Goal: Task Accomplishment & Management: Manage account settings

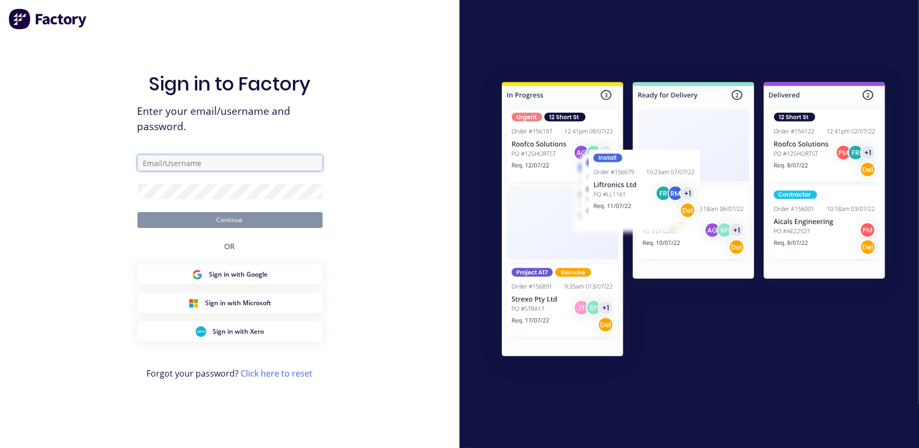
type input "admin@northernsheetmetals.co.nz"
click at [137, 212] on button "Continue" at bounding box center [229, 220] width 185 height 16
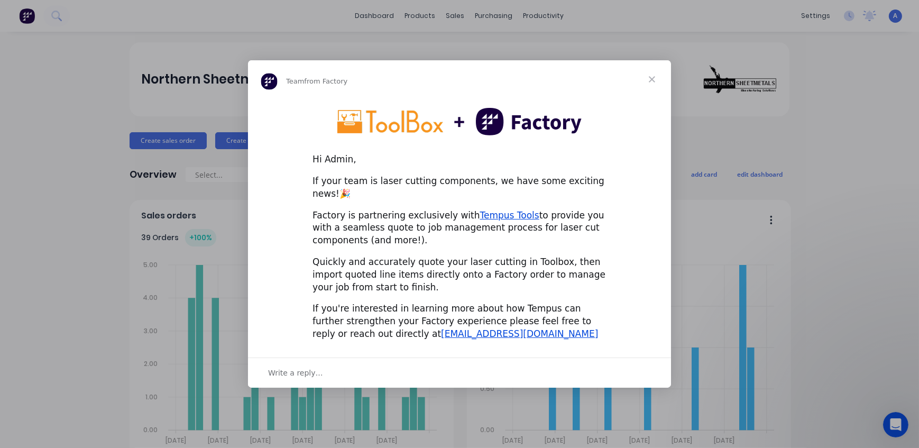
click at [651, 88] on span "Close" at bounding box center [652, 79] width 38 height 38
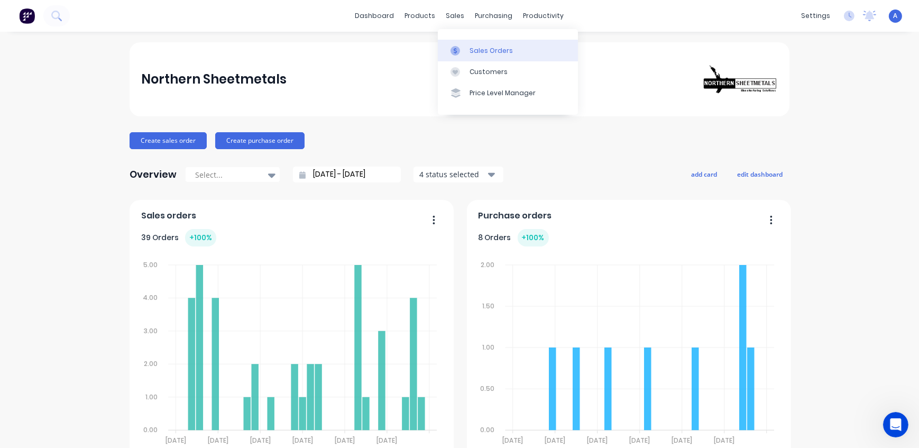
click at [484, 53] on div "Sales Orders" at bounding box center [490, 51] width 43 height 10
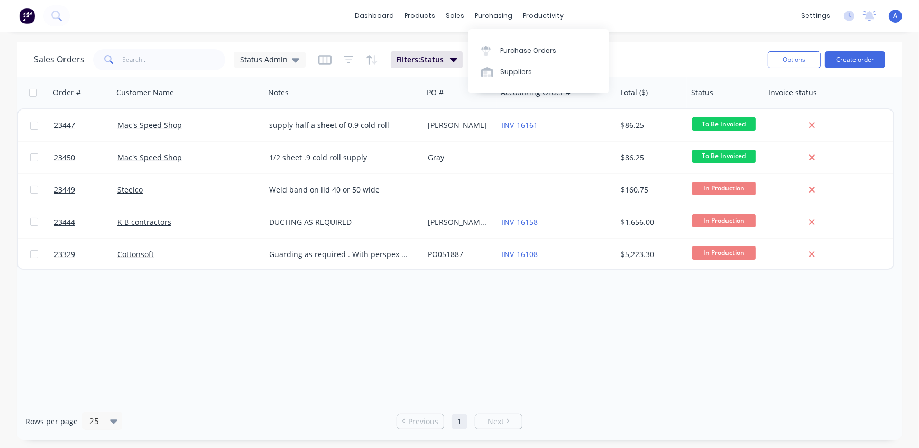
click at [491, 12] on div "purchasing" at bounding box center [494, 16] width 48 height 16
click at [510, 53] on div "Purchase Orders" at bounding box center [528, 51] width 56 height 10
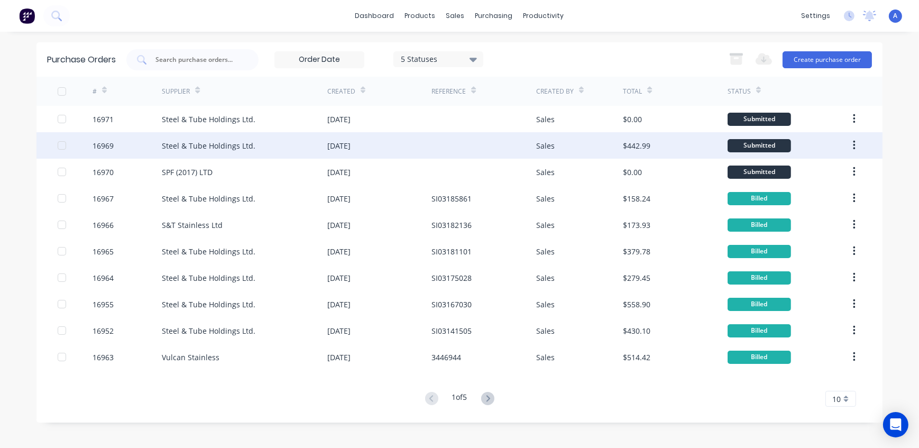
click at [209, 146] on div "Steel & Tube Holdings Ltd." at bounding box center [209, 145] width 94 height 11
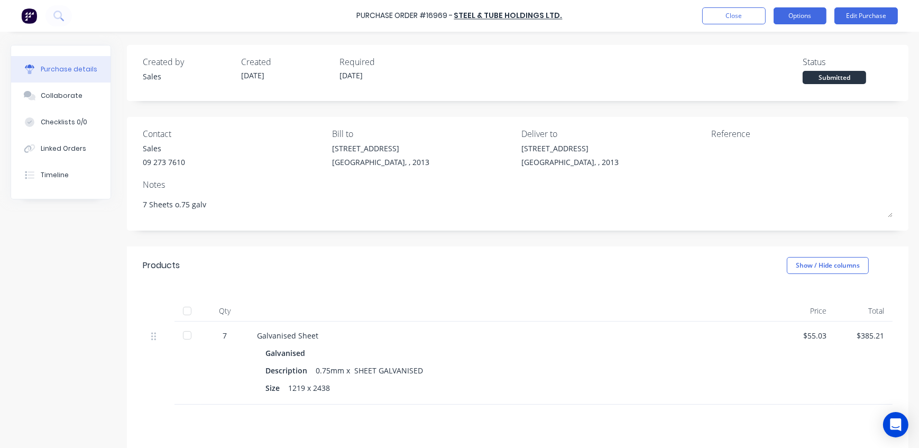
click at [803, 16] on button "Options" at bounding box center [799, 15] width 53 height 17
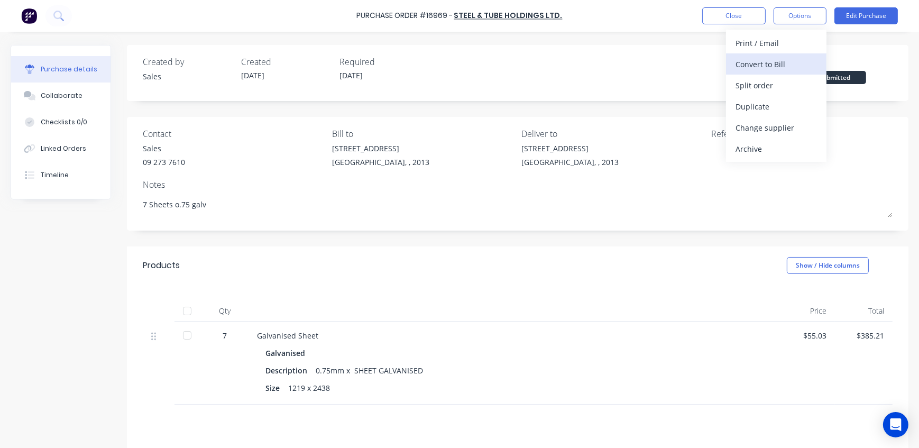
click at [784, 63] on div "Convert to Bill" at bounding box center [775, 64] width 81 height 15
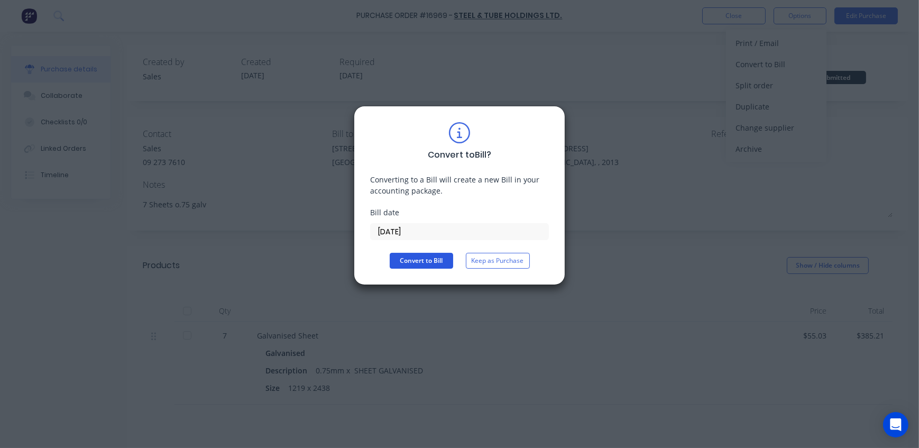
click at [428, 260] on button "Convert to Bill" at bounding box center [421, 261] width 63 height 16
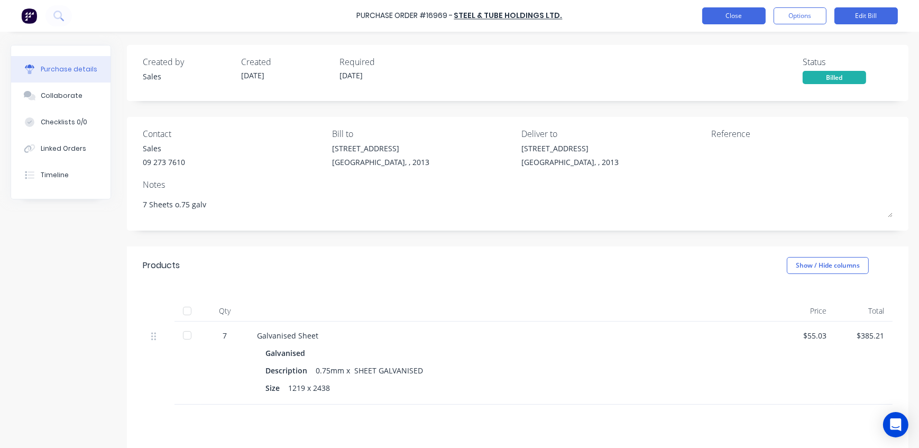
click at [738, 17] on button "Close" at bounding box center [733, 15] width 63 height 17
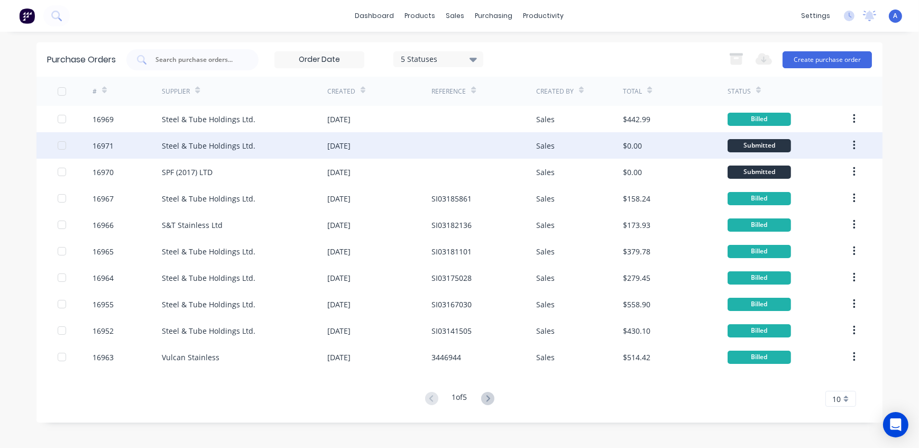
click at [219, 147] on div "Steel & Tube Holdings Ltd." at bounding box center [209, 145] width 94 height 11
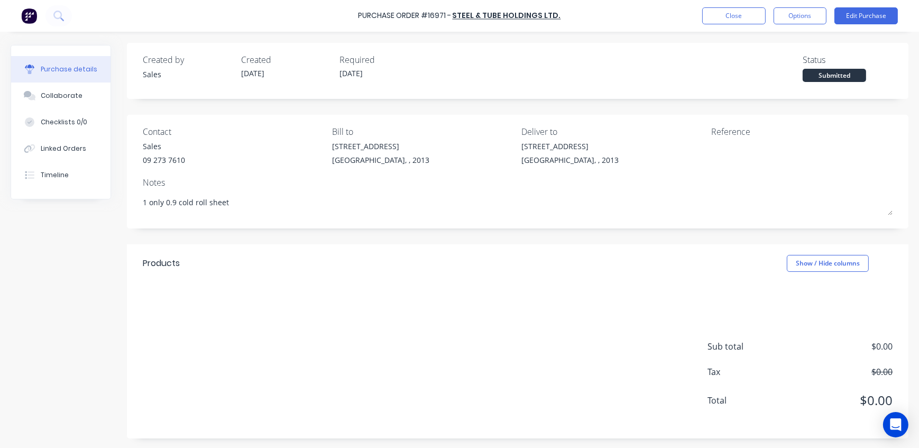
scroll to position [3, 0]
click at [875, 17] on button "Edit Purchase" at bounding box center [865, 15] width 63 height 17
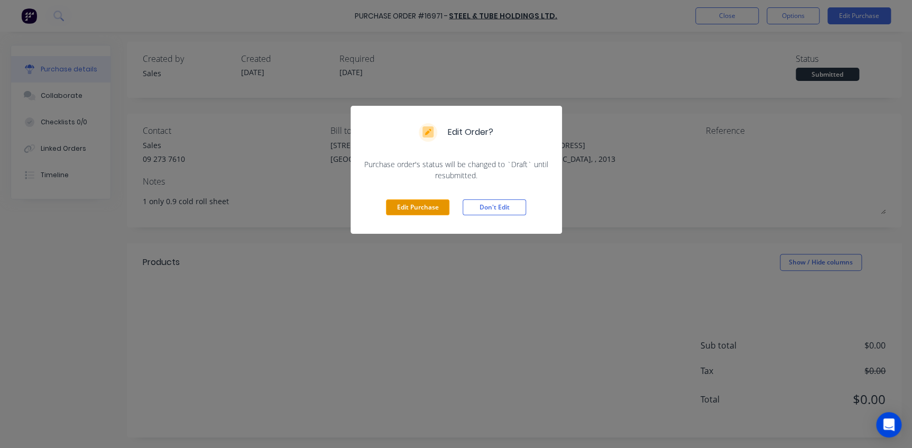
click at [409, 206] on button "Edit Purchase" at bounding box center [417, 207] width 63 height 16
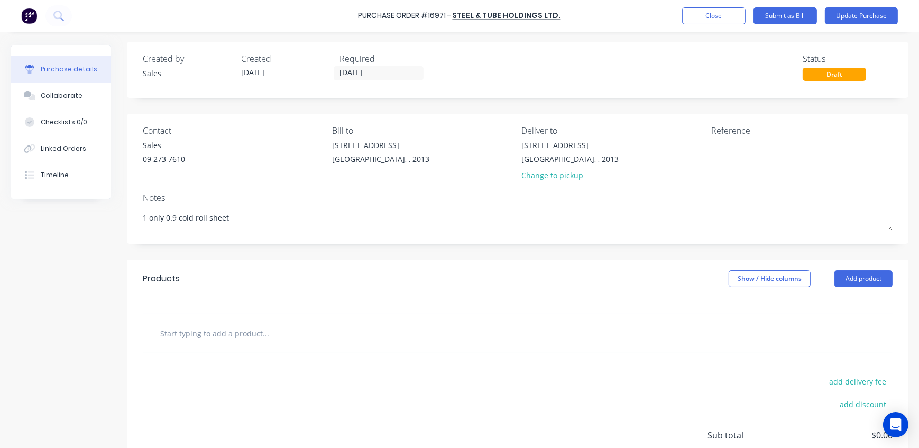
type textarea "x"
click at [193, 334] on input "text" at bounding box center [265, 332] width 211 height 21
type input "0"
type textarea "x"
type input "0."
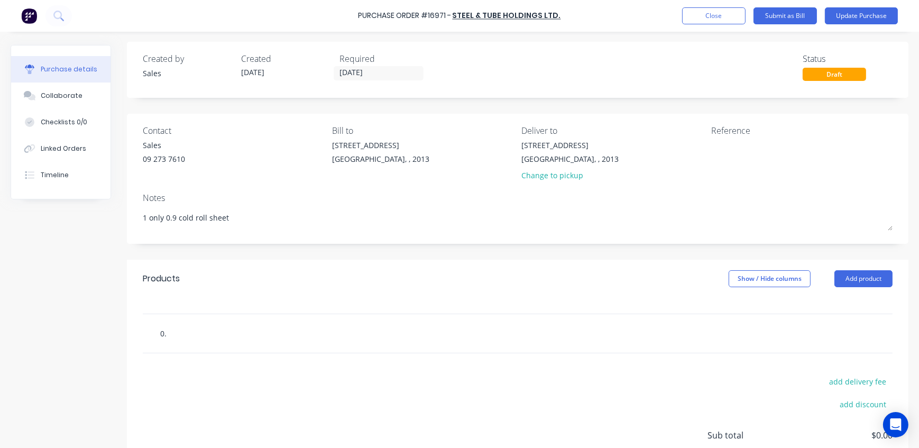
type textarea "x"
type input "0.9"
type textarea "x"
type input "0.9"
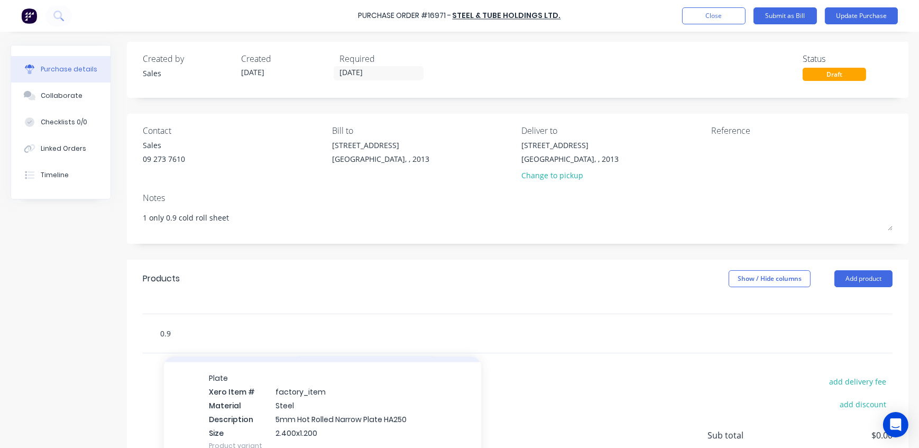
scroll to position [1852, 0]
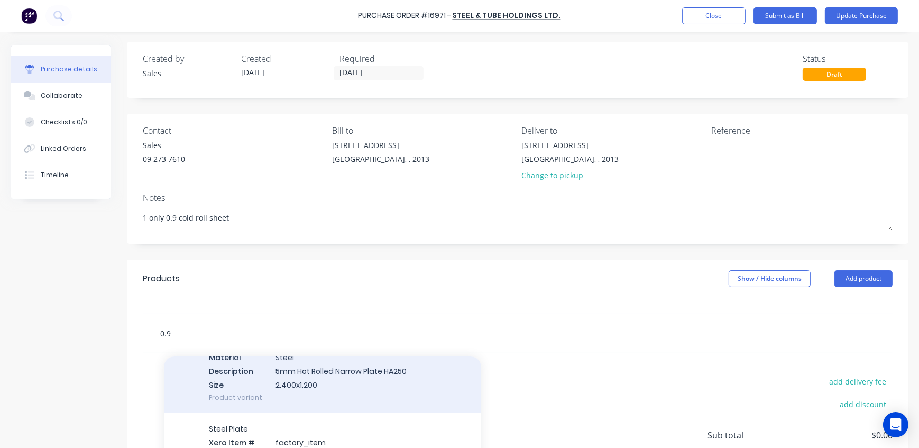
type textarea "x"
type input "0.9 c"
type textarea "x"
type input "0.9 co"
type textarea "x"
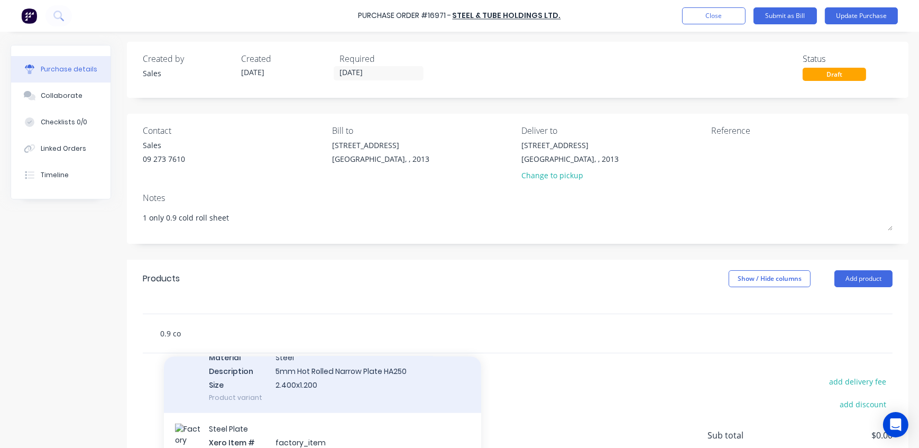
type input "0.9 col"
type textarea "x"
type input "0.9 cold"
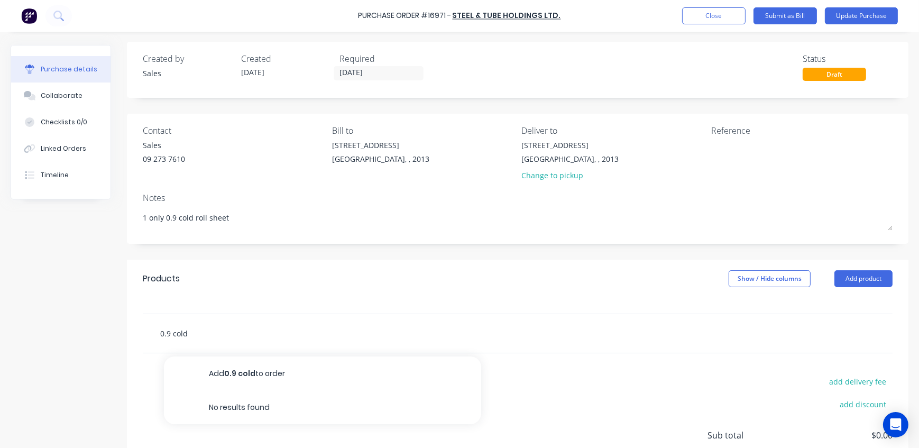
click at [201, 331] on input "0.9 cold" at bounding box center [265, 332] width 211 height 21
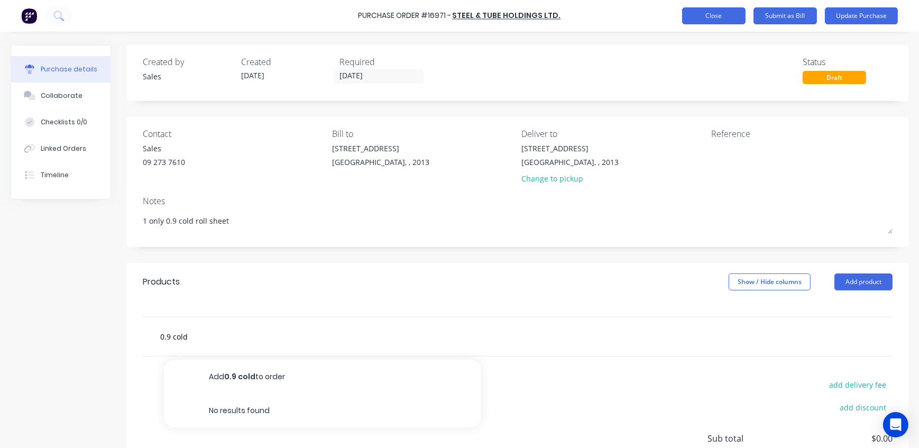
type textarea "x"
click at [726, 16] on button "Close" at bounding box center [713, 15] width 63 height 17
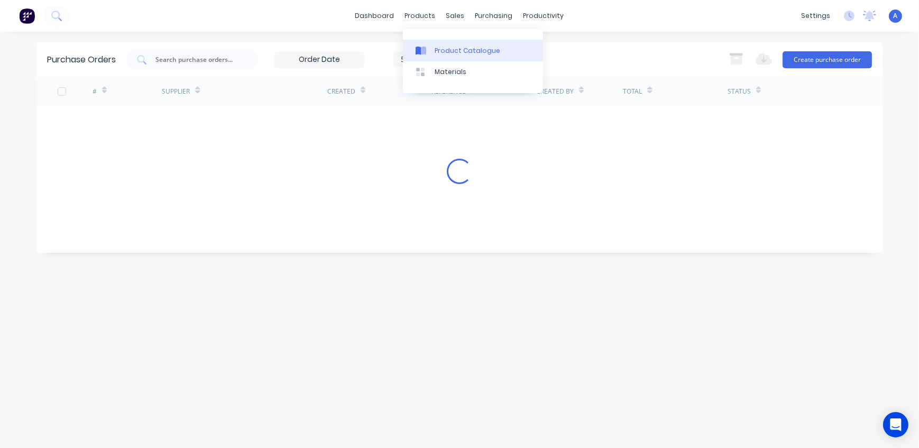
click at [430, 49] on div at bounding box center [423, 51] width 16 height 10
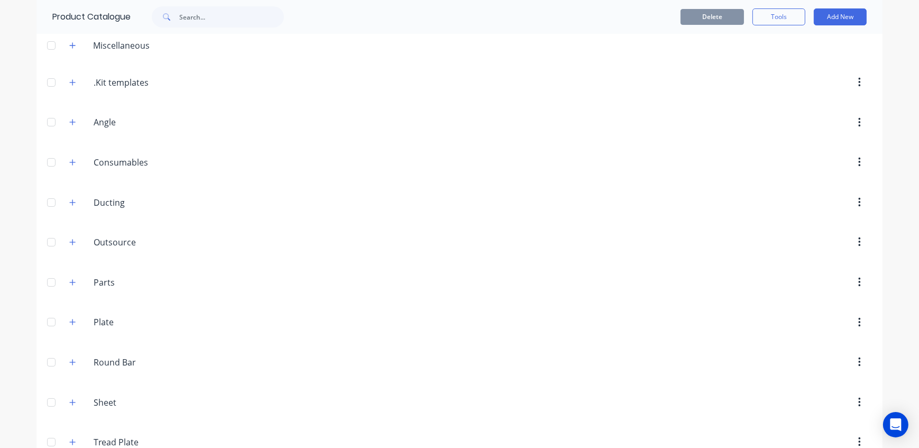
scroll to position [146, 0]
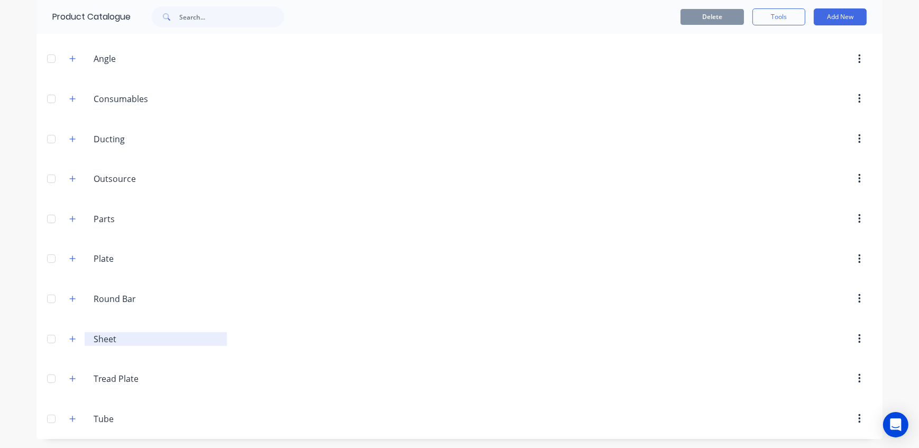
click at [104, 339] on input "Sheet" at bounding box center [156, 338] width 125 height 13
click at [71, 336] on icon "button" at bounding box center [72, 338] width 6 height 7
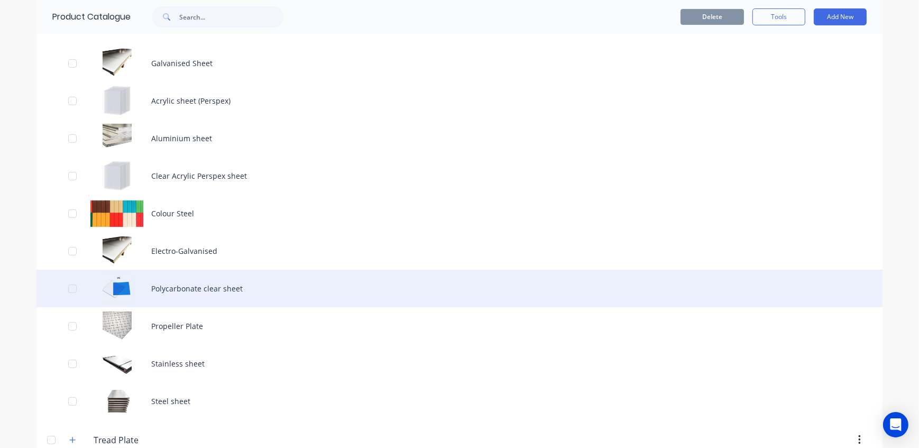
scroll to position [482, 0]
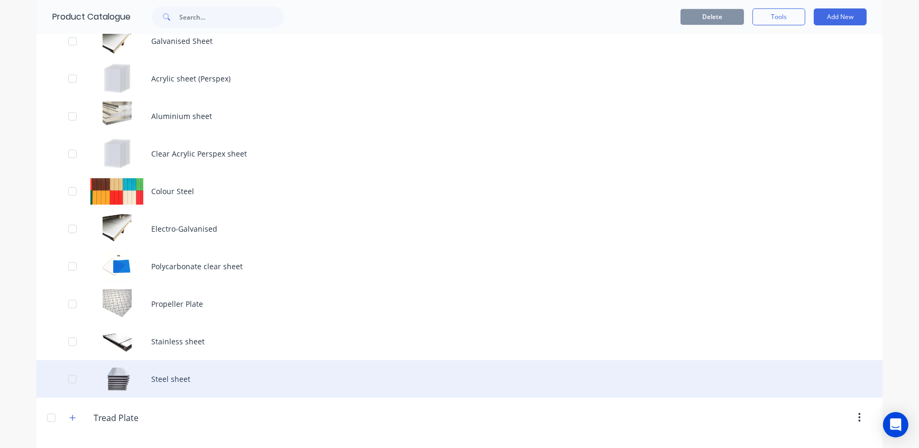
click at [153, 377] on div "Steel sheet" at bounding box center [459, 379] width 846 height 38
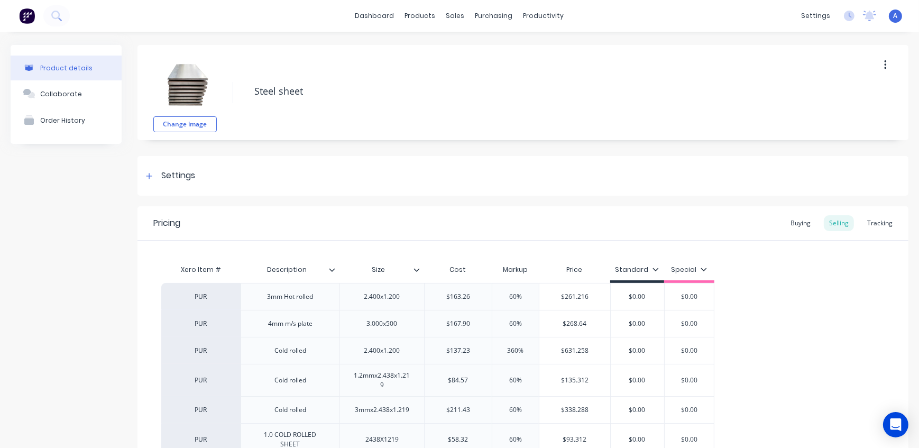
type textarea "x"
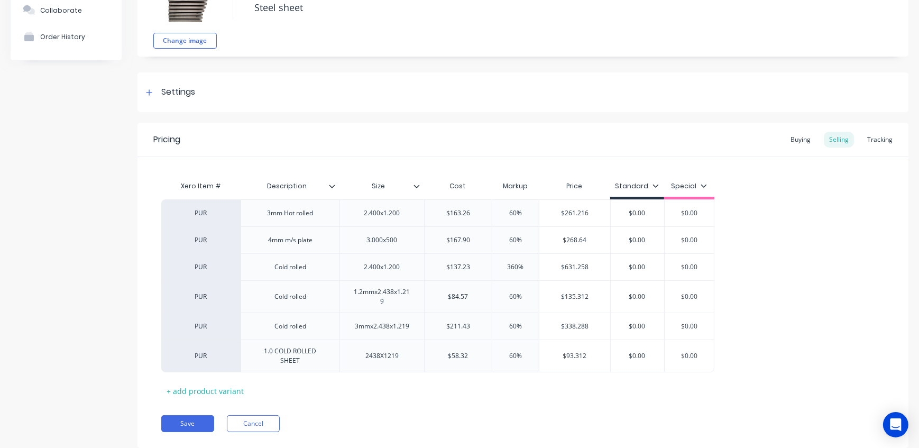
scroll to position [96, 0]
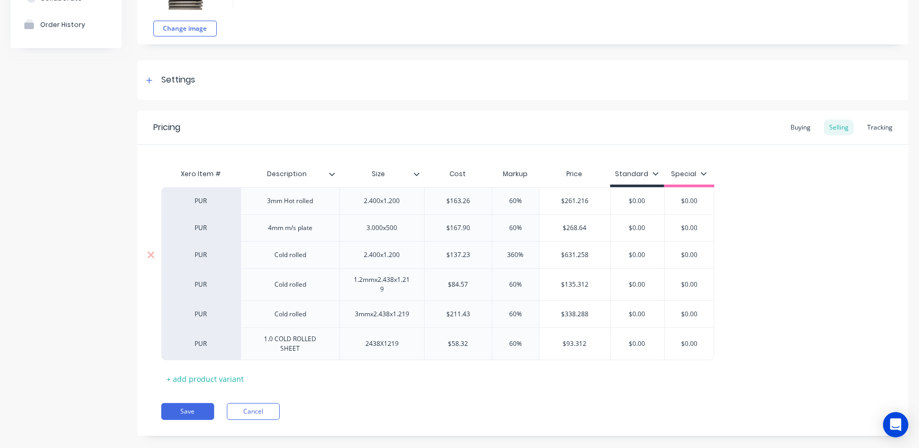
type input "360%"
click at [511, 253] on input "360%" at bounding box center [515, 255] width 53 height 10
type textarea "x"
click at [519, 273] on div "60%" at bounding box center [515, 284] width 53 height 26
type input "60%"
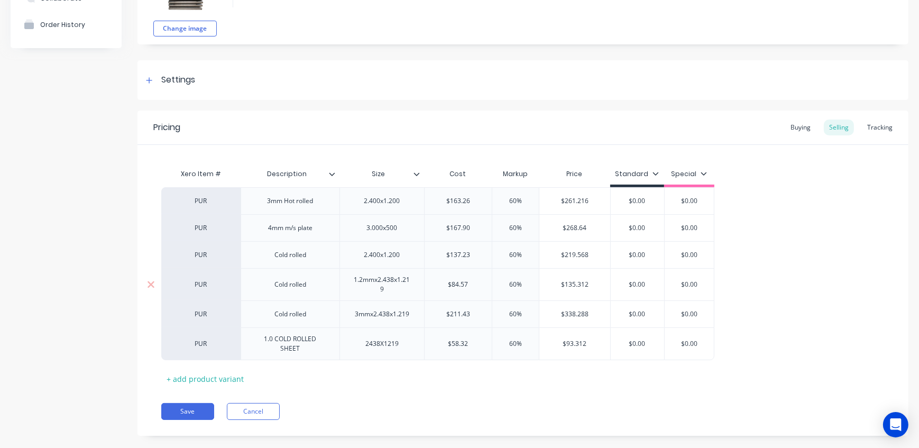
type input "60%"
click at [290, 316] on div "Cold rolled" at bounding box center [290, 314] width 53 height 14
click at [272, 316] on div "Cold rolled" at bounding box center [290, 314] width 53 height 14
click at [372, 315] on div "3mmx2.438x1.219" at bounding box center [381, 314] width 71 height 14
type textarea "x"
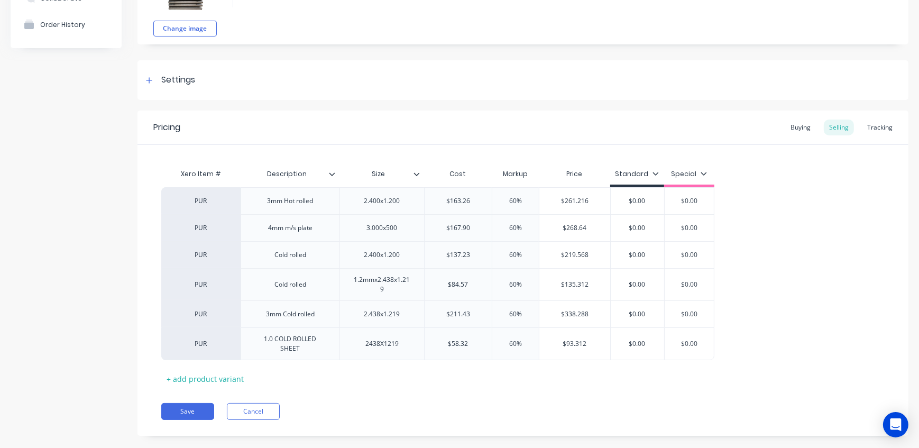
click at [444, 392] on div "Pricing Buying Selling Tracking Xero Item # Description Size Cost Markup Price …" at bounding box center [522, 272] width 771 height 325
type textarea "x"
click at [275, 285] on div "Cold rolled" at bounding box center [290, 285] width 53 height 14
click at [378, 280] on div "1.2mmx2.438x1.219" at bounding box center [382, 284] width 76 height 23
type textarea "x"
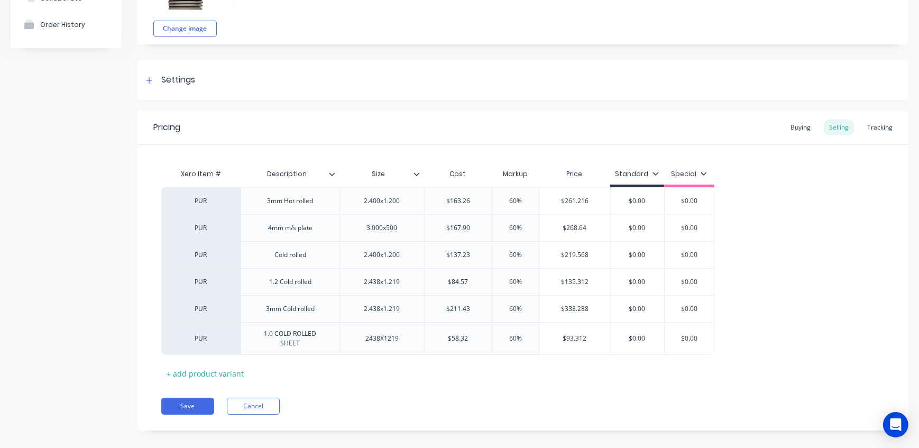
click at [453, 402] on div "Save Cancel" at bounding box center [534, 406] width 747 height 17
drag, startPoint x: 320, startPoint y: 307, endPoint x: 259, endPoint y: 308, distance: 60.8
click at [259, 308] on div "3mm Cold rolled" at bounding box center [290, 309] width 66 height 14
copy div "3mm Cold rolled"
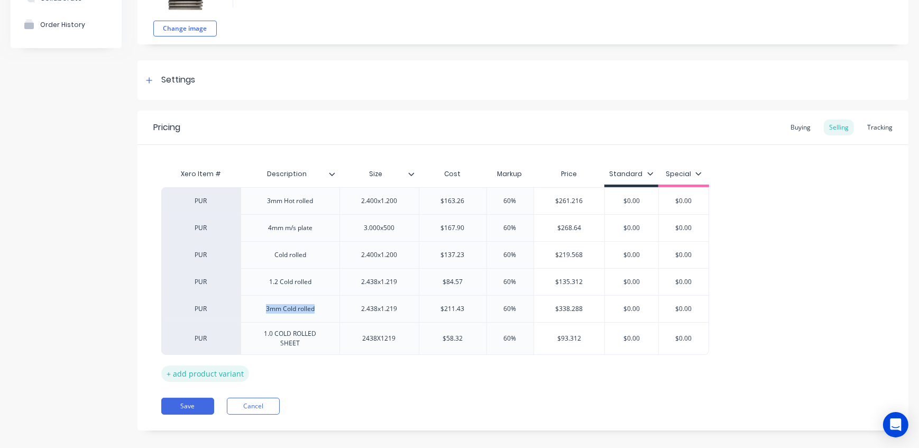
click at [214, 370] on div "+ add product variant" at bounding box center [205, 373] width 88 height 16
type textarea "x"
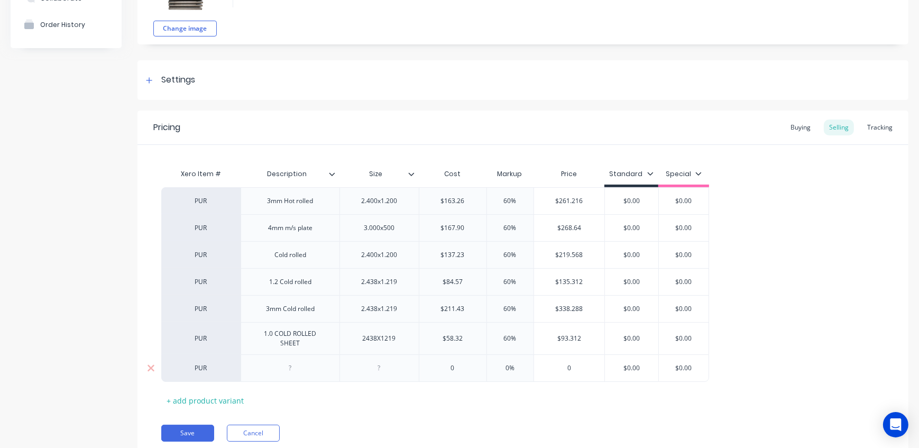
click at [312, 366] on div at bounding box center [290, 368] width 53 height 14
paste div
click at [269, 366] on div "3mm Cold rolled" at bounding box center [290, 368] width 66 height 14
click at [393, 406] on div "Xero Item # Description Size Cost Markup Price Standard Special PUR 3mm Hot rol…" at bounding box center [522, 285] width 723 height 245
type textarea "x"
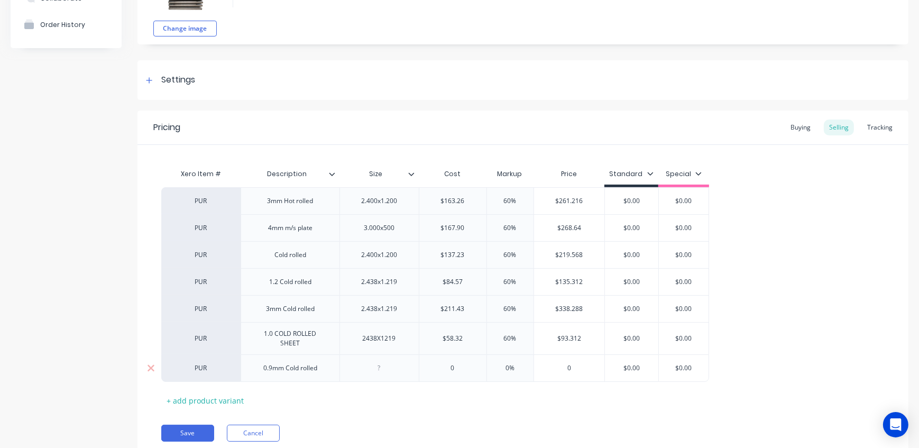
click at [385, 365] on div at bounding box center [379, 368] width 53 height 14
type input "0"
type textarea "x"
type input "5"
type textarea "x"
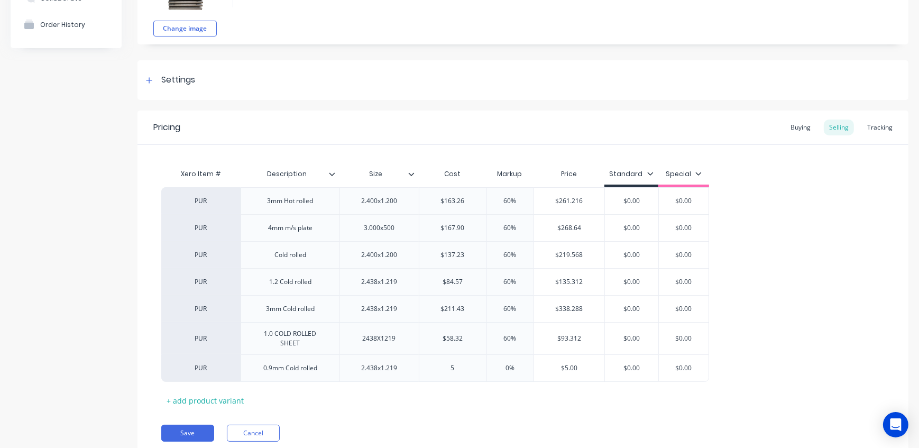
type input "56"
type textarea "x"
type input "56.2"
type textarea "x"
type input "56.2"
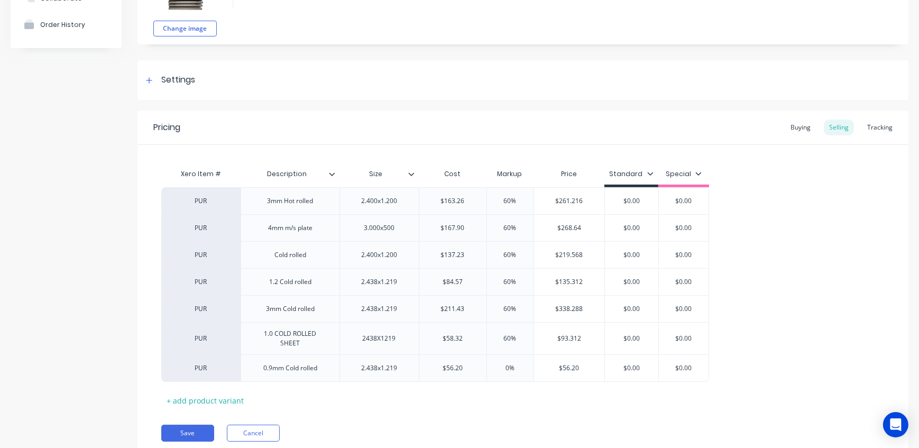
type input "0"
type input "6"
type textarea "x"
type input "60"
type input "$89.92"
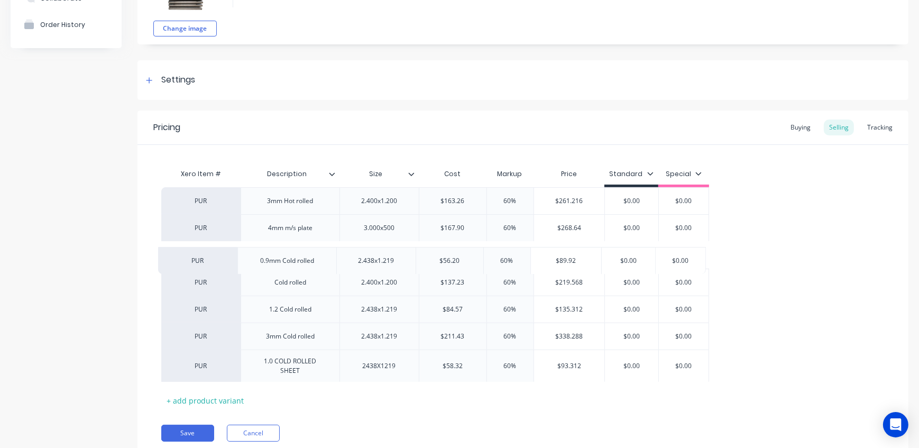
drag, startPoint x: 181, startPoint y: 366, endPoint x: 180, endPoint y: 257, distance: 109.4
click at [180, 257] on div "PUR 3mm Hot rolled 2.400x1.200 $163.26 60% $261.216 $0.00 $0.00 PUR 4mm m/s pla…" at bounding box center [522, 284] width 723 height 195
click at [390, 427] on div "Save Cancel" at bounding box center [534, 432] width 747 height 17
click at [269, 283] on div "Cold rolled" at bounding box center [290, 282] width 53 height 14
click at [423, 387] on div "Xero Item # Description Size Cost Markup Price Standard Special PUR 3mm Hot rol…" at bounding box center [522, 285] width 723 height 245
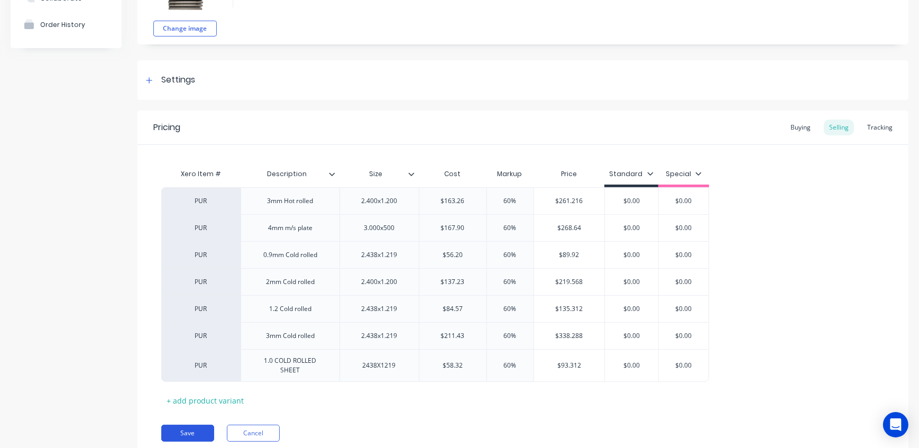
click at [202, 432] on button "Save" at bounding box center [187, 432] width 53 height 17
type textarea "x"
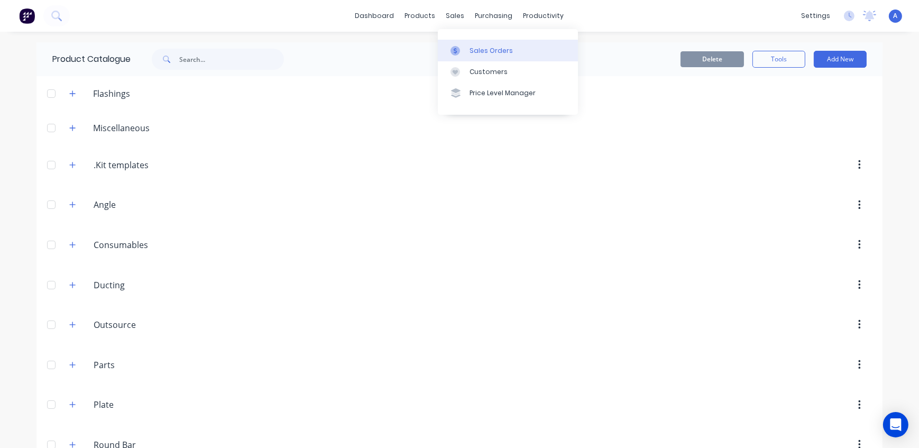
click at [481, 49] on div "Sales Orders" at bounding box center [490, 51] width 43 height 10
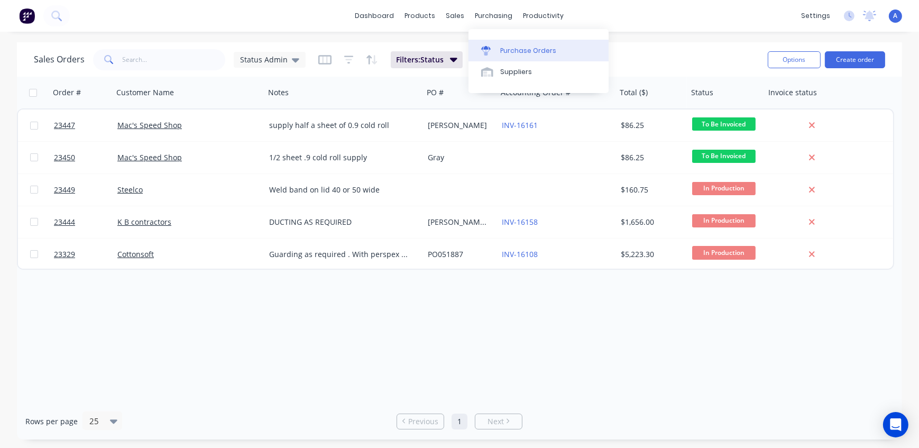
click at [516, 51] on div "Purchase Orders" at bounding box center [528, 51] width 56 height 10
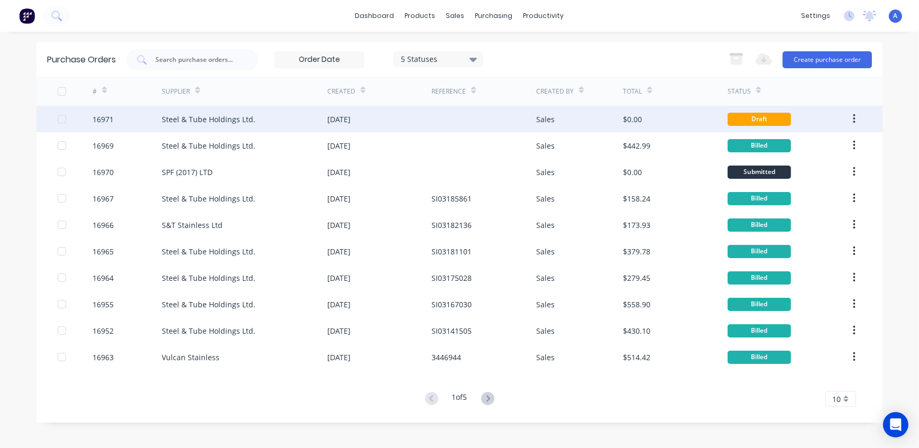
click at [260, 122] on div "Steel & Tube Holdings Ltd." at bounding box center [244, 119] width 165 height 26
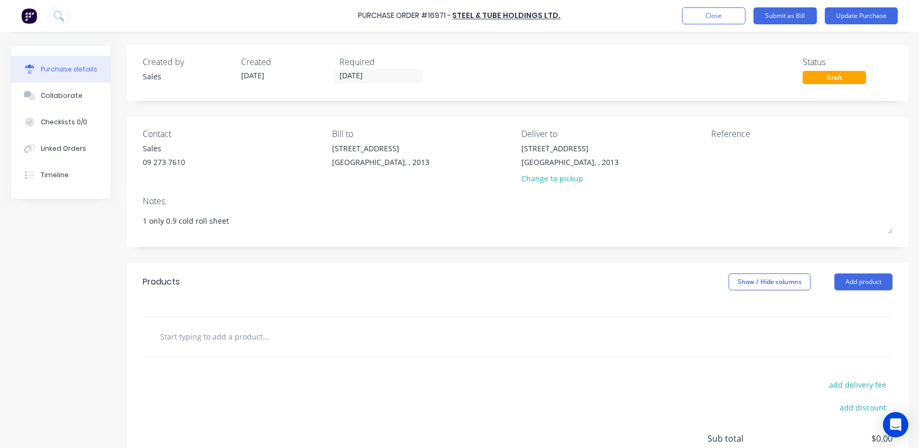
click at [173, 339] on input "text" at bounding box center [265, 336] width 211 height 21
type textarea "x"
type input "0"
type textarea "x"
type input "0."
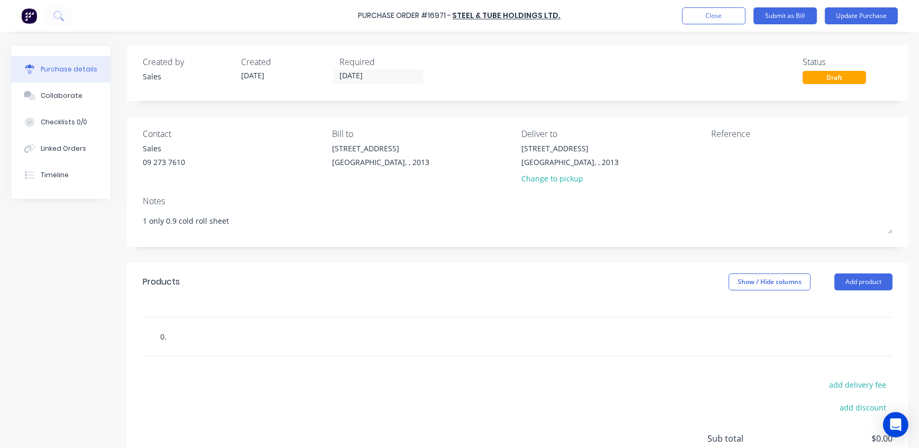
type textarea "x"
type input "0.9"
type textarea "x"
type input "0.9"
type textarea "x"
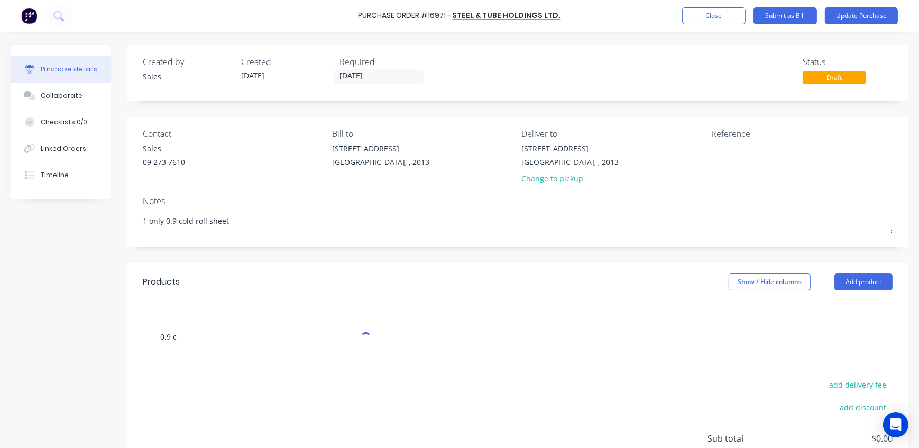
type input "0.9 co"
type textarea "x"
type input "0.9 col"
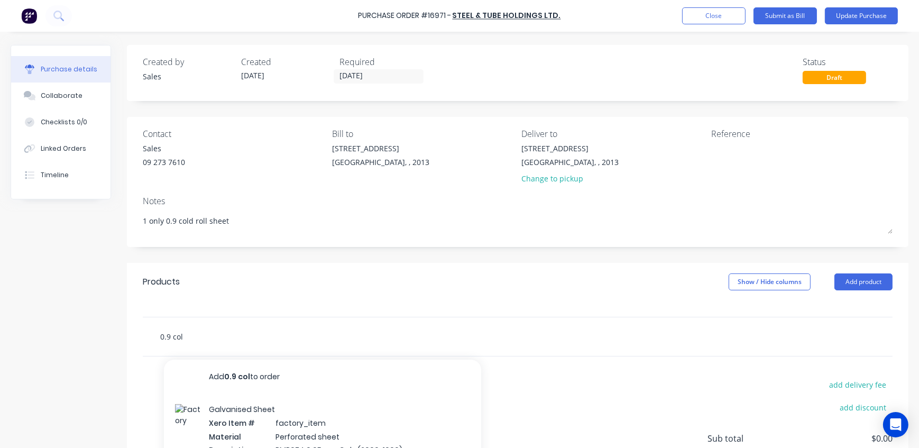
type textarea "x"
type input "0.9 cold"
type textarea "x"
type input "0.9 col"
type textarea "x"
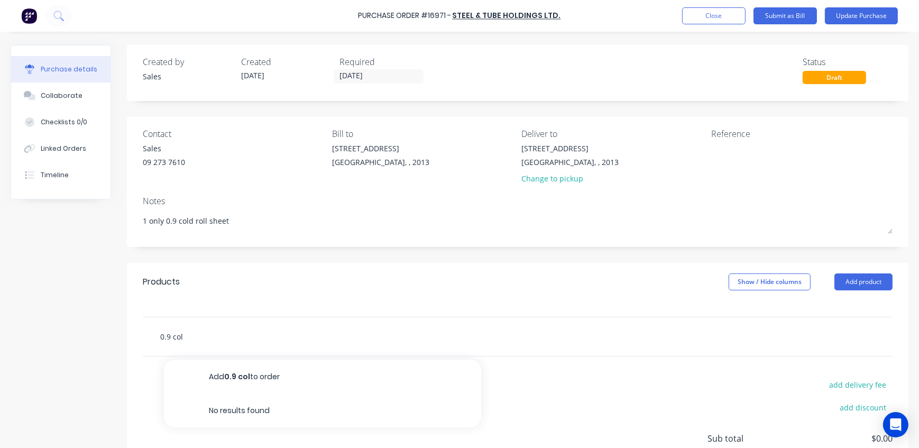
type input "0.9 co"
type textarea "x"
type input "0.9 c"
type textarea "x"
type input "0.9"
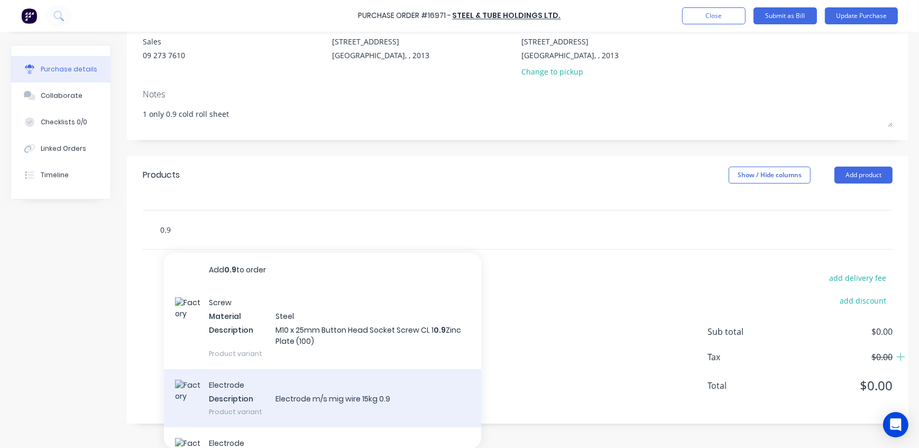
scroll to position [11, 0]
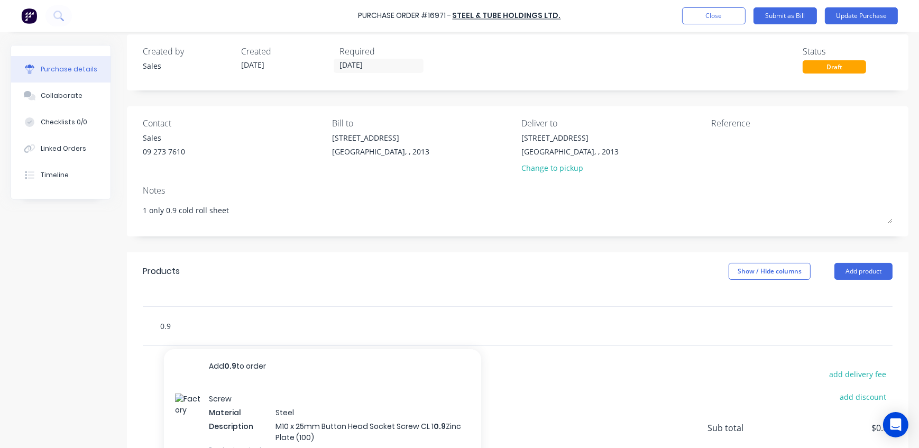
type textarea "x"
type input "0.9"
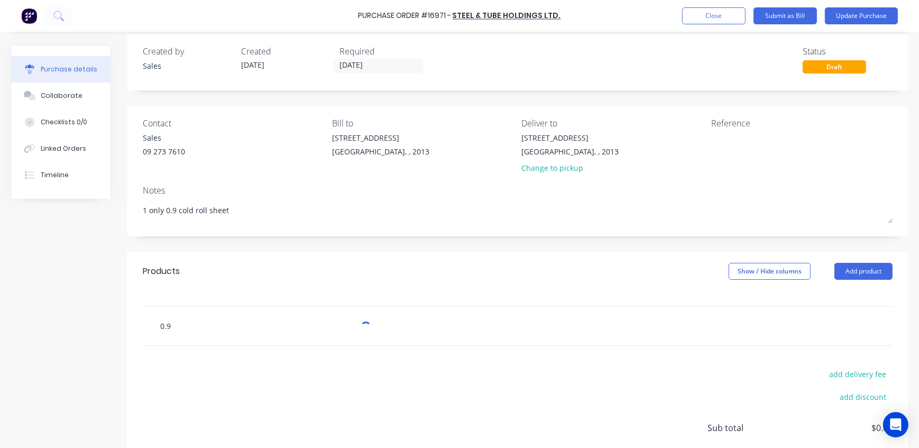
type textarea "x"
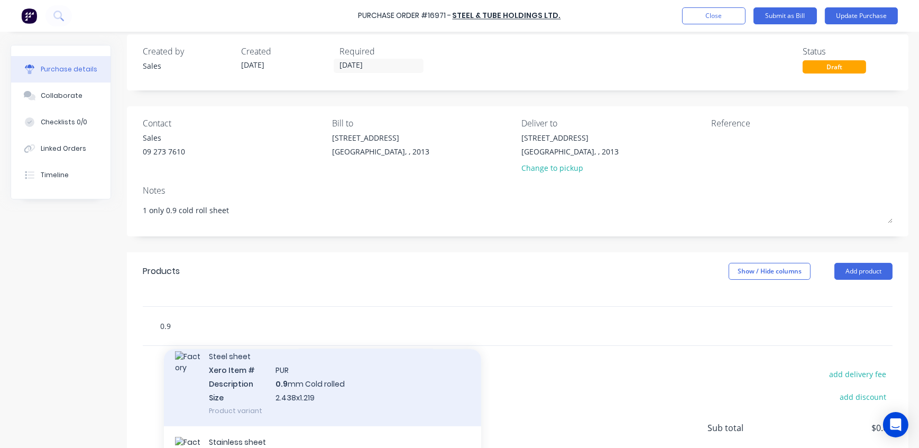
type input "0.9"
click at [339, 392] on div "Steel sheet Xero Item # PUR Description 0.9 mm Cold rolled Size 2.438x1.219 Pro…" at bounding box center [322, 382] width 317 height 85
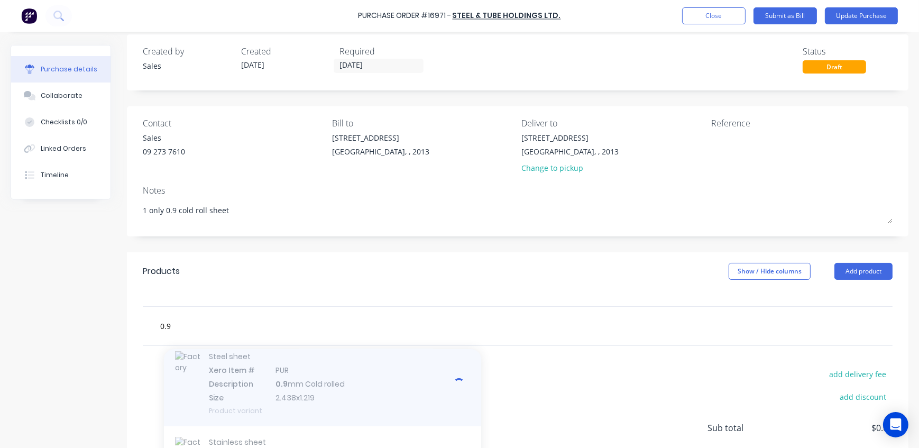
type textarea "x"
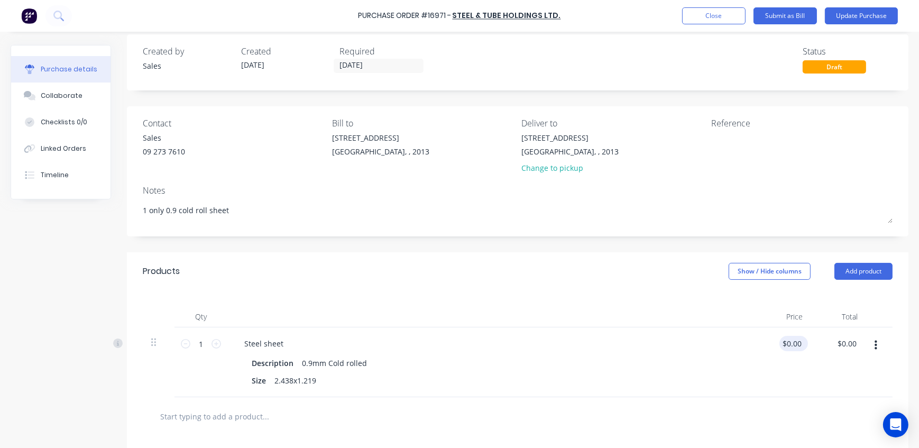
type textarea "x"
type input "0"
click at [791, 348] on input "0" at bounding box center [791, 343] width 24 height 15
type textarea "x"
click at [791, 342] on input "0" at bounding box center [796, 343] width 15 height 15
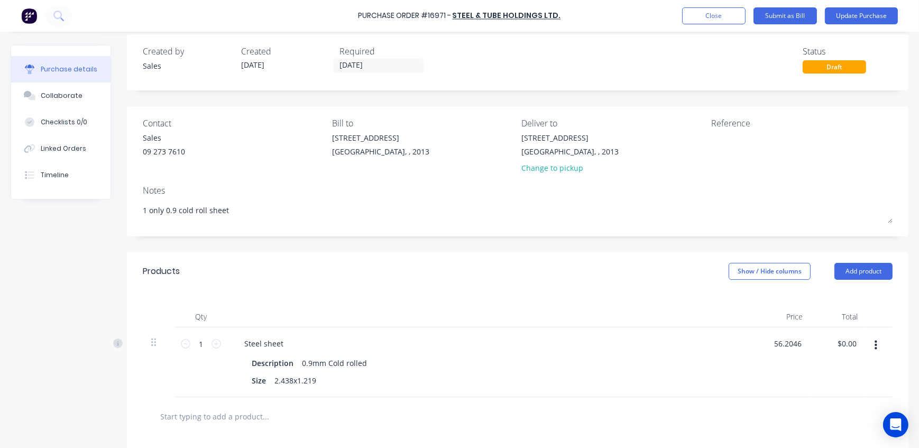
type input "56.2046"
type textarea "x"
type input "$56.2046"
type input "$56.20"
click at [661, 296] on div "Qty Price Total 1 1 Steel sheet Description 0.9mm Cold rolled Size 2.438x1.219 …" at bounding box center [517, 343] width 781 height 107
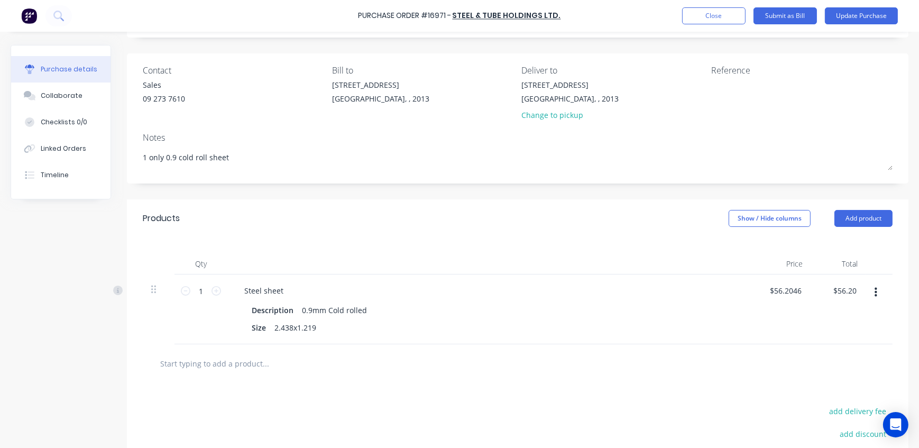
scroll to position [59, 0]
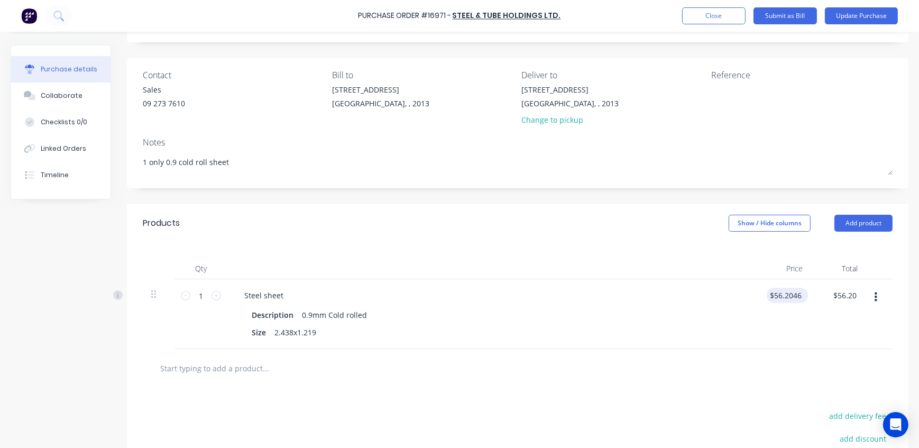
drag, startPoint x: 802, startPoint y: 295, endPoint x: 764, endPoint y: 296, distance: 38.1
click at [766, 296] on div "$56.2046 $56.2046" at bounding box center [786, 295] width 41 height 15
click at [763, 227] on button "Show / Hide columns" at bounding box center [769, 223] width 82 height 17
click at [655, 209] on div "Products Show / Hide columns Add product" at bounding box center [517, 223] width 781 height 38
type textarea "x"
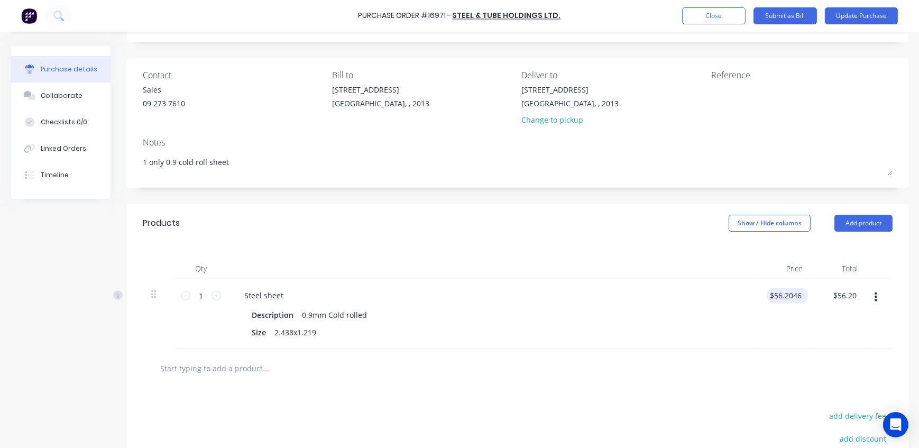
type input "56.2046"
drag, startPoint x: 800, startPoint y: 295, endPoint x: 710, endPoint y: 302, distance: 89.6
click at [731, 294] on div "1 1 Steel sheet Description 0.9mm Cold rolled Size 2.438x1.219 56.2046 56.2046 …" at bounding box center [518, 314] width 750 height 70
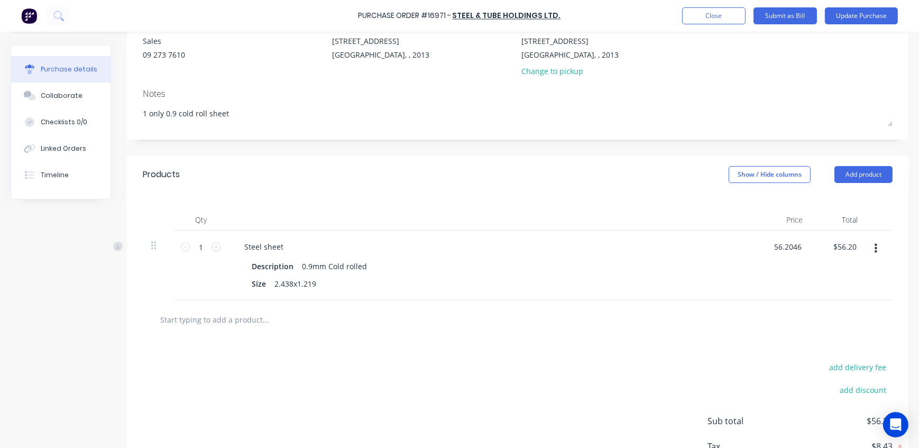
scroll to position [87, 0]
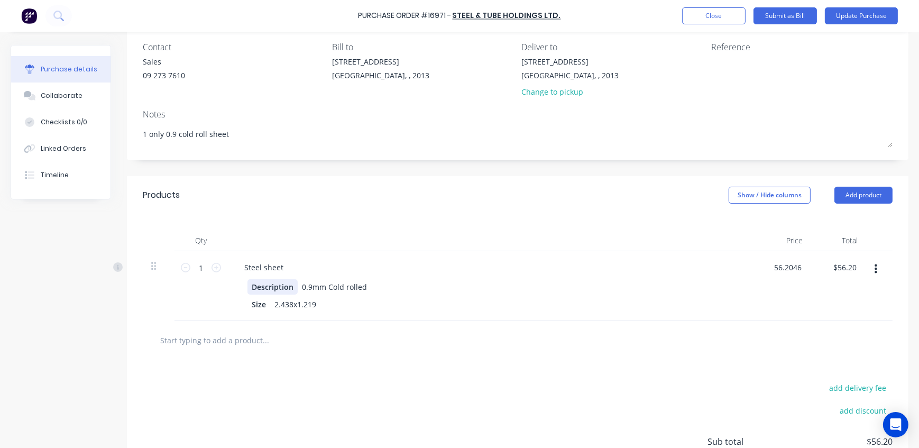
click at [267, 280] on div "Description" at bounding box center [272, 286] width 50 height 15
type textarea "x"
type input "$56.2046"
click at [874, 267] on icon "button" at bounding box center [875, 269] width 3 height 12
click at [835, 361] on button "Delete" at bounding box center [843, 360] width 90 height 21
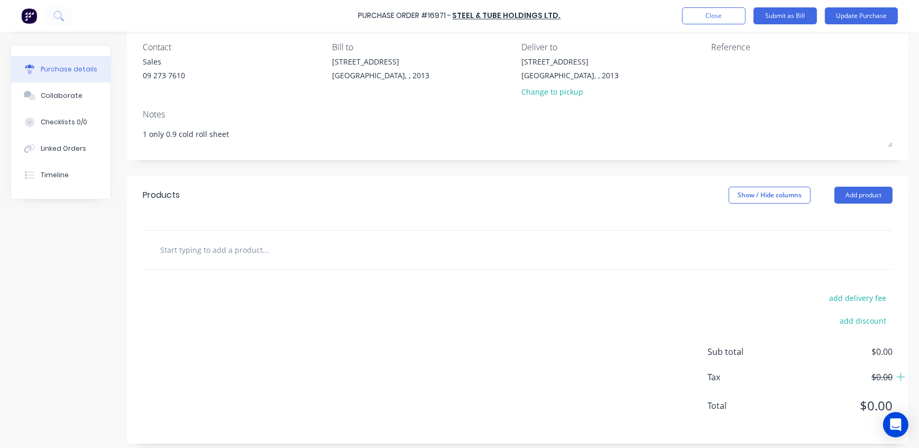
click at [215, 251] on input "text" at bounding box center [265, 249] width 211 height 21
type textarea "x"
type input "c"
type textarea "x"
type input "co"
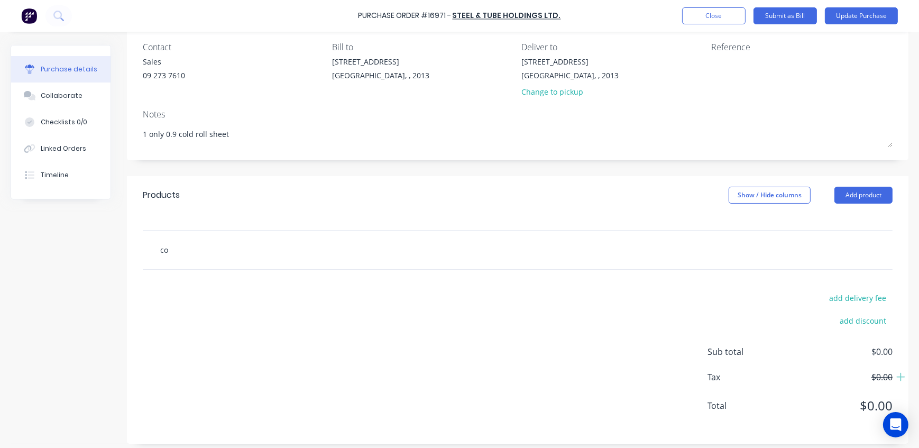
type textarea "x"
type input "col"
type textarea "x"
type input "cold"
type textarea "x"
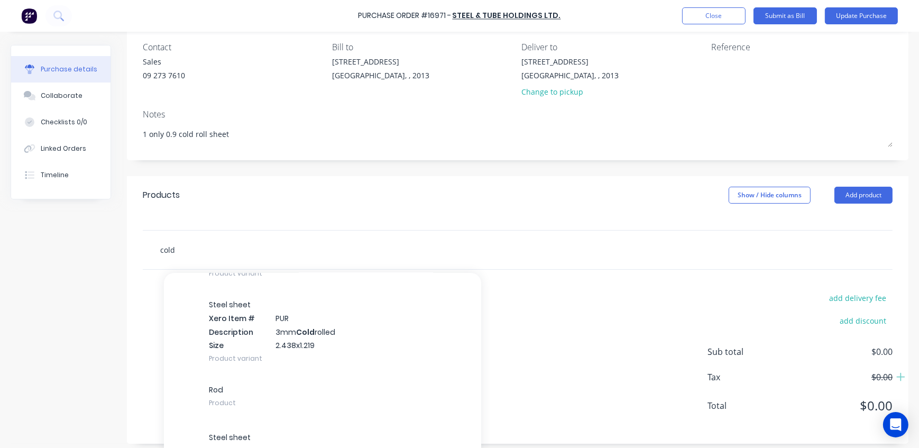
scroll to position [107, 0]
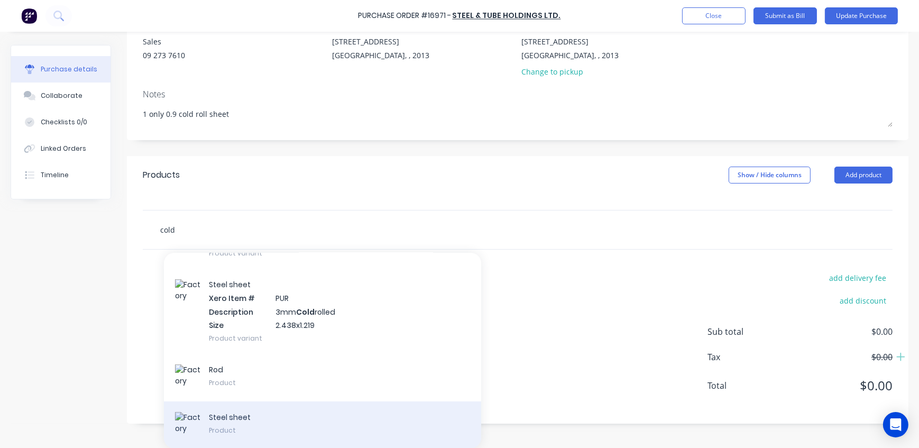
type input "cold"
click at [313, 420] on div "Steel sheet Product" at bounding box center [322, 425] width 317 height 48
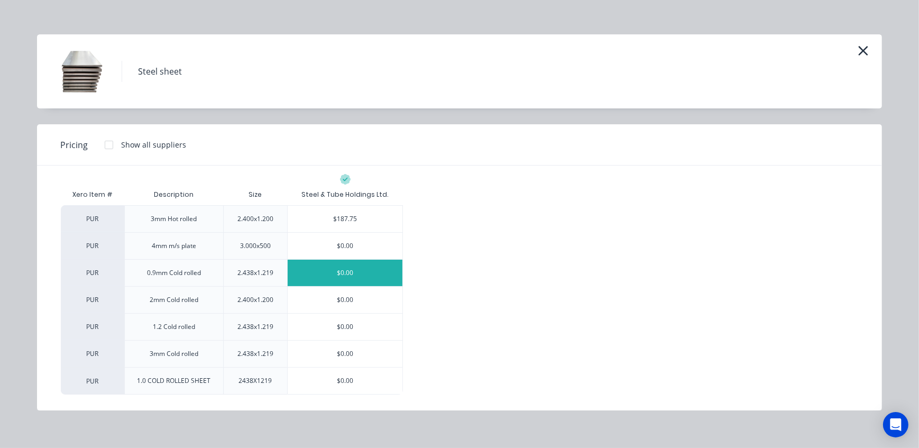
click at [357, 275] on div "$0.00" at bounding box center [345, 273] width 115 height 26
type textarea "x"
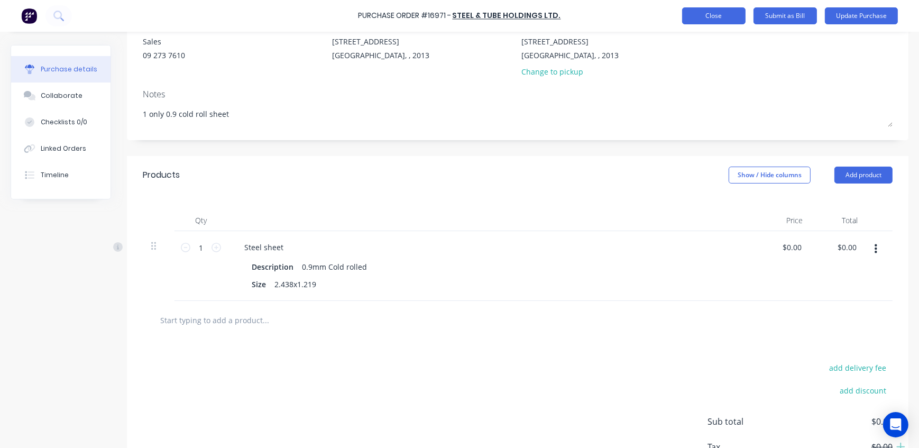
click at [720, 16] on button "Close" at bounding box center [713, 15] width 63 height 17
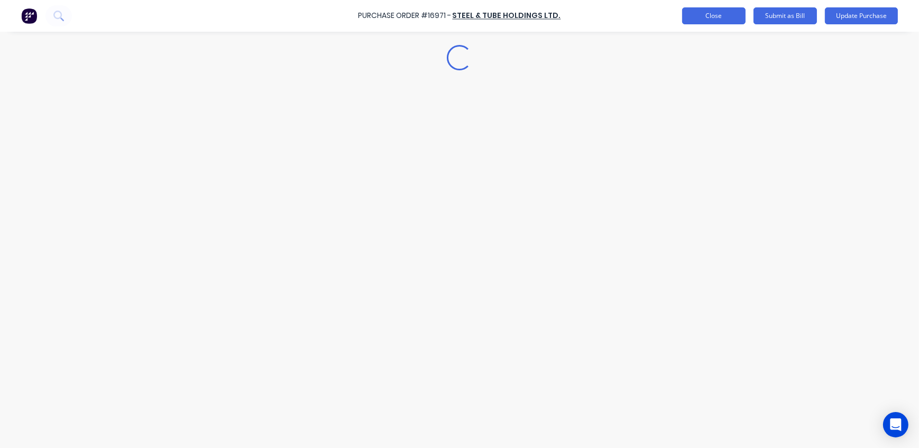
scroll to position [0, 0]
type textarea "x"
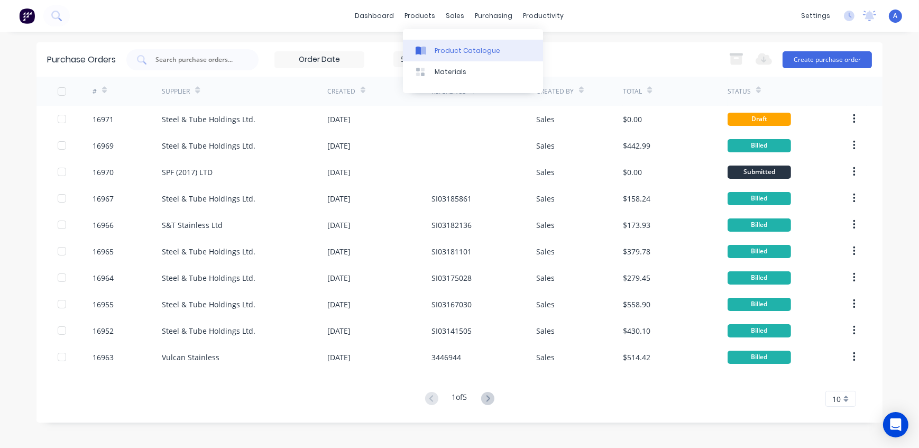
click at [454, 52] on div "Product Catalogue" at bounding box center [468, 51] width 66 height 10
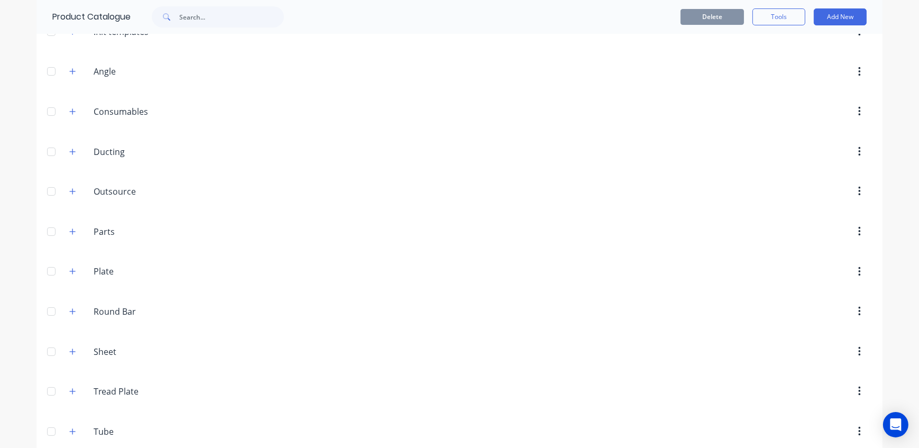
scroll to position [146, 0]
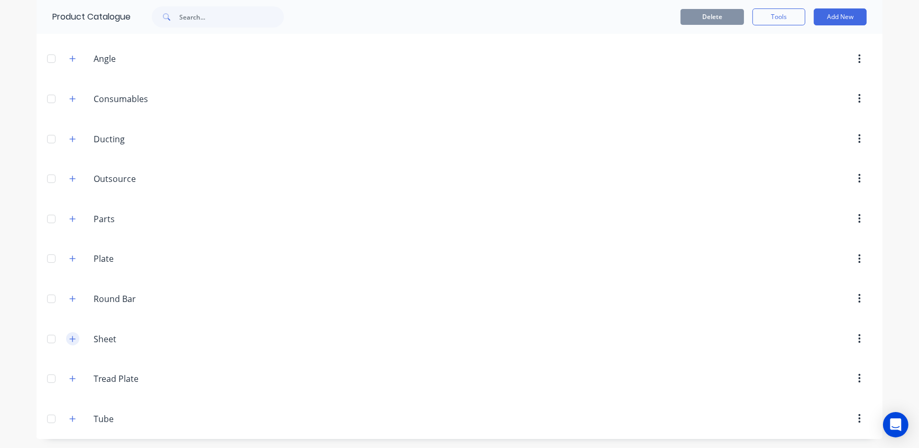
click at [70, 339] on icon "button" at bounding box center [72, 338] width 6 height 7
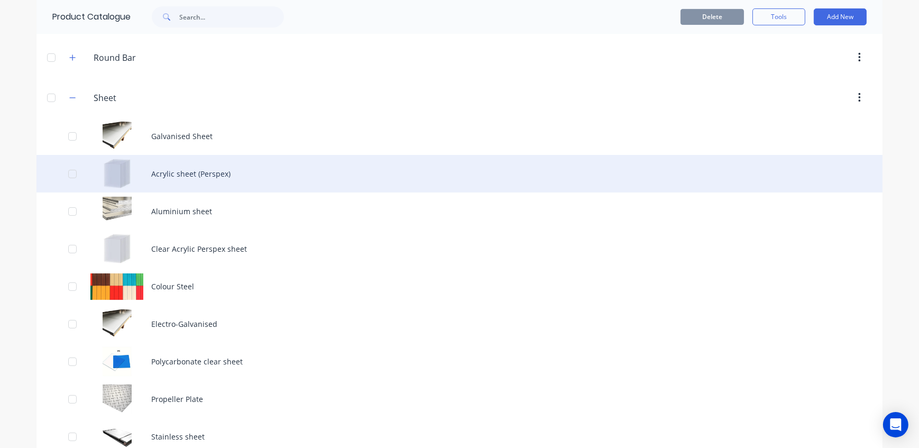
scroll to position [460, 0]
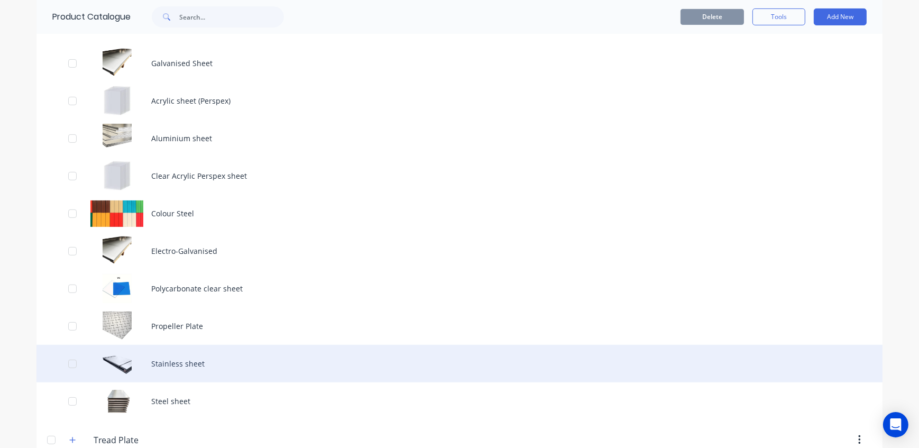
click at [189, 345] on div "Stainless sheet" at bounding box center [459, 364] width 846 height 38
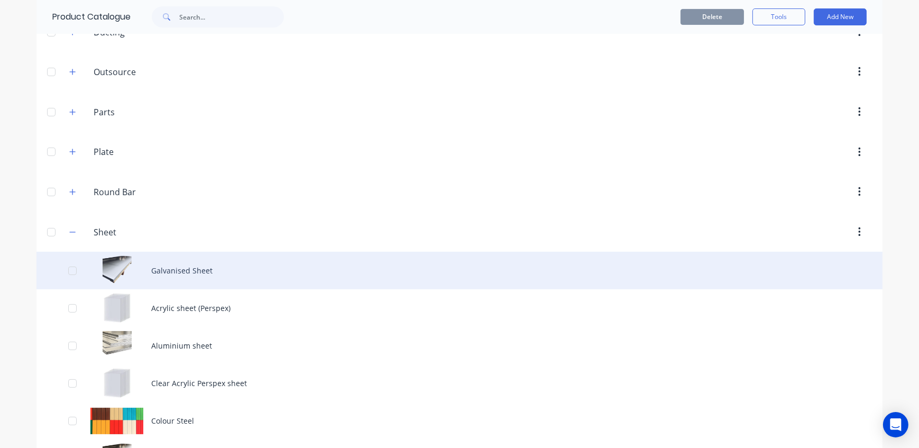
scroll to position [432, 0]
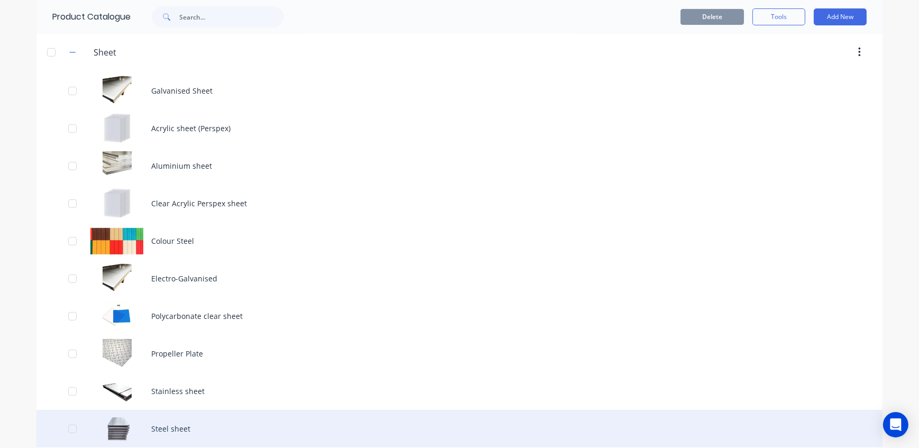
click at [190, 426] on div "Steel sheet" at bounding box center [459, 429] width 846 height 38
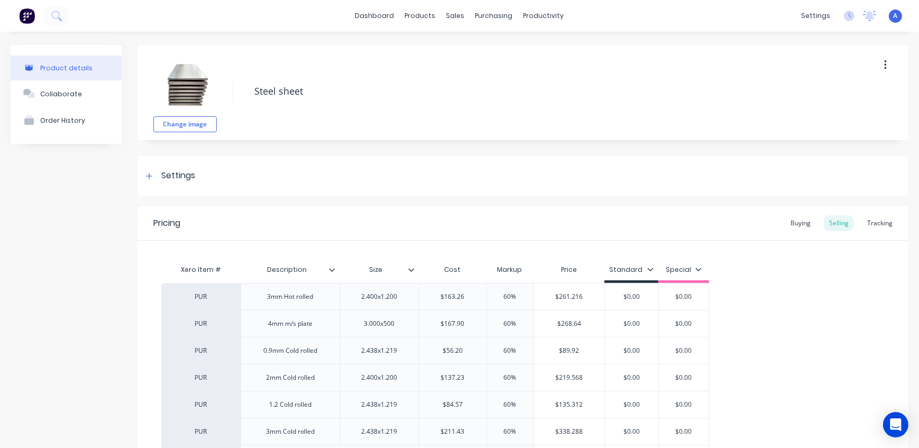
type textarea "x"
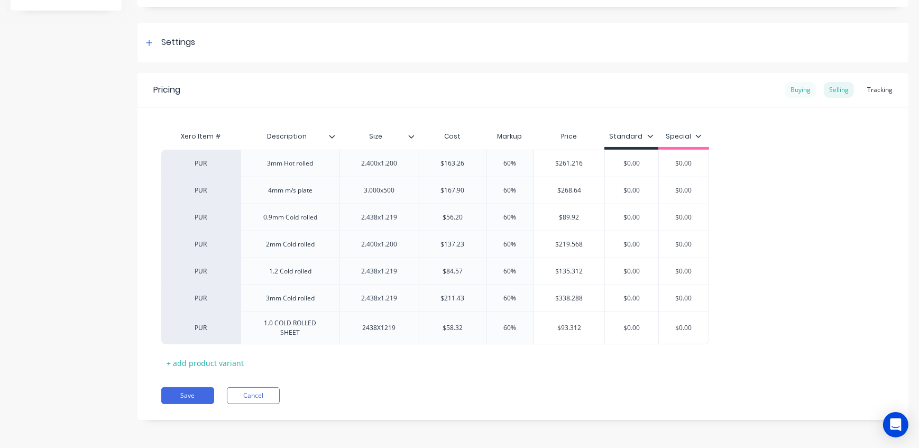
click at [798, 91] on div "Buying" at bounding box center [800, 90] width 31 height 16
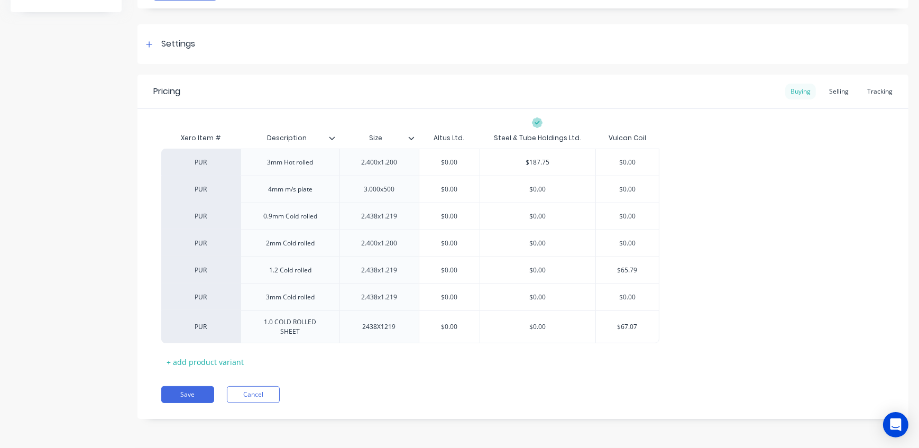
scroll to position [131, 0]
drag, startPoint x: 566, startPoint y: 216, endPoint x: 498, endPoint y: 218, distance: 67.2
click at [498, 218] on input "$0.00" at bounding box center [537, 217] width 115 height 10
type input "6"
type textarea "x"
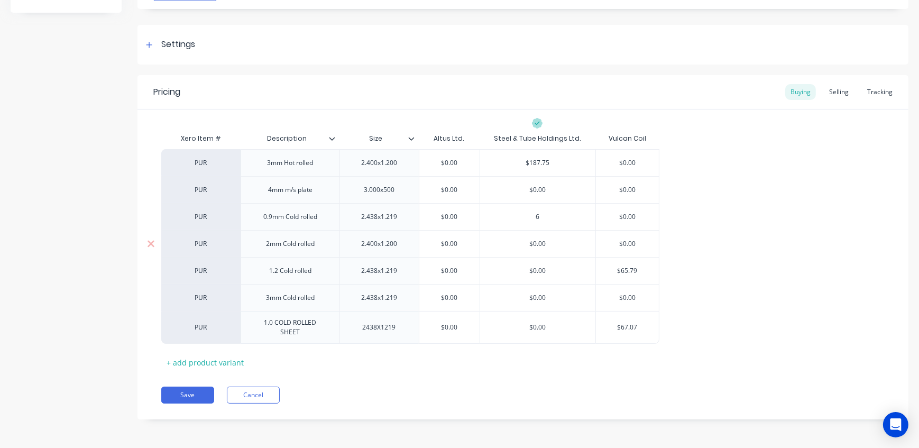
type input "64"
type textarea "x"
type input "64.6"
type textarea "x"
type input "64.63"
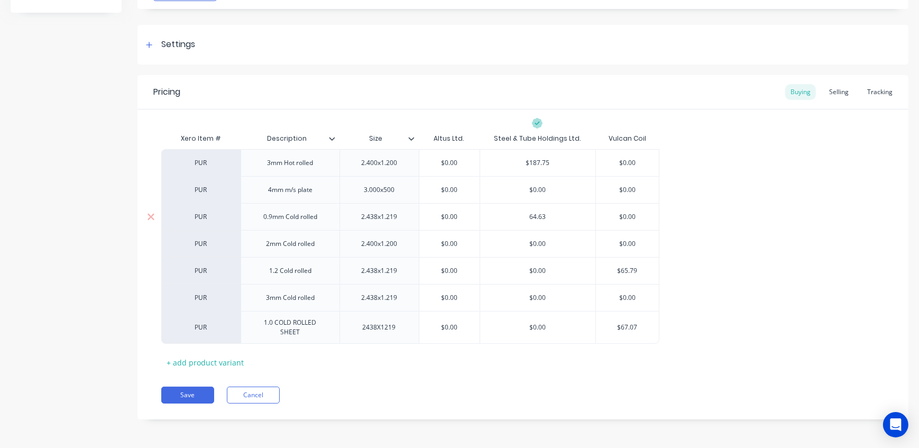
type textarea "x"
type input "64.63"
type input "$0.00"
click at [194, 398] on button "Save" at bounding box center [187, 394] width 53 height 17
type textarea "x"
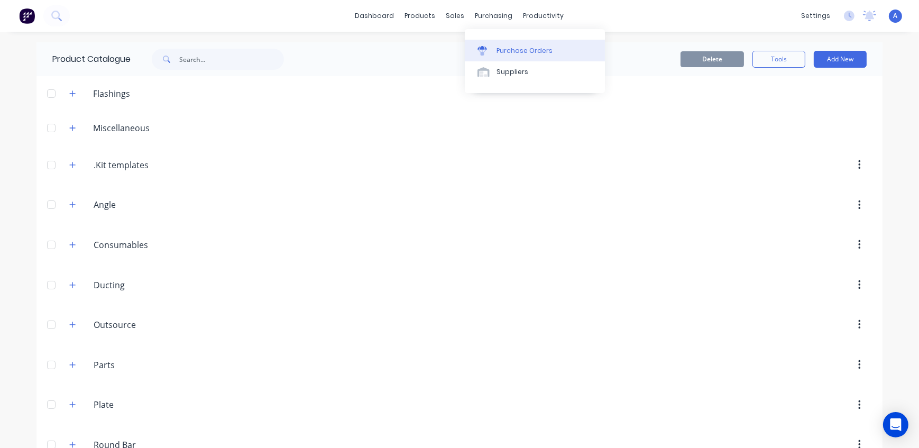
click at [498, 57] on link "Purchase Orders" at bounding box center [535, 50] width 140 height 21
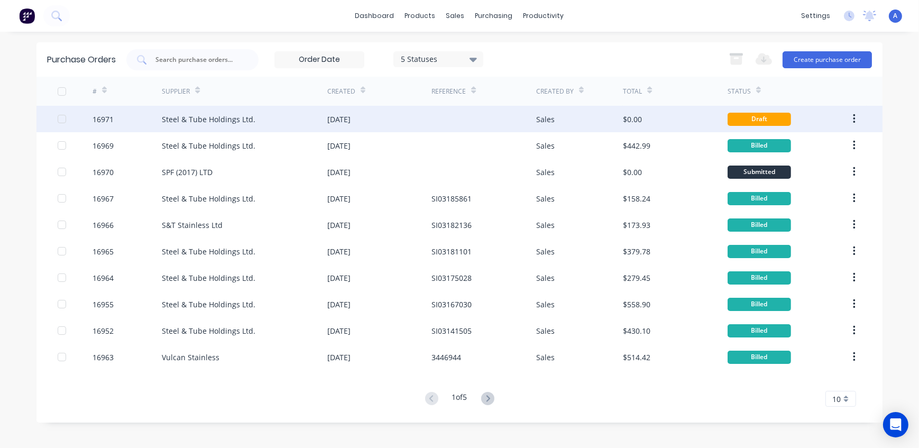
click at [245, 124] on div "Steel & Tube Holdings Ltd." at bounding box center [209, 119] width 94 height 11
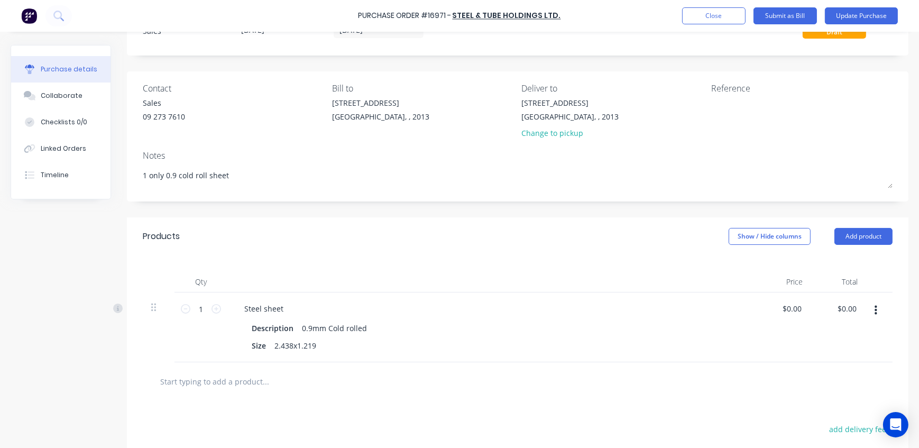
scroll to position [183, 0]
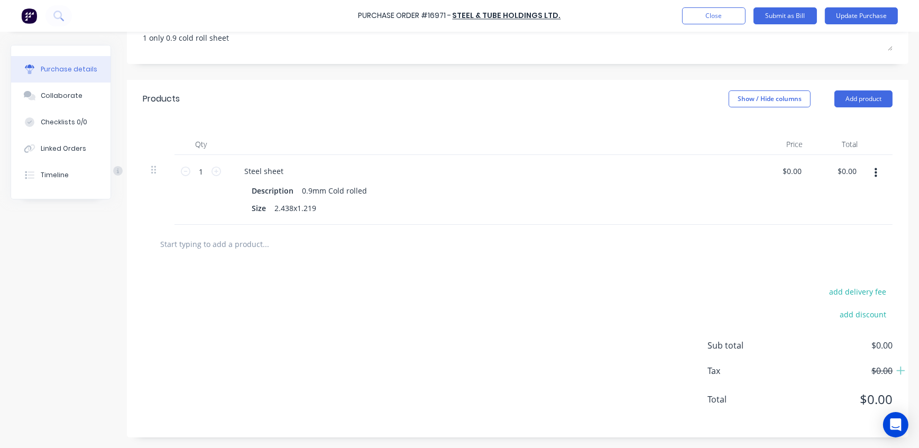
click at [874, 172] on icon "button" at bounding box center [875, 173] width 3 height 10
click at [828, 265] on button "Delete" at bounding box center [843, 264] width 90 height 21
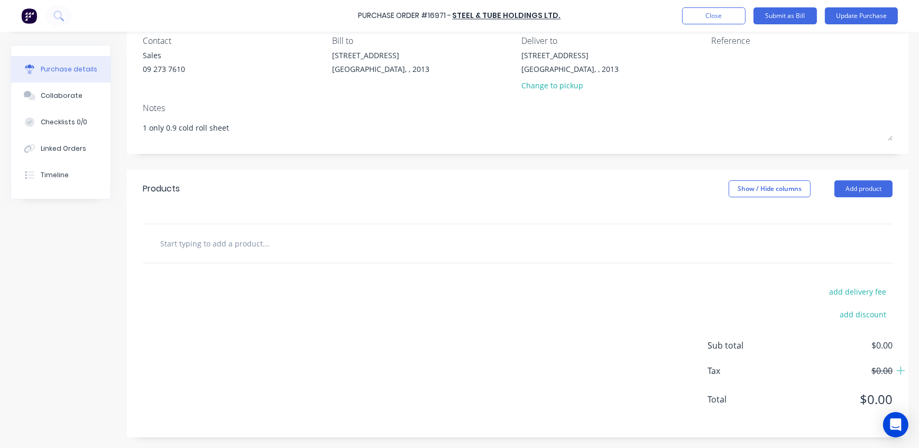
click at [248, 249] on input "text" at bounding box center [265, 243] width 211 height 21
type textarea "x"
type input "c"
type textarea "x"
type input "co"
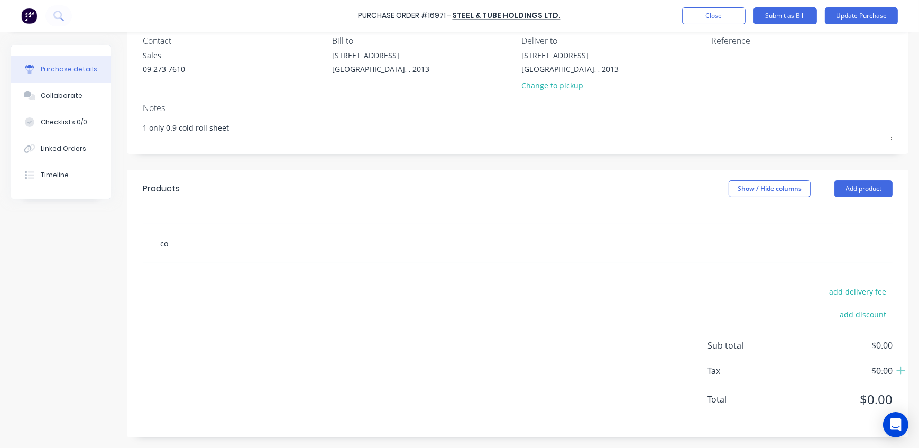
type textarea "x"
type input "col"
type textarea "x"
type input "cold"
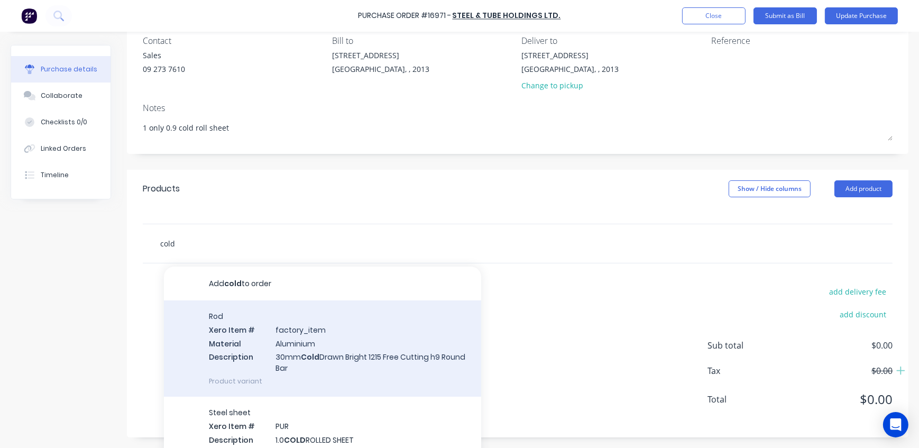
type textarea "x"
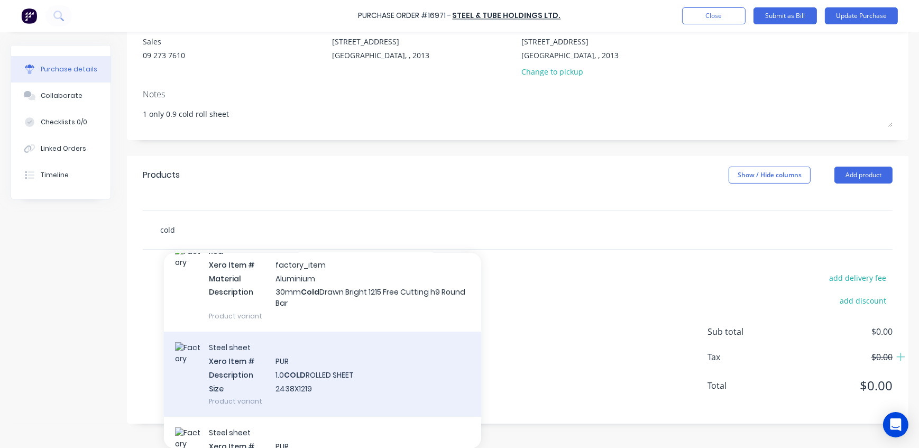
scroll to position [455, 0]
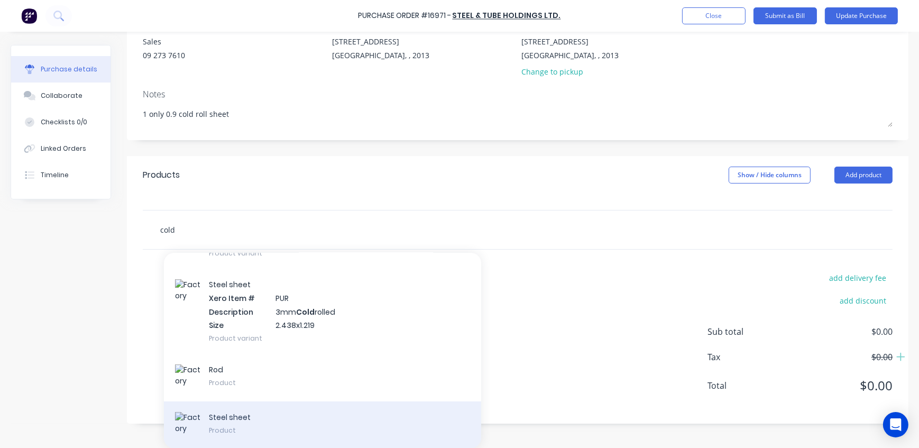
type input "cold"
click at [332, 425] on div "Steel sheet Product" at bounding box center [322, 425] width 317 height 48
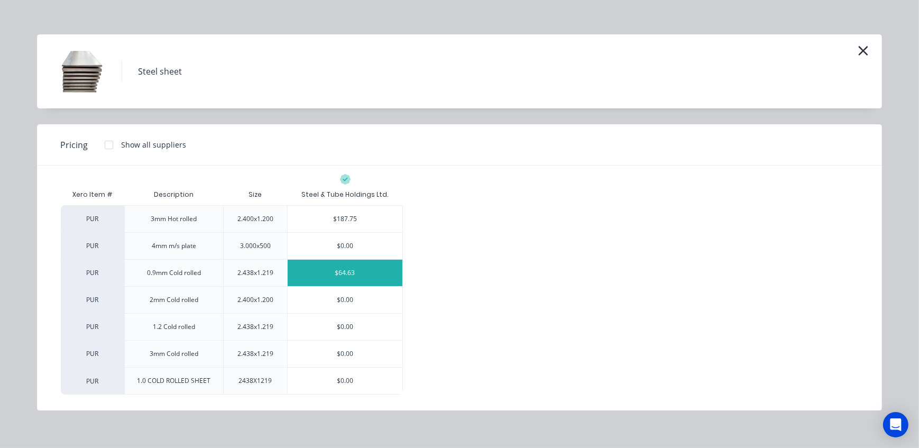
click at [360, 273] on div "$64.63" at bounding box center [345, 273] width 115 height 26
type textarea "x"
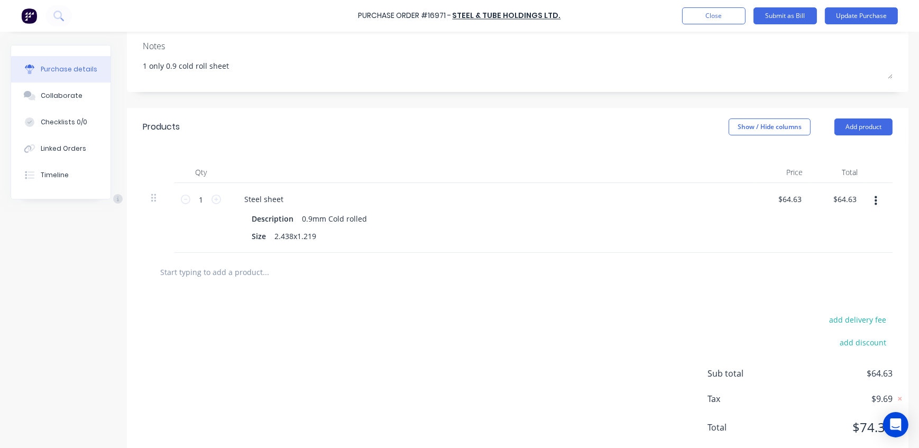
scroll to position [183, 0]
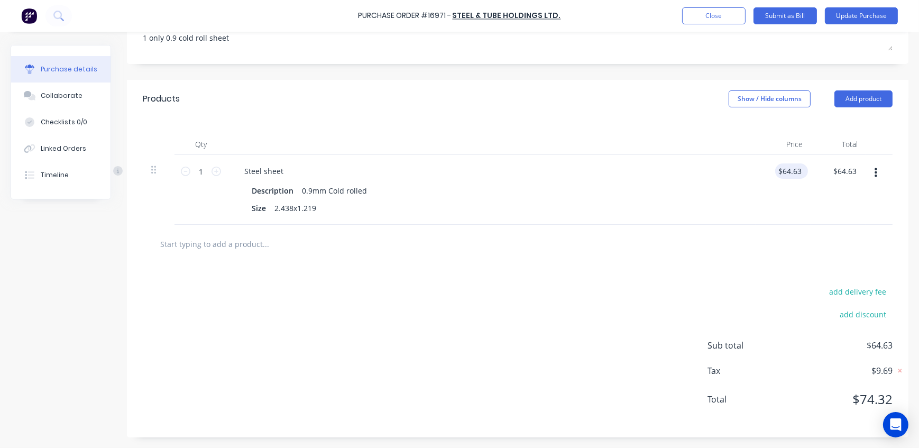
click at [799, 170] on div "$64.63 $64.63" at bounding box center [791, 170] width 33 height 15
type textarea "x"
drag, startPoint x: 799, startPoint y: 170, endPoint x: 727, endPoint y: 170, distance: 71.4
click at [727, 170] on div "1 1 Steel sheet Description 0.9mm Cold rolled Size 2.438x1.219 64.63 64.63 $64.…" at bounding box center [518, 190] width 750 height 70
type input "56.2046"
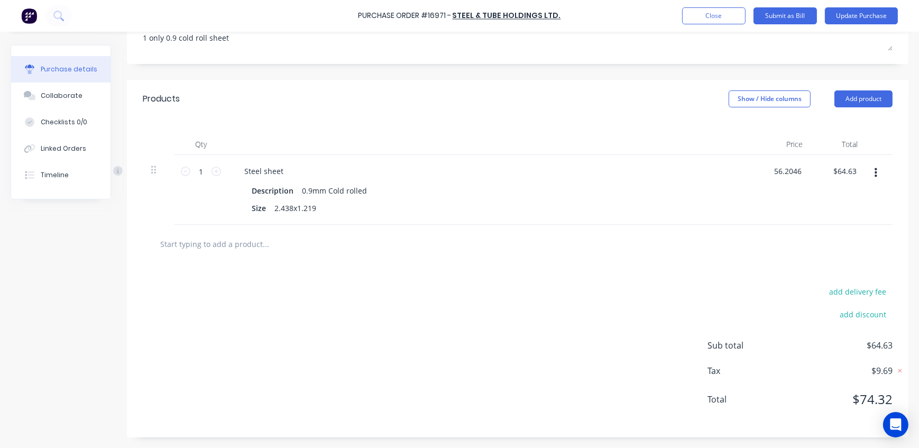
click at [587, 102] on div "Products Show / Hide columns Add product" at bounding box center [517, 99] width 781 height 38
type textarea "x"
type input "$56.2046"
type input "$56.20"
click at [870, 16] on button "Update Purchase" at bounding box center [861, 15] width 73 height 17
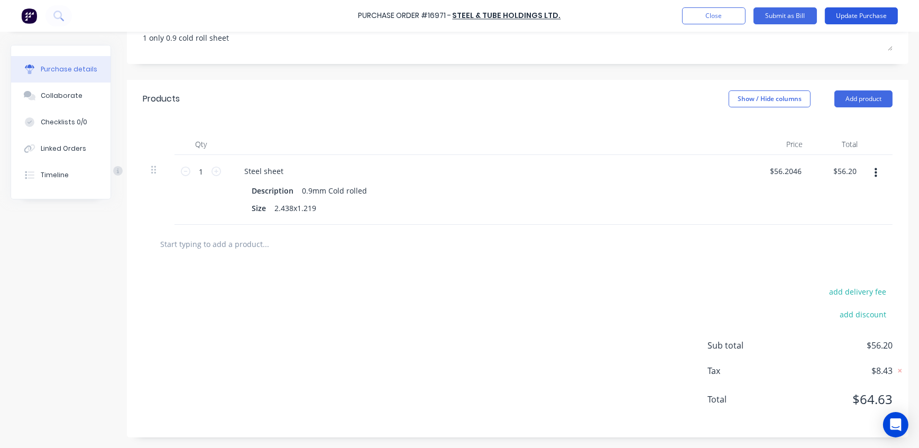
scroll to position [0, 0]
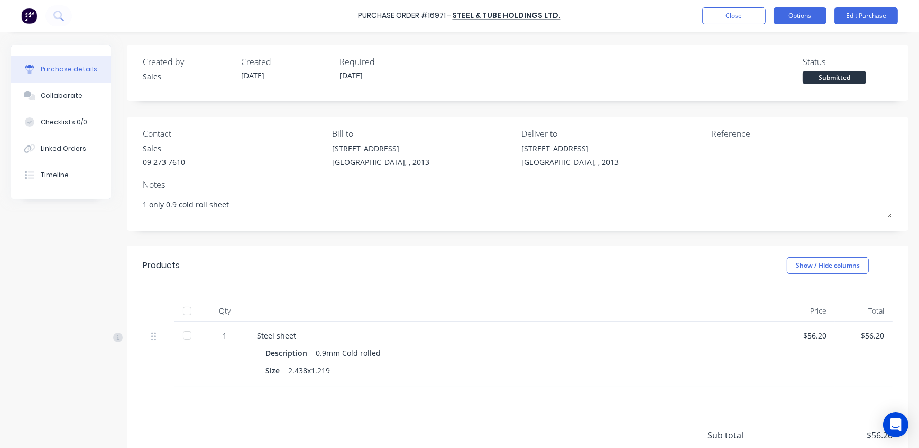
click at [807, 15] on button "Options" at bounding box center [799, 15] width 53 height 17
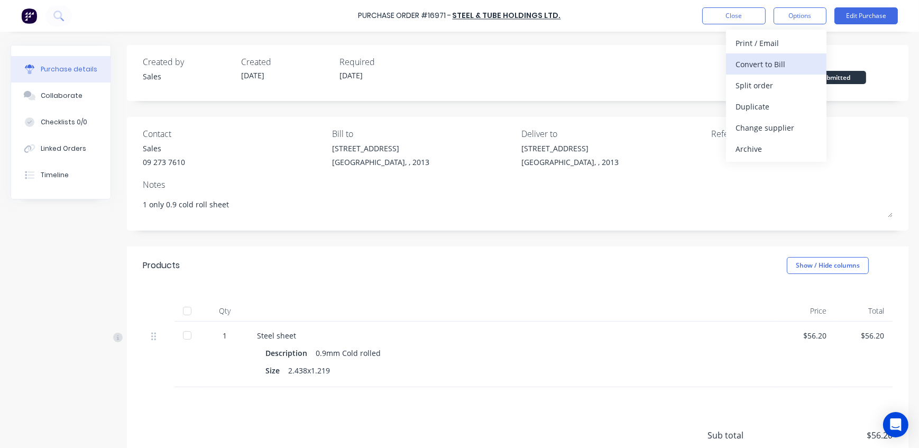
click at [770, 66] on div "Convert to Bill" at bounding box center [775, 64] width 81 height 15
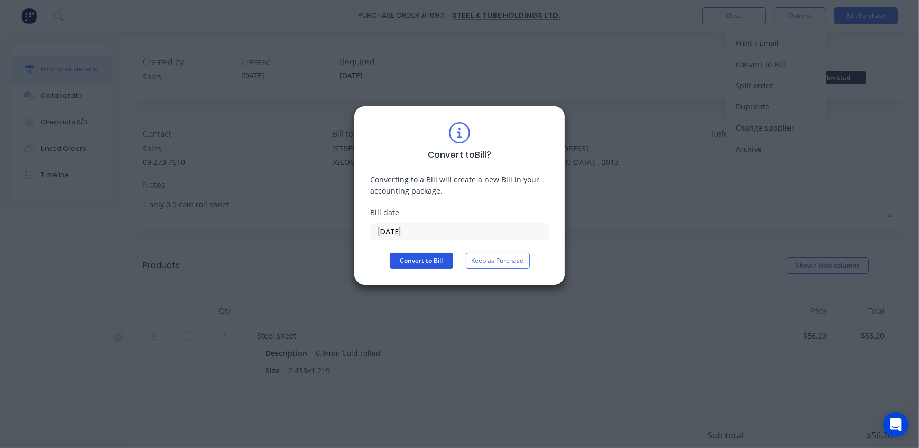
click at [418, 258] on button "Convert to Bill" at bounding box center [421, 261] width 63 height 16
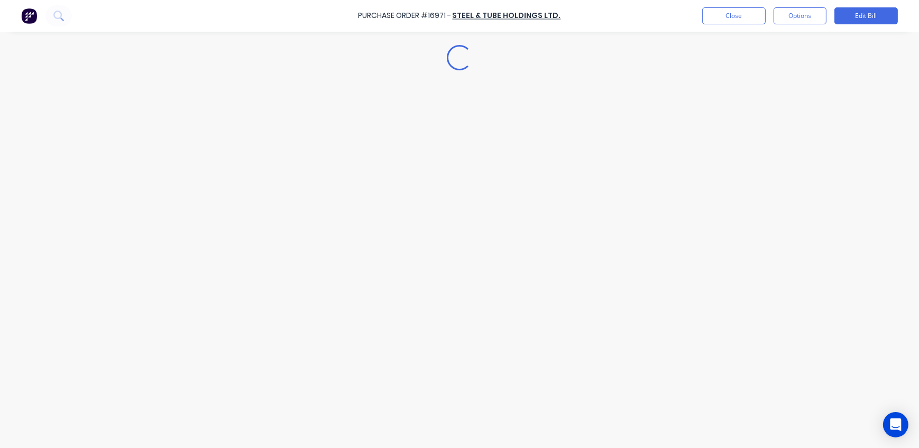
type textarea "x"
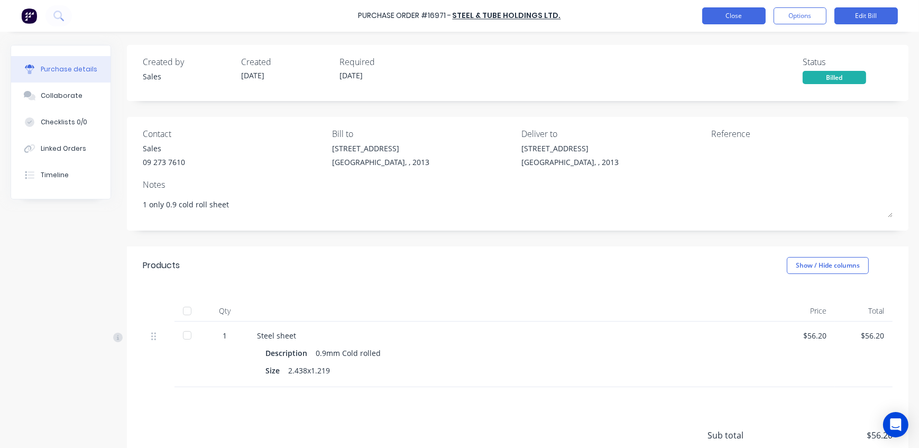
click at [746, 15] on button "Close" at bounding box center [733, 15] width 63 height 17
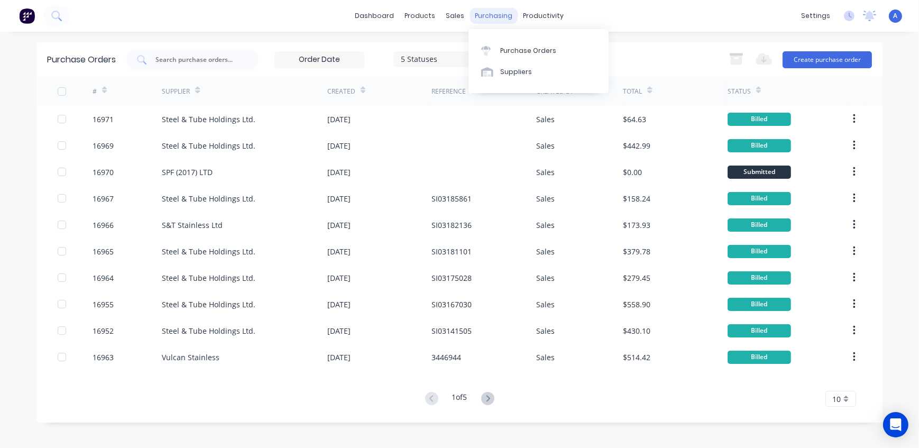
click at [486, 14] on div "purchasing" at bounding box center [494, 16] width 48 height 16
click at [519, 52] on div "Purchase Orders" at bounding box center [528, 51] width 56 height 10
click at [464, 46] on div at bounding box center [462, 51] width 16 height 10
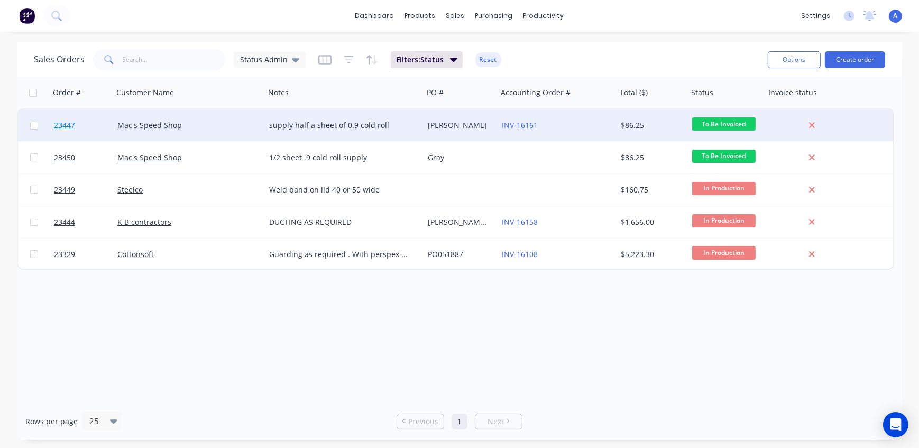
click at [60, 122] on span "23447" at bounding box center [64, 125] width 21 height 11
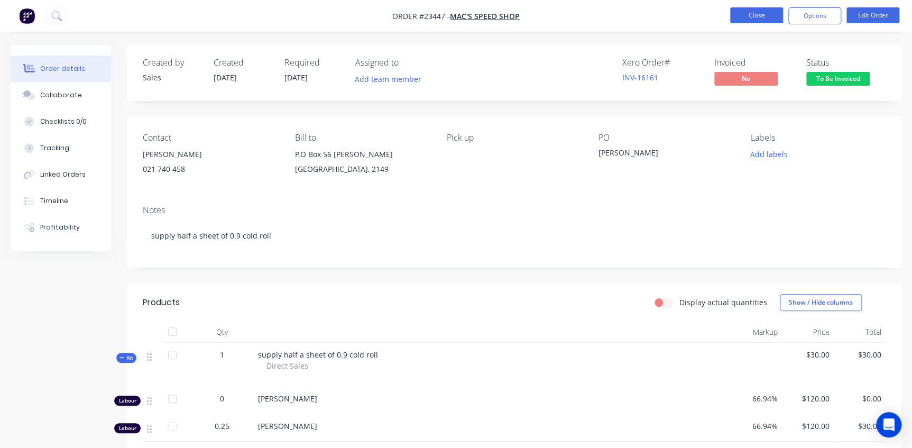
click at [768, 16] on button "Close" at bounding box center [756, 15] width 53 height 16
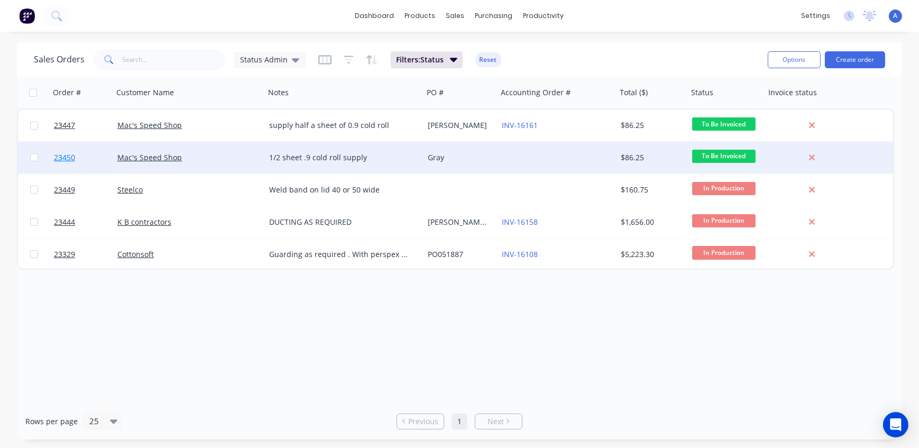
click at [64, 158] on span "23450" at bounding box center [64, 157] width 21 height 11
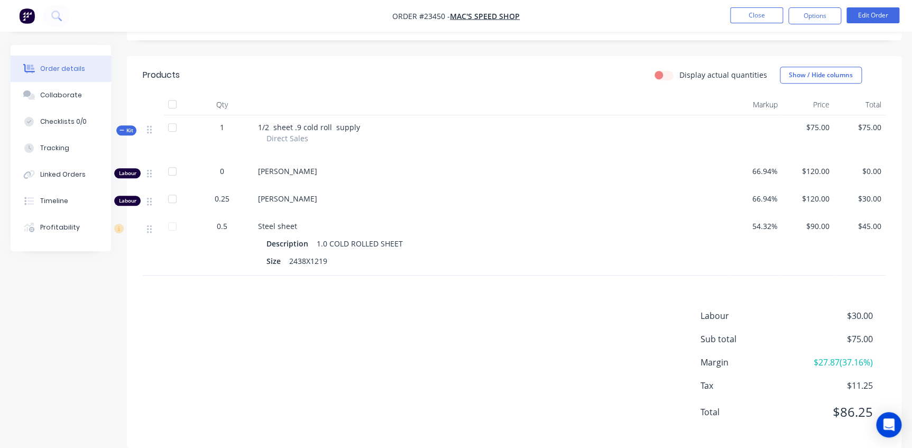
scroll to position [240, 0]
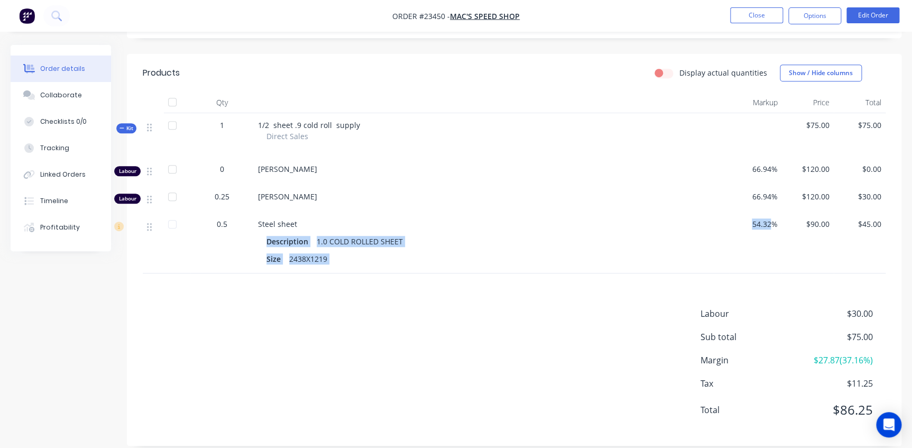
drag, startPoint x: 772, startPoint y: 224, endPoint x: 726, endPoint y: 224, distance: 46.0
click at [726, 224] on div "0.5 Steel sheet Description 1.0 COLD ROLLED SHEET Size 2438X1219 54.32% $90.00 …" at bounding box center [514, 242] width 743 height 61
click at [464, 238] on div "Description 1.0 COLD ROLLED SHEET" at bounding box center [491, 241] width 450 height 15
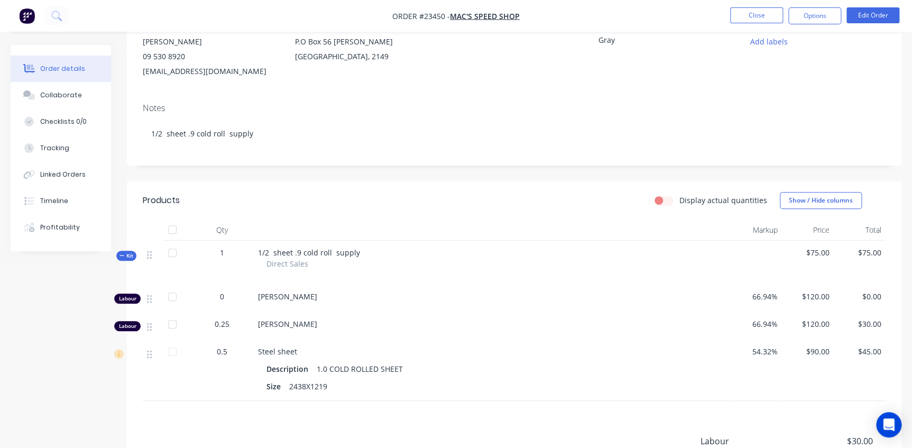
scroll to position [96, 0]
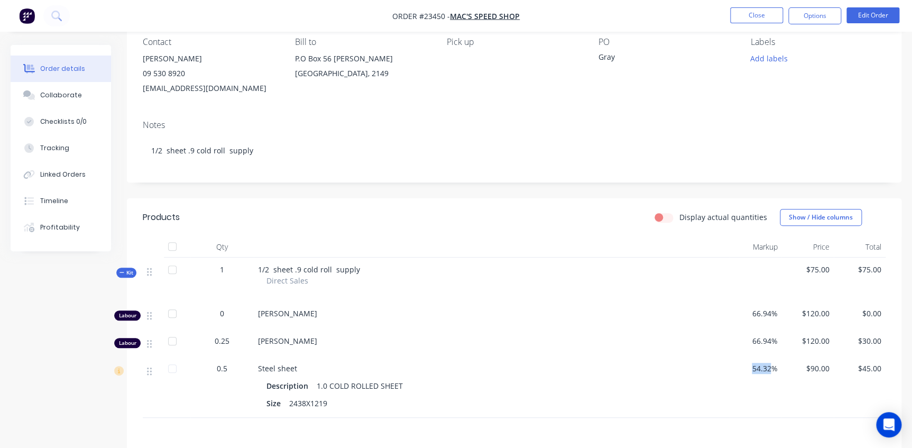
drag, startPoint x: 771, startPoint y: 367, endPoint x: 744, endPoint y: 369, distance: 27.6
click at [744, 369] on span "54.32%" at bounding box center [755, 368] width 43 height 11
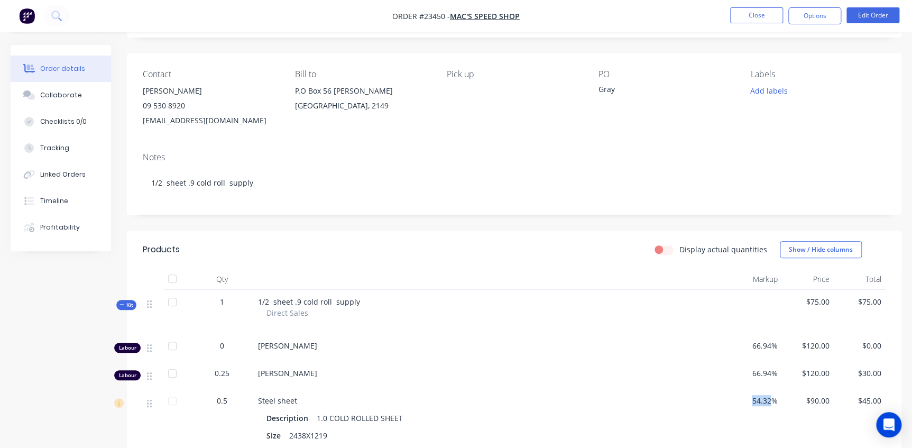
scroll to position [62, 0]
click at [865, 10] on button "Edit Order" at bounding box center [872, 15] width 53 height 16
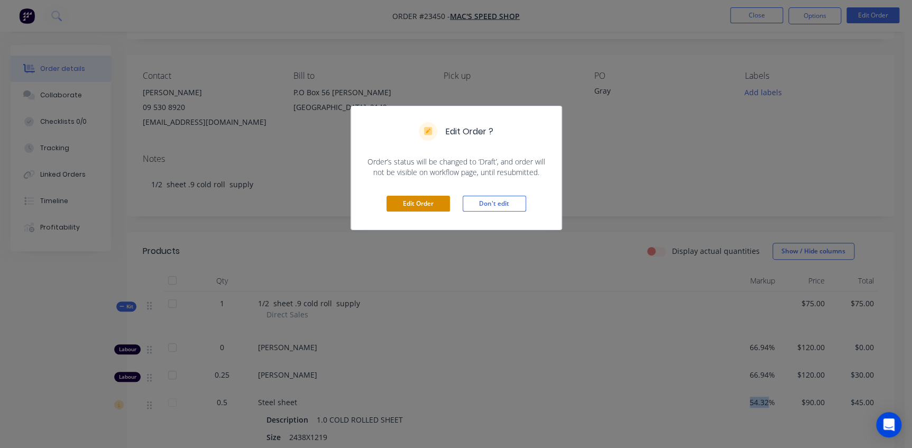
click at [423, 204] on button "Edit Order" at bounding box center [417, 204] width 63 height 16
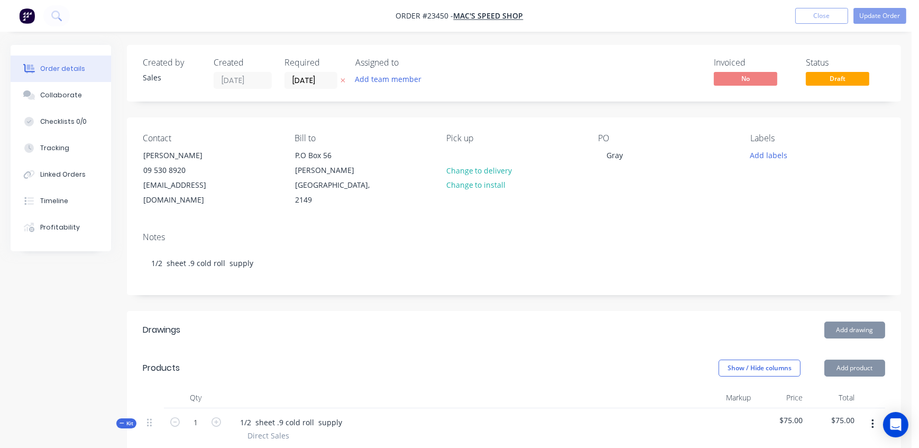
type input "66.94"
type input "$120.00"
type input "66.94"
type input "$120.00"
type input "$30.00"
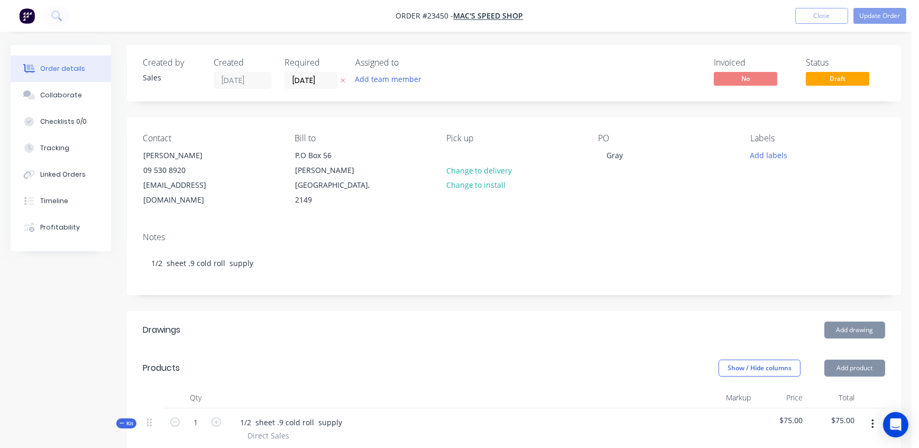
type input "54.32"
type input "$90.00"
type input "$45.00"
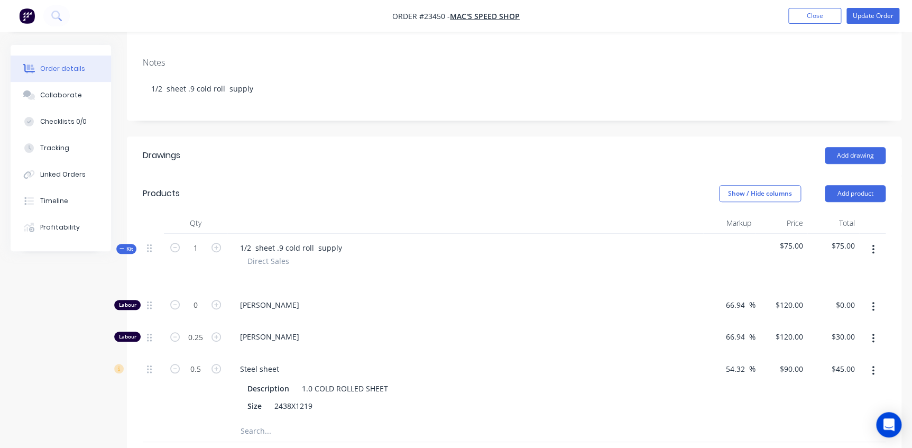
scroll to position [240, 0]
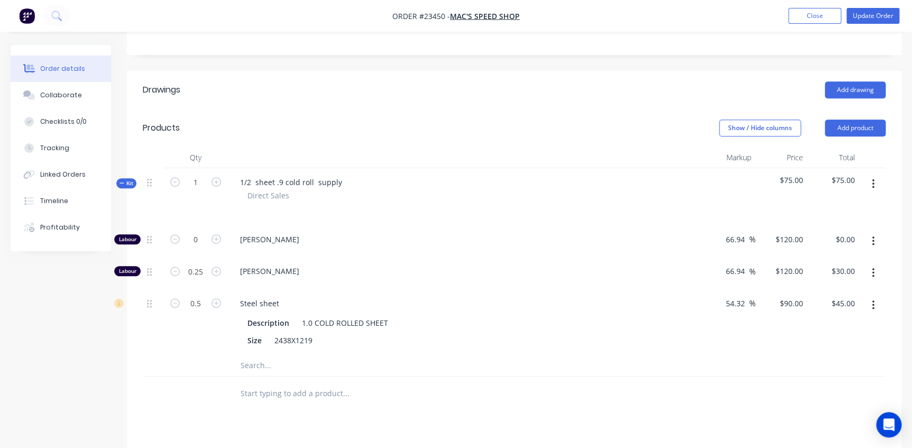
drag, startPoint x: 744, startPoint y: 287, endPoint x: 685, endPoint y: 285, distance: 59.2
click at [690, 289] on div "0.5 Steel sheet Description 1.0 COLD ROLLED SHEET Size 2438X1219 54.32 54.32 % …" at bounding box center [514, 322] width 743 height 66
type input "60"
type input "93.312"
type input "$46.66"
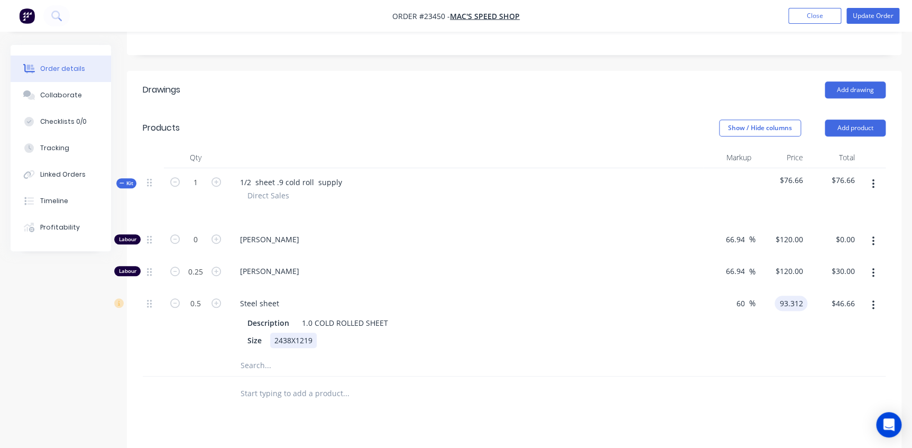
click at [681, 334] on div "Steel sheet Description 1.0 COLD ROLLED SHEET Size 2438X1219" at bounding box center [465, 322] width 476 height 66
type input "$93.312"
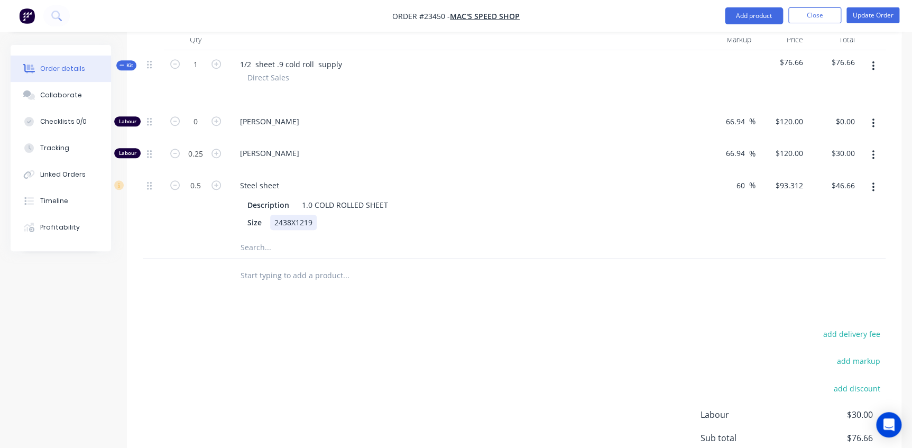
scroll to position [408, 0]
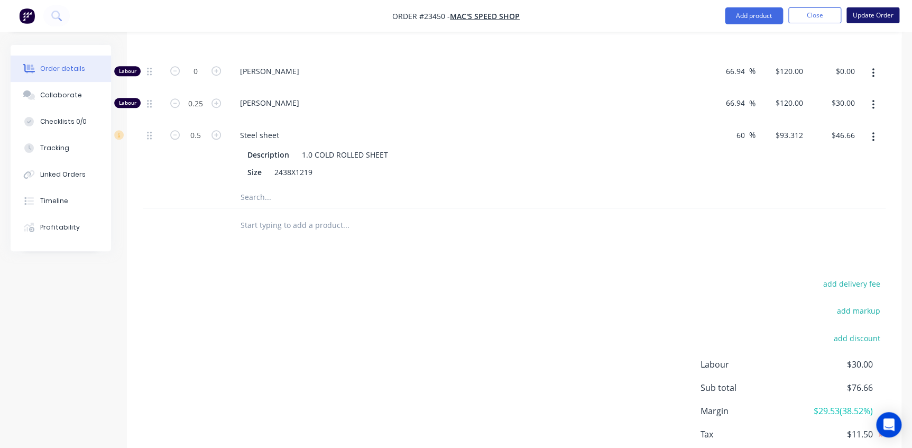
click at [888, 11] on button "Update Order" at bounding box center [872, 15] width 53 height 16
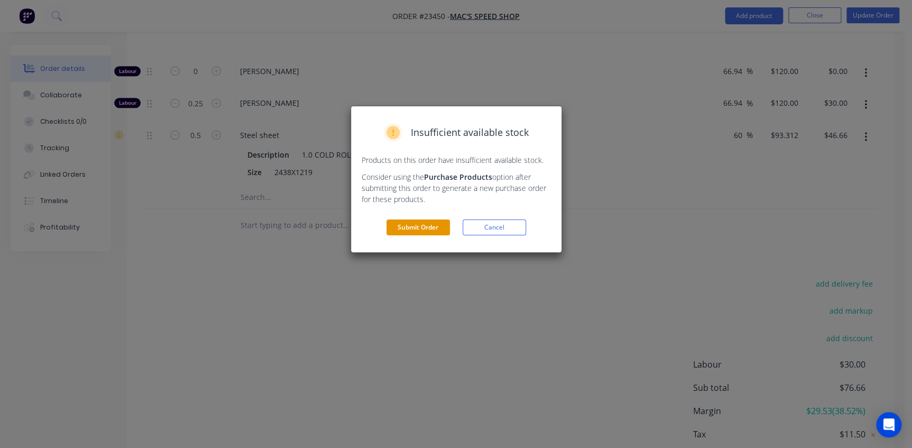
click at [422, 228] on button "Submit Order" at bounding box center [417, 227] width 63 height 16
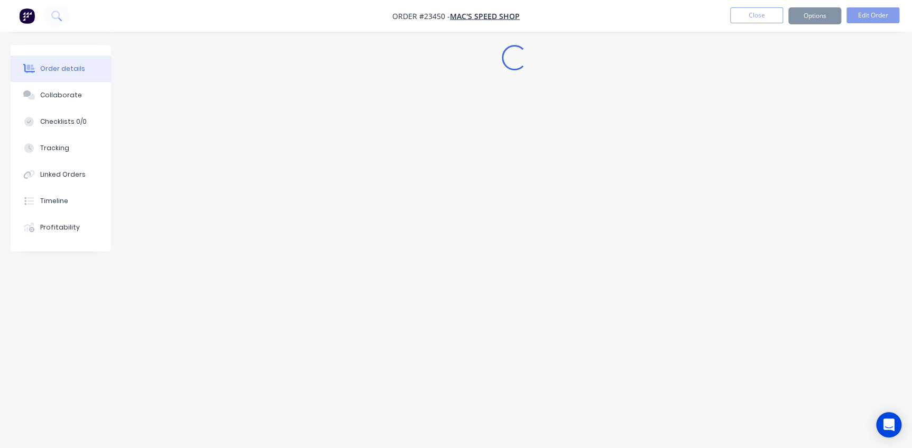
scroll to position [0, 0]
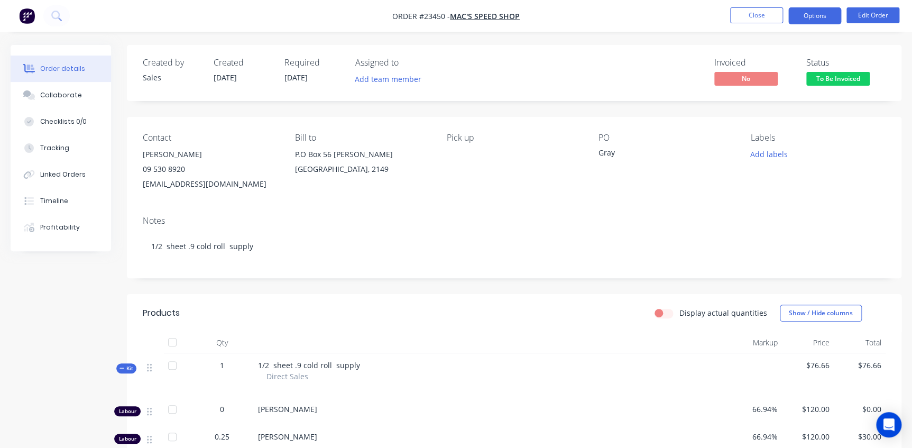
click at [816, 15] on button "Options" at bounding box center [814, 15] width 53 height 17
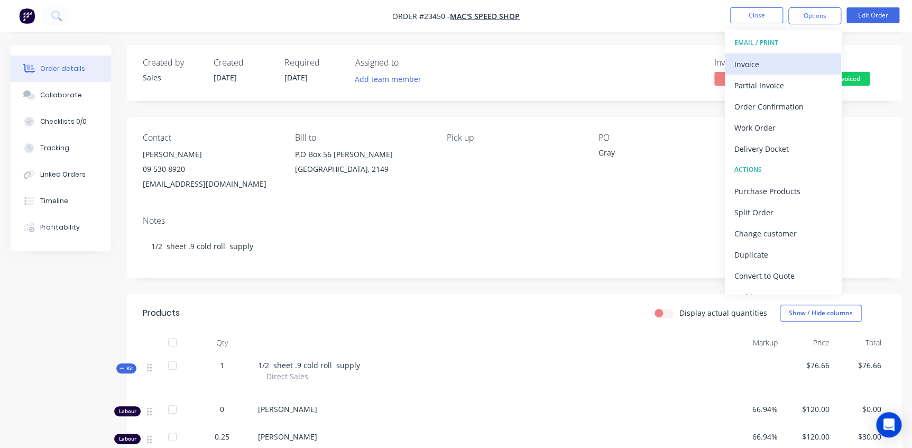
click at [776, 63] on div "Invoice" at bounding box center [782, 64] width 97 height 15
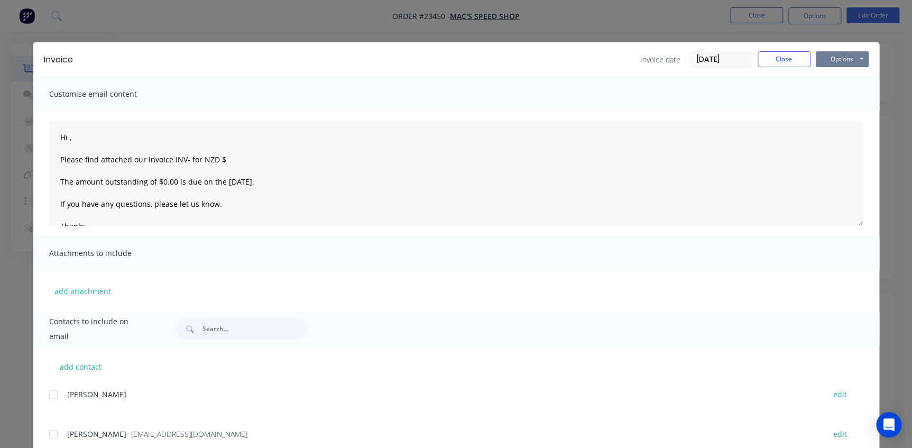
drag, startPoint x: 837, startPoint y: 54, endPoint x: 827, endPoint y: 67, distance: 16.2
click at [837, 54] on button "Options" at bounding box center [842, 59] width 53 height 16
click at [828, 98] on button "Print" at bounding box center [850, 95] width 68 height 17
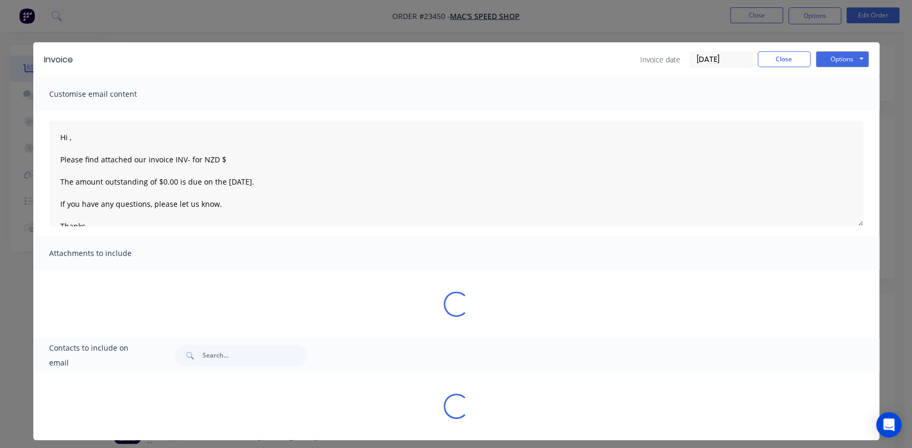
type textarea "Hi , Please find attached our invoice INV- for NZD $ The amount outstanding of …"
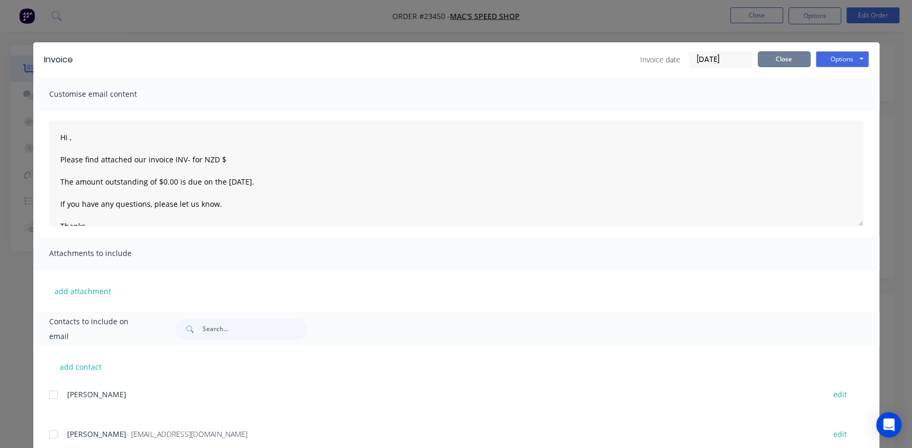
drag, startPoint x: 788, startPoint y: 66, endPoint x: 782, endPoint y: 68, distance: 6.4
click at [788, 66] on button "Close" at bounding box center [783, 59] width 53 height 16
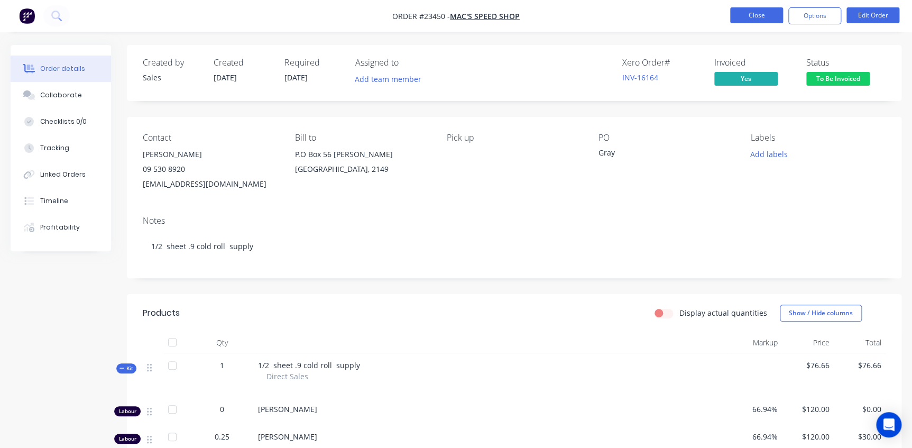
click at [768, 16] on button "Close" at bounding box center [756, 15] width 53 height 16
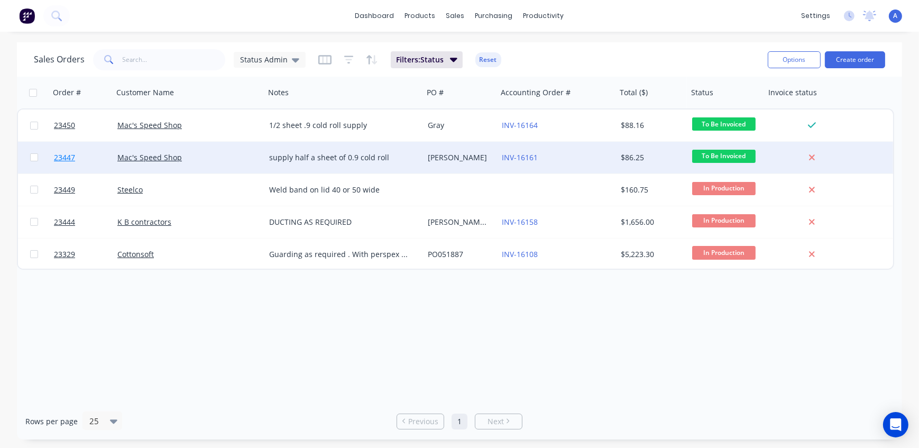
click at [66, 157] on span "23447" at bounding box center [64, 157] width 21 height 11
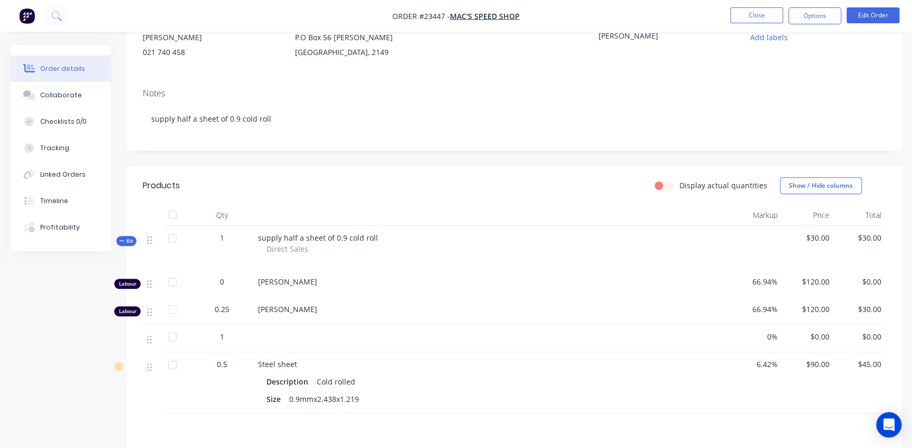
scroll to position [192, 0]
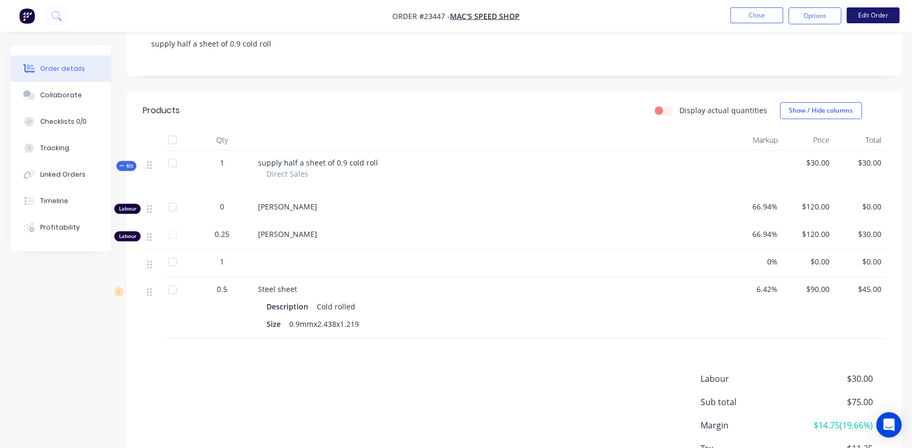
click at [872, 15] on button "Edit Order" at bounding box center [872, 15] width 53 height 16
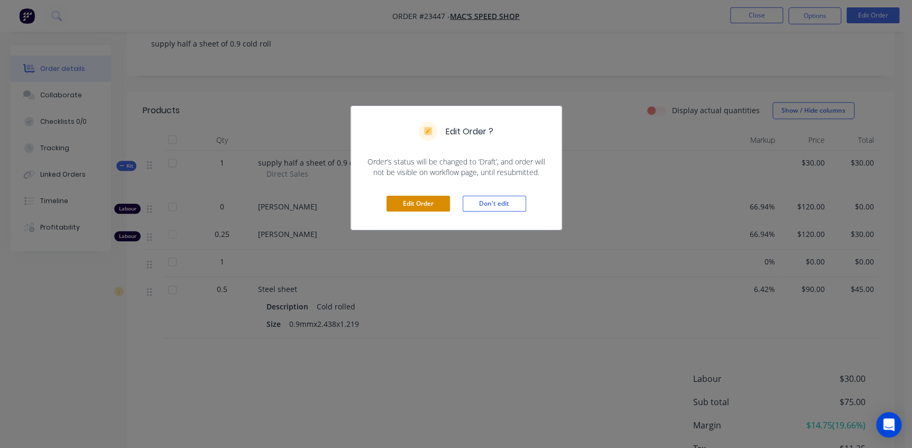
click at [417, 206] on button "Edit Order" at bounding box center [417, 204] width 63 height 16
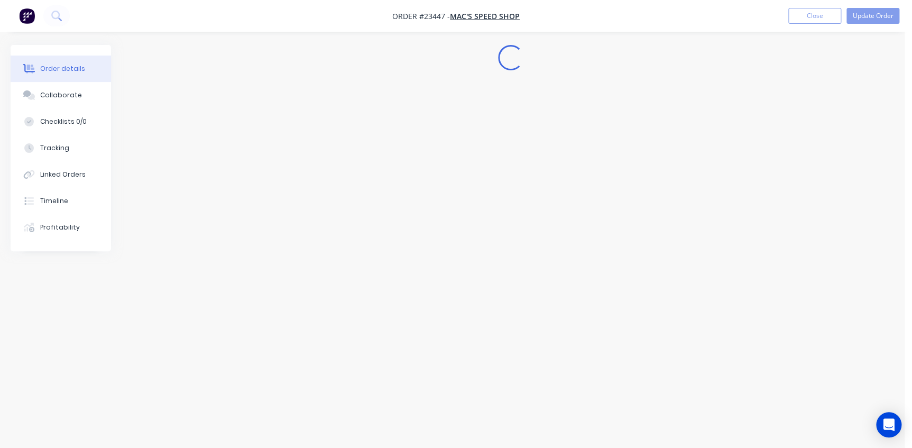
scroll to position [0, 0]
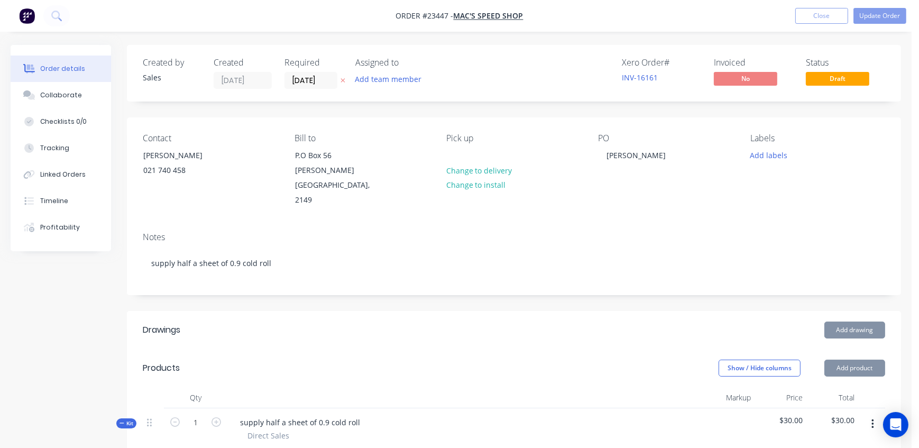
type input "66.94"
type input "$120.00"
type input "66.94"
type input "$120.00"
type input "$30.00"
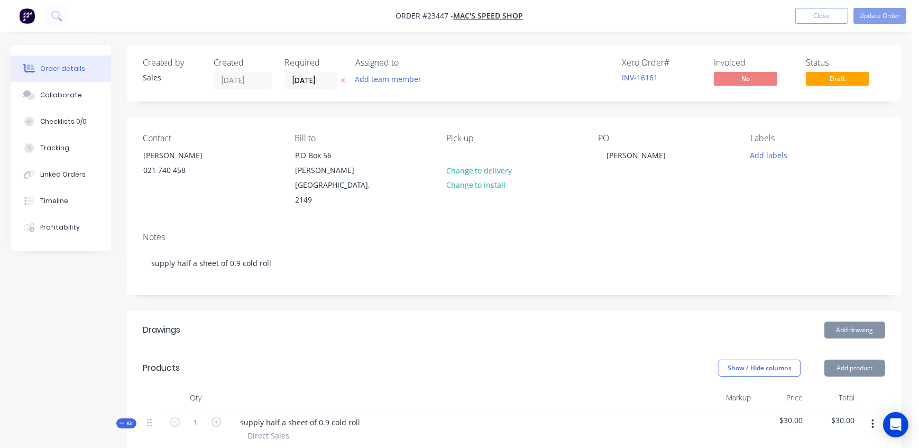
type input "6.42"
type input "$90.00"
type input "$45.00"
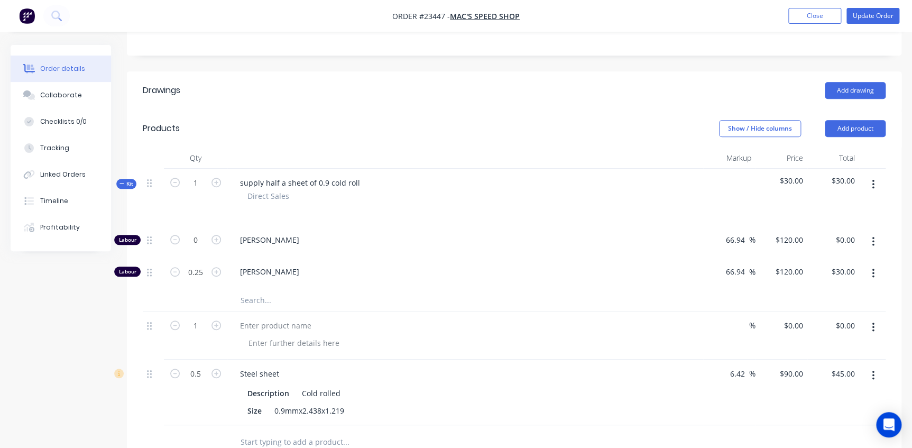
scroll to position [240, 0]
drag, startPoint x: 744, startPoint y: 344, endPoint x: 680, endPoint y: 347, distance: 64.0
click at [685, 359] on div "0.5 Steel sheet Description Cold rolled Size 0.9mmx2.438x1.219 6.42 6.42 % $90.…" at bounding box center [514, 392] width 743 height 66
type input "60"
type input "$135.312"
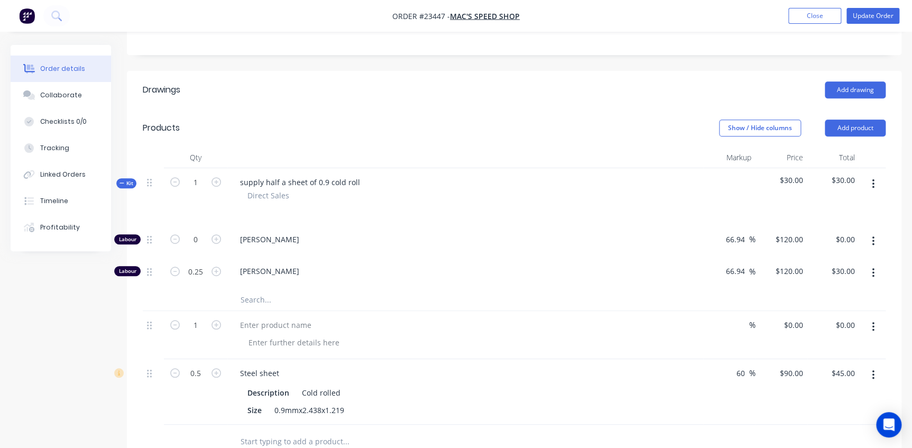
type input "$67.66"
click at [652, 335] on div at bounding box center [469, 342] width 459 height 15
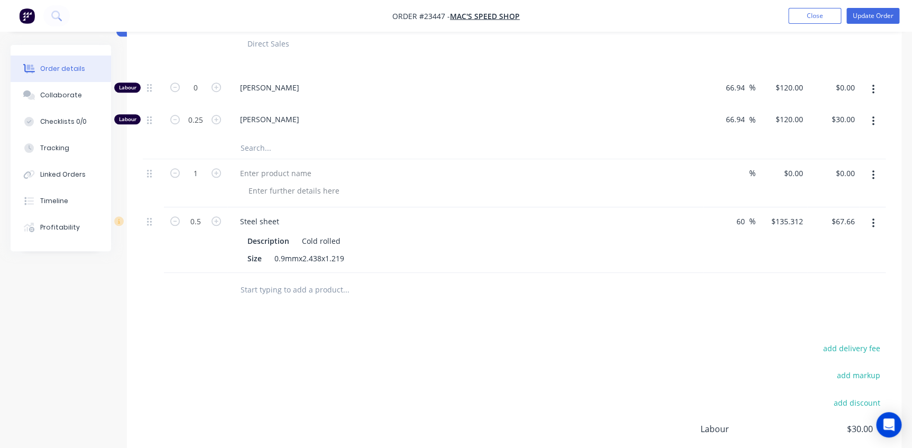
scroll to position [301, 0]
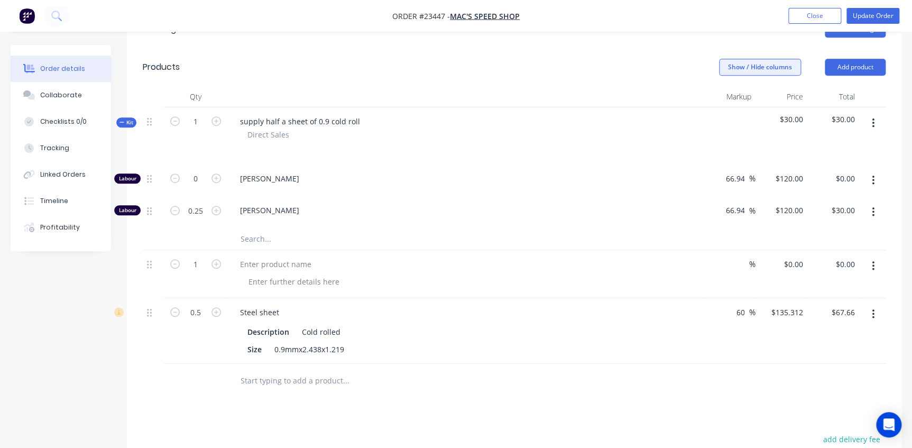
click at [772, 59] on button "Show / Hide columns" at bounding box center [760, 67] width 82 height 17
click at [738, 75] on label "Cost" at bounding box center [732, 74] width 19 height 9
click at [723, 70] on input "Cost" at bounding box center [723, 70] width 0 height 0
click at [874, 256] on button "button" at bounding box center [873, 265] width 25 height 19
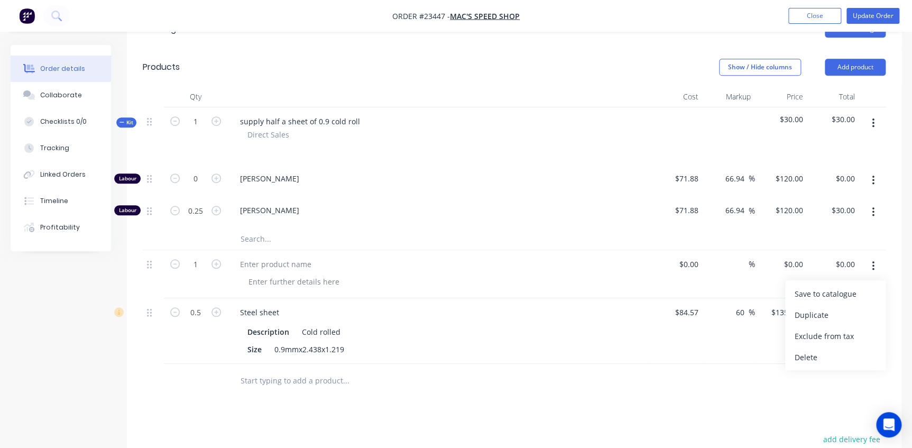
click at [810, 349] on div "Delete" at bounding box center [834, 356] width 81 height 15
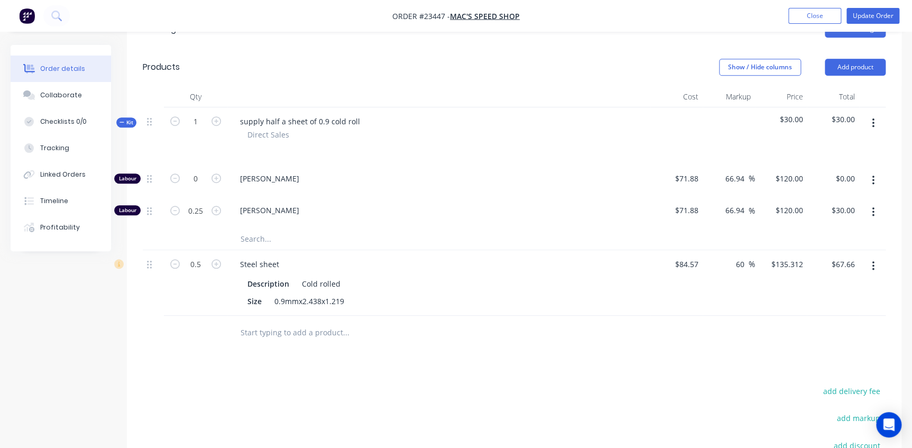
click at [513, 332] on div "Drawings Add drawing Products Show / Hide columns Add product Qty Cost Markup P…" at bounding box center [514, 307] width 774 height 594
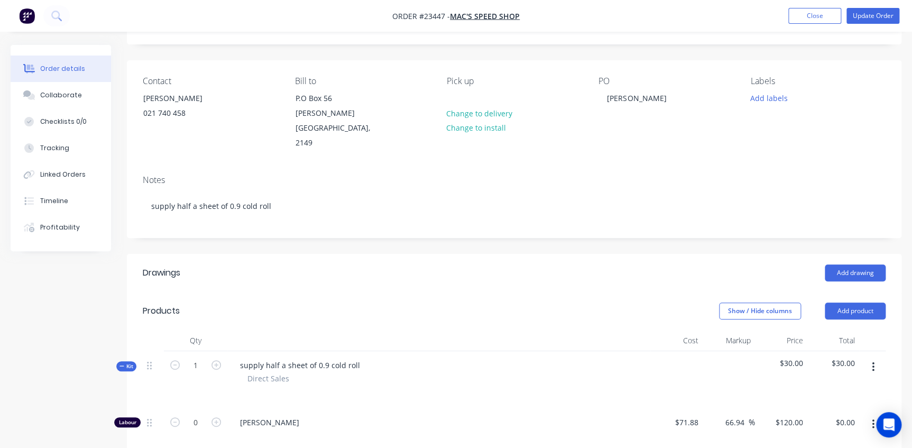
scroll to position [0, 0]
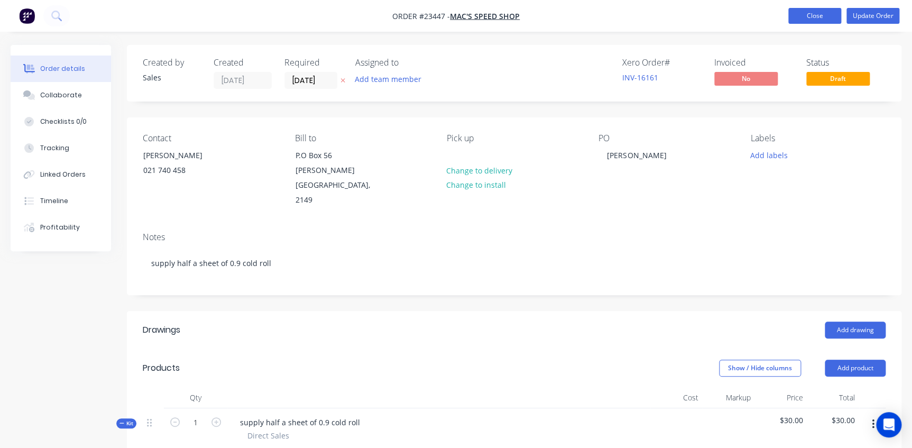
click at [817, 15] on button "Close" at bounding box center [814, 16] width 53 height 16
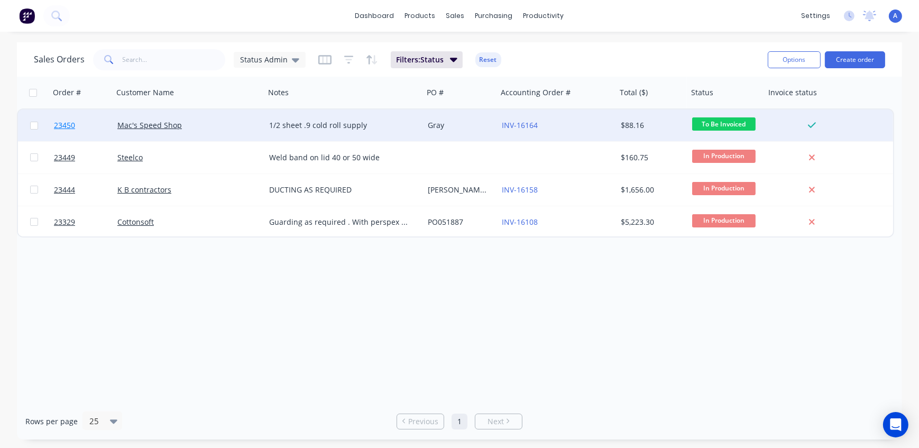
click at [63, 130] on span "23450" at bounding box center [64, 125] width 21 height 11
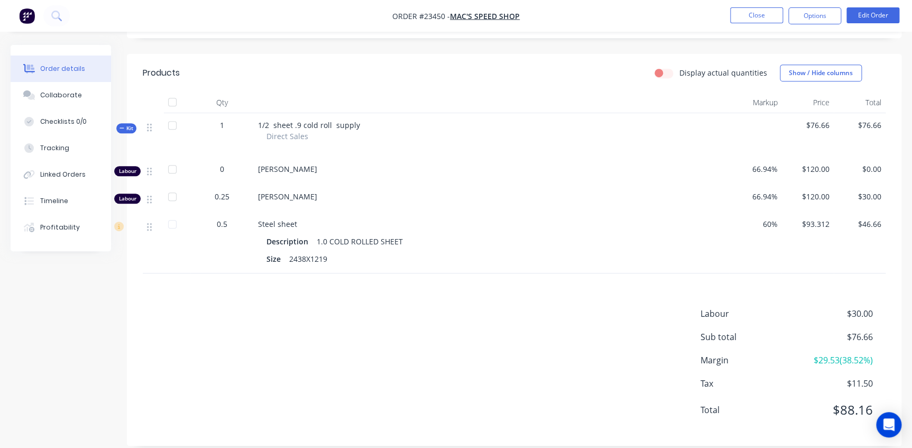
scroll to position [144, 0]
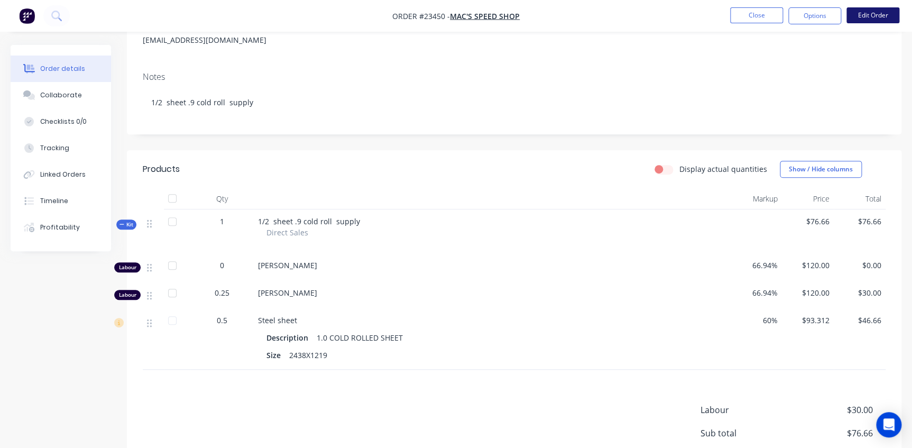
click at [868, 17] on button "Edit Order" at bounding box center [872, 15] width 53 height 16
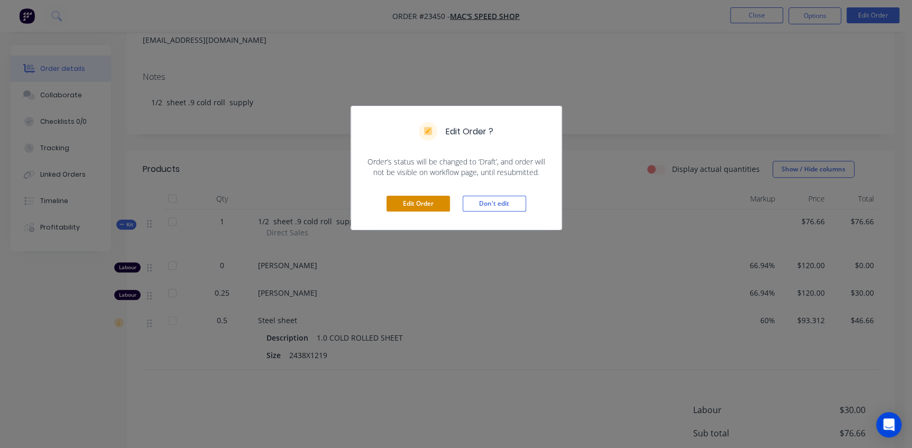
click at [421, 204] on button "Edit Order" at bounding box center [417, 204] width 63 height 16
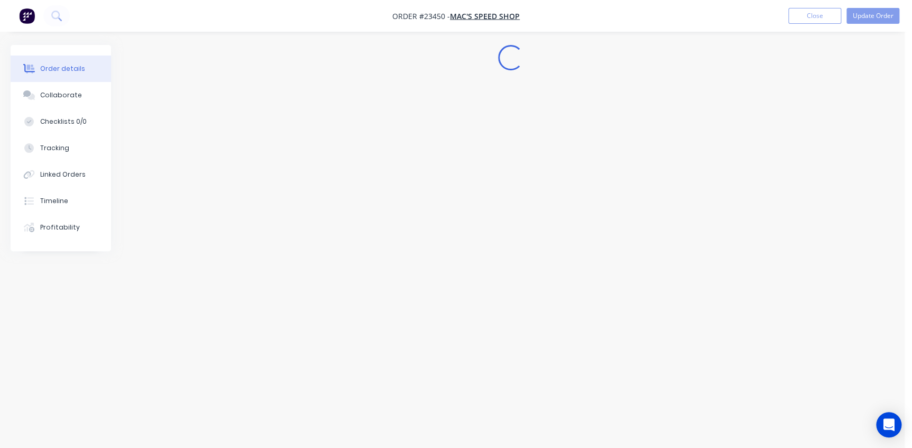
scroll to position [0, 0]
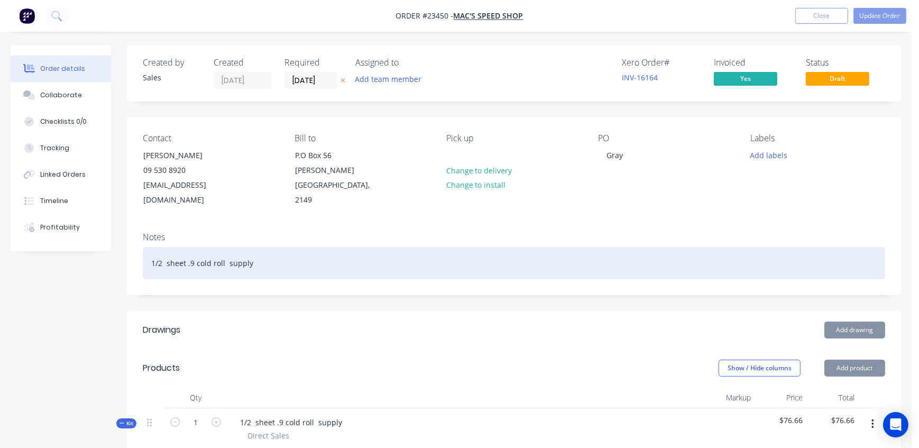
type input "66.94"
type input "$120.00"
type input "66.94"
type input "$120.00"
type input "$30.00"
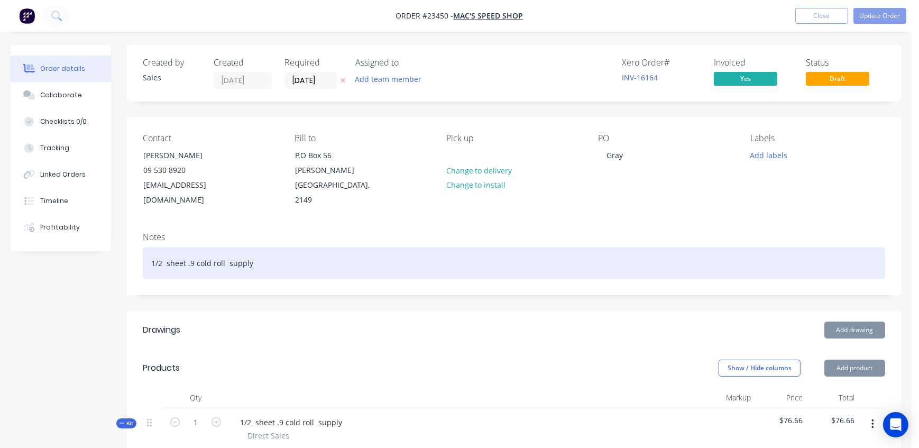
type input "60"
type input "$93.312"
type input "$46.66"
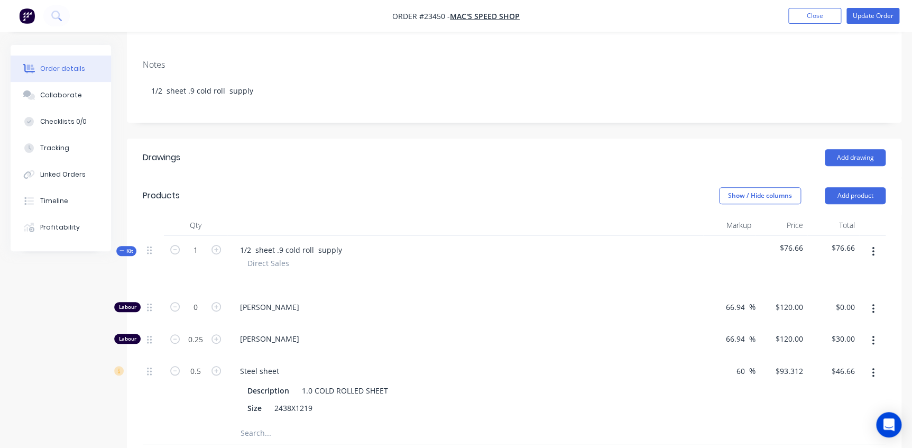
scroll to position [240, 0]
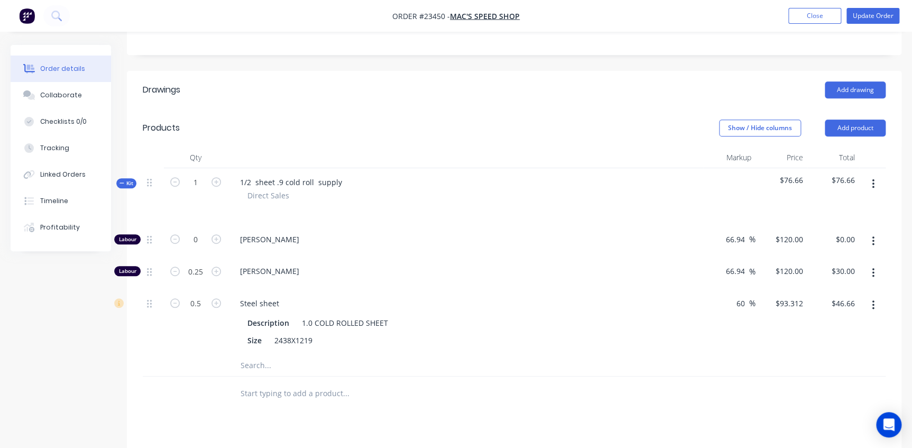
click at [261, 355] on input "text" at bounding box center [345, 365] width 211 height 21
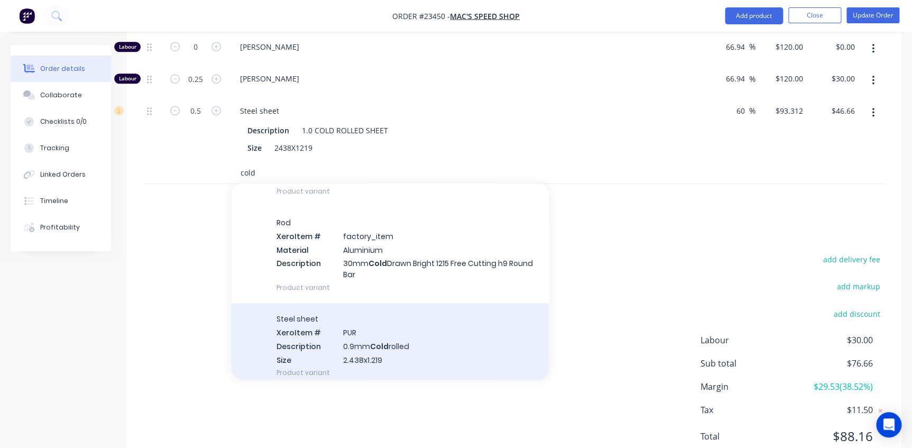
scroll to position [144, 0]
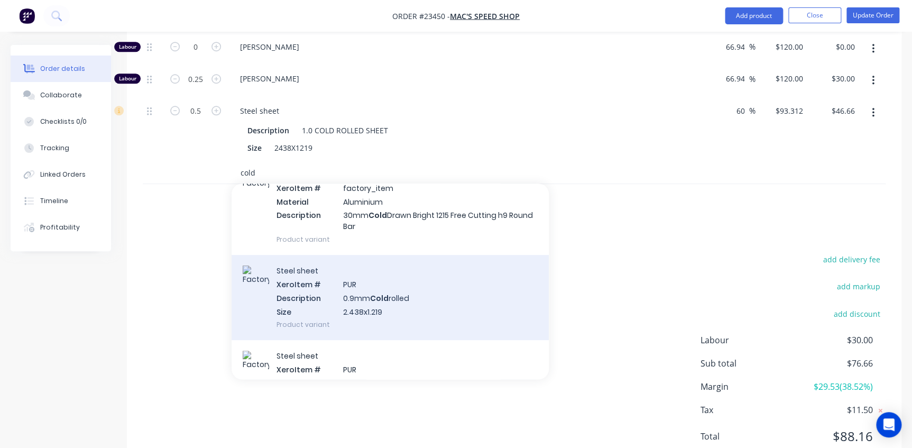
type input "cold"
click at [349, 275] on div "Steel sheet Xero Item # PUR Description 0.9mm Cold rolled Size 2.438x1.219 Prod…" at bounding box center [390, 297] width 317 height 85
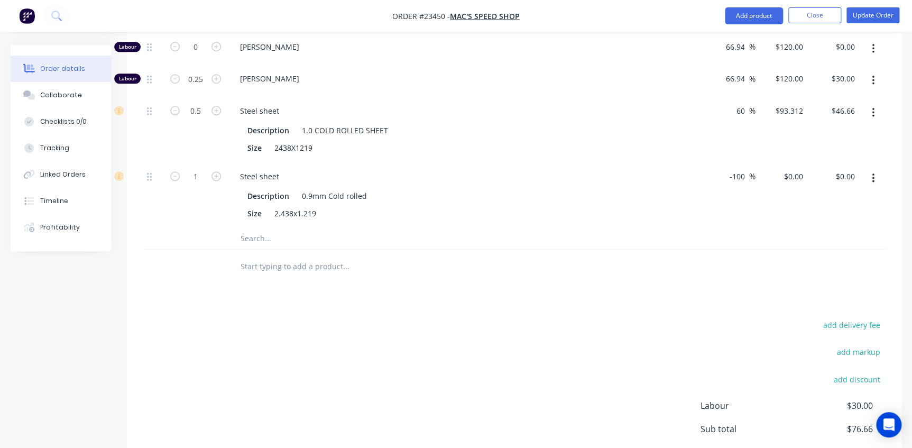
drag, startPoint x: 747, startPoint y: 159, endPoint x: 698, endPoint y: 161, distance: 49.7
click at [698, 162] on div "1 Steel sheet Description 0.9mm Cold rolled Size 2.438x1.219 -100 -100 % $0.00 …" at bounding box center [514, 195] width 743 height 66
type input "60"
type input "$89.92"
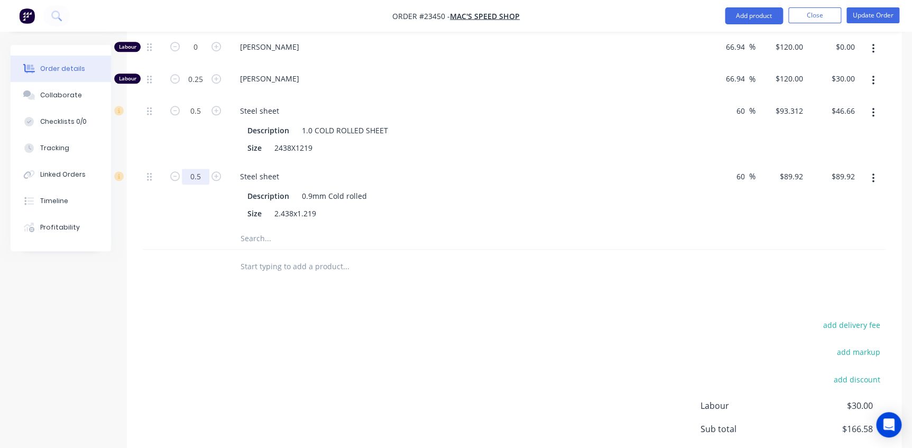
type input "0.5"
type input "$44.96"
click at [475, 140] on div "Size 2438X1219" at bounding box center [463, 147] width 440 height 15
click at [872, 107] on icon "button" at bounding box center [873, 113] width 3 height 12
click at [817, 175] on div "Delete" at bounding box center [834, 182] width 81 height 15
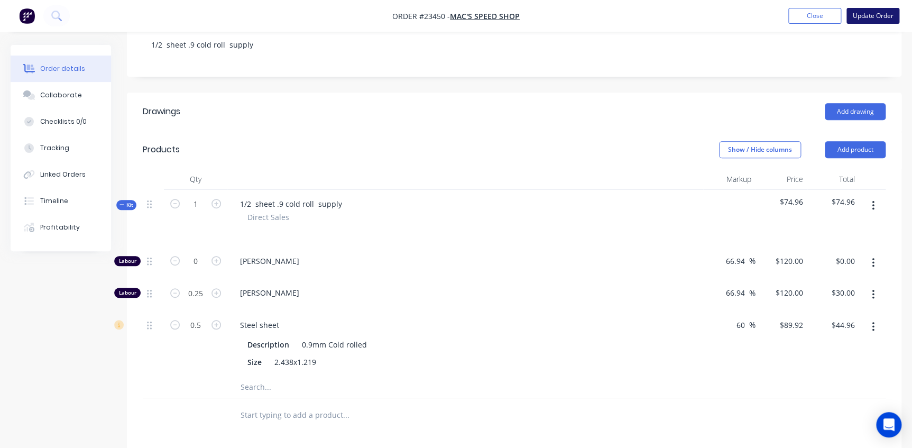
scroll to position [216, 0]
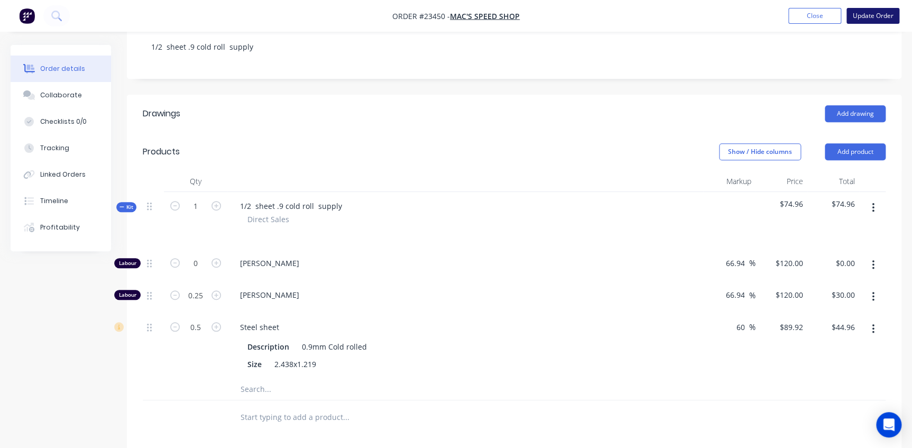
click at [883, 13] on button "Update Order" at bounding box center [872, 16] width 53 height 16
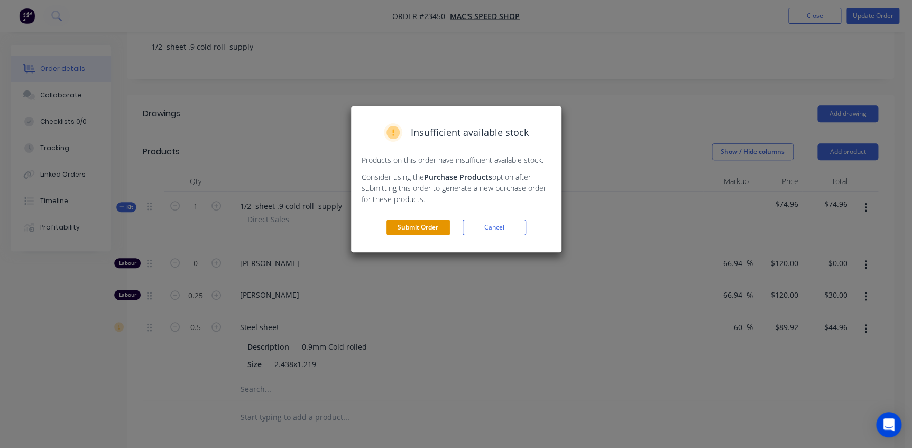
click at [433, 222] on button "Submit Order" at bounding box center [417, 227] width 63 height 16
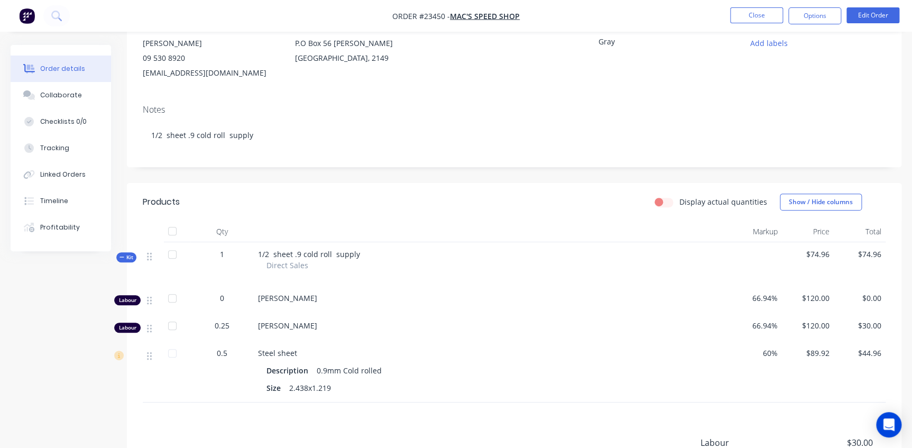
scroll to position [240, 0]
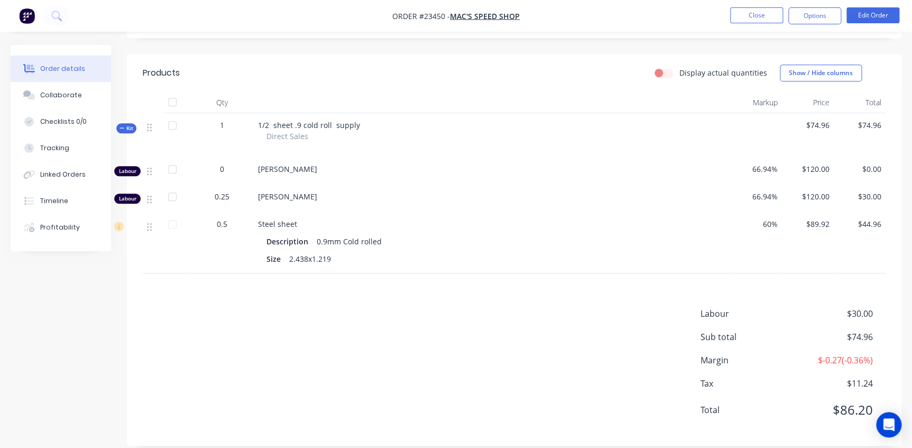
click at [130, 129] on span "Kit" at bounding box center [126, 128] width 14 height 8
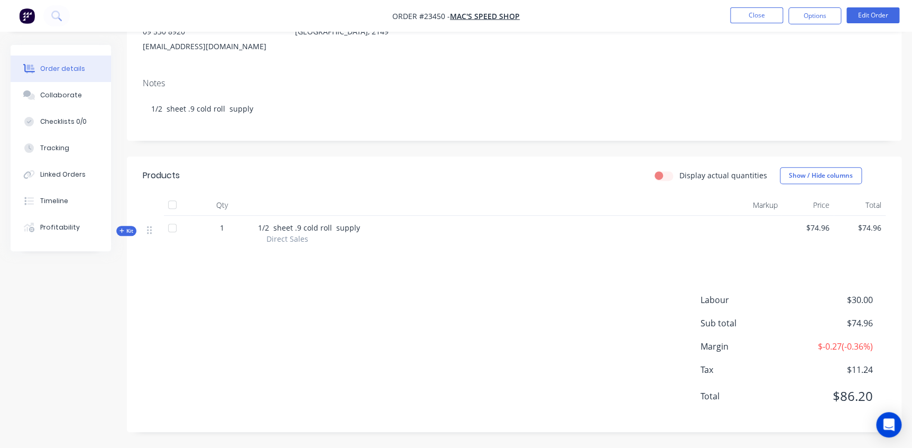
scroll to position [137, 0]
click at [131, 228] on span "Kit" at bounding box center [126, 231] width 14 height 8
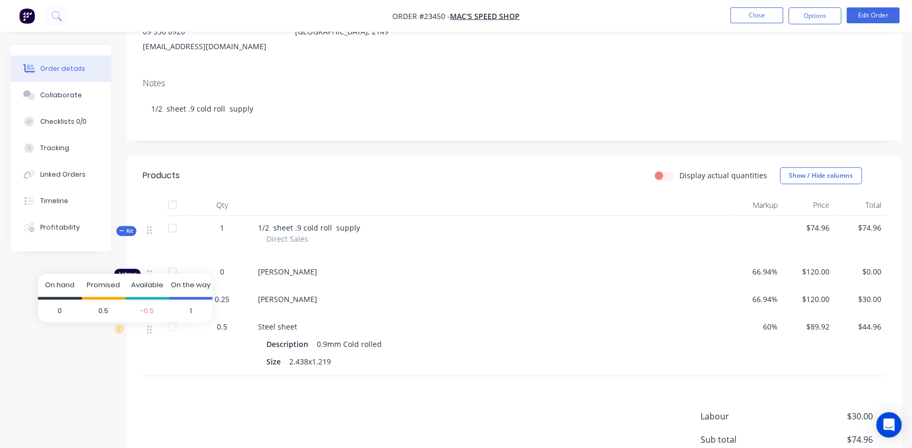
scroll to position [240, 0]
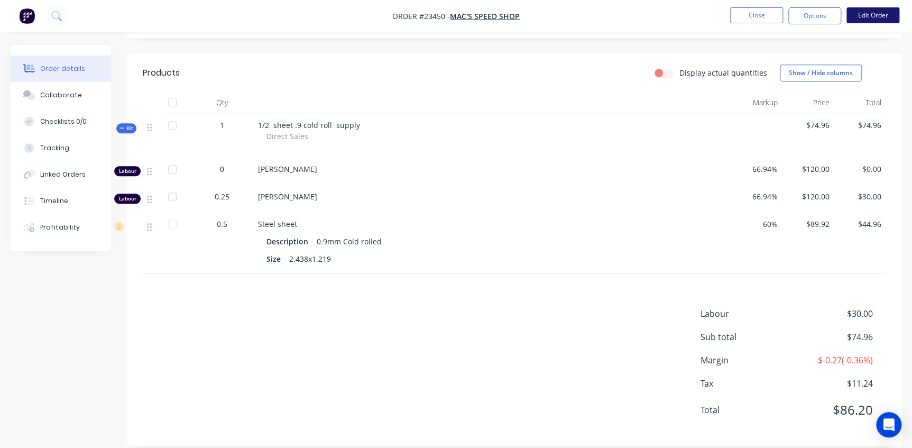
click at [874, 17] on button "Edit Order" at bounding box center [872, 15] width 53 height 16
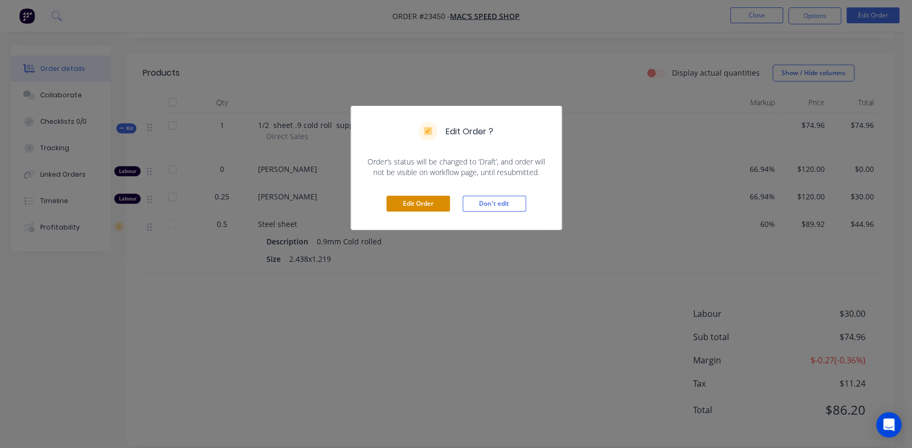
click at [412, 204] on button "Edit Order" at bounding box center [417, 204] width 63 height 16
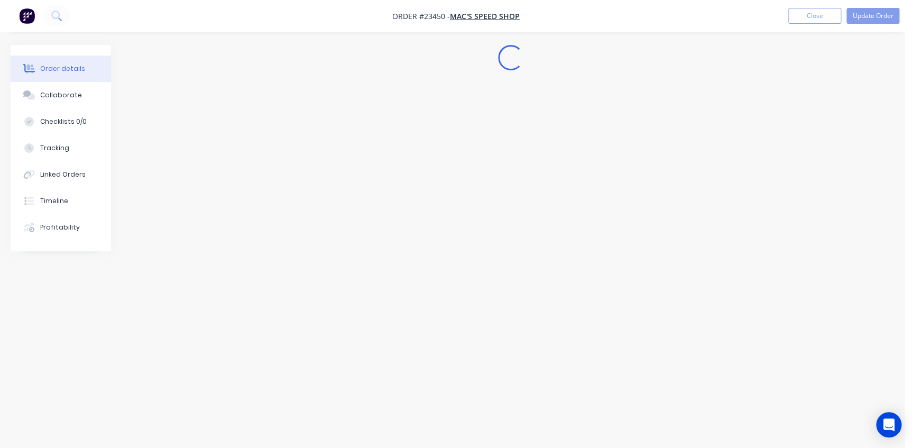
scroll to position [0, 0]
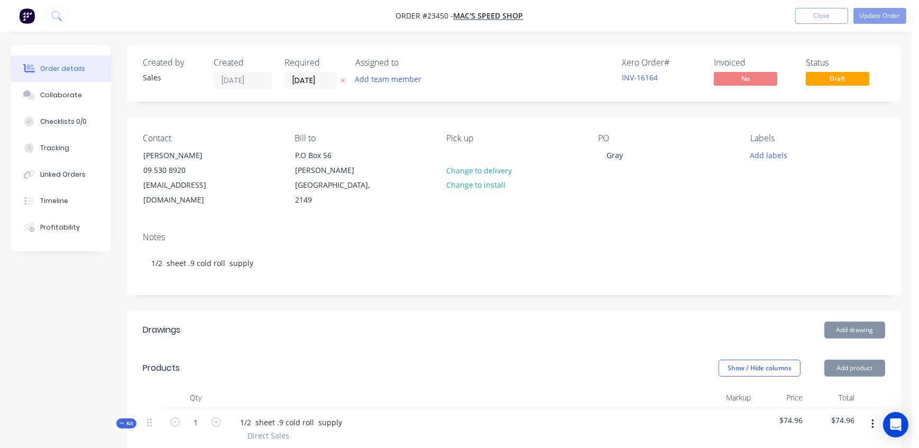
type input "66.94"
type input "$120.00"
type input "66.94"
type input "$120.00"
type input "$30.00"
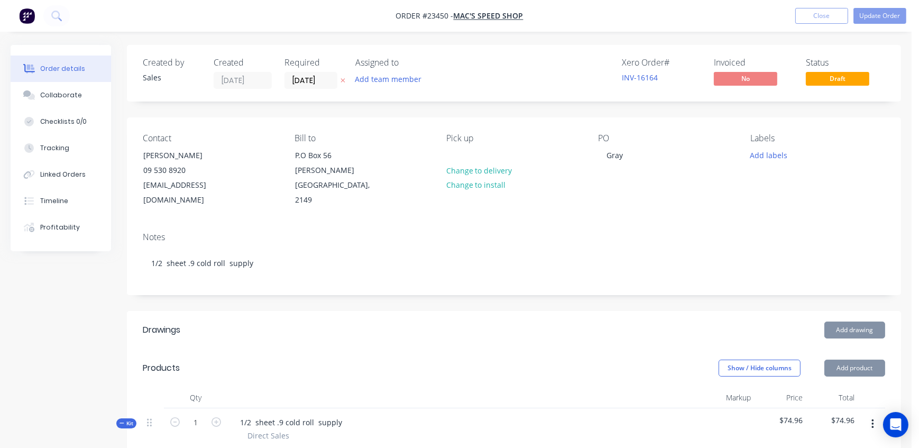
type input "60"
type input "$89.92"
type input "$44.96"
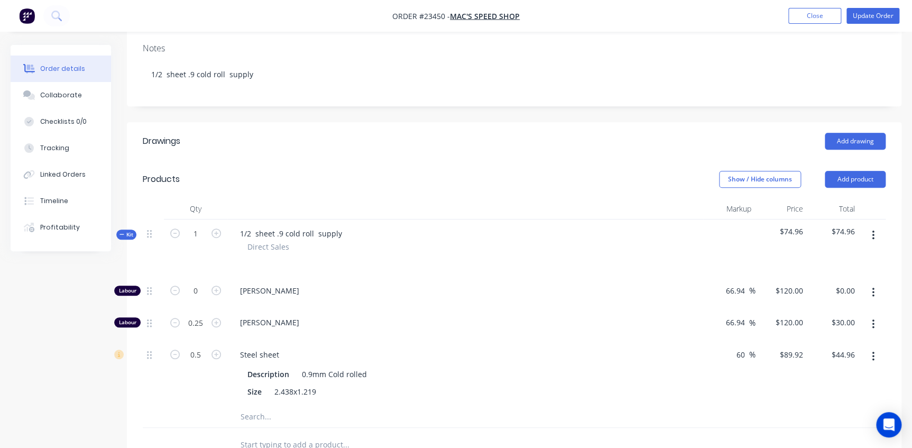
scroll to position [288, 0]
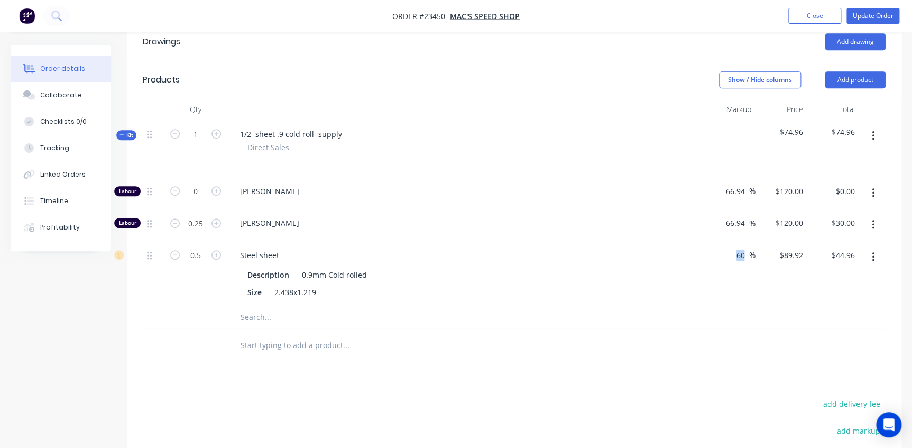
drag, startPoint x: 748, startPoint y: 239, endPoint x: 724, endPoint y: 239, distance: 23.8
click at [724, 241] on div "60 60 %" at bounding box center [729, 274] width 52 height 66
click at [745, 247] on input "60" at bounding box center [742, 254] width 14 height 15
drag, startPoint x: 746, startPoint y: 238, endPoint x: 718, endPoint y: 238, distance: 28.5
click at [718, 241] on div "60 60 %" at bounding box center [729, 274] width 52 height 66
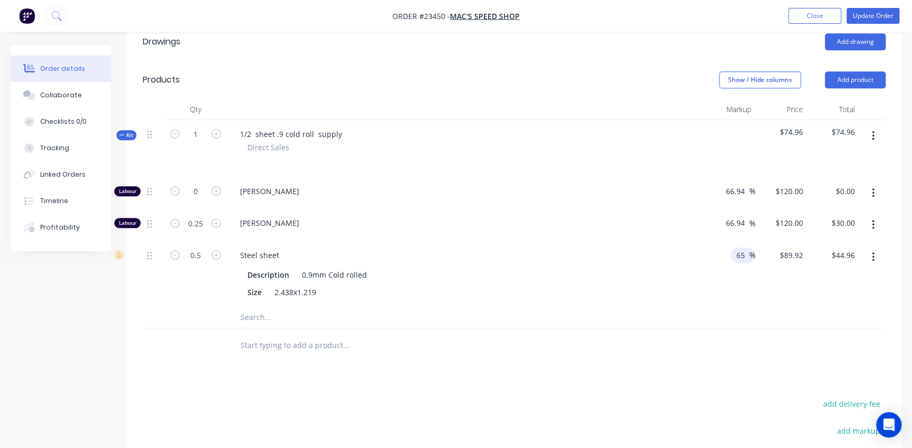
type input "65"
click at [670, 156] on div "1/2 sheet .9 cold roll supply Direct Sales" at bounding box center [465, 148] width 476 height 57
type input "$92.73"
type input "$46.37"
click at [873, 11] on button "Update Order" at bounding box center [872, 16] width 53 height 16
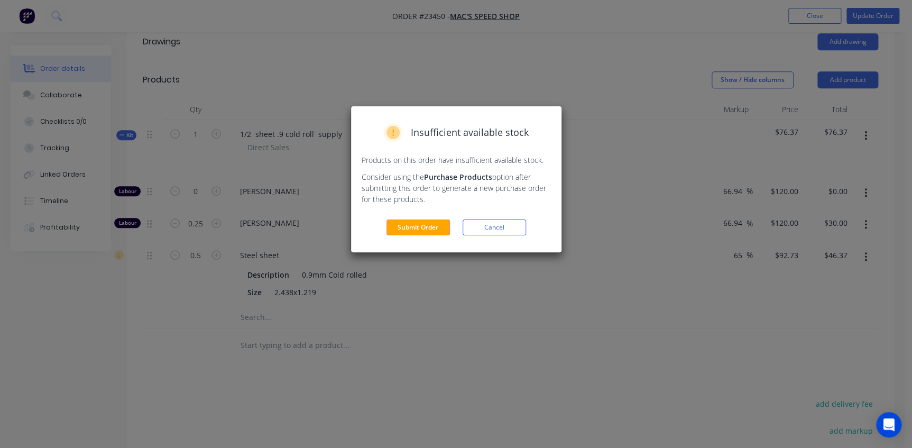
click at [421, 218] on div "Insufficient available stock Products on this order have insufficient available…" at bounding box center [456, 179] width 210 height 146
click at [419, 225] on button "Submit Order" at bounding box center [417, 227] width 63 height 16
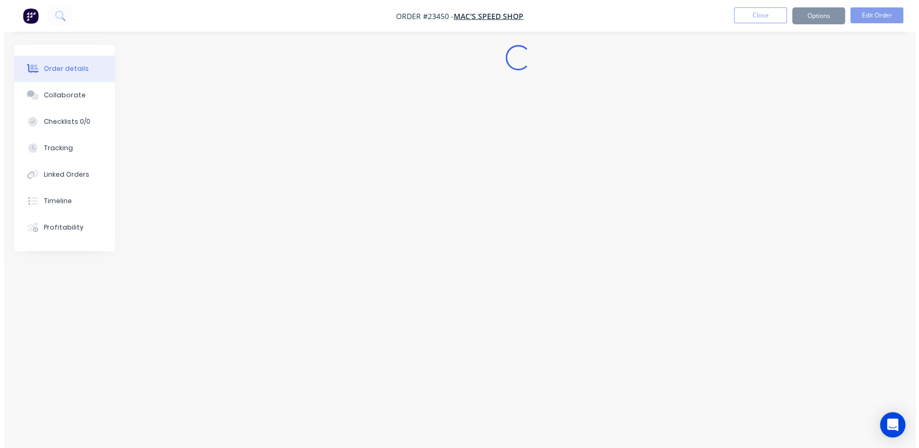
scroll to position [0, 0]
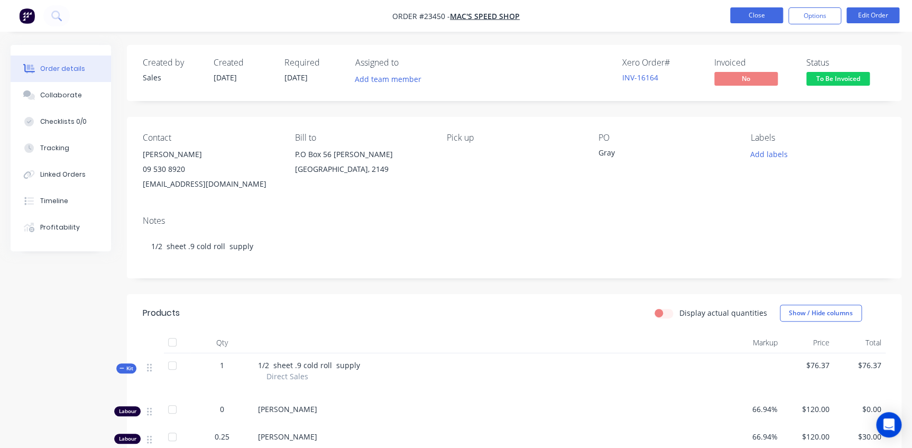
click at [749, 13] on button "Close" at bounding box center [756, 15] width 53 height 16
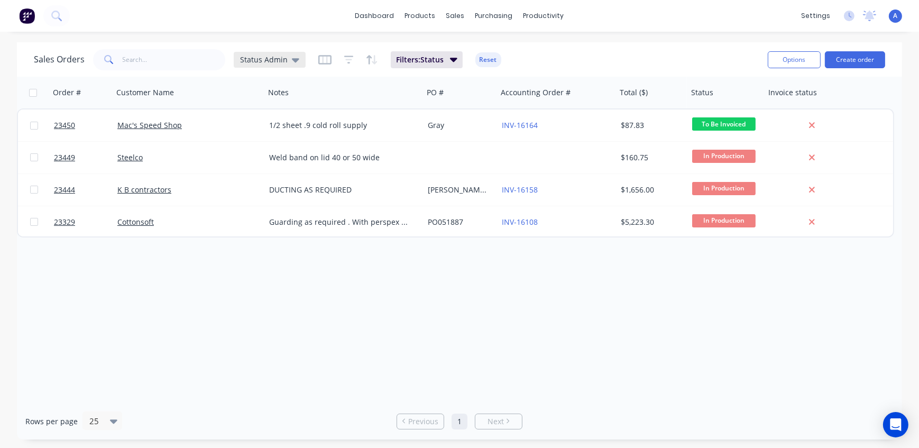
click at [254, 58] on span "Status Admin" at bounding box center [264, 59] width 48 height 11
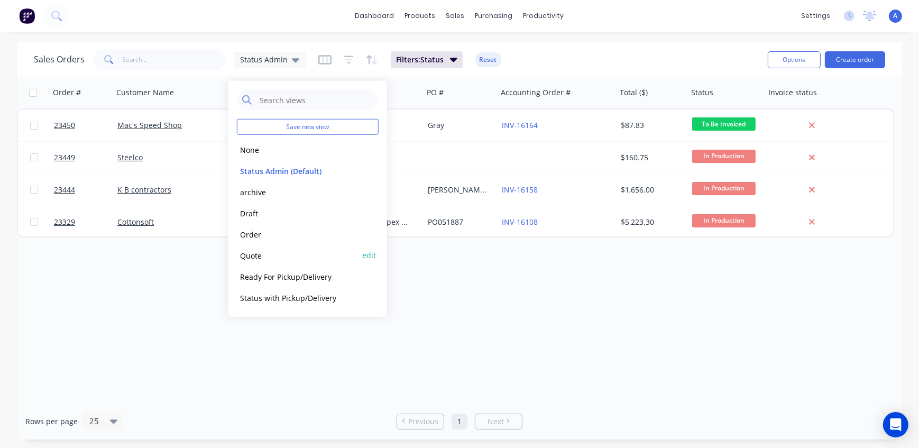
click at [257, 256] on button "Quote" at bounding box center [297, 255] width 121 height 12
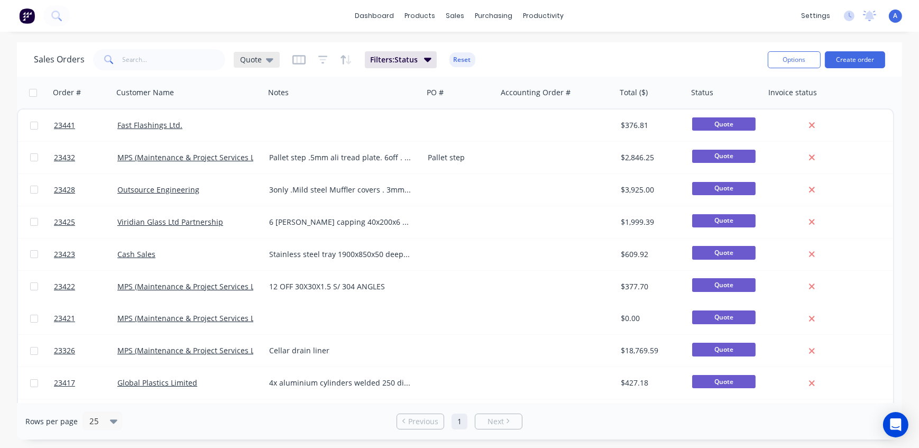
click at [248, 58] on span "Quote" at bounding box center [251, 59] width 22 height 11
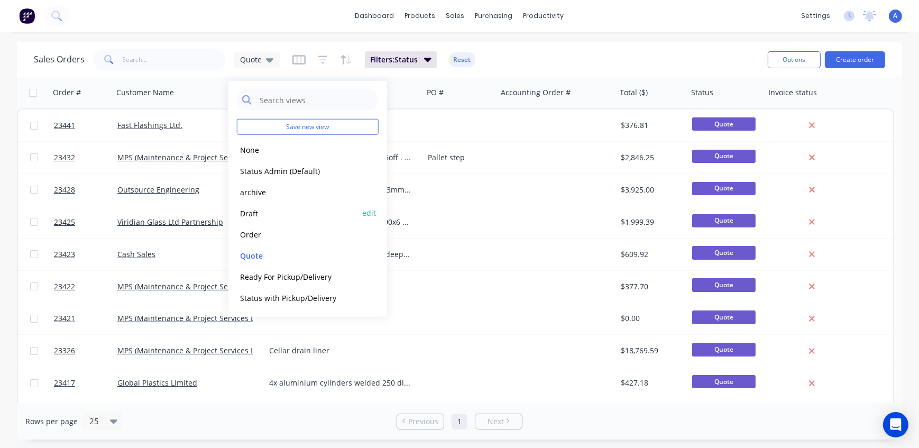
click at [262, 214] on button "Draft" at bounding box center [297, 213] width 121 height 12
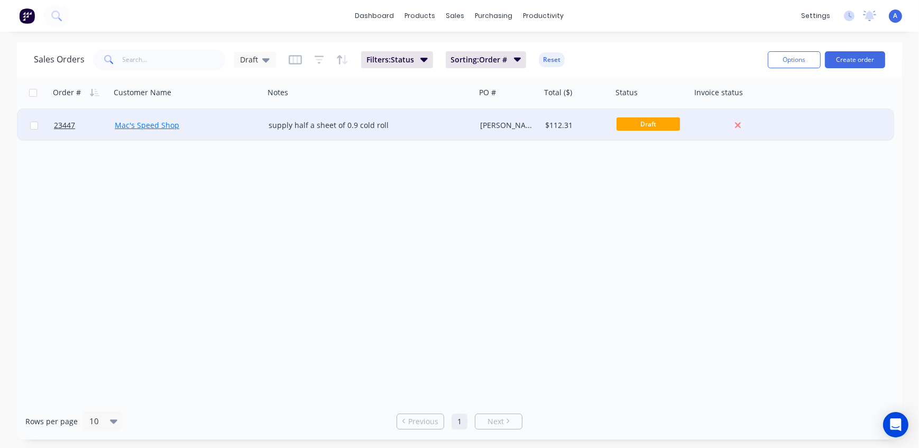
click at [150, 126] on link "Mac's Speed Shop" at bounding box center [147, 125] width 64 height 10
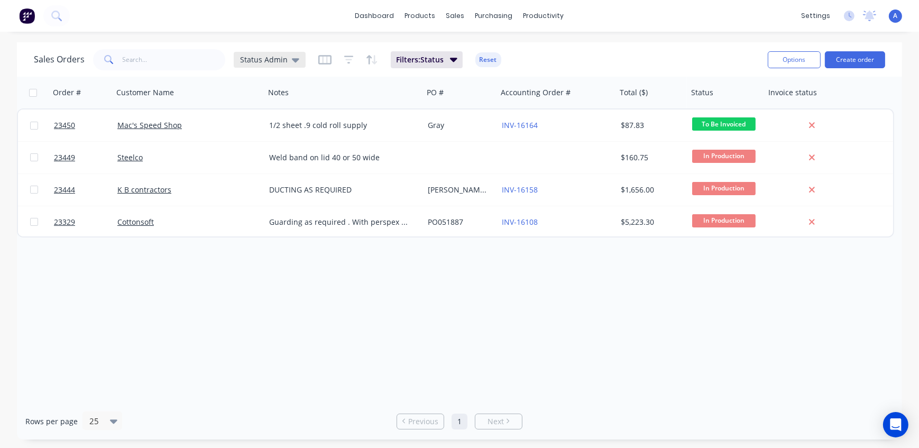
click at [264, 58] on span "Status Admin" at bounding box center [264, 59] width 48 height 11
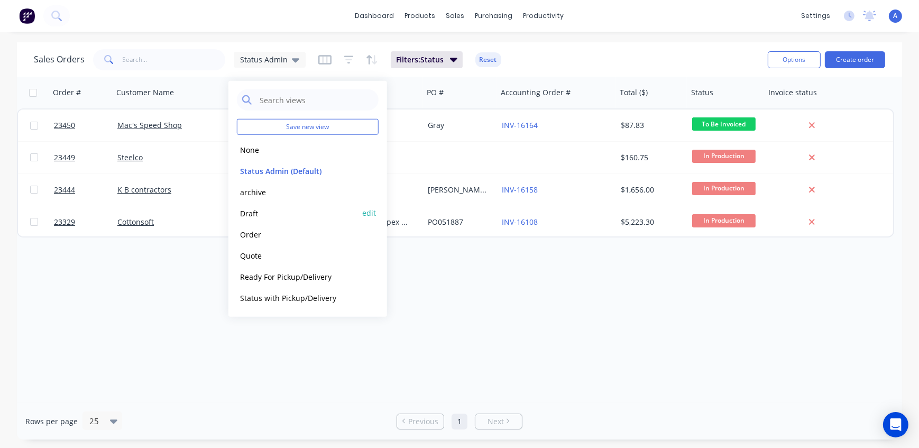
click at [257, 214] on button "Draft" at bounding box center [297, 213] width 121 height 12
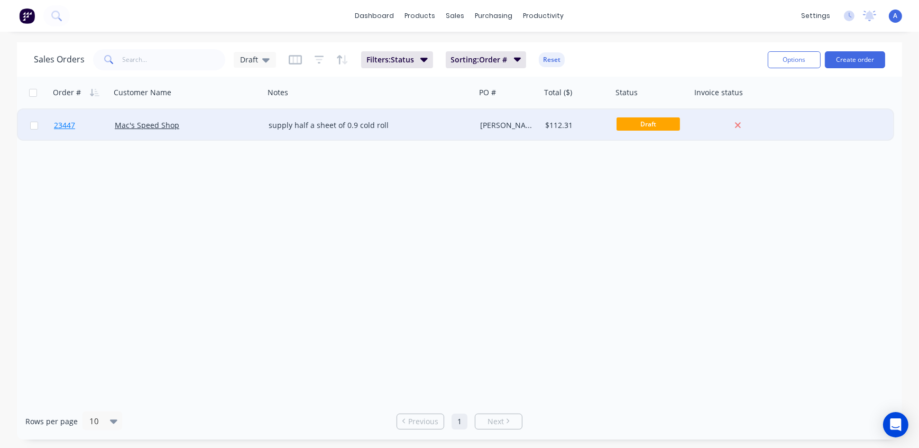
click at [65, 126] on span "23447" at bounding box center [64, 125] width 21 height 11
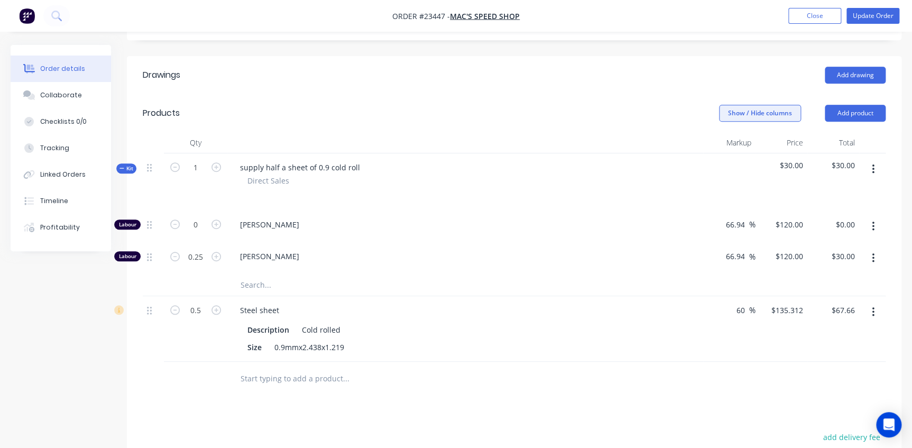
scroll to position [253, 0]
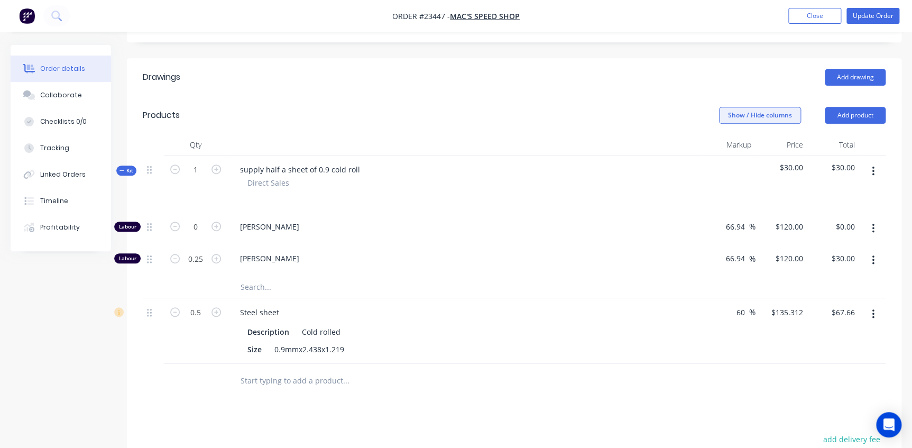
click at [777, 107] on button "Show / Hide columns" at bounding box center [760, 115] width 82 height 17
click at [736, 124] on label "Cost" at bounding box center [732, 122] width 19 height 9
click at [723, 118] on input "Cost" at bounding box center [723, 118] width 0 height 0
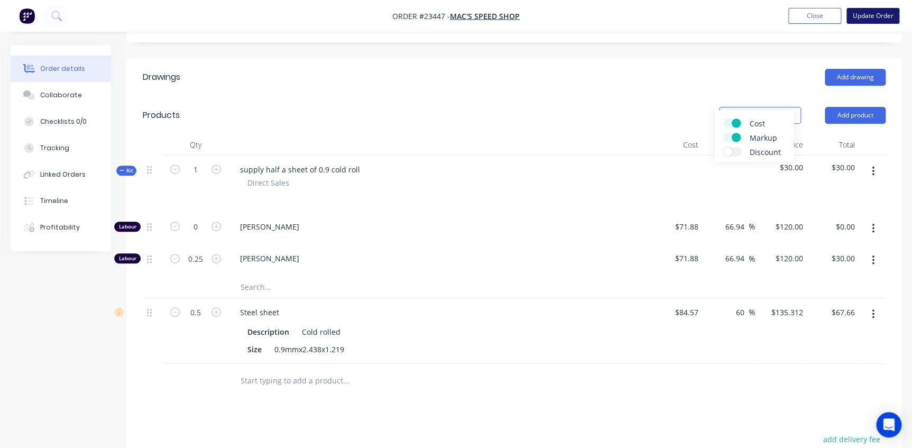
click at [884, 18] on button "Update Order" at bounding box center [872, 16] width 53 height 16
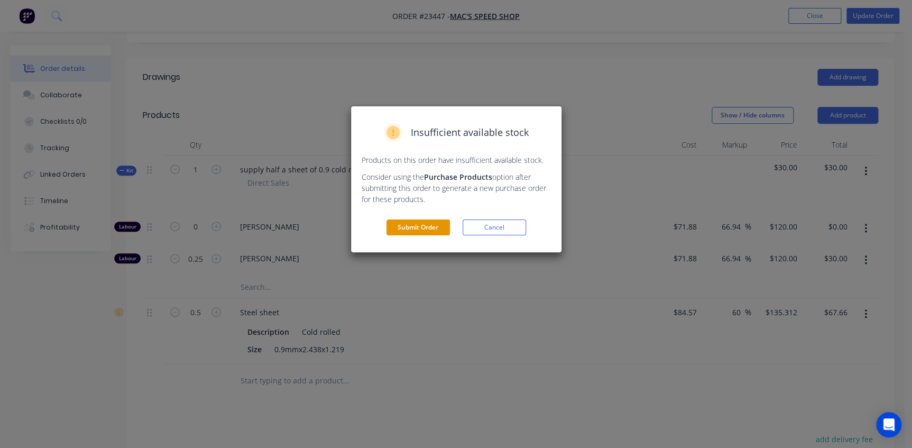
click at [418, 232] on button "Submit Order" at bounding box center [417, 227] width 63 height 16
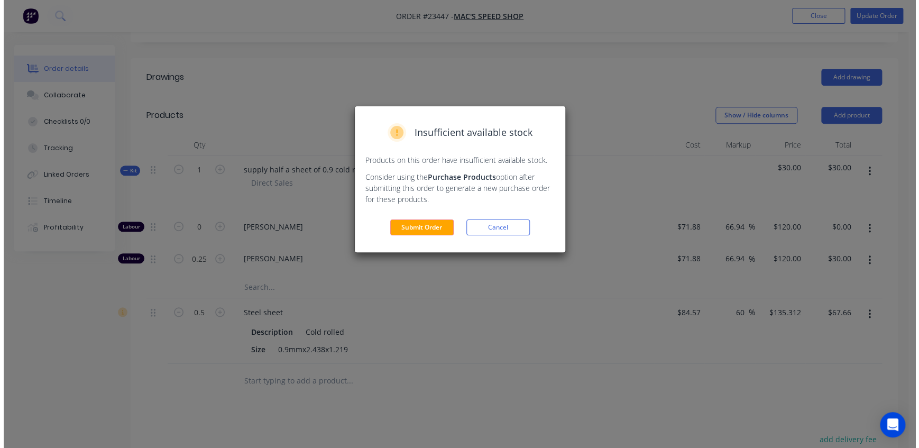
scroll to position [0, 0]
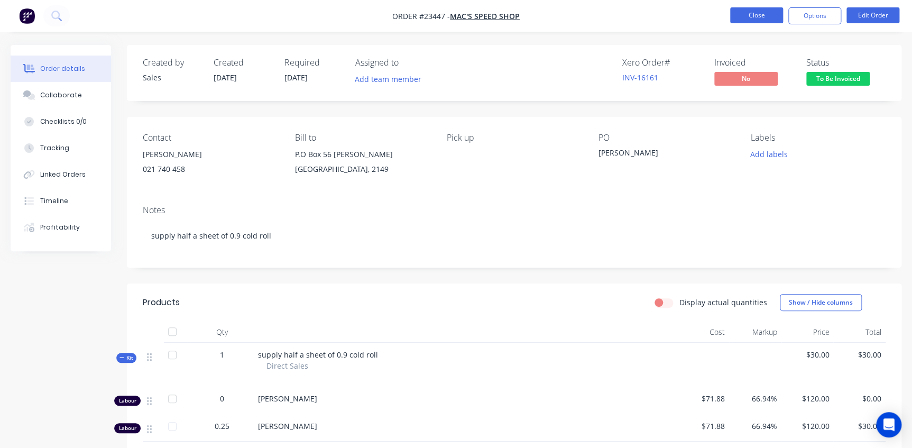
click at [750, 10] on button "Close" at bounding box center [756, 15] width 53 height 16
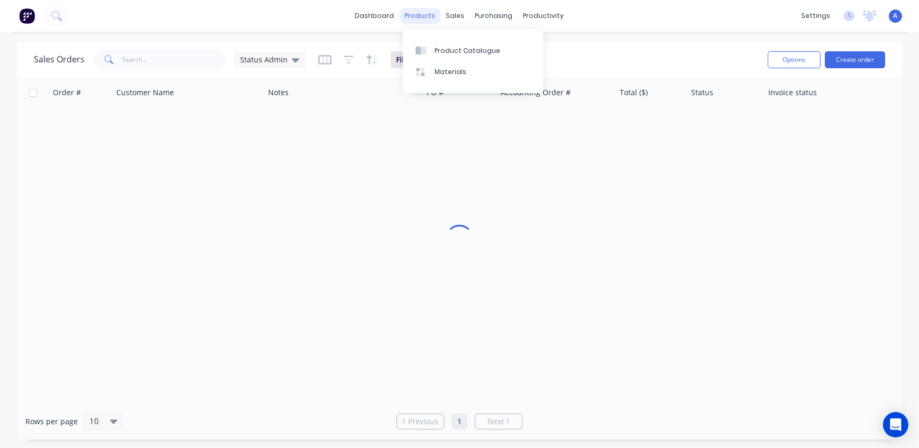
click at [425, 17] on div "products" at bounding box center [420, 16] width 41 height 16
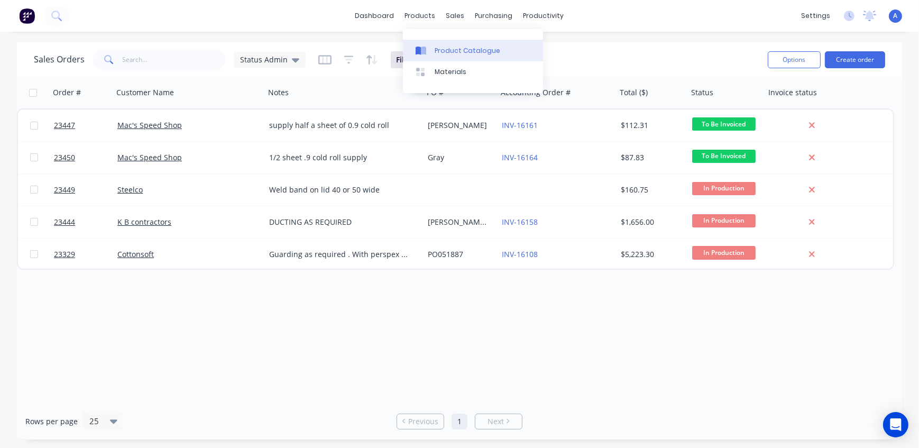
click at [450, 50] on div "Product Catalogue" at bounding box center [468, 51] width 66 height 10
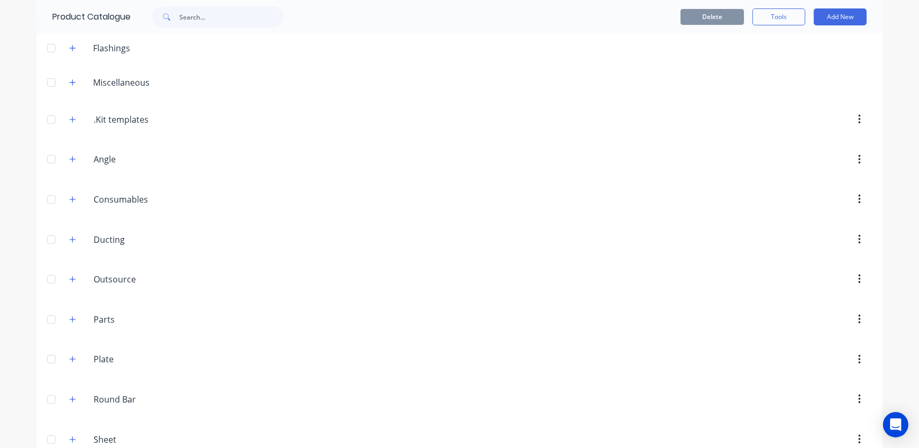
scroll to position [146, 0]
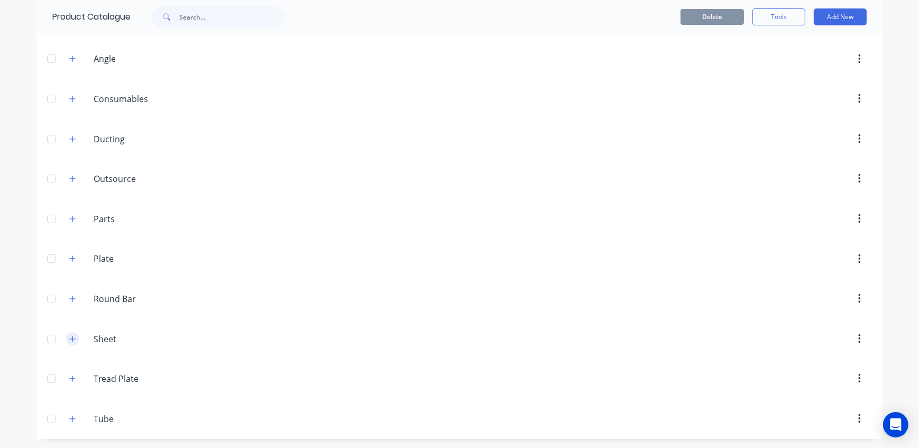
click at [70, 337] on icon "button" at bounding box center [73, 339] width 6 height 6
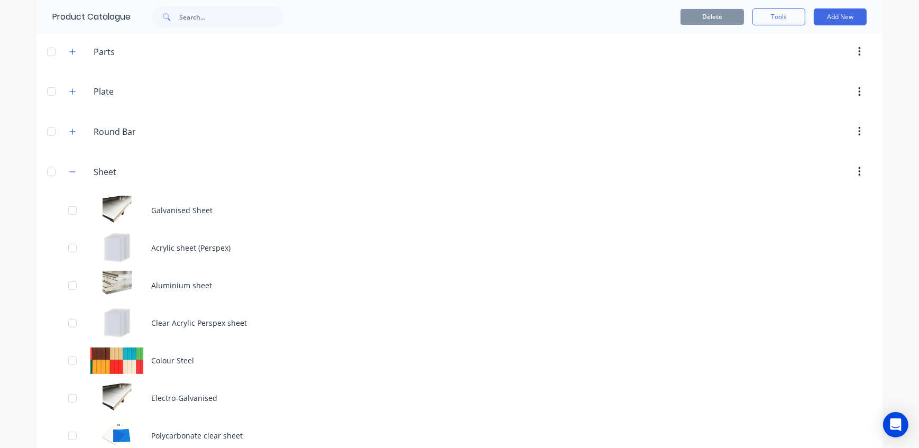
scroll to position [521, 0]
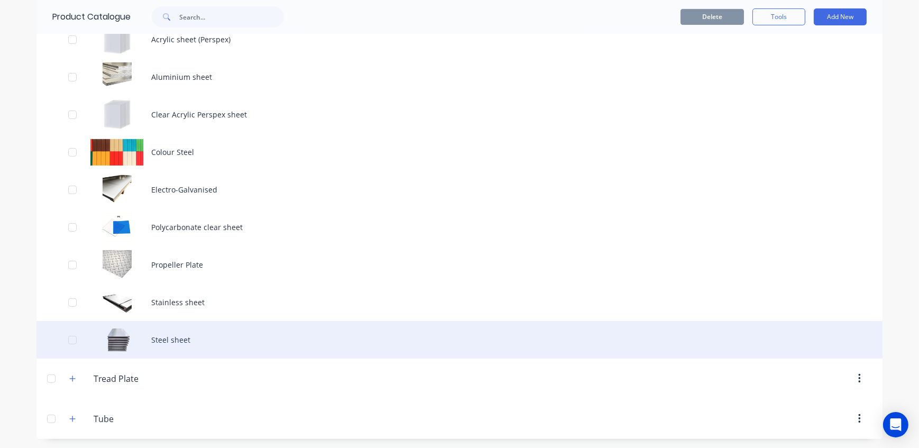
click at [201, 342] on div "Steel sheet" at bounding box center [459, 340] width 846 height 38
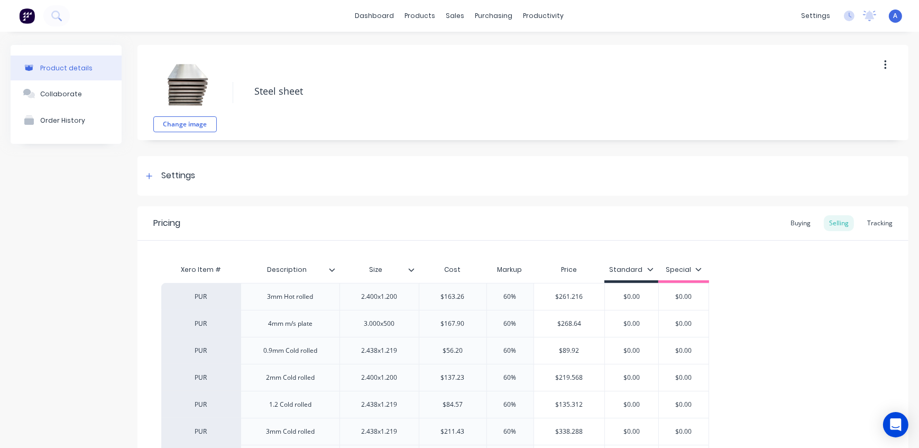
type textarea "x"
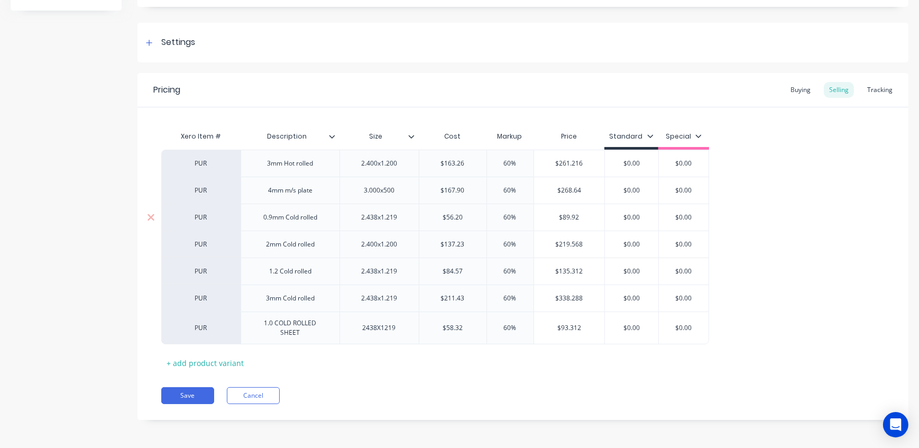
type input "$89.92"
drag, startPoint x: 586, startPoint y: 215, endPoint x: 543, endPoint y: 217, distance: 43.4
click at [543, 216] on input "$89.92" at bounding box center [569, 217] width 71 height 10
click at [790, 91] on div "Buying" at bounding box center [800, 90] width 31 height 16
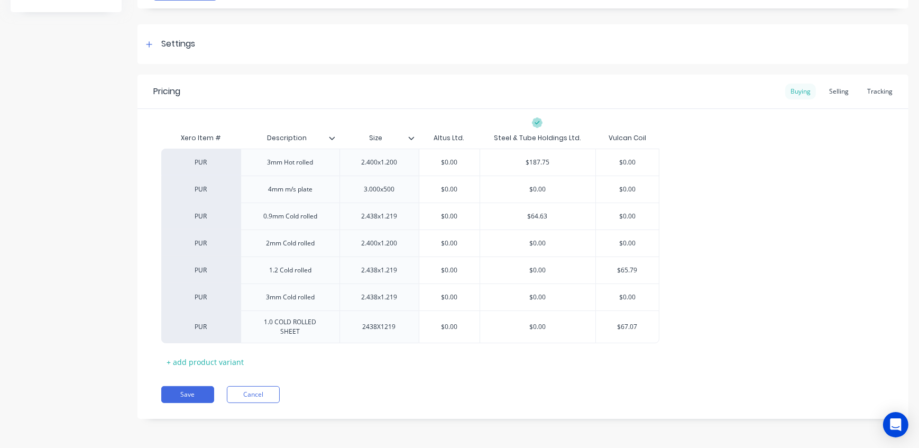
scroll to position [131, 0]
click at [835, 92] on div "Selling" at bounding box center [839, 92] width 30 height 16
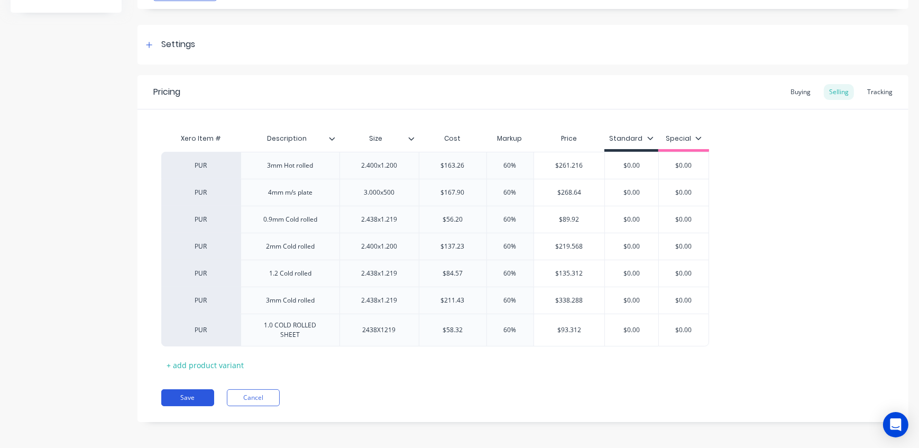
click at [191, 396] on button "Save" at bounding box center [187, 397] width 53 height 17
type textarea "x"
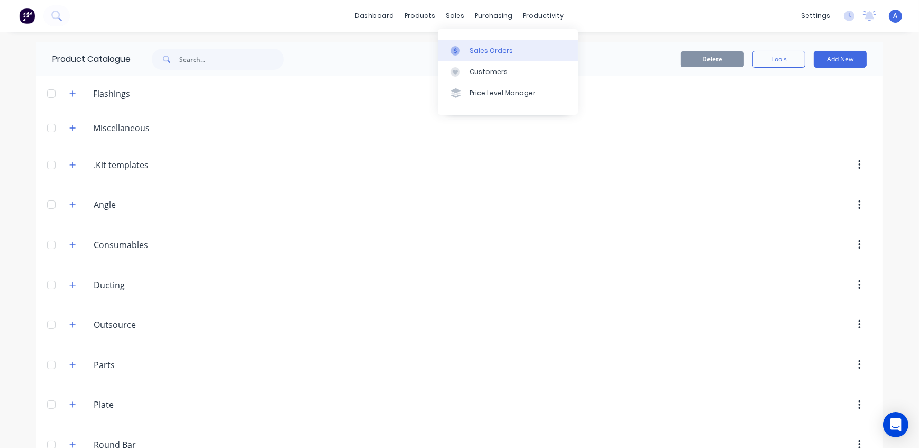
click at [462, 49] on div at bounding box center [458, 51] width 16 height 10
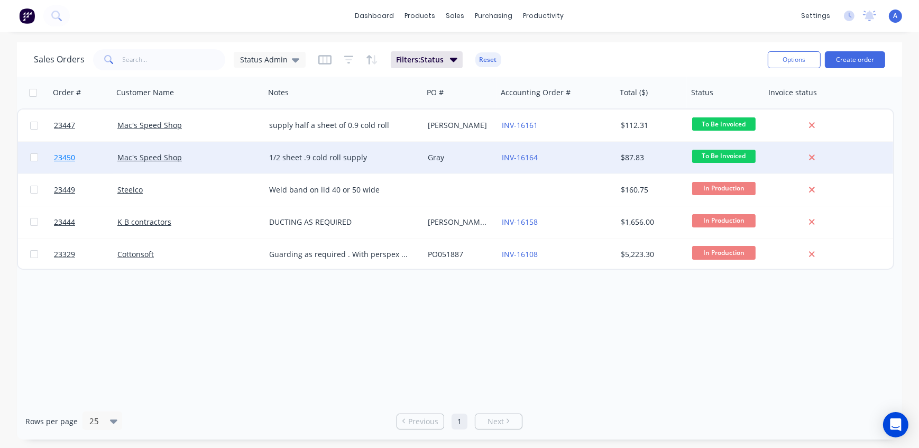
click at [63, 159] on span "23450" at bounding box center [64, 157] width 21 height 11
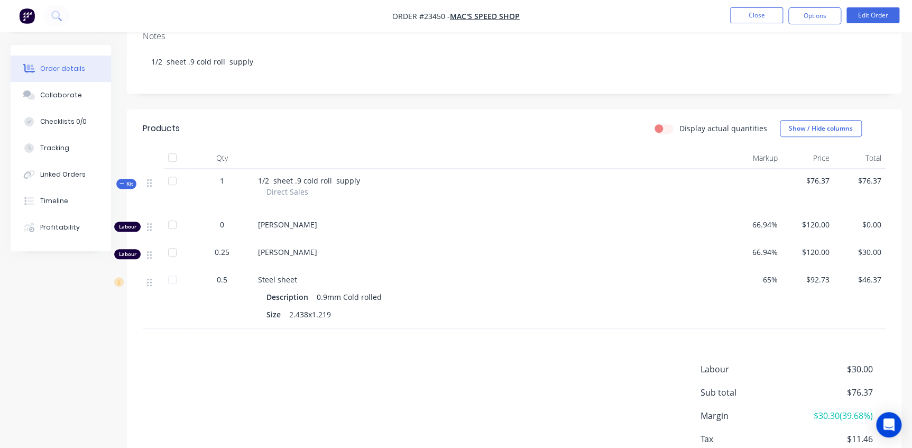
scroll to position [192, 0]
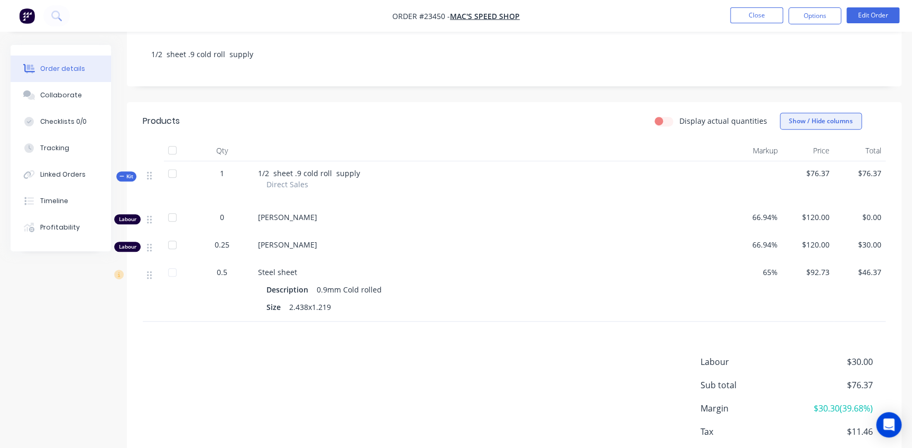
click at [815, 126] on button "Show / Hide columns" at bounding box center [821, 121] width 82 height 17
click at [802, 156] on div "Cost" at bounding box center [814, 156] width 62 height 9
click at [797, 156] on label "Cost" at bounding box center [792, 156] width 19 height 9
click at [783, 152] on input "Cost" at bounding box center [783, 152] width 0 height 0
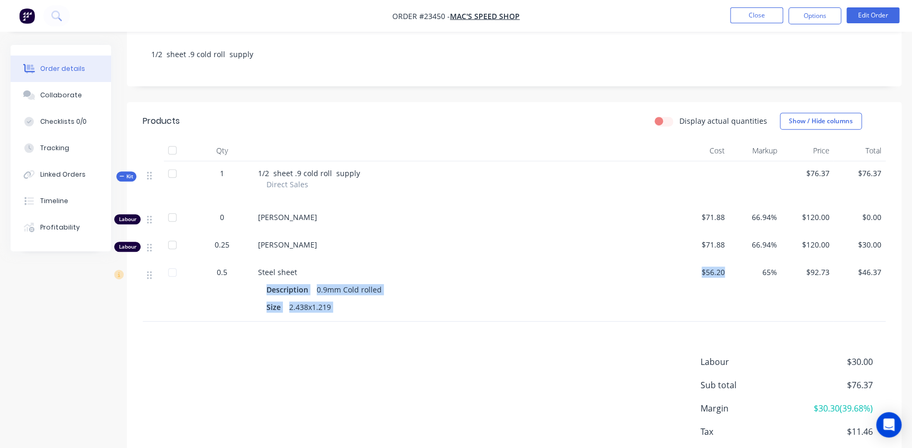
drag, startPoint x: 724, startPoint y: 271, endPoint x: 652, endPoint y: 269, distance: 72.4
click at [652, 269] on div "0.5 Steel sheet Description 0.9mm Cold rolled Size 2.438x1.219 $56.20 65% $92.7…" at bounding box center [514, 290] width 743 height 61
drag, startPoint x: 652, startPoint y: 269, endPoint x: 526, endPoint y: 300, distance: 129.6
click at [525, 300] on div "Size 2.438x1.219" at bounding box center [465, 306] width 398 height 15
click at [726, 273] on div "$56.20" at bounding box center [703, 290] width 52 height 61
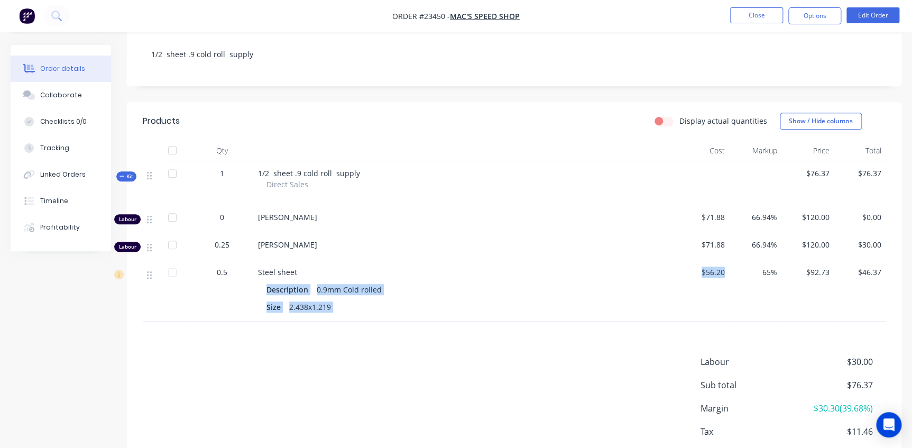
drag, startPoint x: 723, startPoint y: 272, endPoint x: 668, endPoint y: 271, distance: 55.5
click at [668, 271] on div "0.5 Steel sheet Description 0.9mm Cold rolled Size 2.438x1.219 $56.20 65% $92.7…" at bounding box center [514, 290] width 743 height 61
drag, startPoint x: 668, startPoint y: 271, endPoint x: 716, endPoint y: 272, distance: 48.6
click at [717, 272] on span "$56.20" at bounding box center [703, 271] width 44 height 11
click at [716, 272] on span "$56.20" at bounding box center [703, 271] width 44 height 11
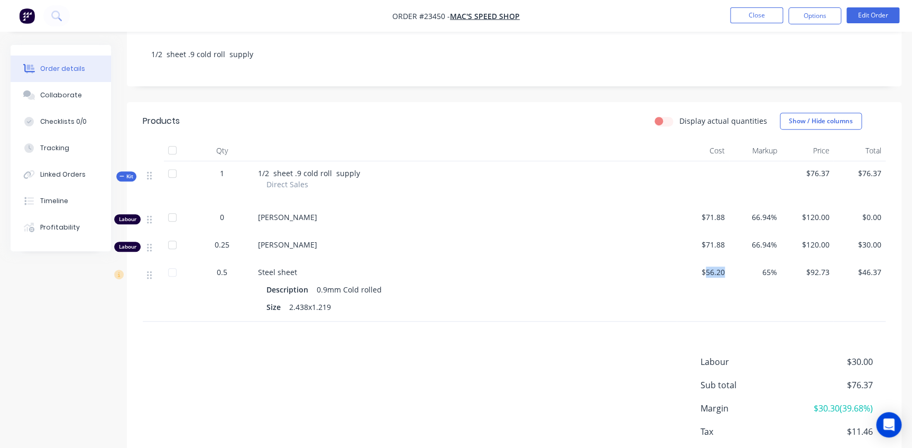
click at [715, 272] on span "$56.20" at bounding box center [703, 271] width 44 height 11
click at [720, 271] on span "$56.20" at bounding box center [703, 271] width 44 height 11
click at [875, 16] on button "Edit Order" at bounding box center [872, 15] width 53 height 16
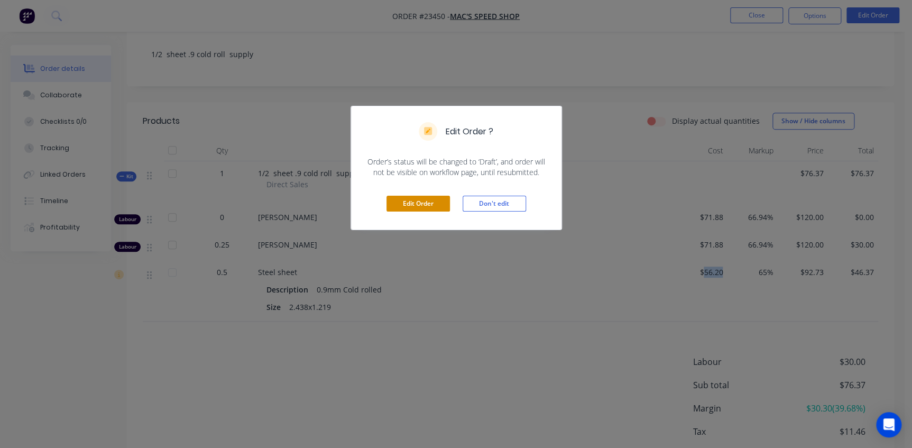
click at [418, 201] on button "Edit Order" at bounding box center [417, 204] width 63 height 16
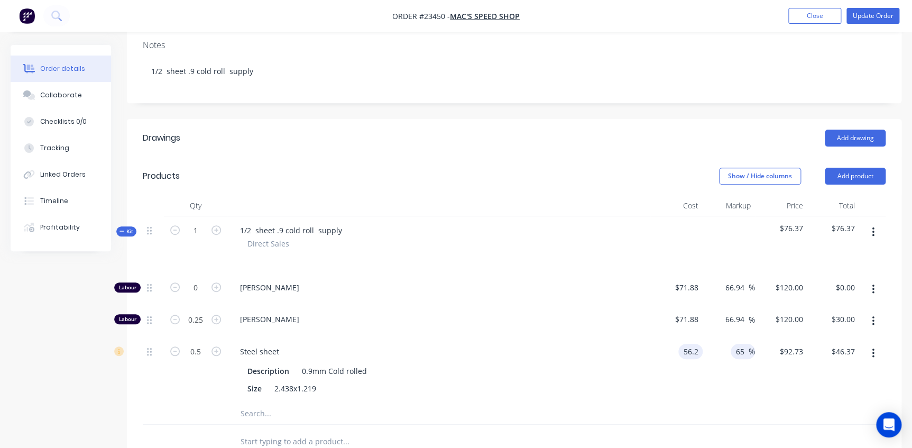
drag, startPoint x: 698, startPoint y: 336, endPoint x: 750, endPoint y: 330, distance: 52.1
click at [744, 337] on div "0.5 Steel sheet Description 0.9mm Cold rolled Size 2.438x1.219 56.2 56.2 65 65 …" at bounding box center [514, 370] width 743 height 66
click at [703, 363] on div "65 65 %" at bounding box center [729, 370] width 52 height 66
type input "$84.92"
type input "$140.118"
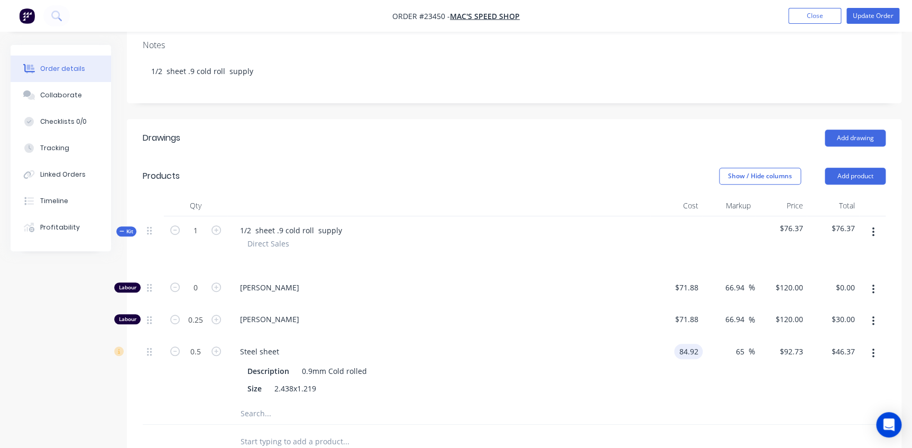
type input "$70.06"
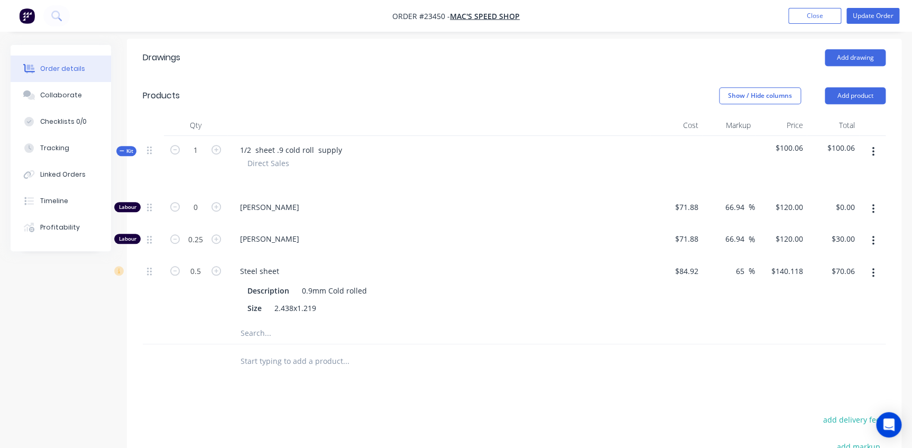
scroll to position [240, 0]
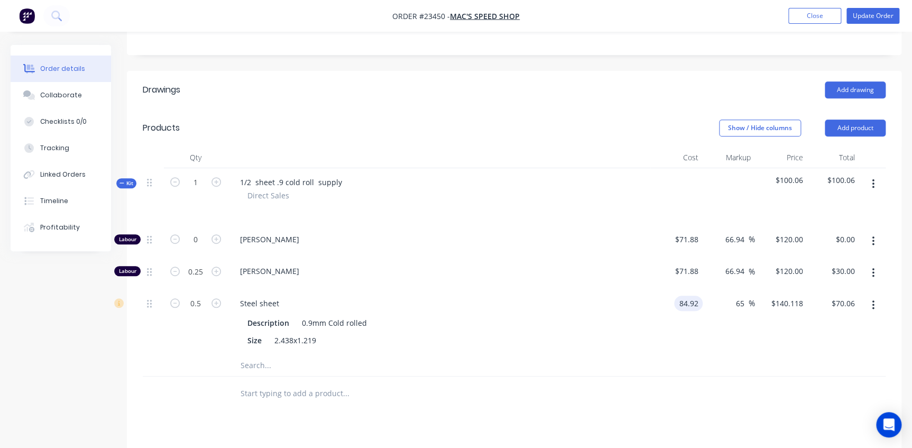
click at [687, 295] on input "84.92" at bounding box center [690, 302] width 24 height 15
click at [664, 328] on div "82.94 82.94" at bounding box center [676, 322] width 52 height 66
type input "$82.94"
type input "$136.851"
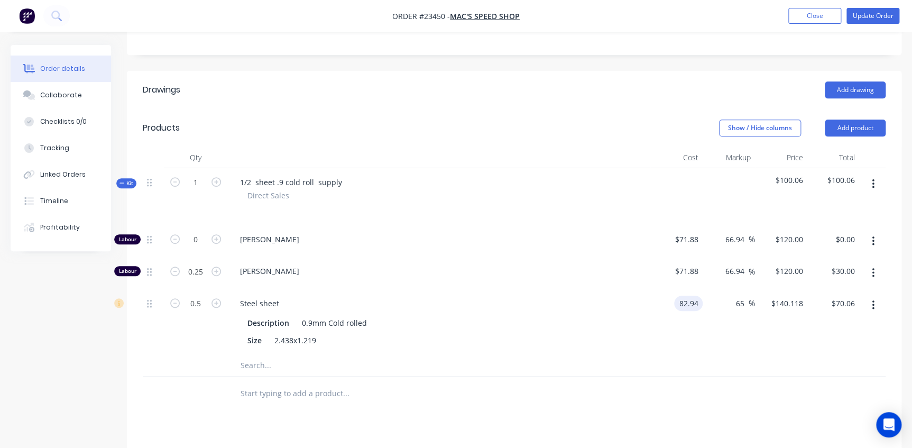
type input "$68.43"
click at [816, 15] on button "Close" at bounding box center [814, 16] width 53 height 16
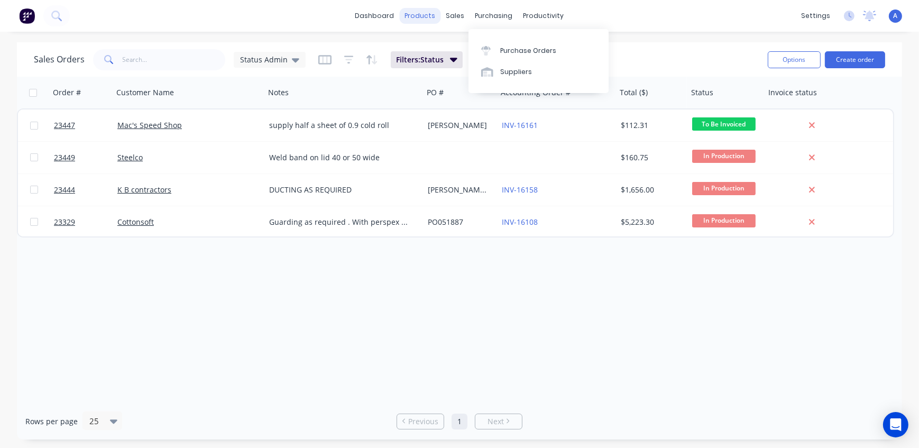
click at [418, 14] on div "products" at bounding box center [420, 16] width 41 height 16
click at [448, 48] on div "Product Catalogue" at bounding box center [468, 51] width 66 height 10
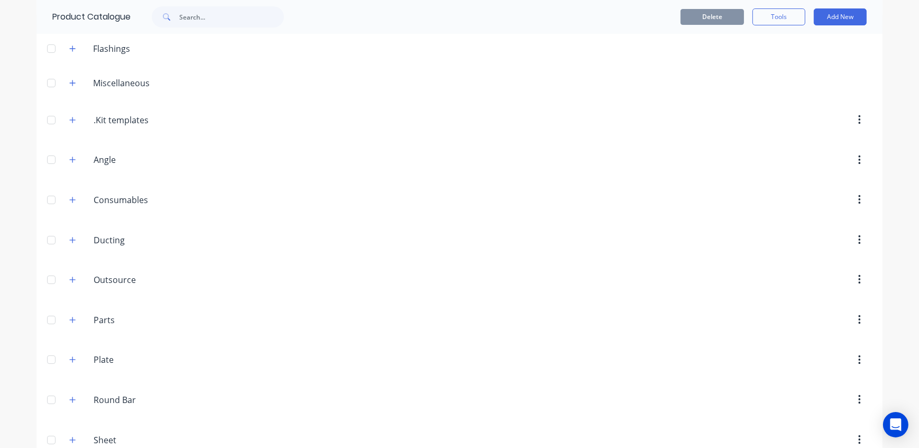
scroll to position [146, 0]
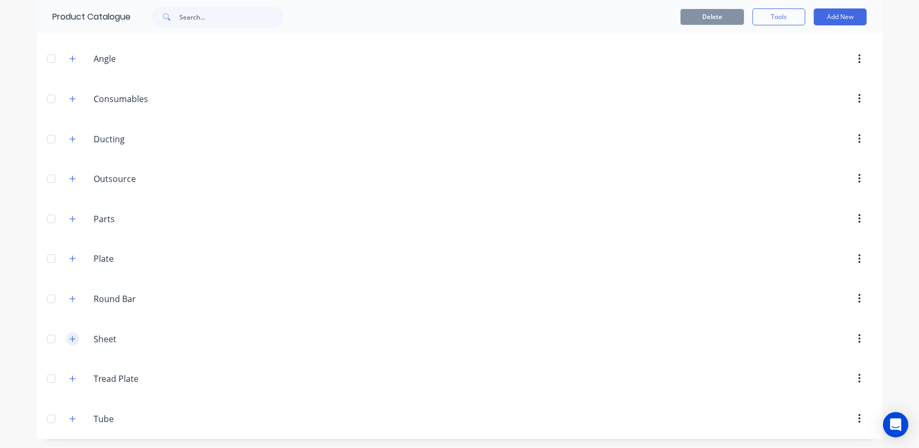
click at [69, 339] on icon "button" at bounding box center [72, 338] width 6 height 7
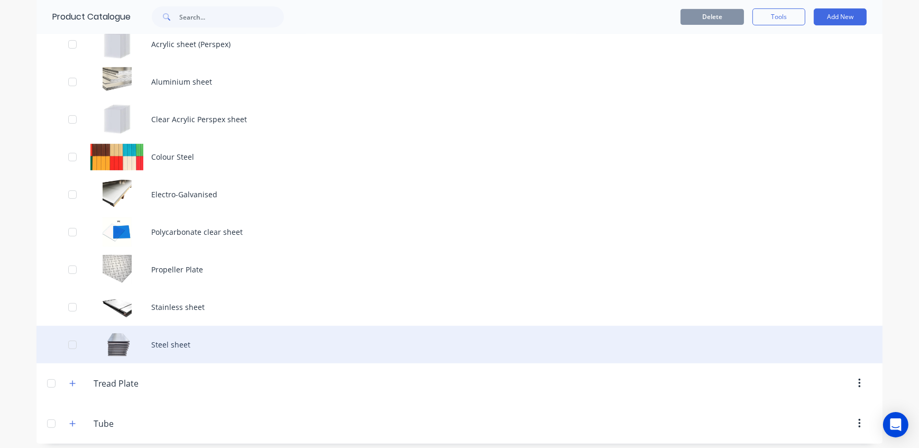
scroll to position [521, 0]
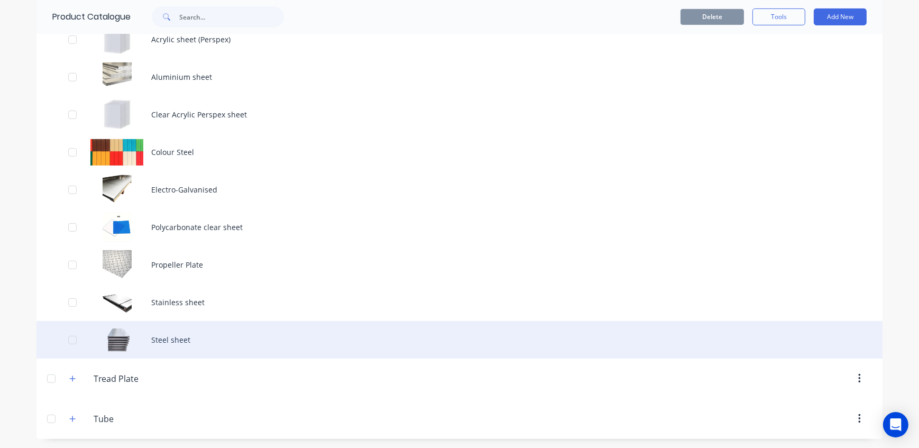
click at [147, 339] on div "Steel sheet" at bounding box center [459, 340] width 846 height 38
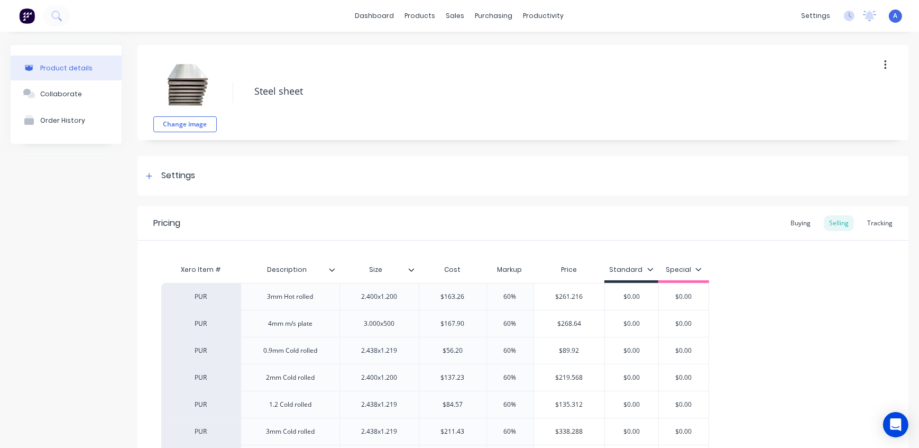
type textarea "x"
click at [473, 50] on div "Sales Orders" at bounding box center [490, 51] width 43 height 10
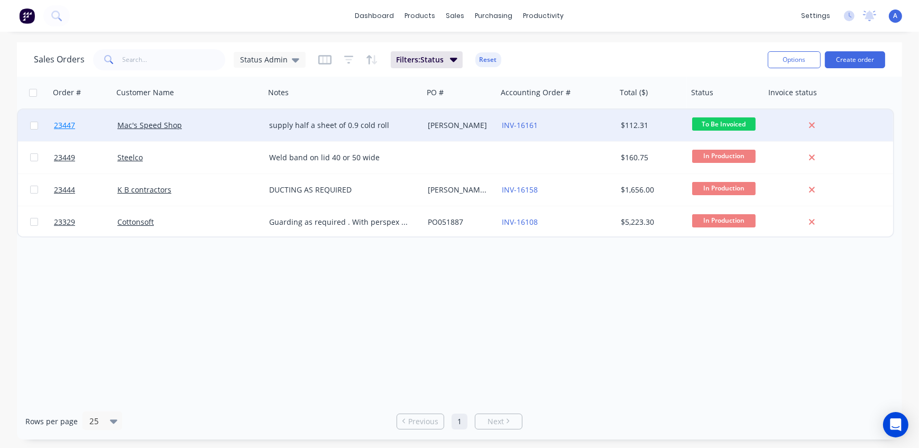
click at [54, 124] on span "23447" at bounding box center [64, 125] width 21 height 11
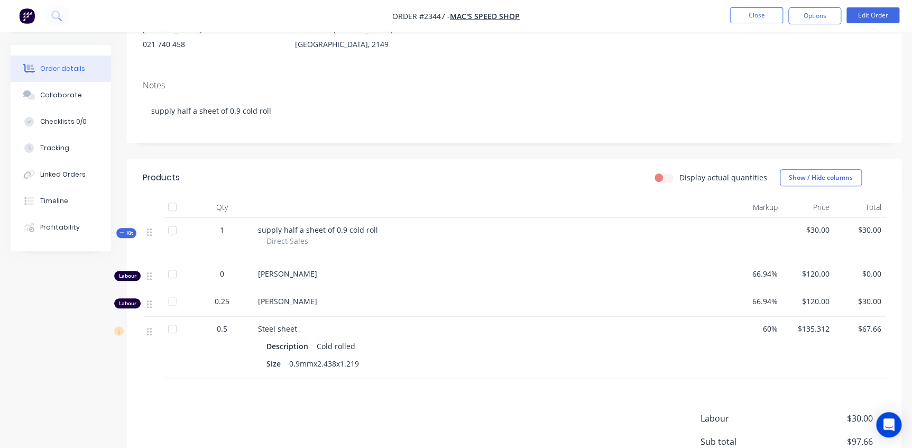
scroll to position [48, 0]
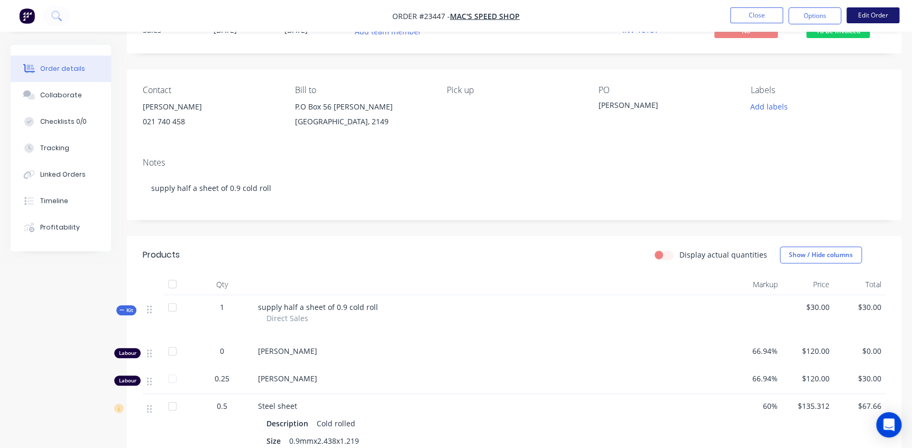
click at [872, 15] on button "Edit Order" at bounding box center [872, 15] width 53 height 16
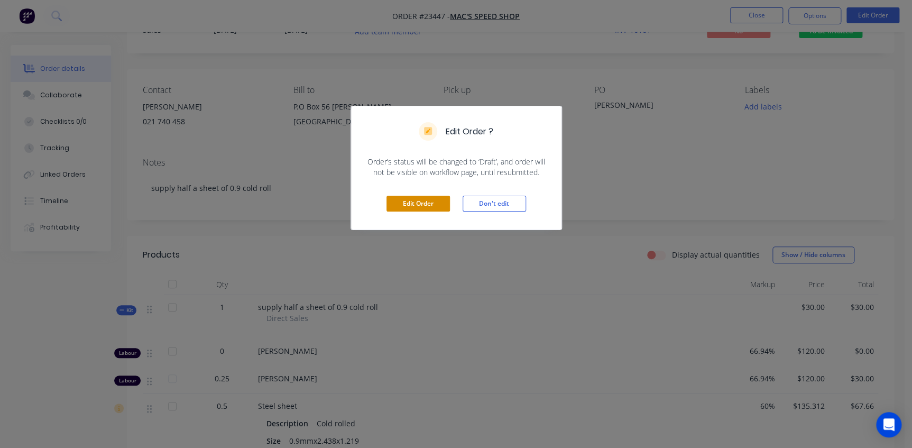
click at [421, 204] on button "Edit Order" at bounding box center [417, 204] width 63 height 16
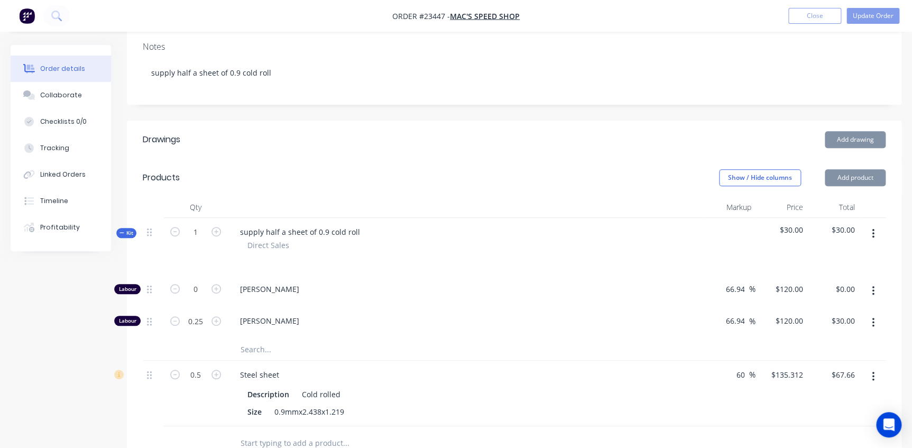
scroll to position [240, 0]
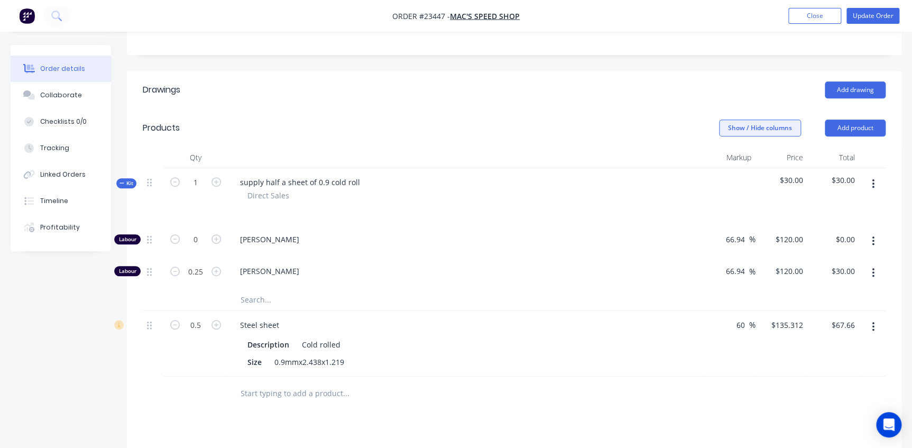
click at [753, 119] on button "Show / Hide columns" at bounding box center [760, 127] width 82 height 17
click at [737, 137] on label "Cost" at bounding box center [732, 135] width 19 height 9
click at [723, 131] on input "Cost" at bounding box center [723, 131] width 0 height 0
type input "89.92"
type input "$143.872"
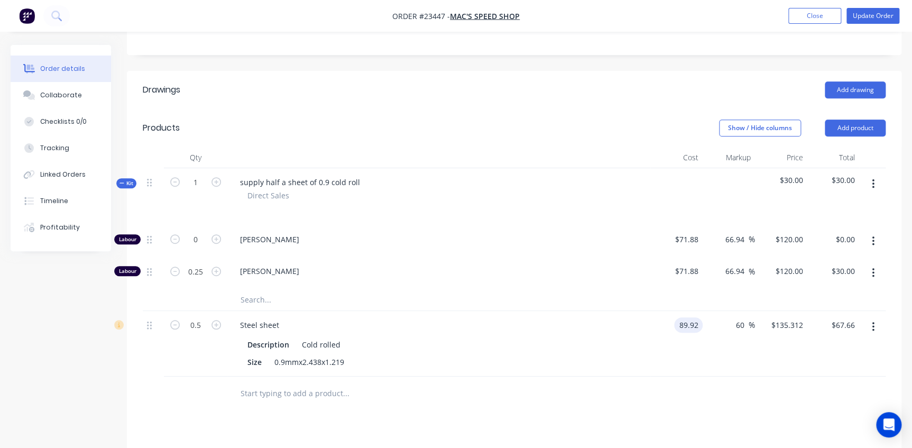
type input "$71.94"
type input "$89.92"
click at [603, 168] on div "supply half a sheet of 0.9 cold roll Direct Sales" at bounding box center [438, 196] width 423 height 57
click at [872, 16] on button "Update Order" at bounding box center [872, 16] width 53 height 16
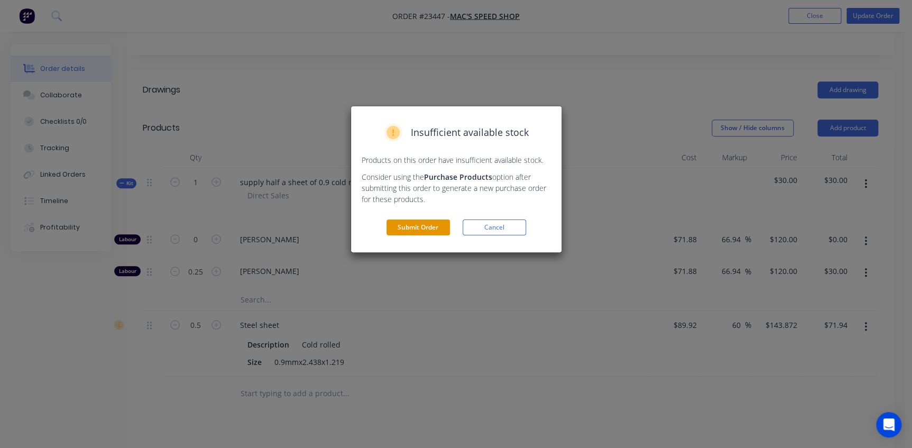
click at [428, 231] on button "Submit Order" at bounding box center [417, 227] width 63 height 16
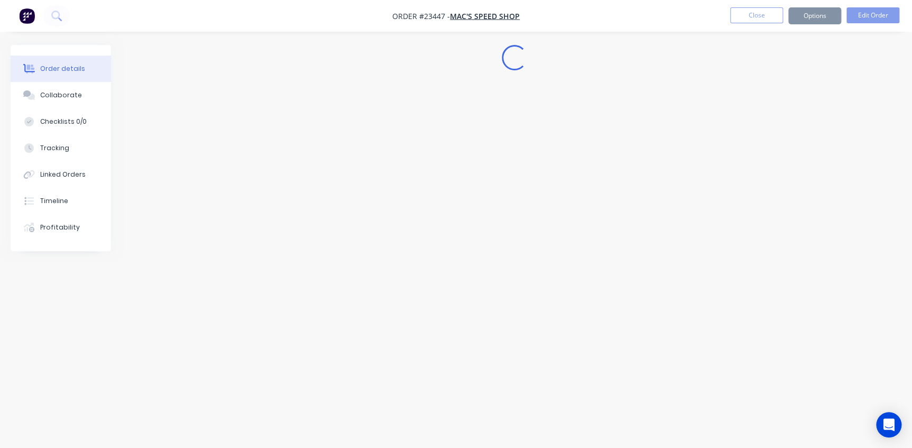
scroll to position [0, 0]
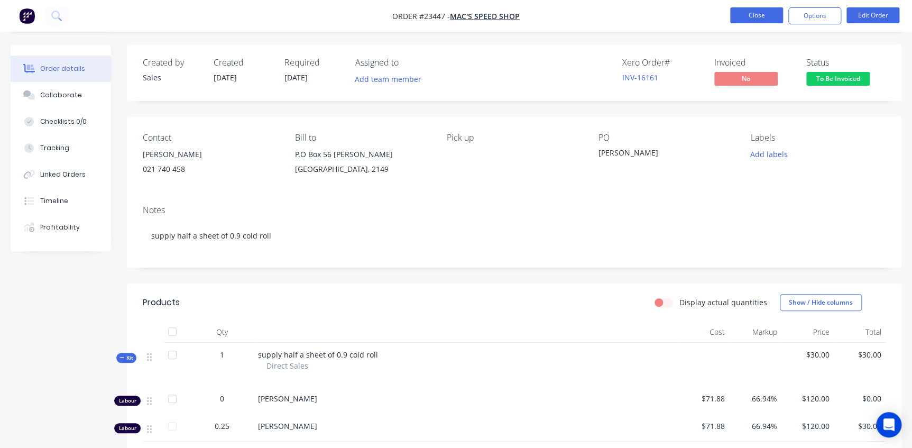
click at [758, 15] on button "Close" at bounding box center [756, 15] width 53 height 16
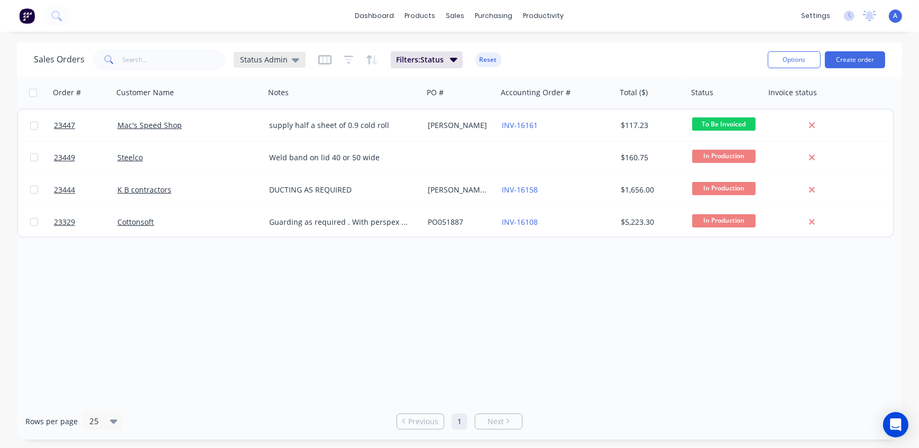
click at [256, 58] on span "Status Admin" at bounding box center [264, 59] width 48 height 11
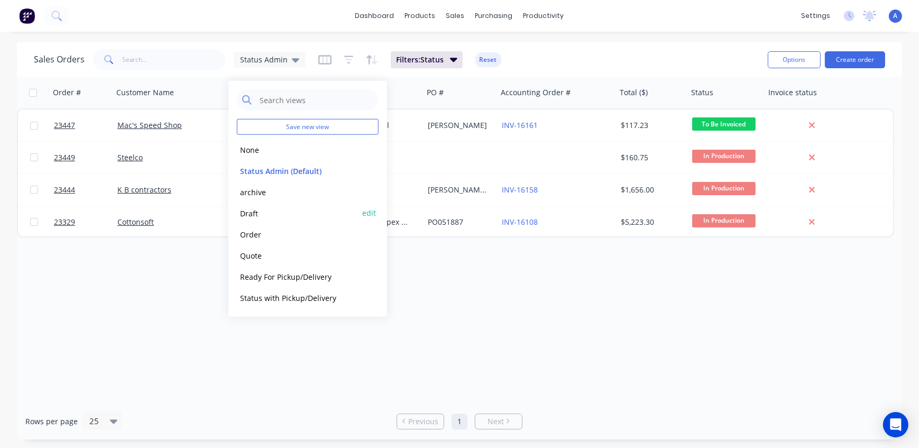
click at [251, 216] on button "Draft" at bounding box center [297, 213] width 121 height 12
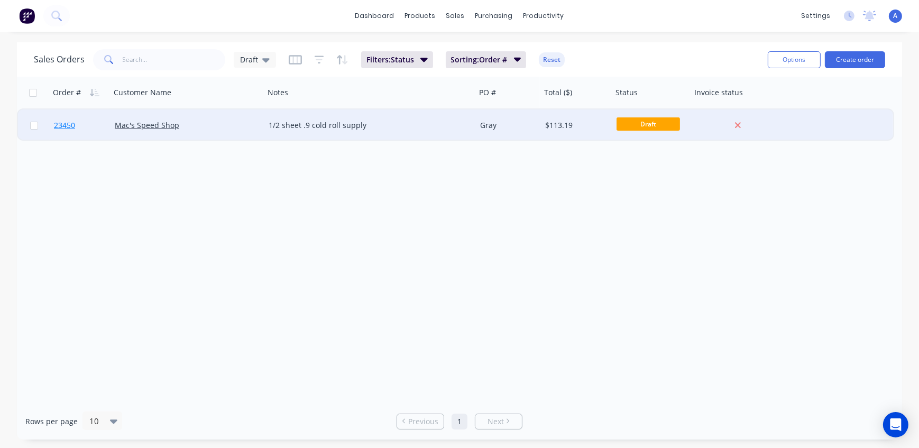
click at [69, 124] on span "23450" at bounding box center [64, 125] width 21 height 11
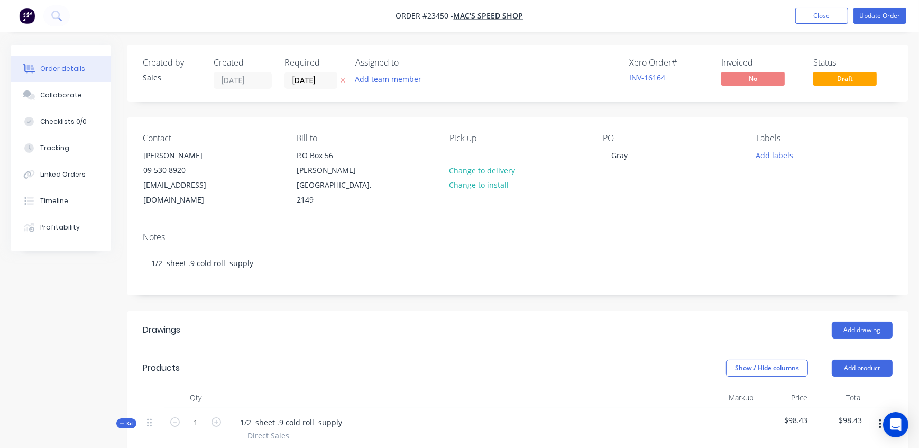
type input "66.94"
type input "$120.00"
type input "66.94"
type input "$120.00"
type input "$30.00"
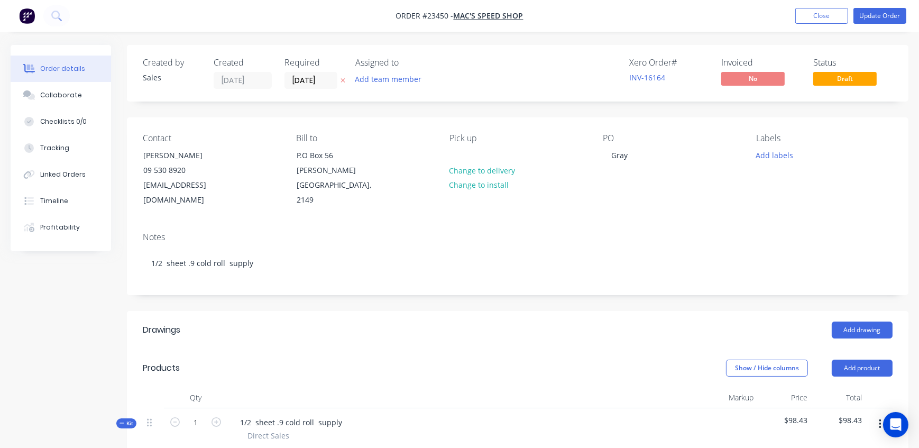
type input "65"
type input "$136.851"
type input "$68.43"
click at [818, 12] on button "Close" at bounding box center [814, 16] width 53 height 16
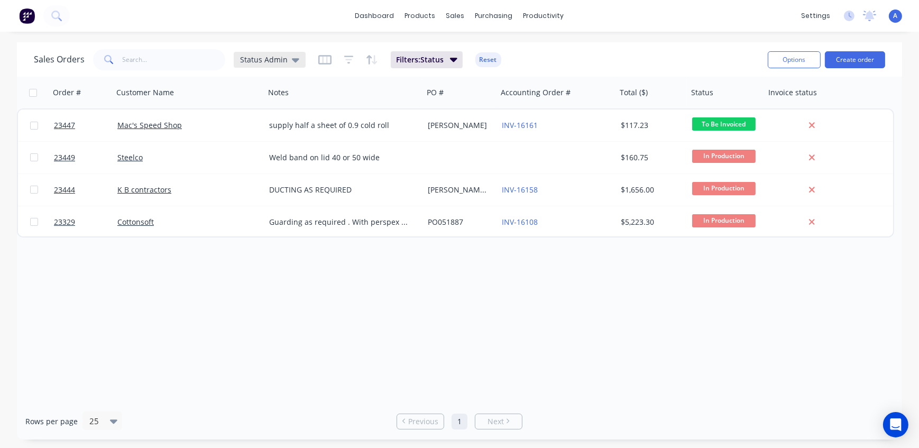
click at [269, 58] on span "Status Admin" at bounding box center [264, 59] width 48 height 11
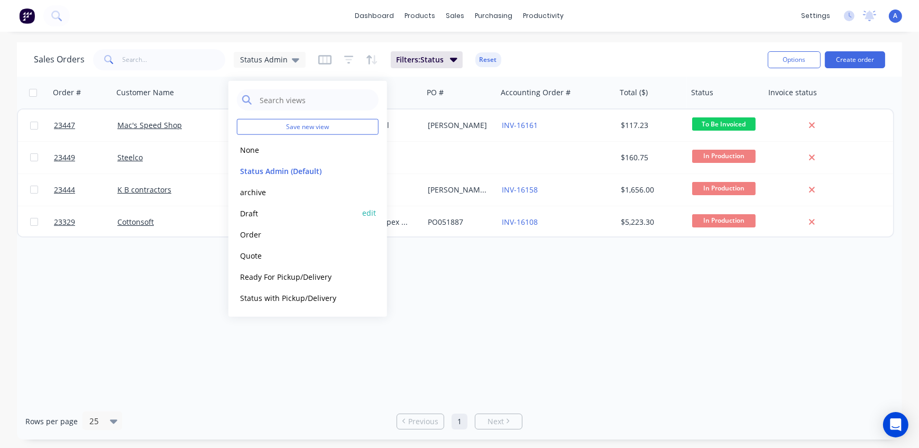
click at [248, 214] on button "Draft" at bounding box center [297, 213] width 121 height 12
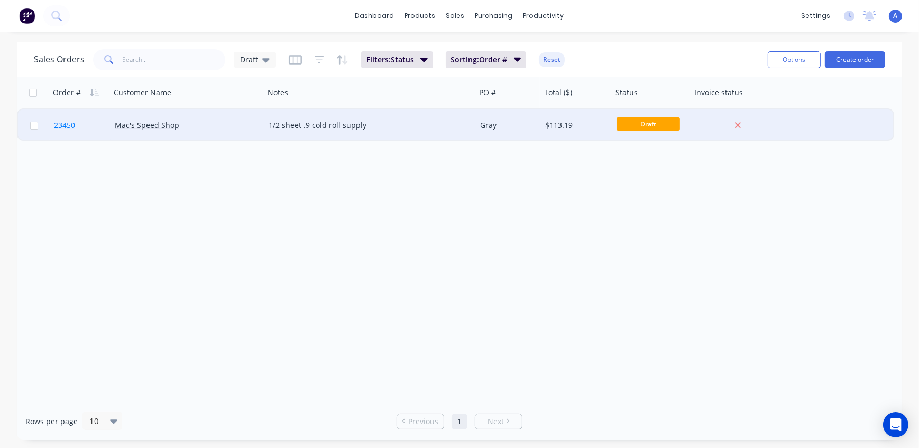
click at [69, 123] on span "23450" at bounding box center [64, 125] width 21 height 11
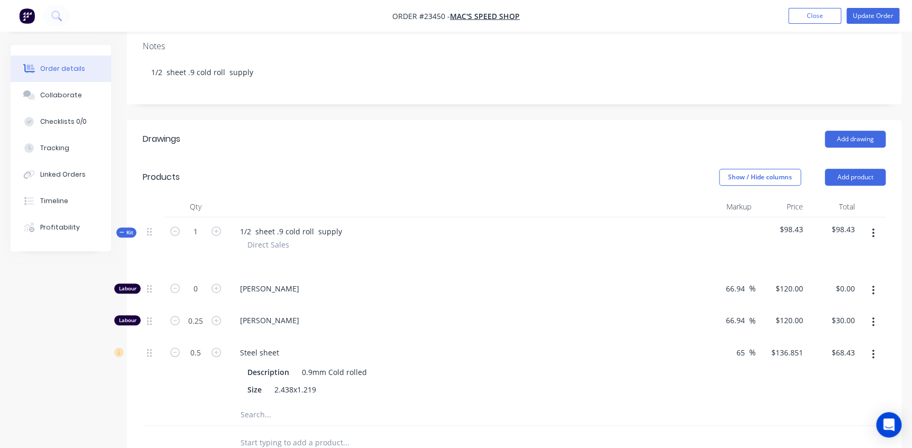
scroll to position [192, 0]
click at [750, 168] on button "Show / Hide columns" at bounding box center [760, 176] width 82 height 17
click at [738, 193] on label "Cost" at bounding box center [732, 195] width 19 height 9
click at [723, 191] on input "Cost" at bounding box center [723, 191] width 0 height 0
click at [698, 344] on input "82.94" at bounding box center [690, 351] width 24 height 15
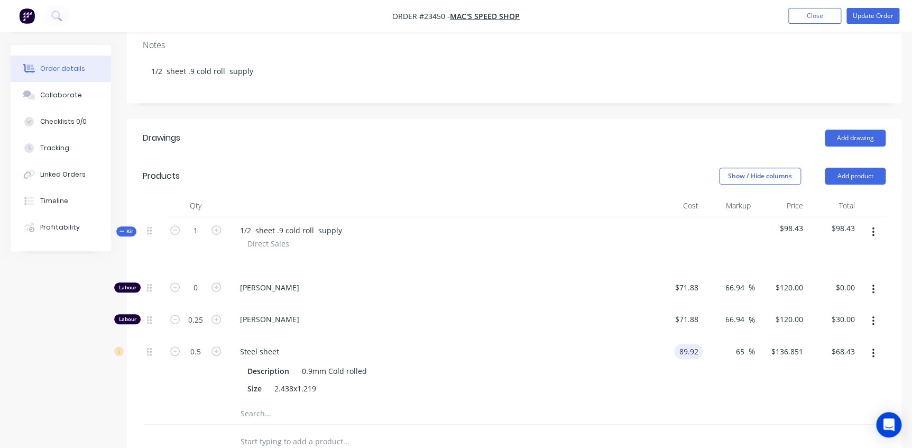
type input "89.92"
type input "$148.368"
type input "$74.18"
type input "$89.92"
drag, startPoint x: 746, startPoint y: 338, endPoint x: 728, endPoint y: 338, distance: 18.0
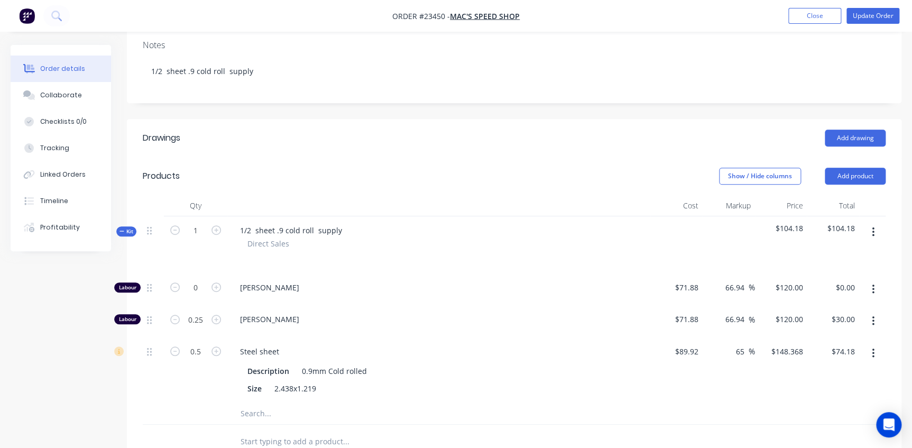
click at [728, 338] on div "65 65 %" at bounding box center [729, 370] width 52 height 66
type input "9"
type input "60"
type input "$143.872"
type input "$71.94"
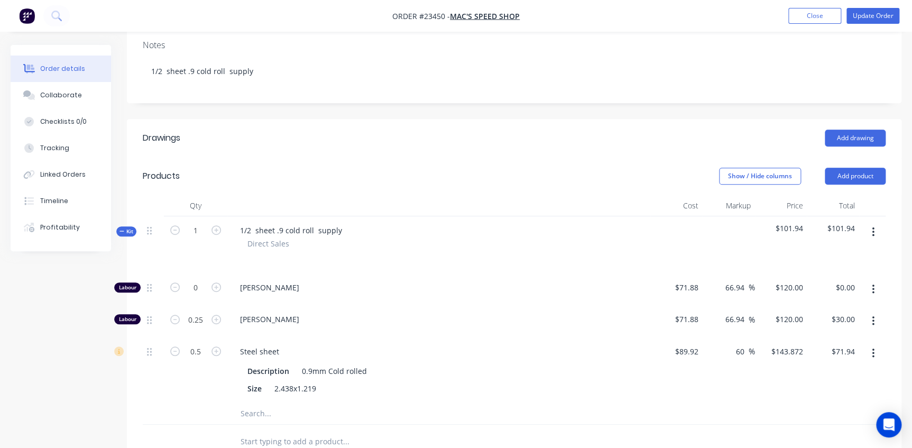
click at [709, 363] on div "60 60 %" at bounding box center [729, 370] width 52 height 66
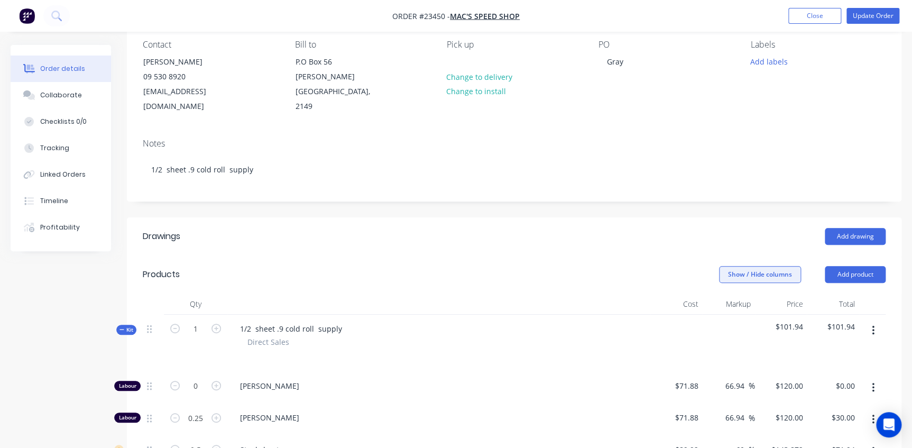
scroll to position [0, 0]
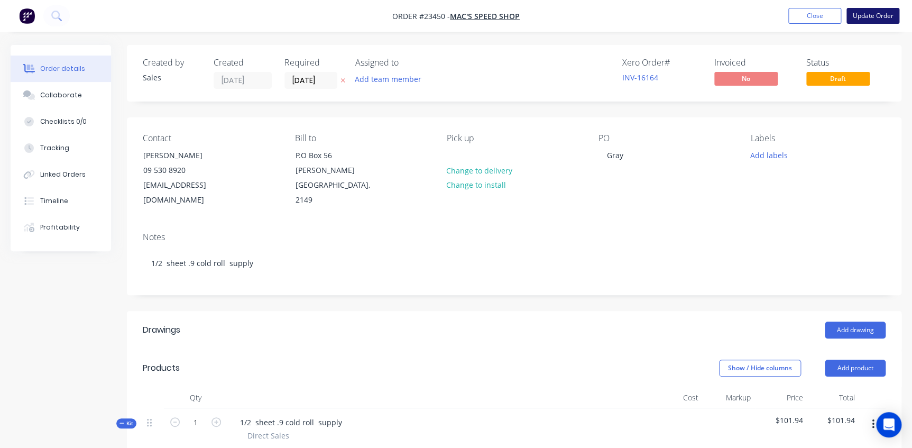
click at [874, 11] on button "Update Order" at bounding box center [872, 16] width 53 height 16
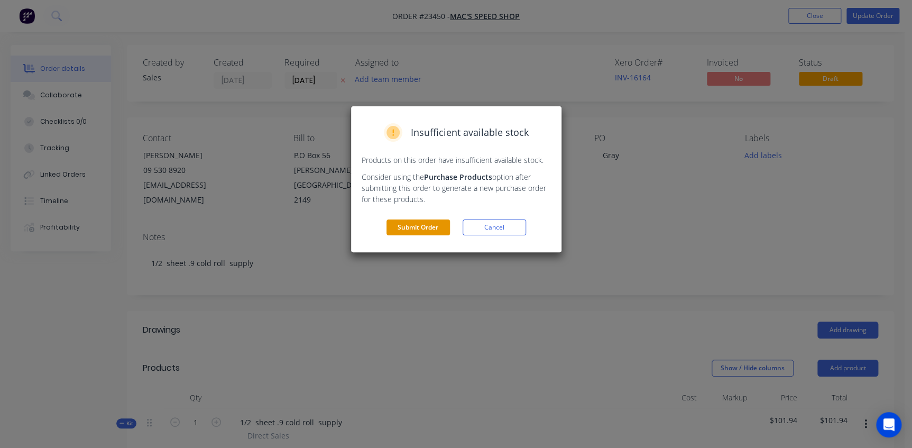
click at [395, 223] on button "Submit Order" at bounding box center [417, 227] width 63 height 16
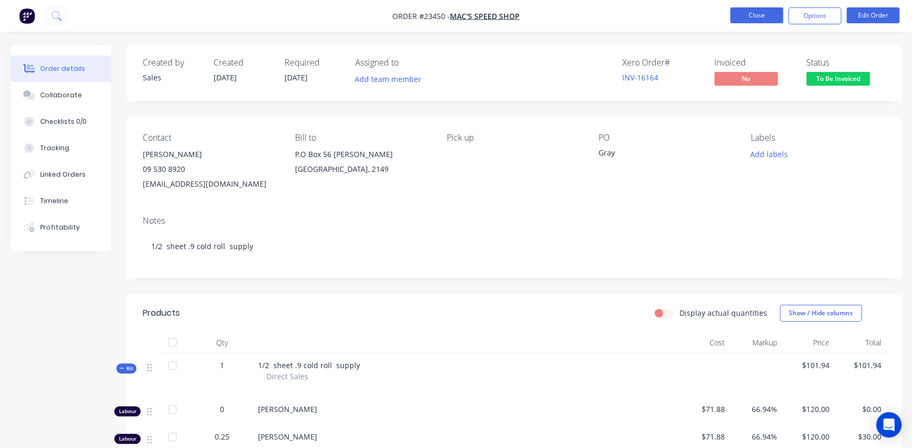
click at [775, 18] on button "Close" at bounding box center [756, 15] width 53 height 16
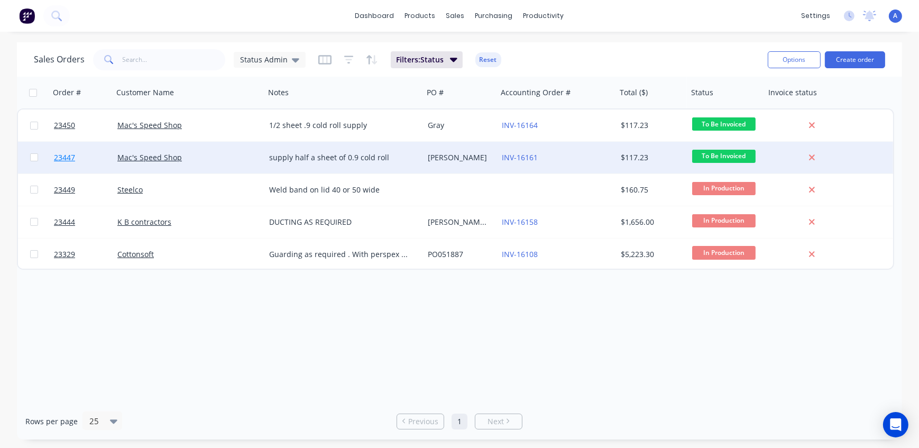
click at [69, 159] on span "23447" at bounding box center [64, 157] width 21 height 11
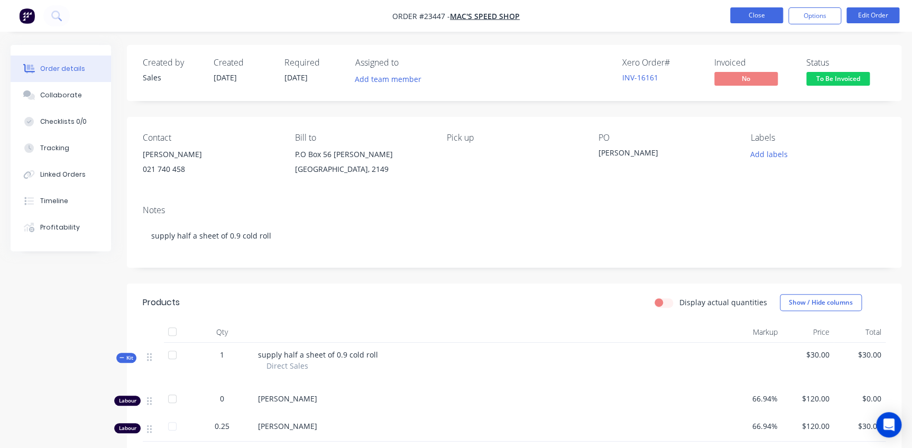
click at [766, 21] on button "Close" at bounding box center [756, 15] width 53 height 16
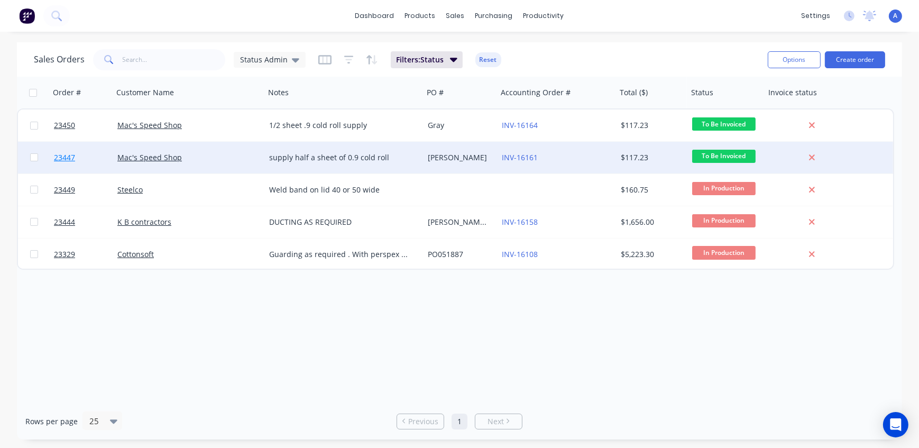
click at [59, 159] on span "23447" at bounding box center [64, 157] width 21 height 11
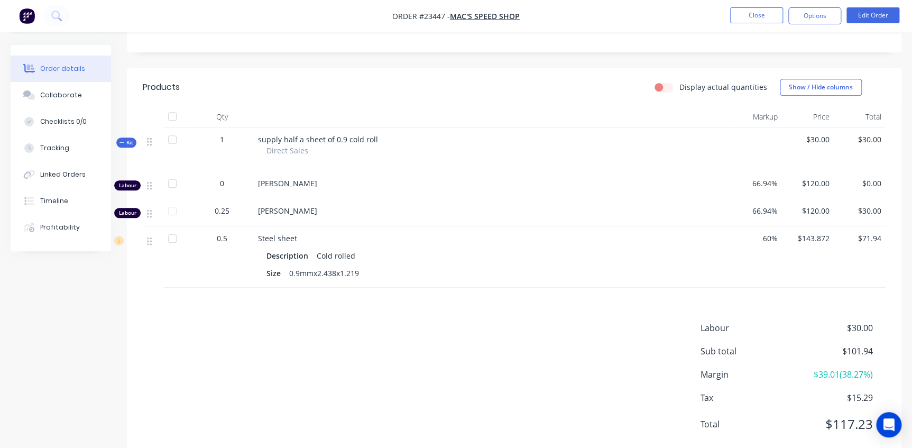
scroll to position [243, 0]
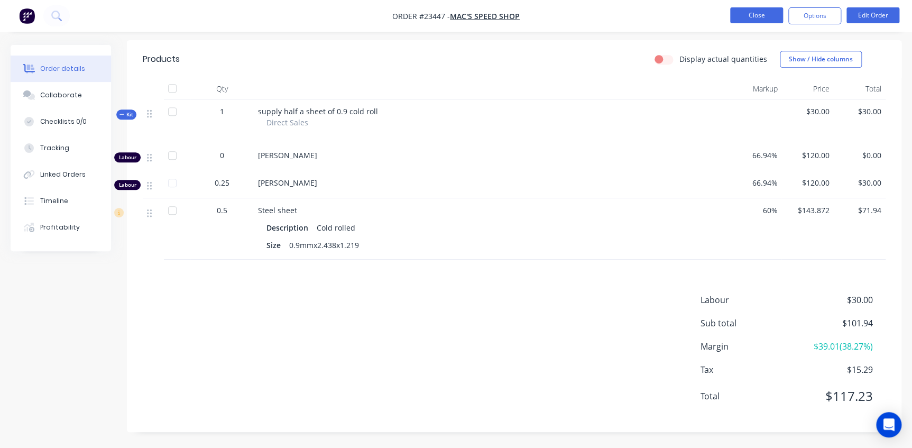
click at [768, 14] on button "Close" at bounding box center [756, 15] width 53 height 16
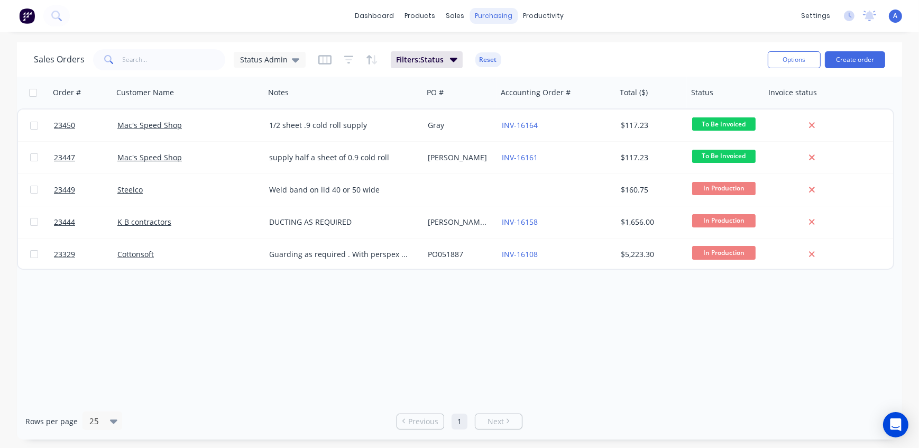
click at [487, 11] on div "purchasing" at bounding box center [494, 16] width 48 height 16
click at [525, 55] on div "Purchase Orders" at bounding box center [528, 51] width 56 height 10
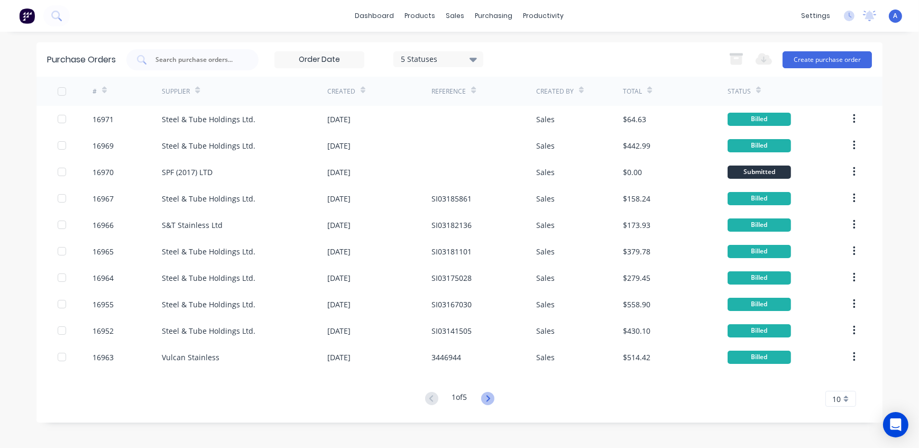
click at [487, 396] on icon at bounding box center [487, 398] width 13 height 13
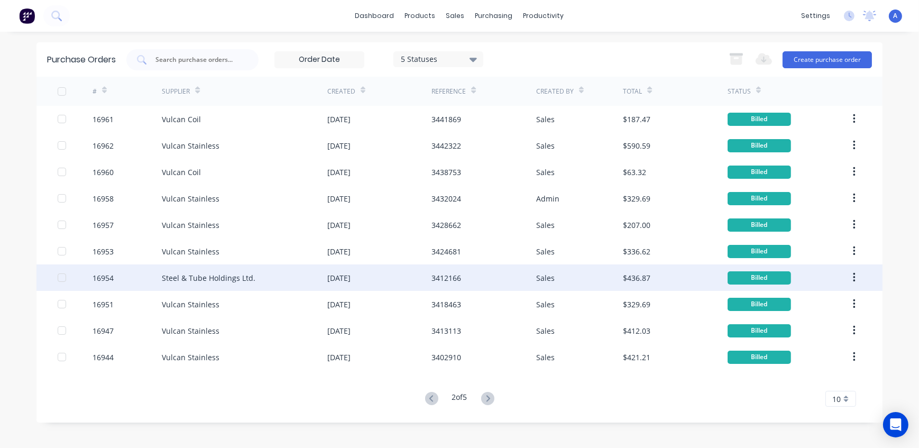
click at [130, 280] on div "16954" at bounding box center [128, 277] width 70 height 26
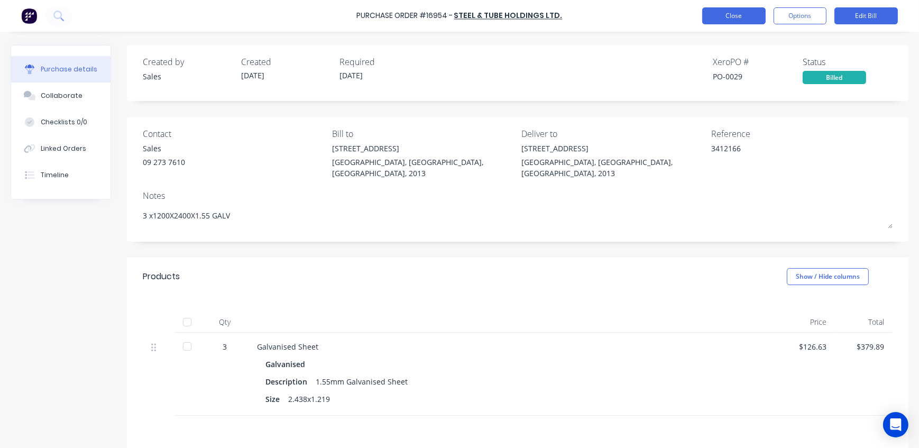
click at [745, 17] on button "Close" at bounding box center [733, 15] width 63 height 17
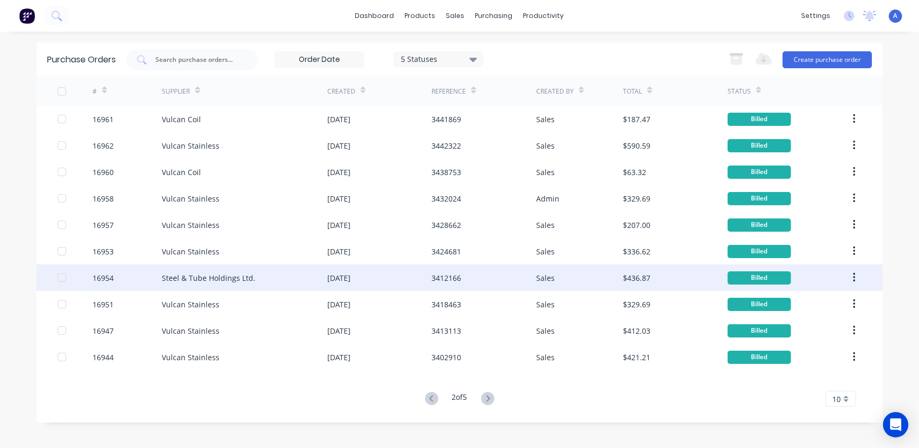
click at [258, 279] on div "Steel & Tube Holdings Ltd." at bounding box center [244, 277] width 165 height 26
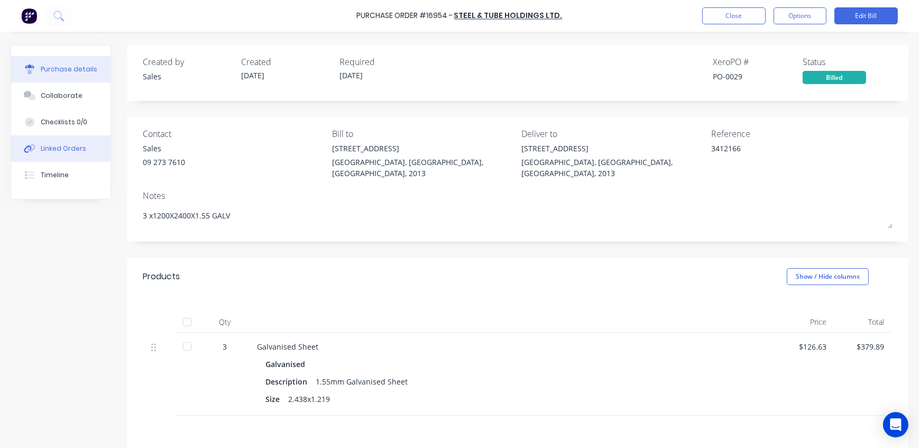
click at [61, 151] on div "Linked Orders" at bounding box center [63, 149] width 45 height 10
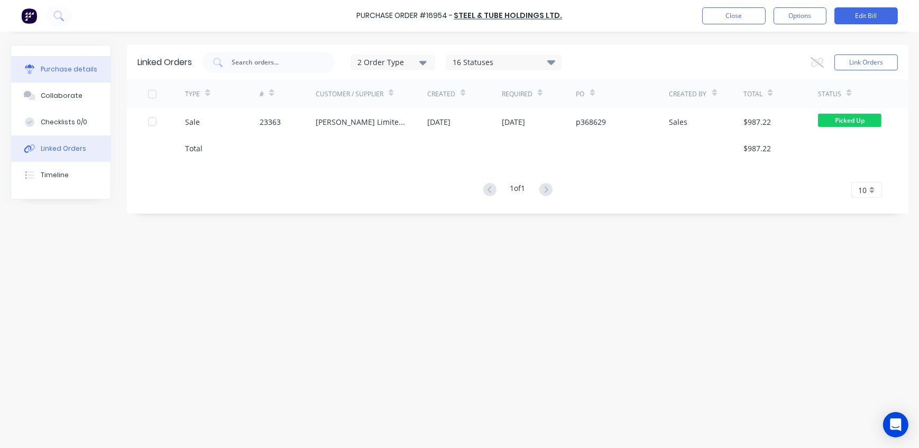
click at [74, 66] on div "Purchase details" at bounding box center [69, 69] width 57 height 10
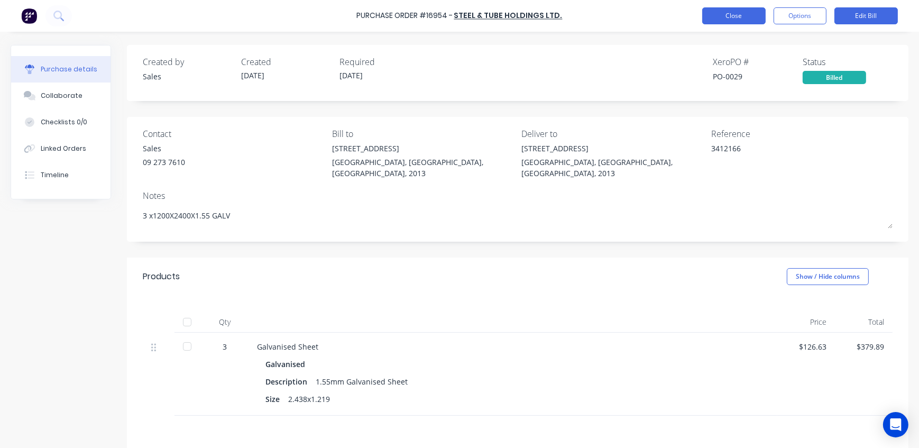
click at [743, 13] on button "Close" at bounding box center [733, 15] width 63 height 17
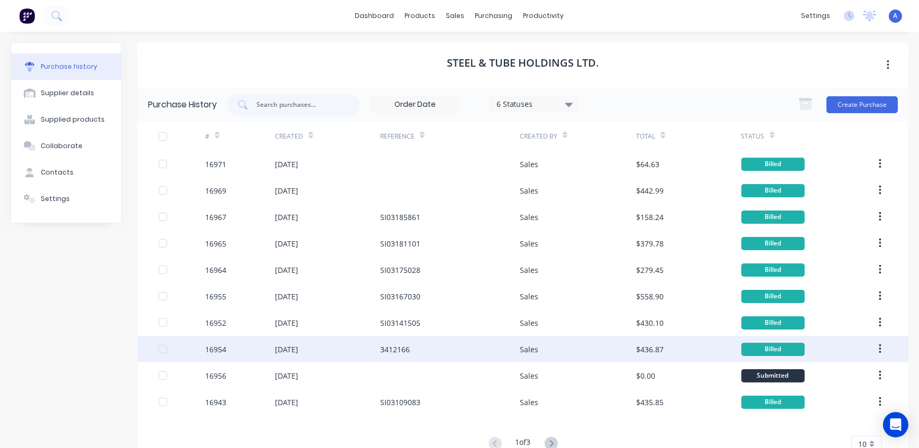
click at [347, 348] on div "[DATE]" at bounding box center [327, 349] width 105 height 26
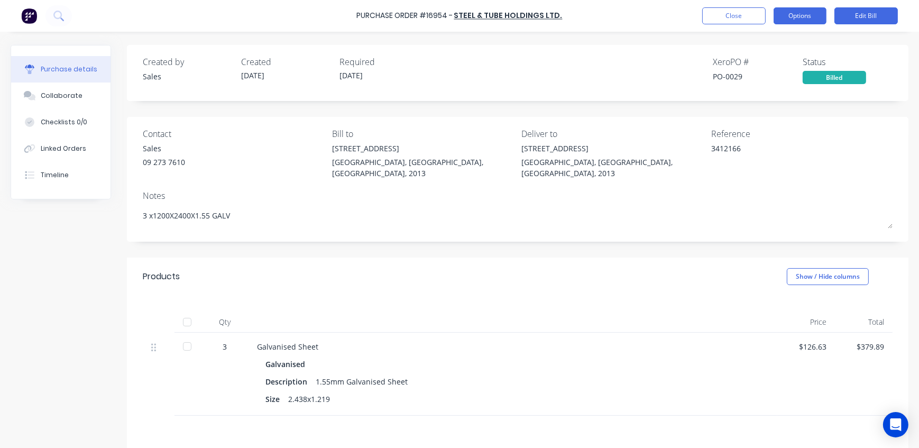
click at [800, 12] on button "Options" at bounding box center [799, 15] width 53 height 17
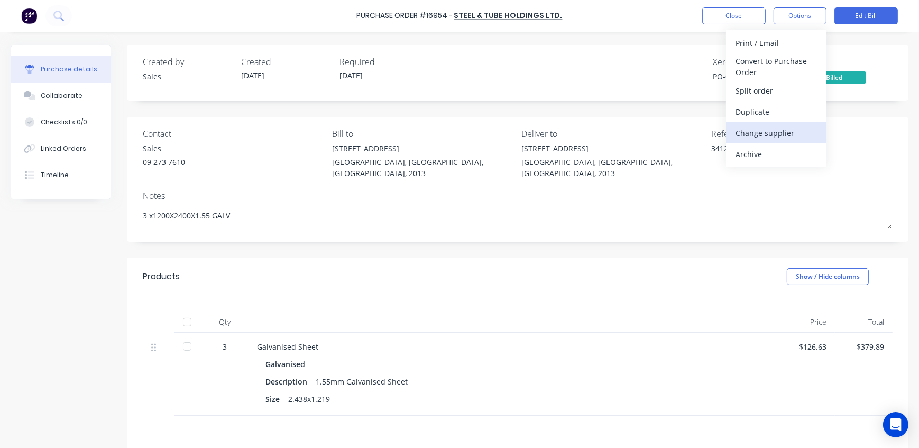
click at [784, 130] on div "Change supplier" at bounding box center [775, 132] width 81 height 15
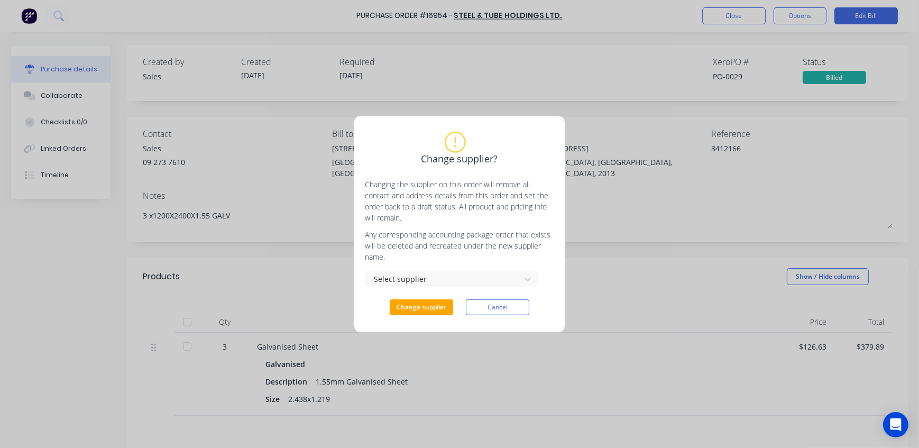
type textarea "x"
click at [410, 282] on div "Select supplier" at bounding box center [444, 278] width 141 height 13
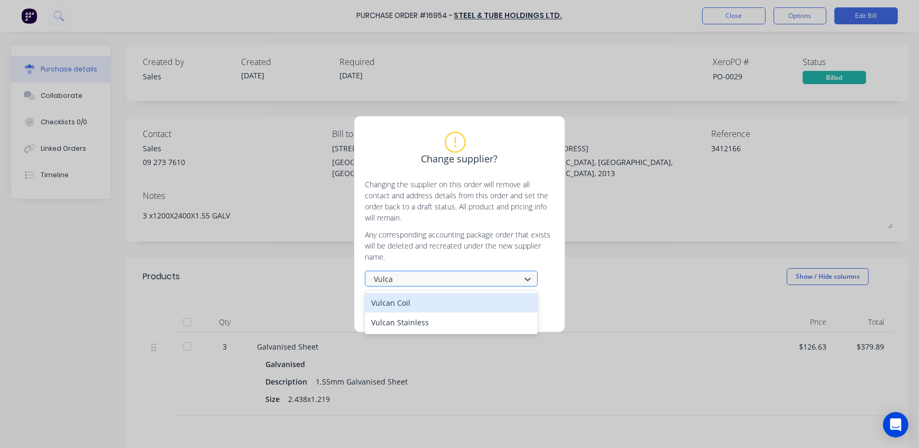
type input "Vulcan"
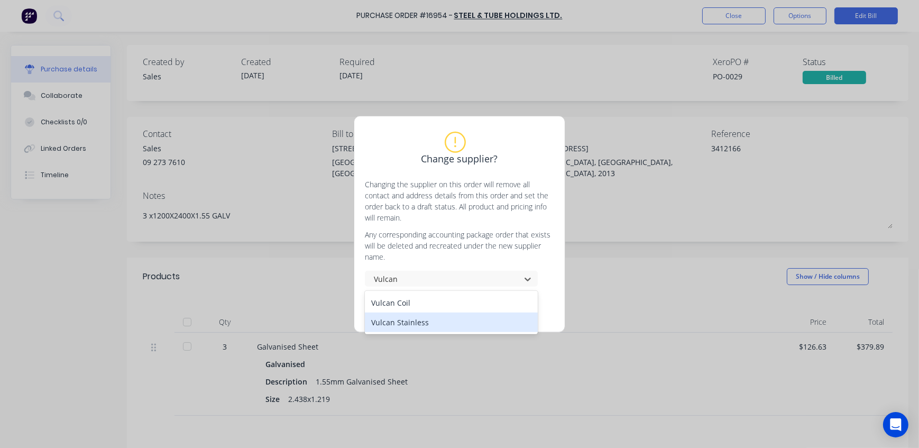
click at [415, 322] on div "Vulcan Stainless" at bounding box center [451, 322] width 173 height 20
click at [425, 309] on button "Change supplier" at bounding box center [421, 307] width 63 height 16
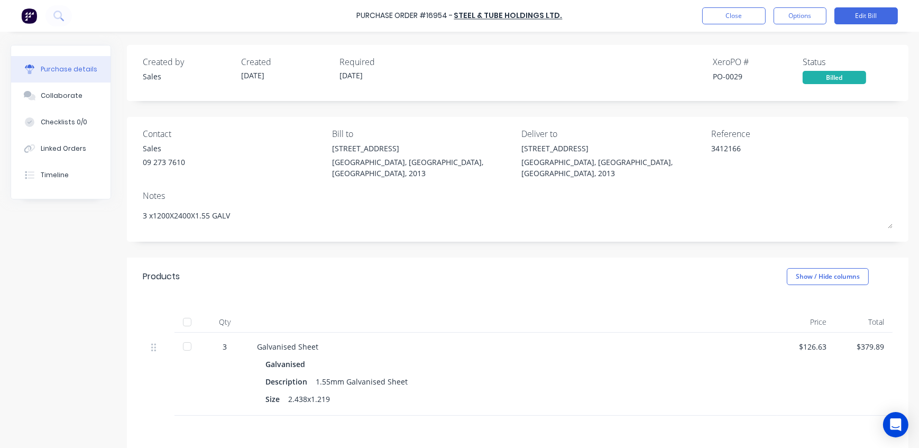
click at [402, 295] on div "Qty Price Total 3 Galvanised Sheet Galvanised Description 1.55mm Galvanised She…" at bounding box center [517, 355] width 781 height 120
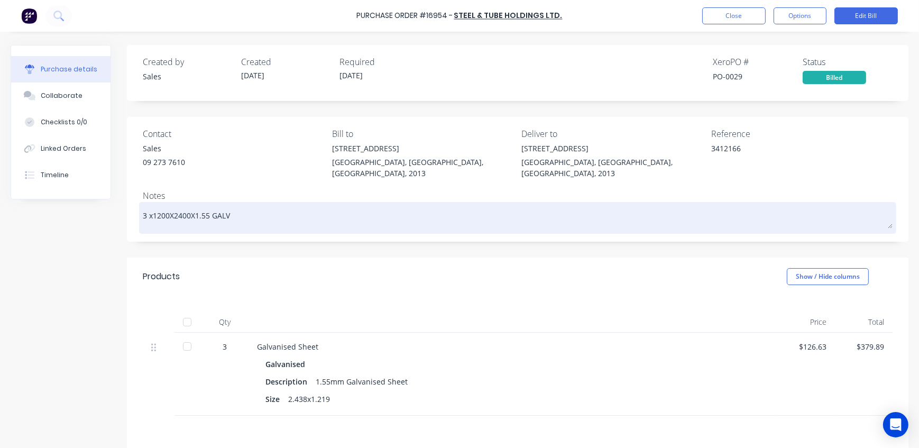
click at [521, 208] on textarea "3 x1200X2400X1.55 GALV" at bounding box center [518, 217] width 750 height 24
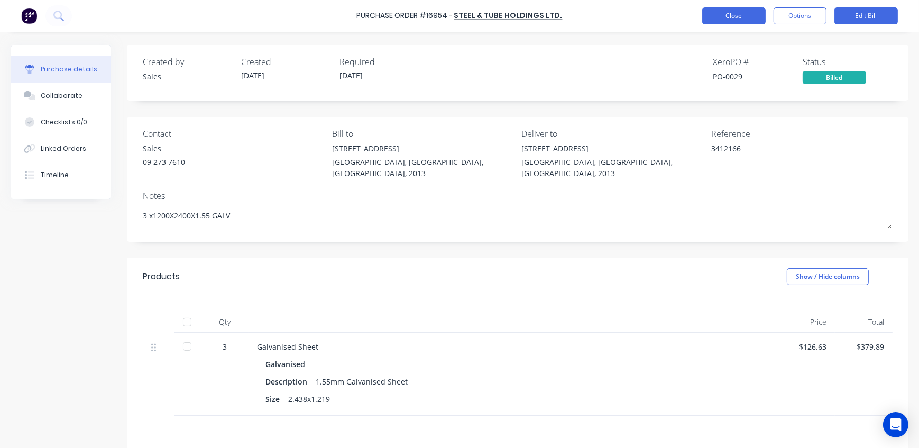
type textarea "x"
click at [736, 17] on button "Close" at bounding box center [733, 15] width 63 height 17
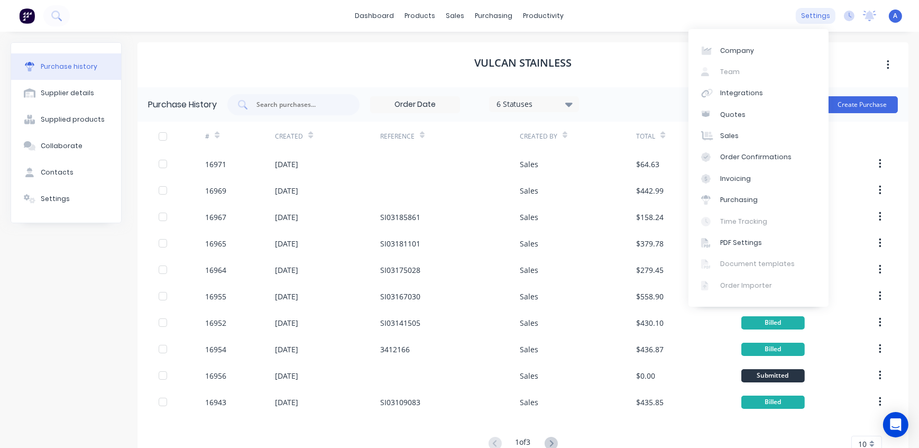
click at [814, 16] on div "settings" at bounding box center [816, 16] width 40 height 16
click at [752, 95] on div "Integrations" at bounding box center [741, 93] width 43 height 10
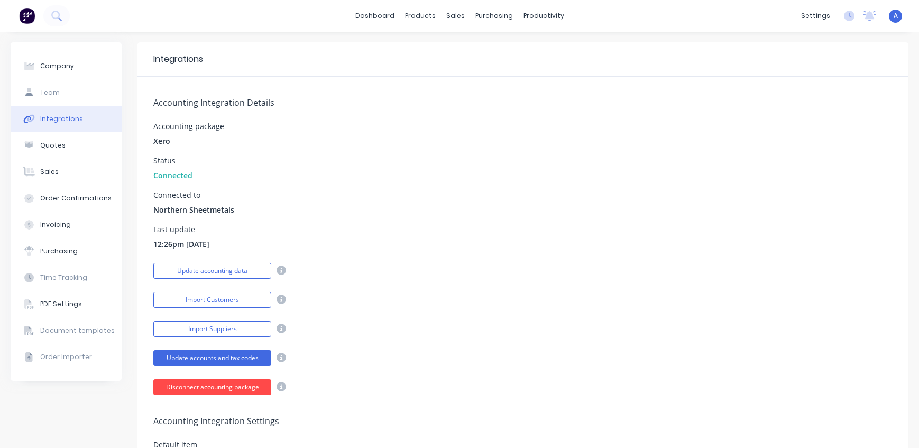
click at [224, 387] on button "Disconnect accounting package" at bounding box center [212, 387] width 118 height 16
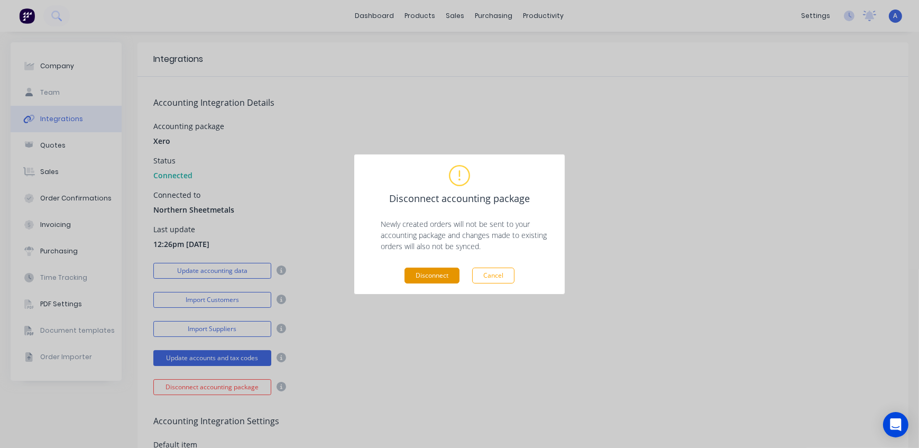
click at [422, 275] on button "Disconnect" at bounding box center [431, 275] width 55 height 16
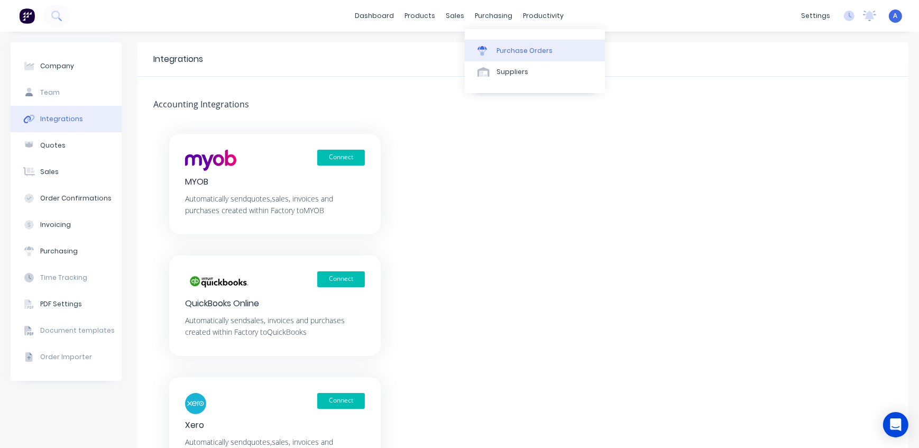
click at [515, 48] on div "Purchase Orders" at bounding box center [524, 51] width 56 height 10
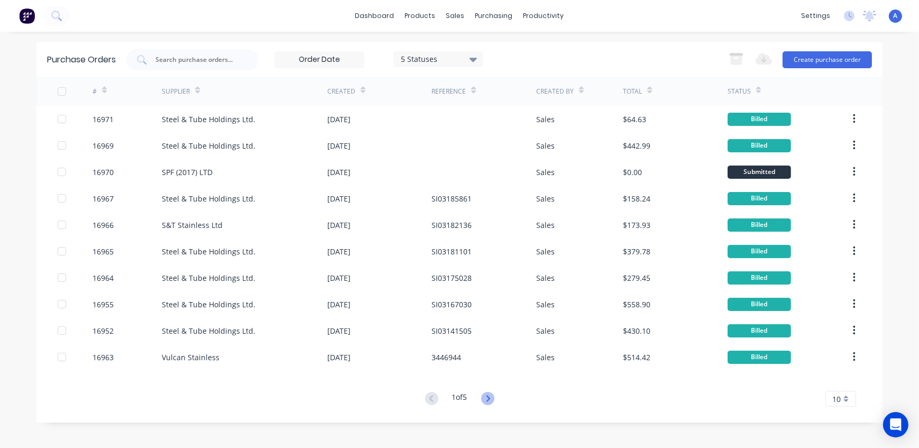
click at [489, 397] on icon at bounding box center [488, 398] width 4 height 6
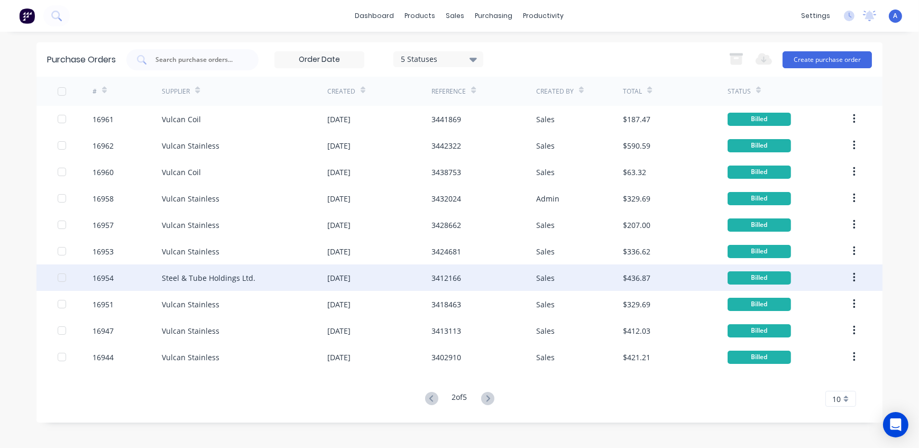
click at [190, 280] on div "Steel & Tube Holdings Ltd." at bounding box center [209, 277] width 94 height 11
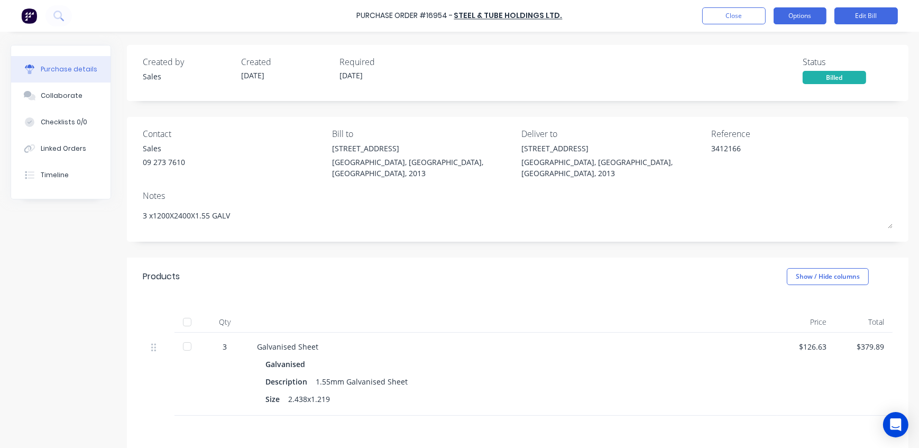
click at [803, 20] on button "Options" at bounding box center [799, 15] width 53 height 17
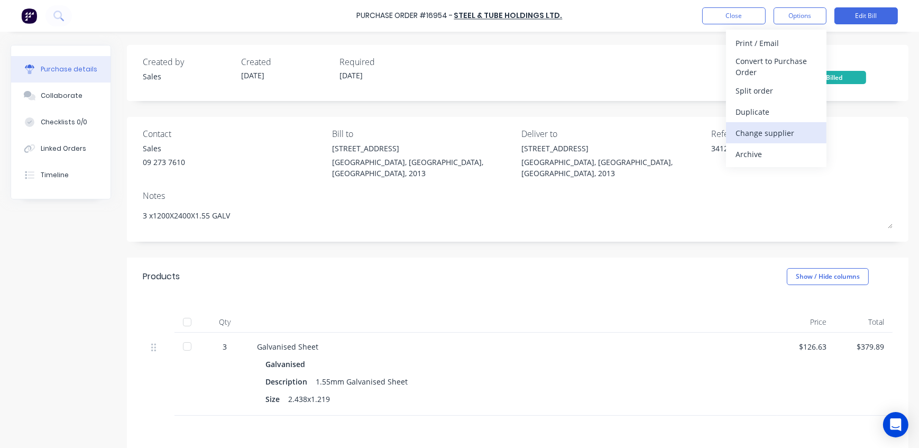
click at [770, 135] on div "Change supplier" at bounding box center [775, 132] width 81 height 15
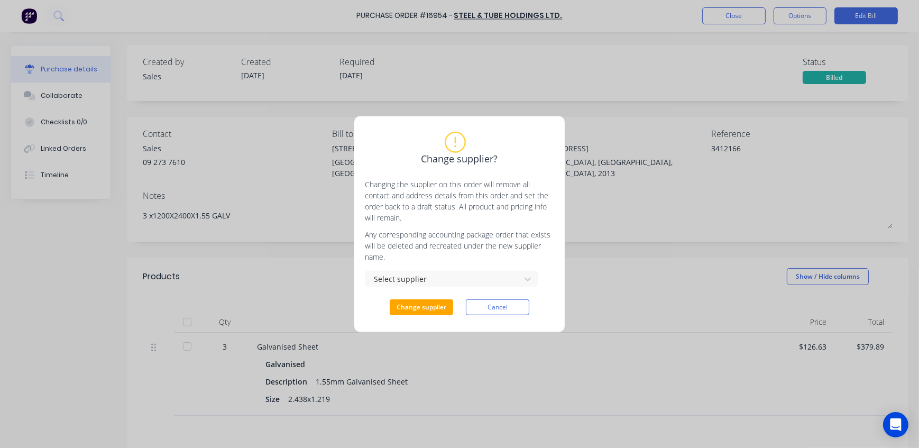
type textarea "x"
click at [423, 283] on div "Select supplier" at bounding box center [444, 278] width 141 height 13
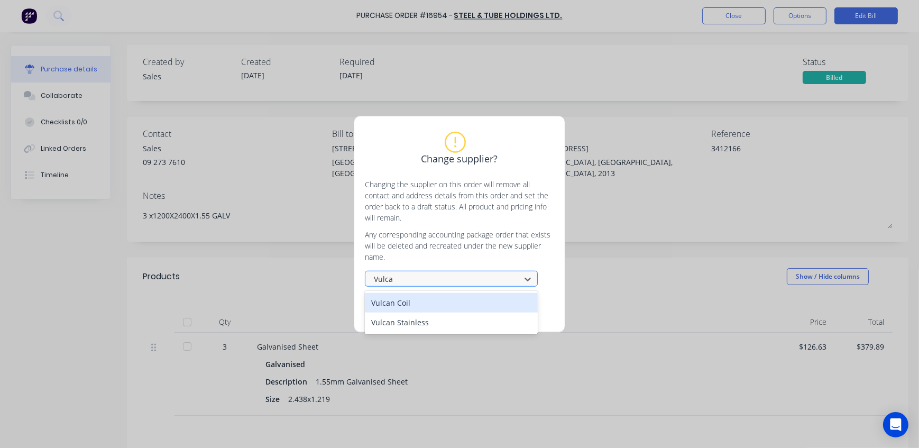
type input "Vulcan"
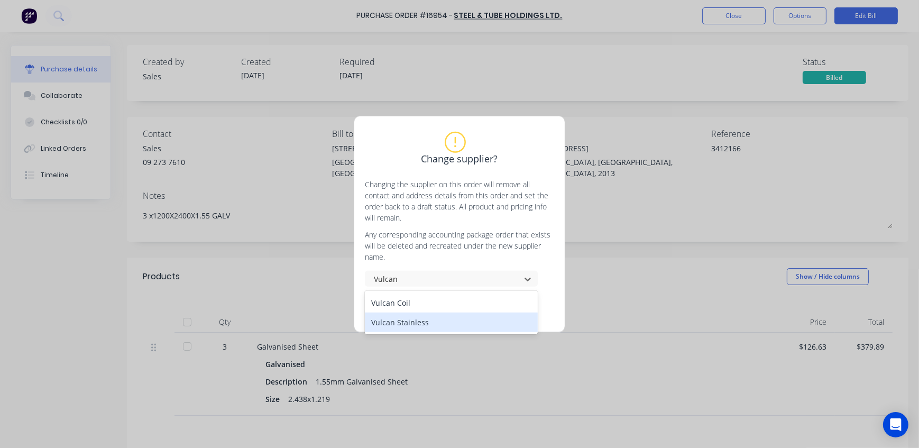
click at [414, 324] on div "Vulcan Stainless" at bounding box center [451, 322] width 173 height 20
click at [412, 306] on button "Change supplier" at bounding box center [421, 307] width 63 height 16
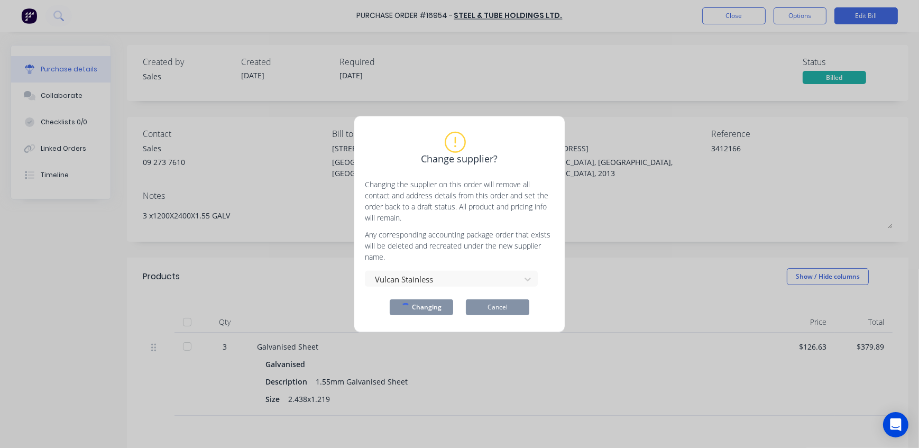
type textarea "x"
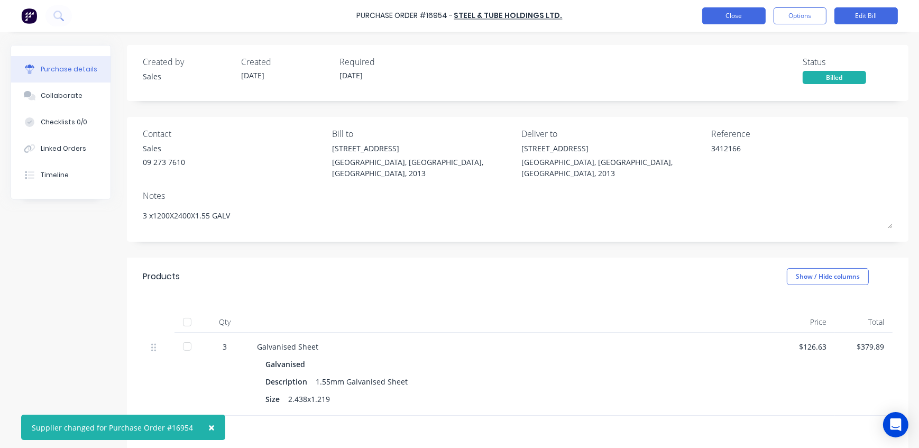
click at [753, 19] on button "Close" at bounding box center [733, 15] width 63 height 17
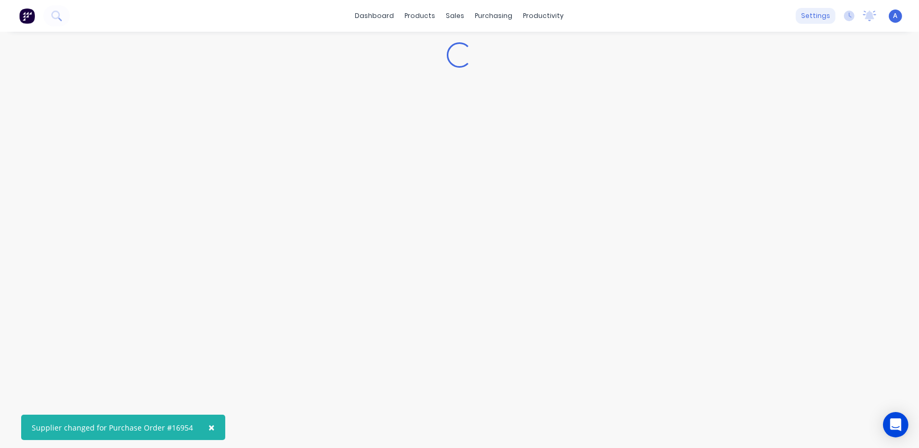
click at [817, 15] on div "settings" at bounding box center [816, 16] width 40 height 16
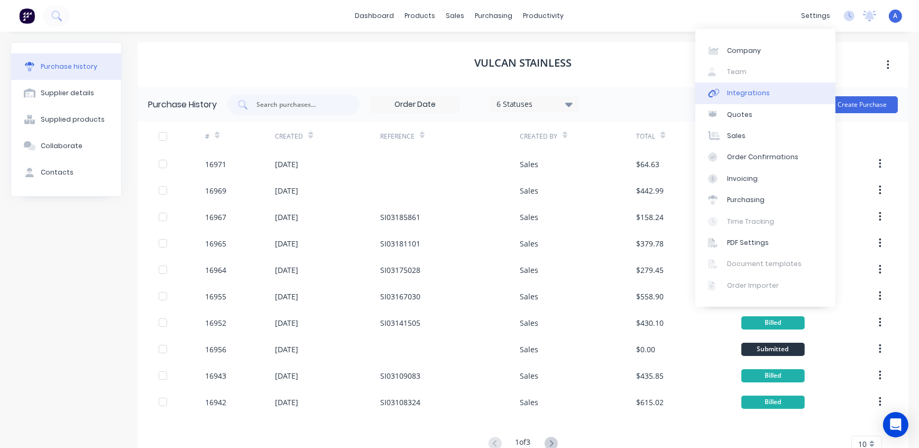
click at [747, 89] on div "Integrations" at bounding box center [748, 93] width 43 height 10
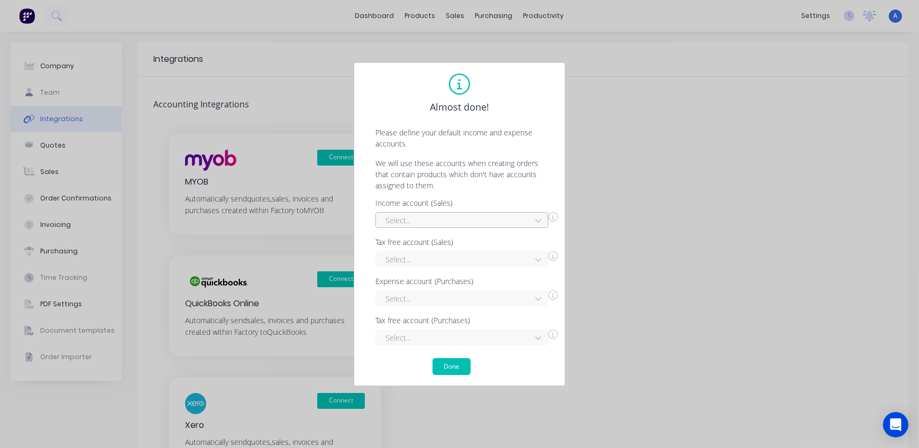
click at [460, 220] on div at bounding box center [454, 220] width 141 height 13
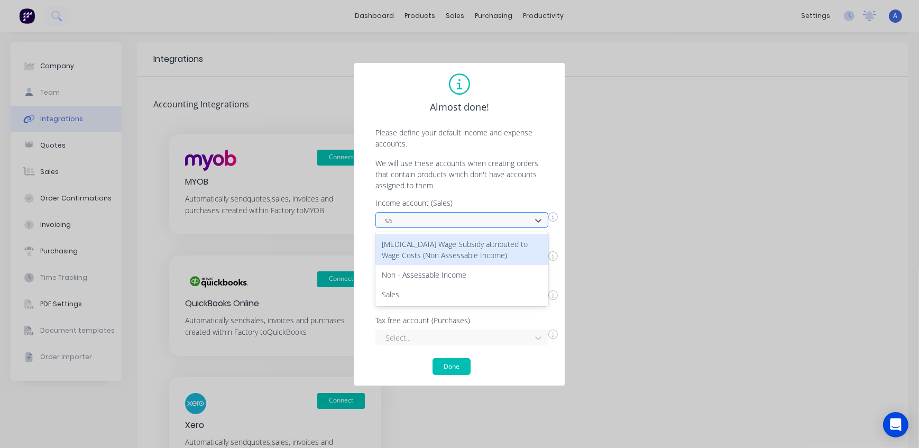
type input "sal"
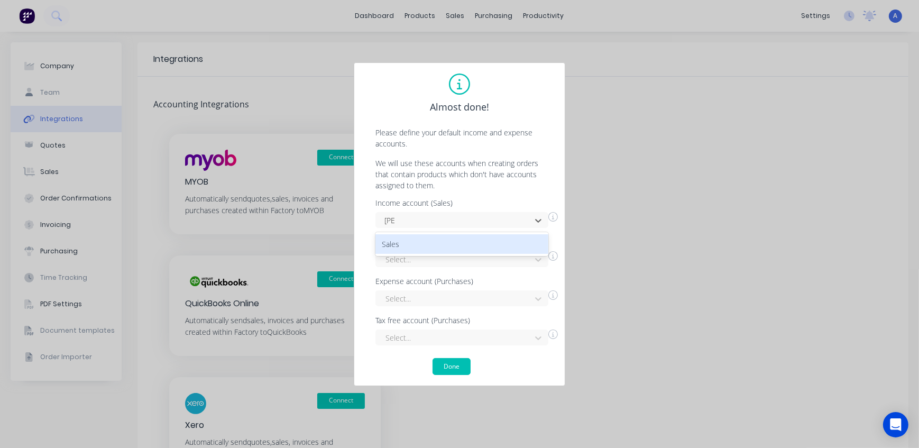
click at [435, 242] on div "Sales" at bounding box center [461, 244] width 173 height 20
click at [460, 365] on button "Done" at bounding box center [451, 366] width 38 height 17
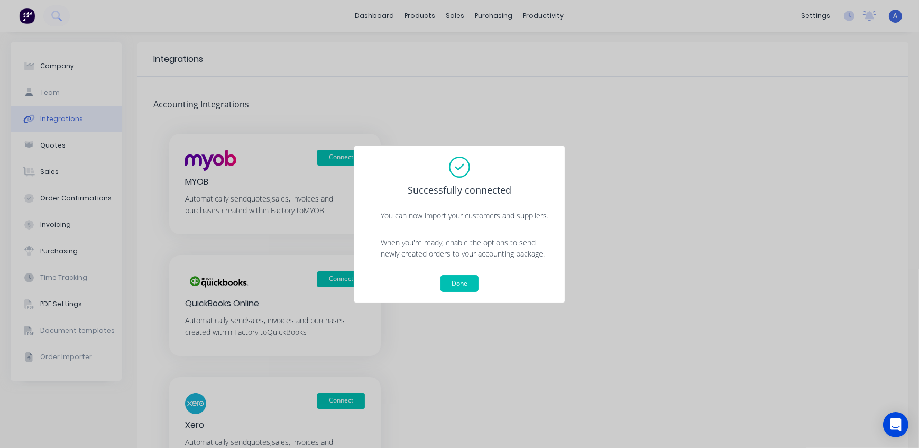
click at [467, 273] on div "Successfully connected You can now import your customers and suppliers. When yo…" at bounding box center [459, 223] width 189 height 135
click at [464, 282] on button "Done" at bounding box center [459, 283] width 38 height 17
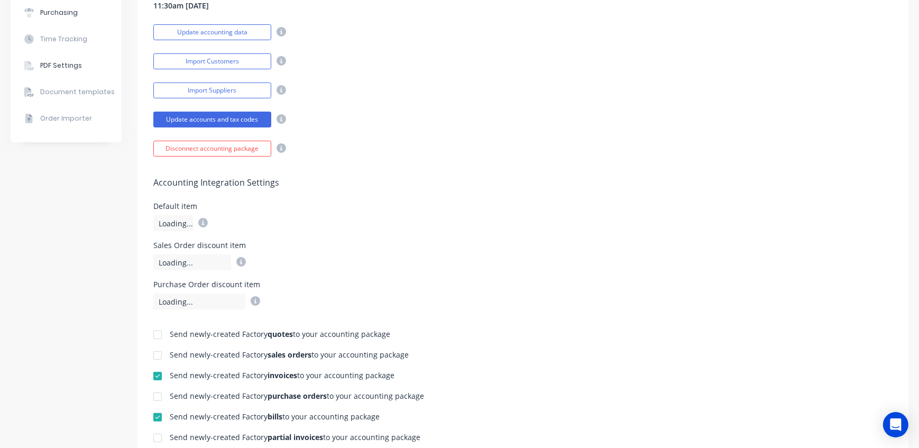
scroll to position [240, 0]
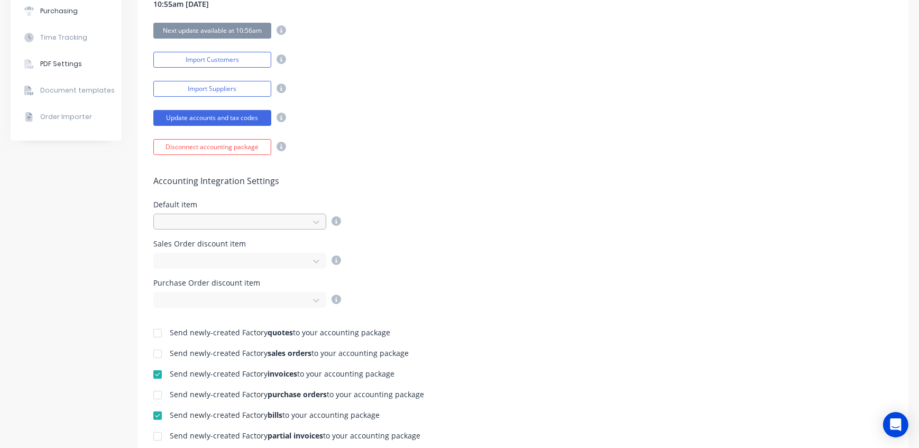
click at [248, 220] on div at bounding box center [232, 222] width 141 height 13
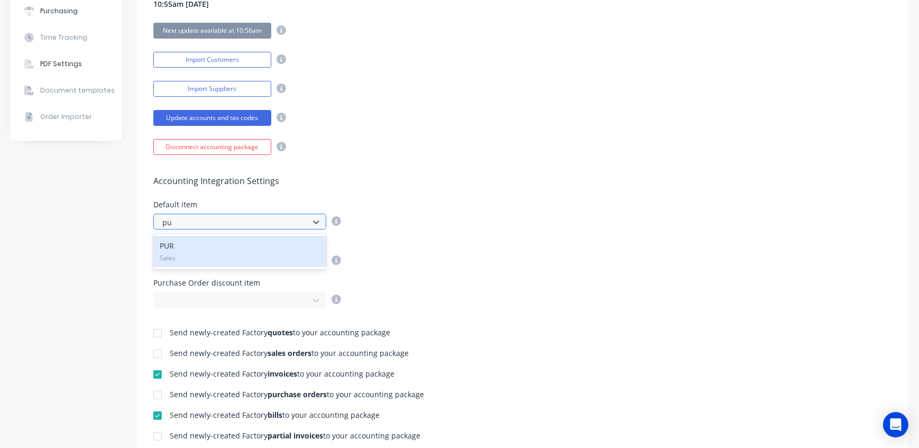
type input "pur"
click at [226, 245] on div "PUR Sales" at bounding box center [239, 251] width 173 height 31
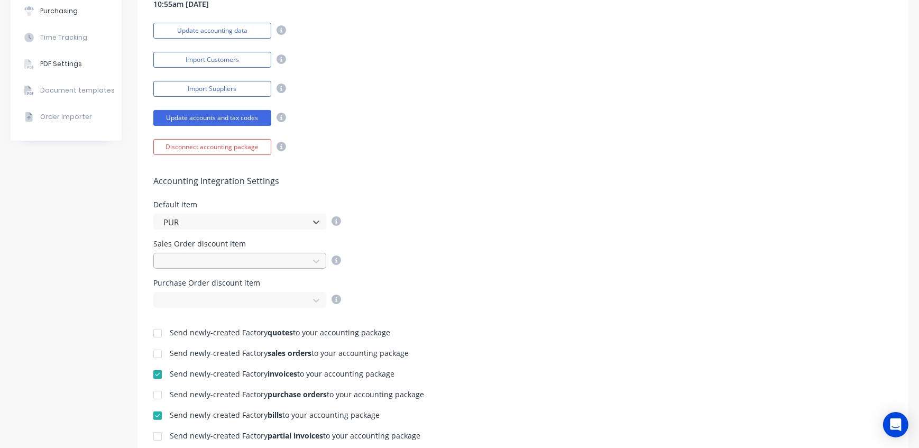
click at [211, 256] on div at bounding box center [232, 261] width 141 height 13
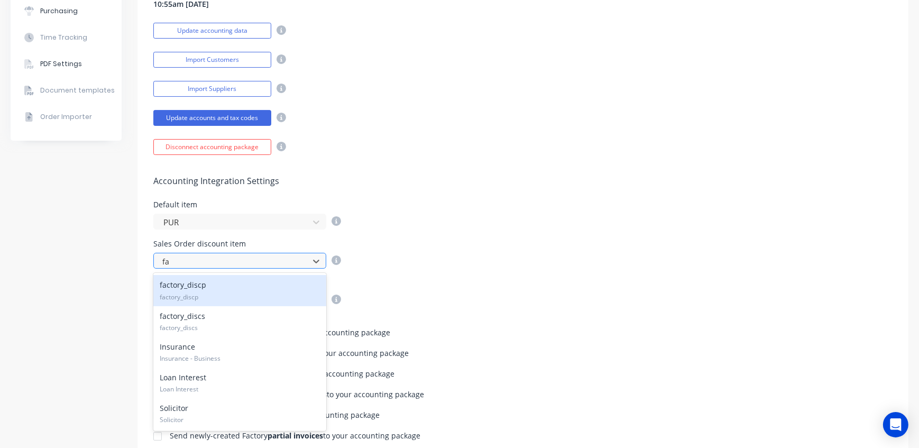
type input "fac"
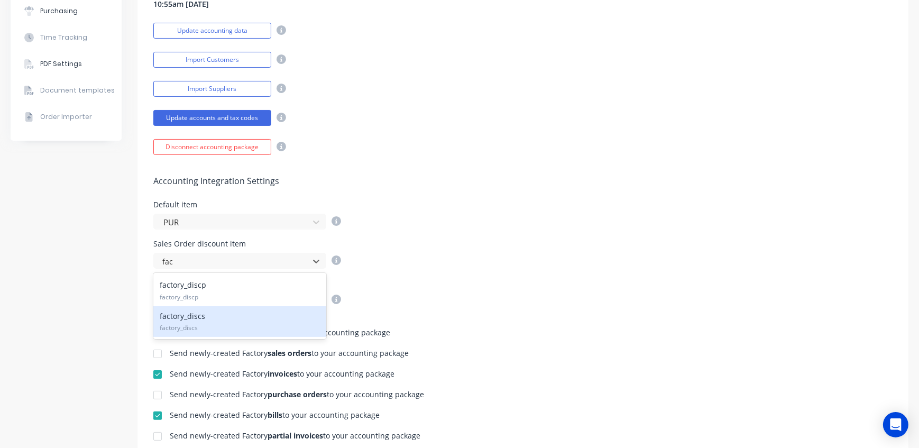
click at [208, 317] on div "factory_discs factory_discs" at bounding box center [239, 321] width 173 height 31
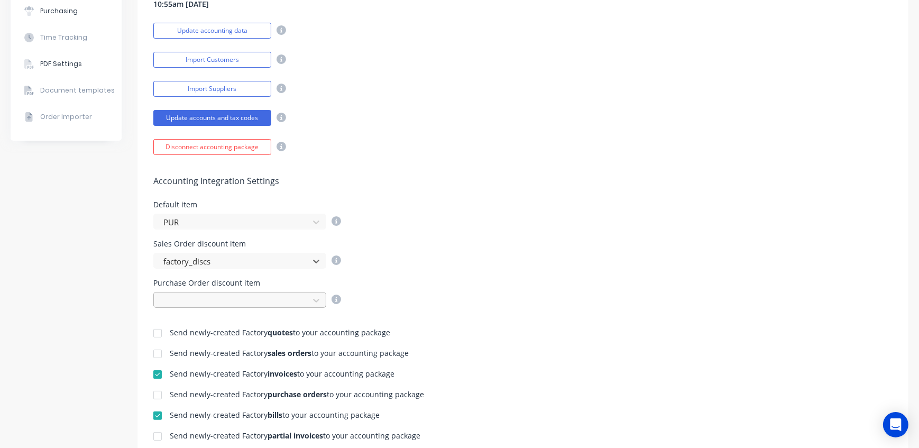
click at [207, 297] on div at bounding box center [232, 300] width 141 height 13
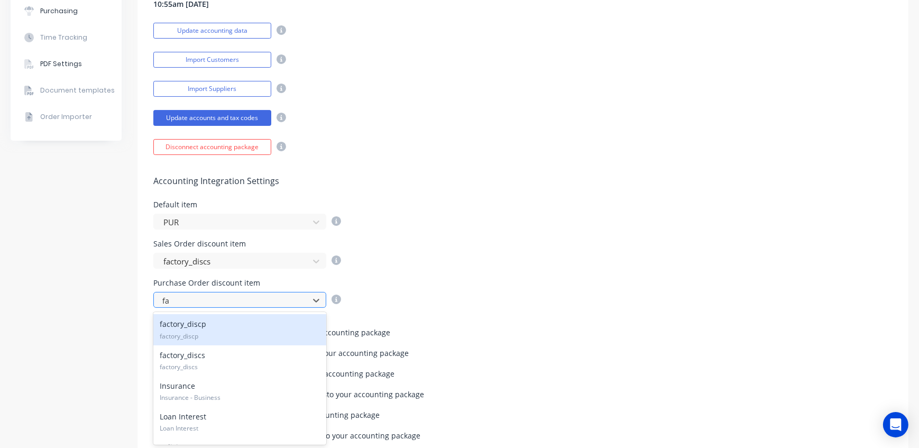
type input "fac"
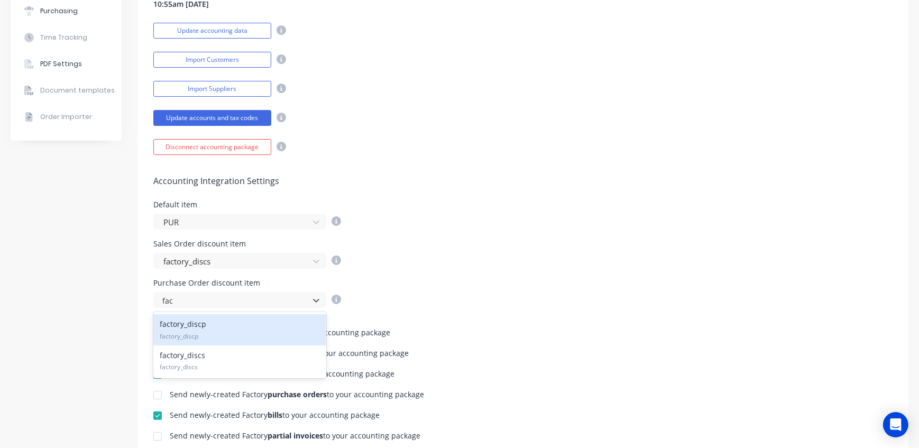
click at [199, 325] on div "factory_discp factory_discp" at bounding box center [239, 329] width 173 height 31
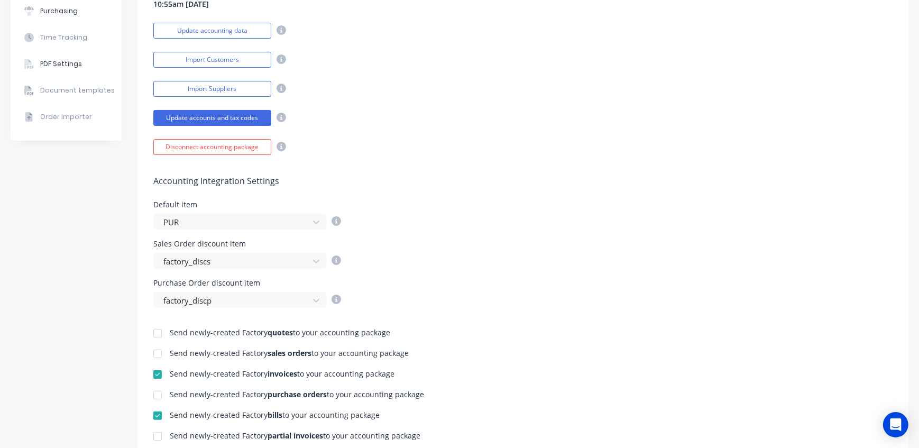
click at [546, 240] on div "Sales Order discount item factory_discs" at bounding box center [522, 254] width 739 height 29
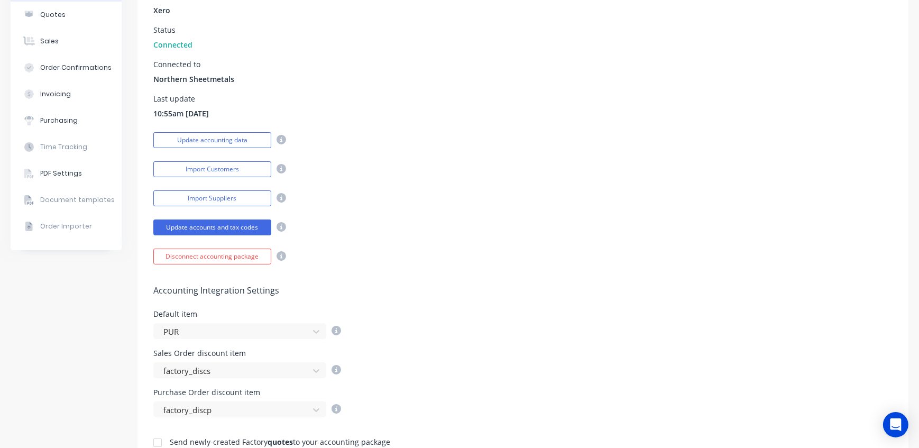
scroll to position [0, 0]
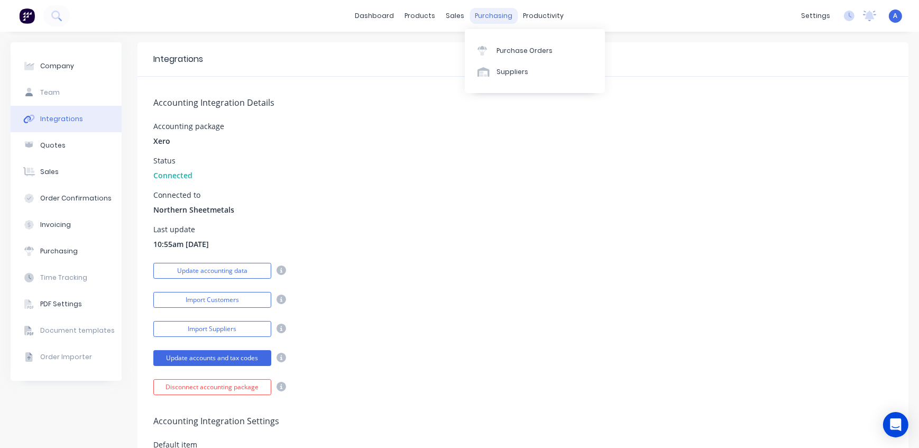
click at [486, 12] on div "purchasing" at bounding box center [494, 16] width 48 height 16
click at [516, 53] on div "Purchase Orders" at bounding box center [524, 51] width 56 height 10
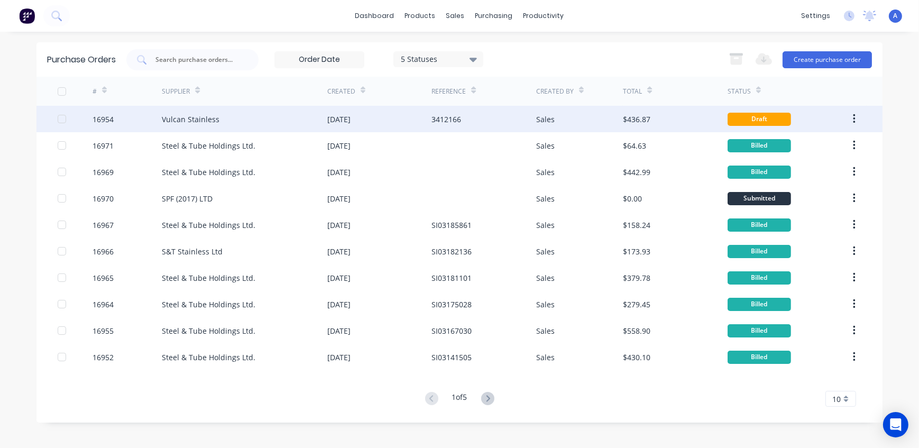
click at [104, 121] on div "16954" at bounding box center [103, 119] width 21 height 11
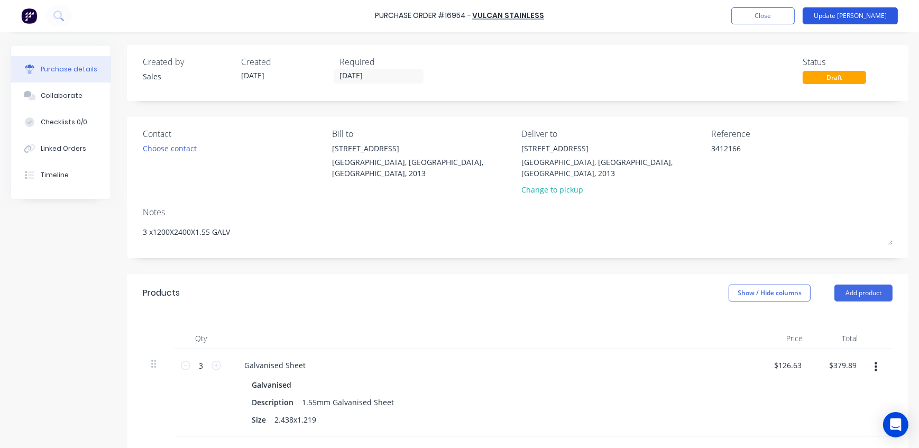
click at [873, 16] on button "Update [PERSON_NAME]" at bounding box center [849, 15] width 95 height 17
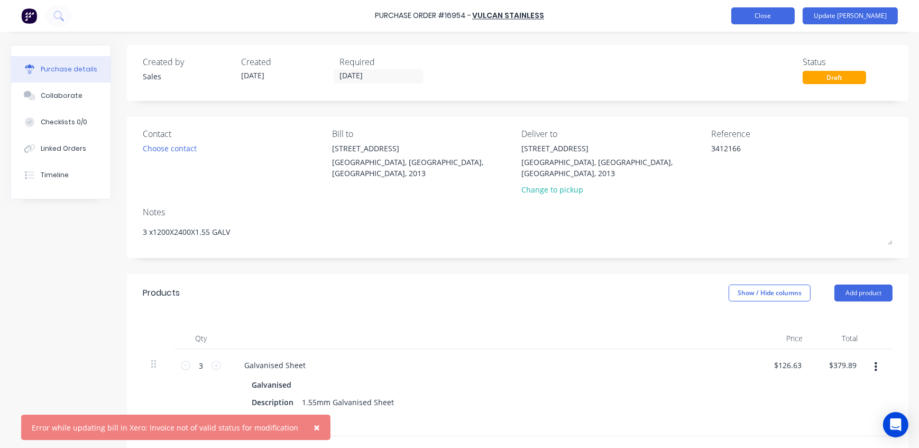
click at [794, 19] on button "Close" at bounding box center [762, 15] width 63 height 17
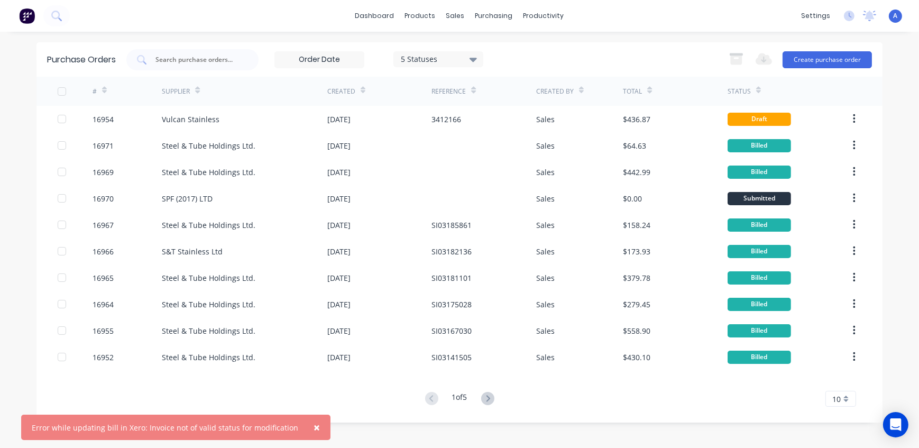
click at [313, 427] on span "×" at bounding box center [316, 427] width 6 height 15
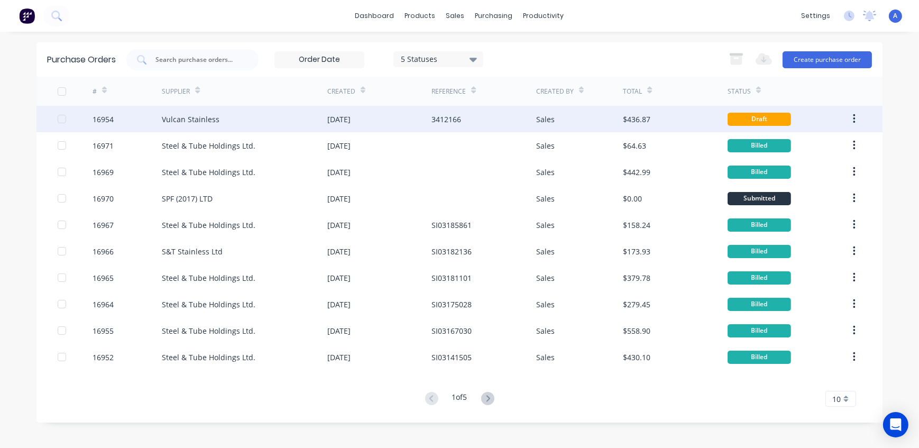
click at [280, 122] on div "Vulcan Stainless" at bounding box center [244, 119] width 165 height 26
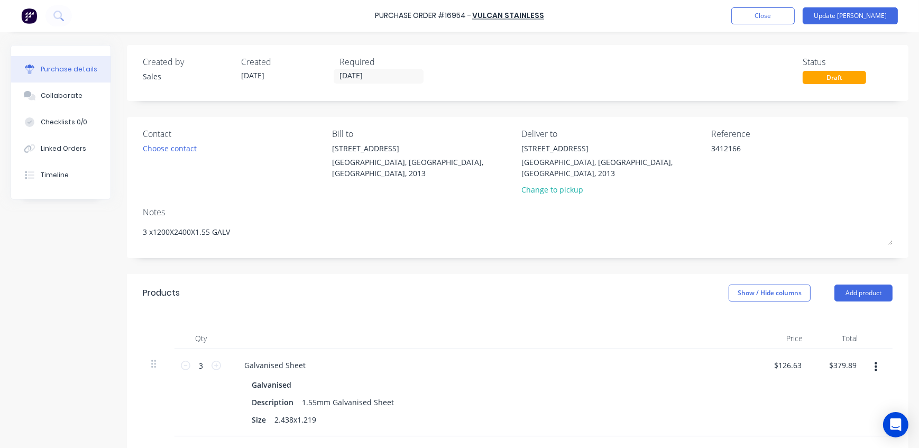
click at [511, 330] on div at bounding box center [491, 338] width 529 height 21
click at [789, 22] on button "Close" at bounding box center [762, 15] width 63 height 17
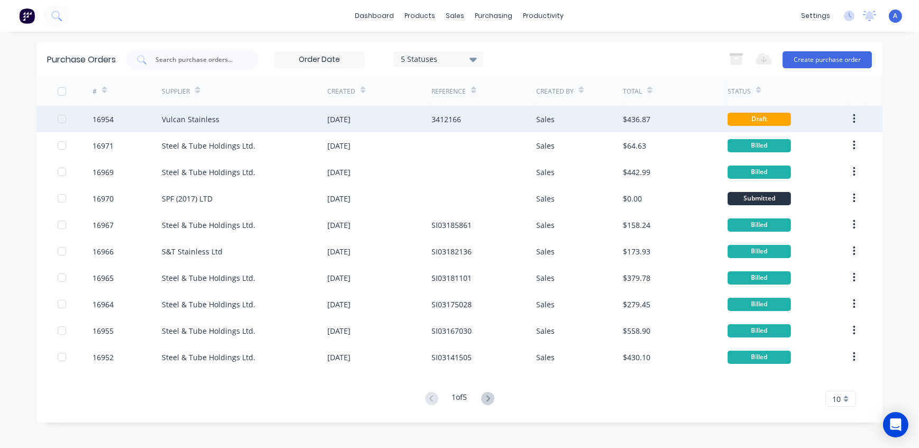
drag, startPoint x: 470, startPoint y: 121, endPoint x: 425, endPoint y: 121, distance: 45.5
click at [425, 121] on div "16954 Vulcan Stainless 03 Jul 2025 3412166 Sales $436.87 Draft" at bounding box center [459, 119] width 846 height 26
copy div "3412166"
click at [227, 116] on div "Vulcan Stainless" at bounding box center [244, 119] width 165 height 26
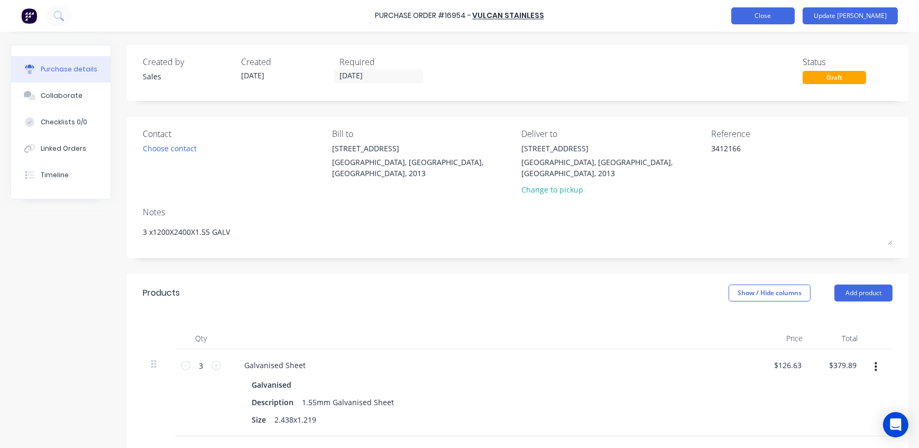
type textarea "x"
click at [793, 14] on button "Close" at bounding box center [762, 15] width 63 height 17
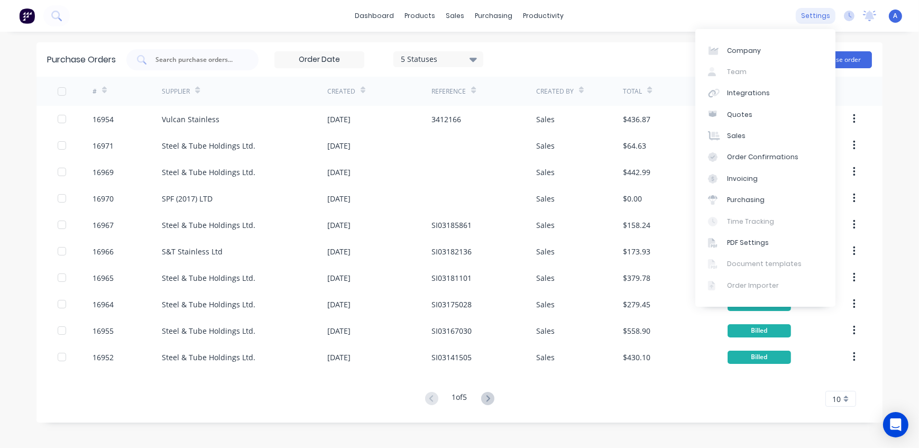
click at [818, 13] on div "settings" at bounding box center [816, 16] width 40 height 16
click at [750, 91] on div "Integrations" at bounding box center [748, 93] width 43 height 10
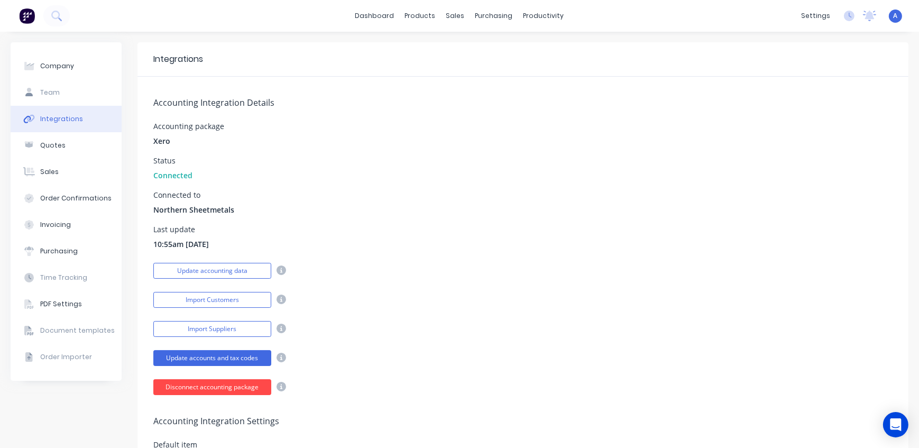
click at [197, 389] on button "Disconnect accounting package" at bounding box center [212, 387] width 118 height 16
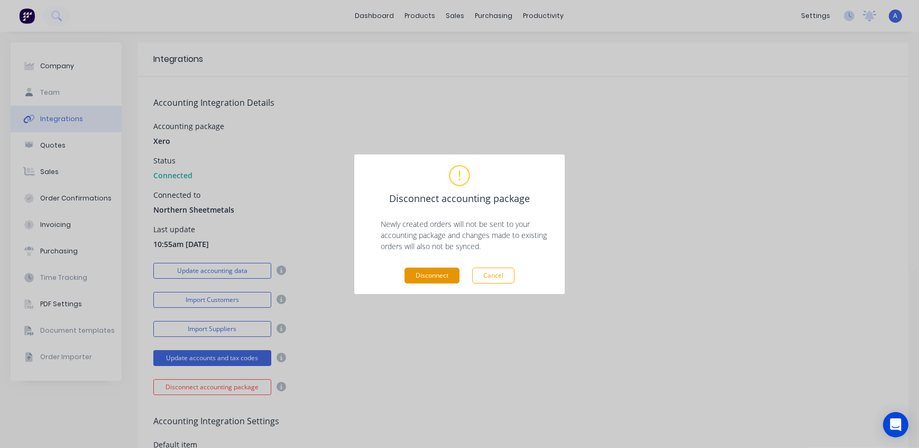
click at [417, 274] on button "Disconnect" at bounding box center [431, 275] width 55 height 16
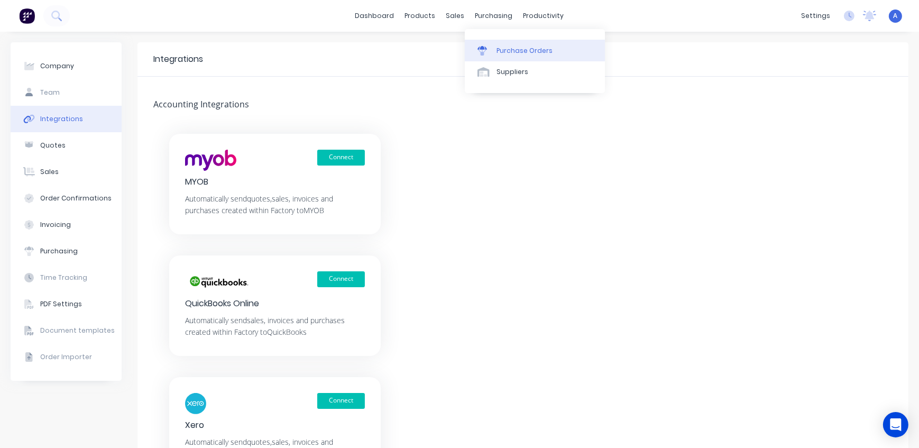
click at [495, 46] on link "Purchase Orders" at bounding box center [535, 50] width 140 height 21
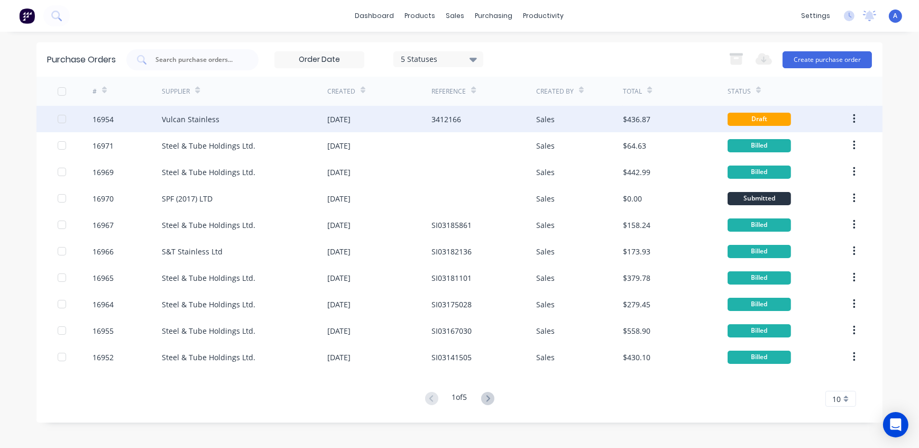
click at [225, 123] on div "Vulcan Stainless" at bounding box center [244, 119] width 165 height 26
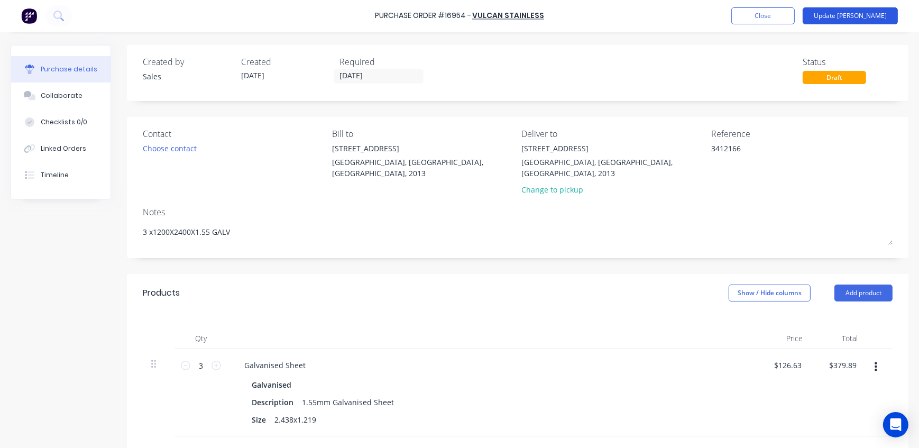
click at [872, 18] on button "Update Bill" at bounding box center [849, 15] width 95 height 17
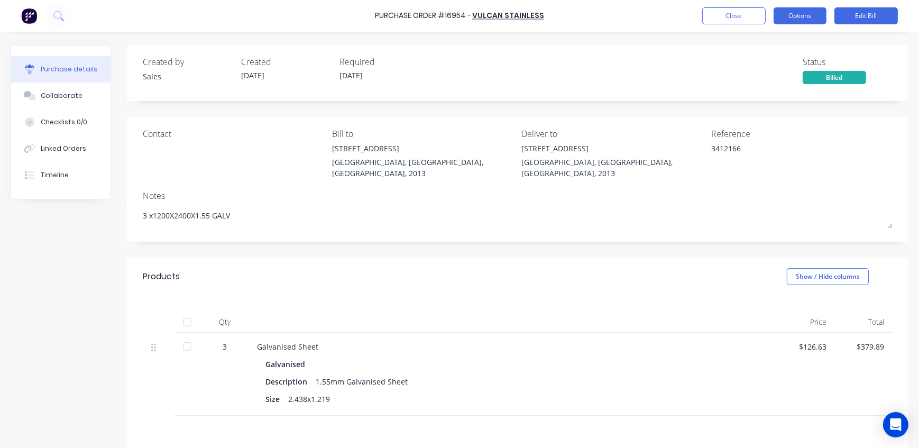
click at [797, 17] on button "Options" at bounding box center [799, 15] width 53 height 17
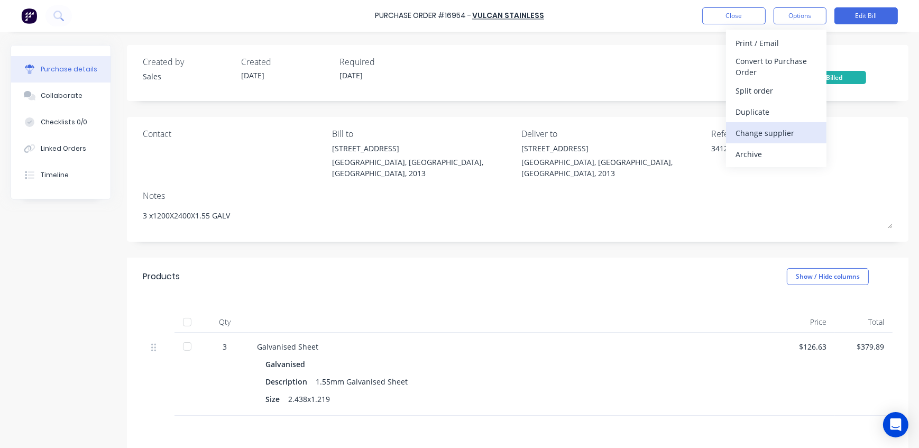
click at [762, 128] on div "Change supplier" at bounding box center [775, 132] width 81 height 15
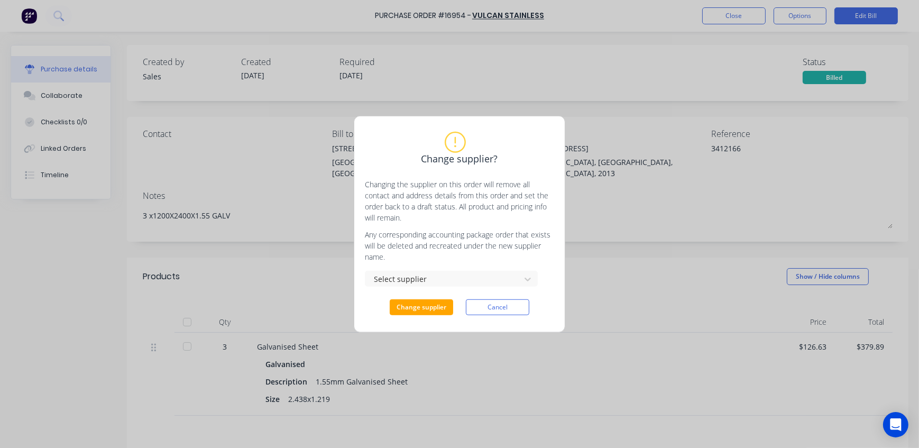
type textarea "x"
click at [429, 280] on div "Select supplier" at bounding box center [444, 278] width 141 height 13
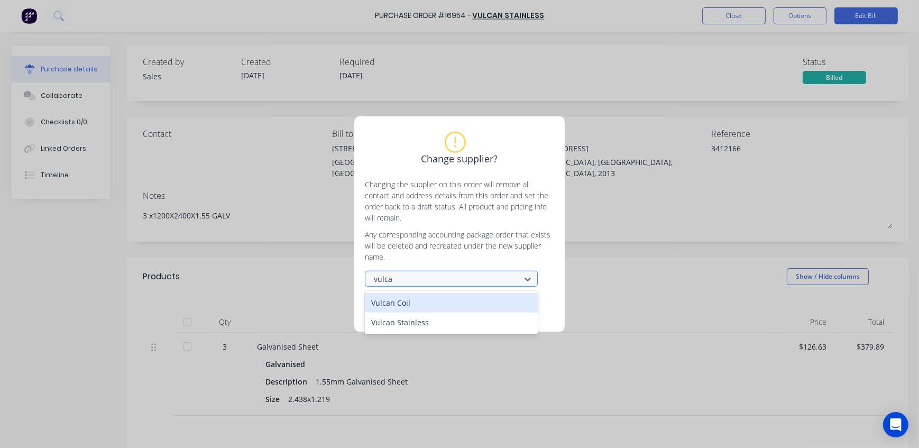
type input "vulcan"
click at [419, 302] on div "Vulcan Coil" at bounding box center [451, 303] width 173 height 20
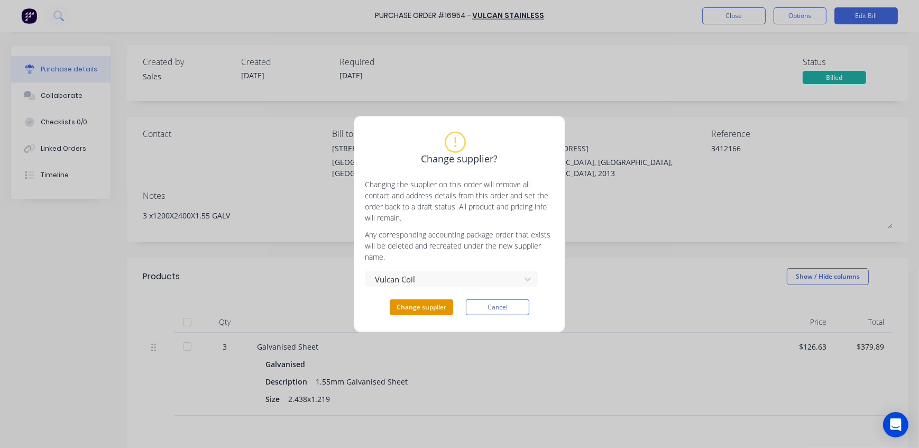
click at [419, 302] on button "Change supplier" at bounding box center [421, 307] width 63 height 16
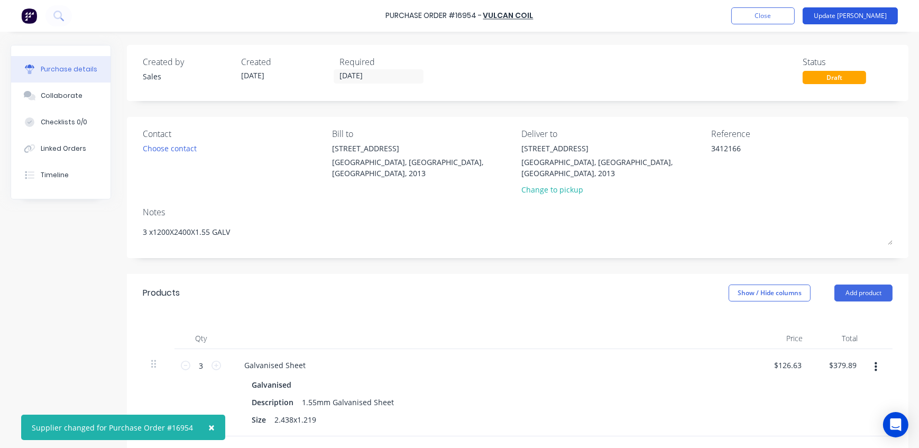
click at [890, 23] on button "Update Bill" at bounding box center [849, 15] width 95 height 17
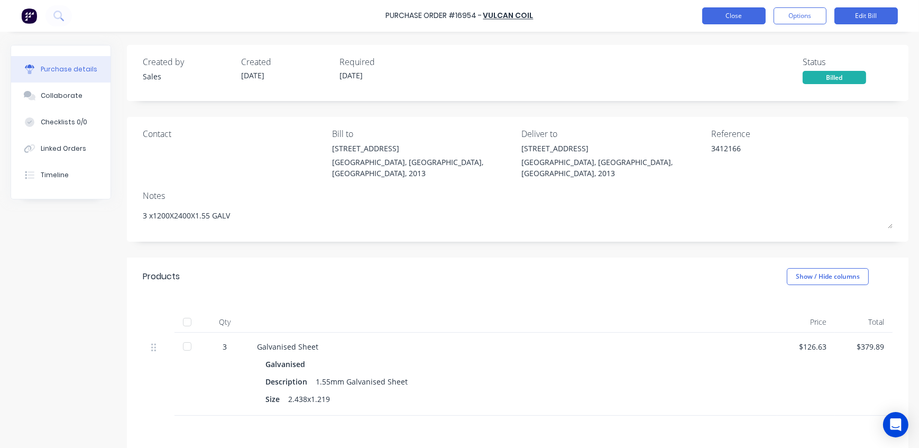
click at [743, 17] on button "Close" at bounding box center [733, 15] width 63 height 17
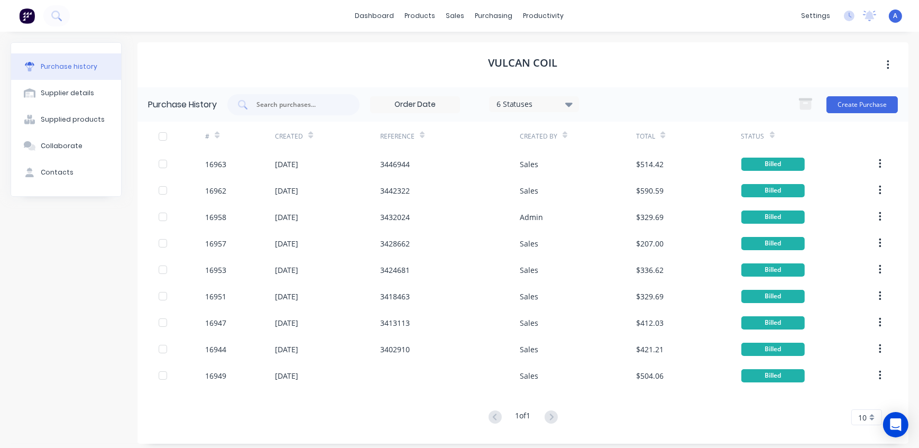
click at [638, 59] on div "Vulcan Coil" at bounding box center [522, 64] width 771 height 45
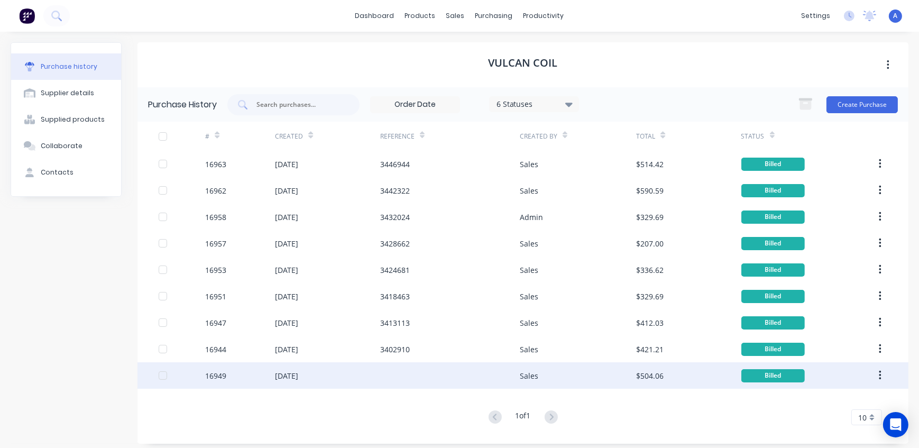
click at [246, 374] on div "16949" at bounding box center [240, 375] width 70 height 26
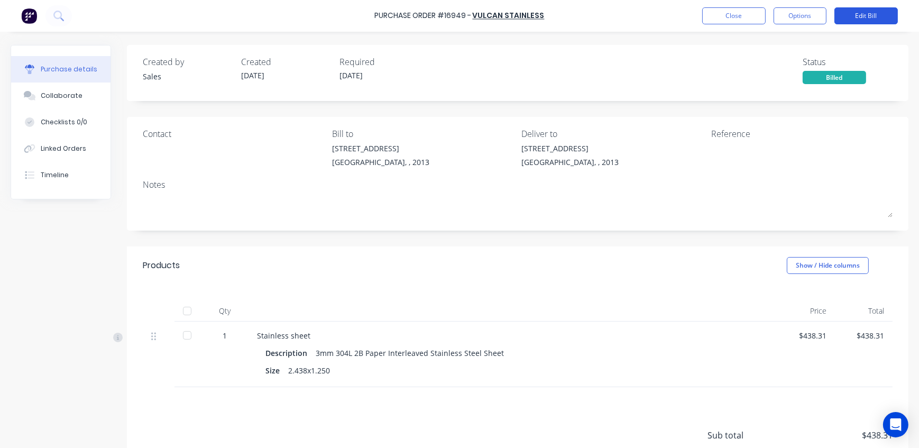
click at [861, 20] on button "Edit Bill" at bounding box center [865, 15] width 63 height 17
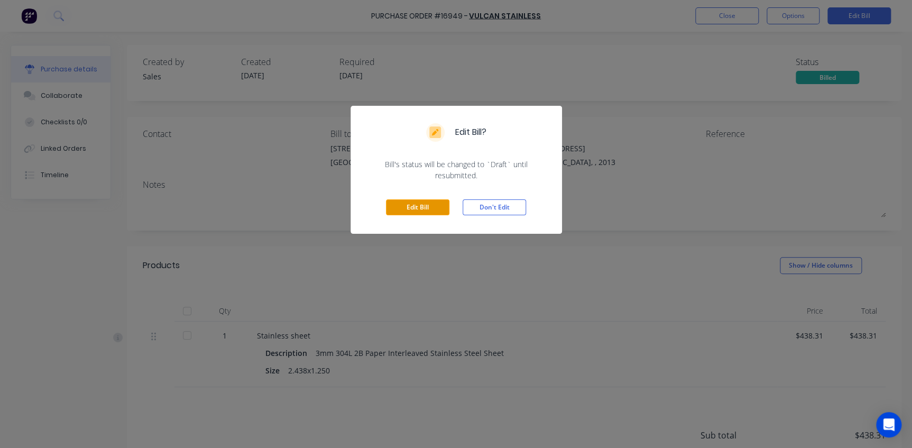
click at [418, 210] on button "Edit Bill" at bounding box center [417, 207] width 63 height 16
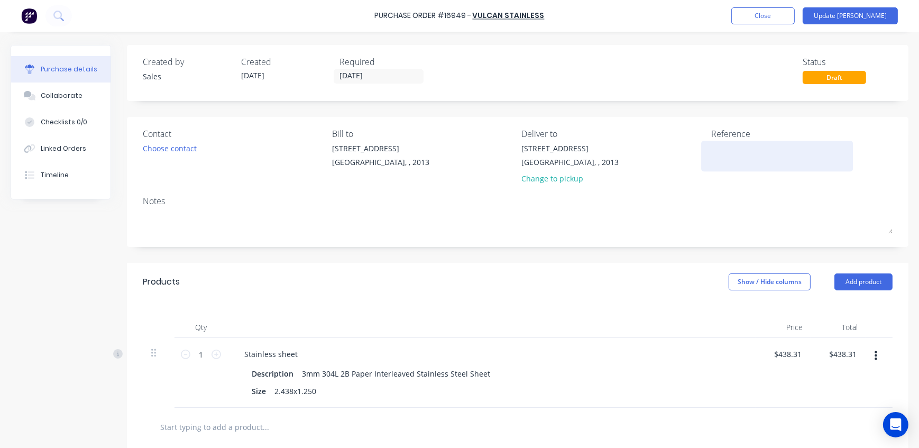
click at [718, 150] on textarea at bounding box center [777, 155] width 132 height 24
paste textarea "3412178"
type textarea "x"
type textarea "3412178"
click at [691, 72] on div "Created by Sales Created 18/06/25 Required 26/06/25 Status Draft" at bounding box center [518, 70] width 750 height 29
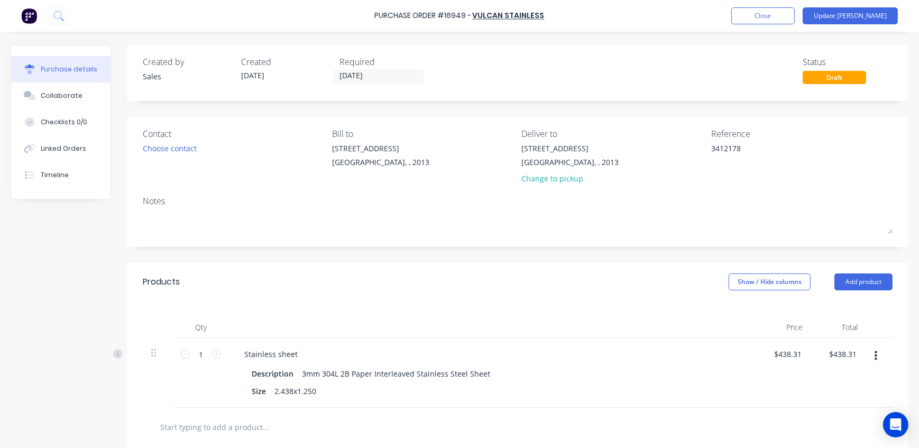
type textarea "x"
type textarea "3412178"
click at [862, 17] on button "Update Bill" at bounding box center [849, 15] width 95 height 17
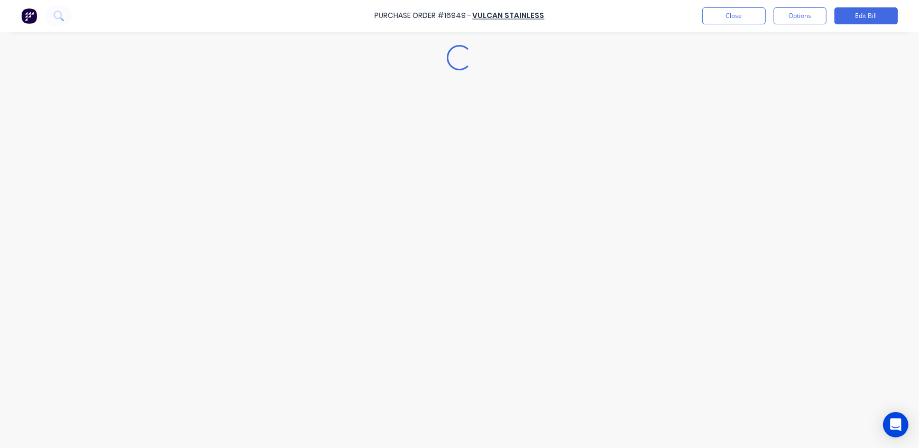
type textarea "x"
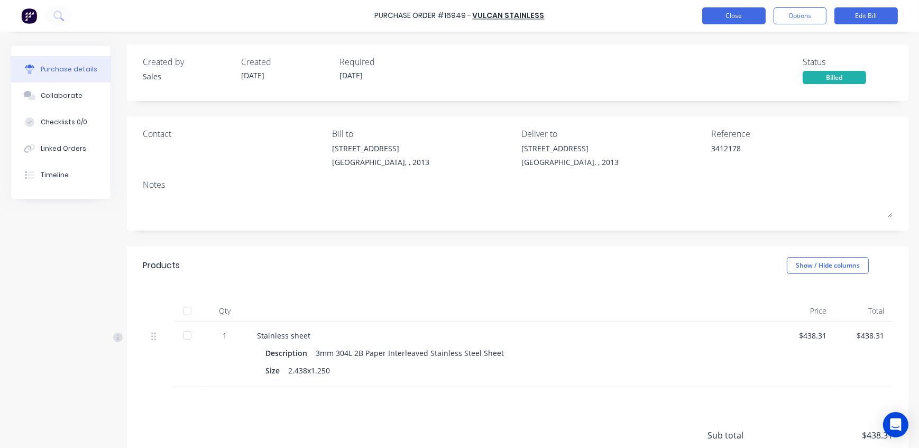
click at [739, 16] on button "Close" at bounding box center [733, 15] width 63 height 17
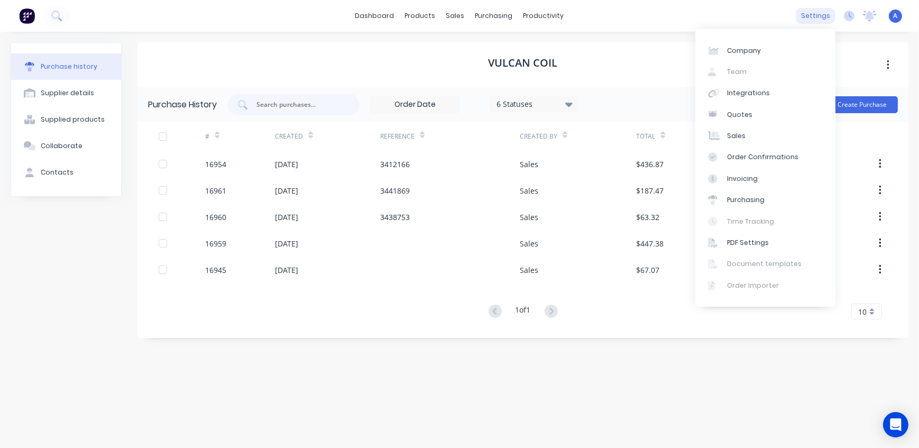
click at [820, 15] on div "settings" at bounding box center [816, 16] width 40 height 16
click at [754, 93] on div "Integrations" at bounding box center [748, 93] width 43 height 10
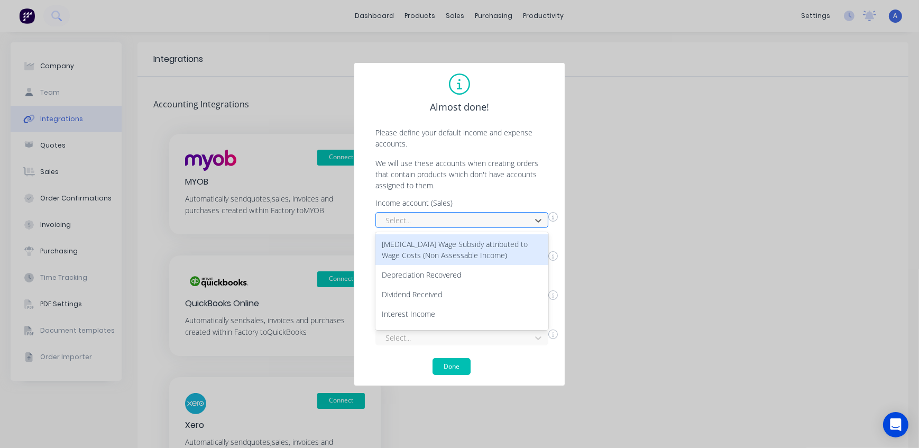
click at [450, 219] on div at bounding box center [454, 220] width 141 height 13
type input "[PERSON_NAME]"
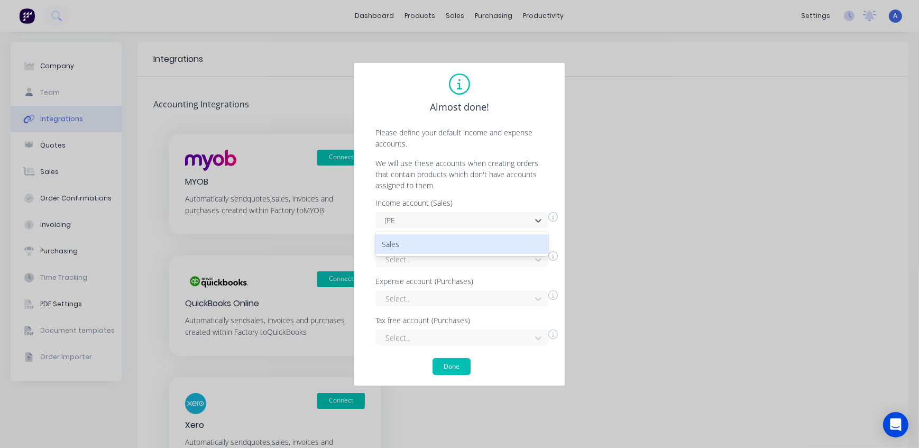
click at [391, 246] on div "Sales" at bounding box center [461, 244] width 173 height 20
click at [458, 366] on button "Done" at bounding box center [451, 366] width 38 height 17
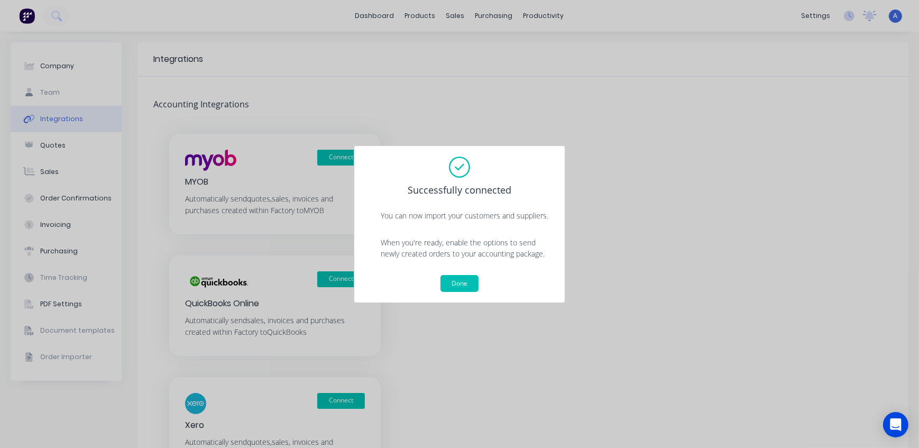
click at [459, 284] on button "Done" at bounding box center [459, 283] width 38 height 17
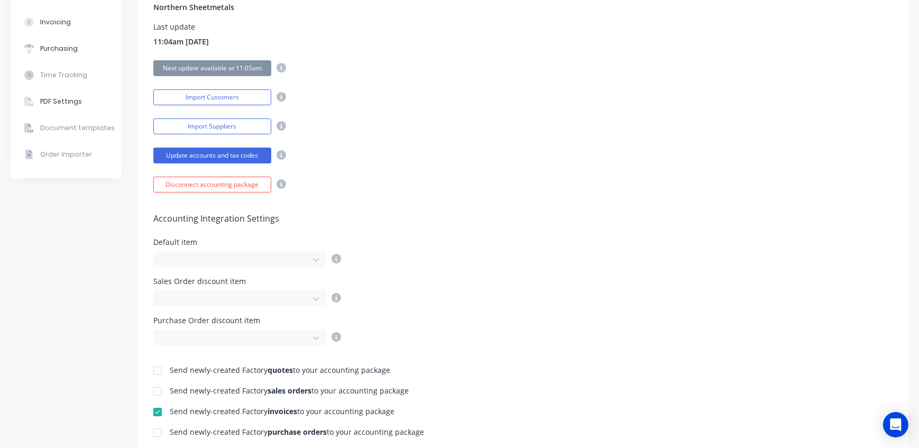
scroll to position [240, 0]
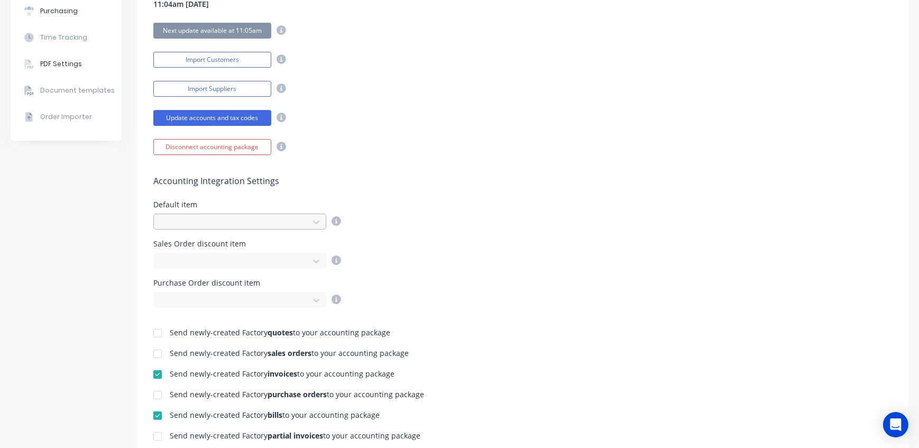
click at [188, 224] on div at bounding box center [232, 222] width 141 height 13
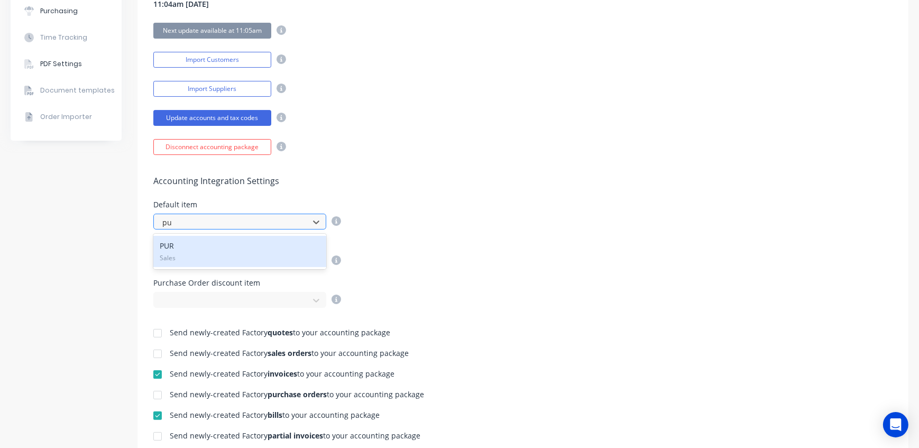
type input "pur"
click at [173, 243] on div "PUR Sales" at bounding box center [239, 251] width 173 height 31
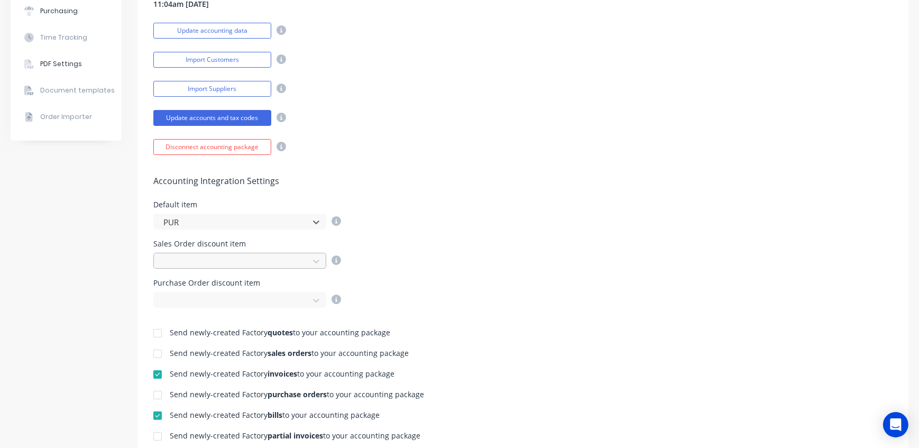
click at [199, 263] on div at bounding box center [232, 261] width 141 height 13
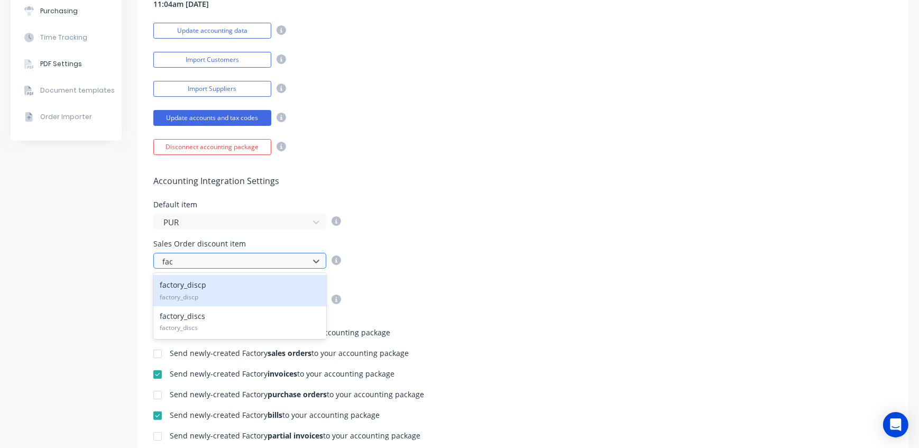
type input "fact"
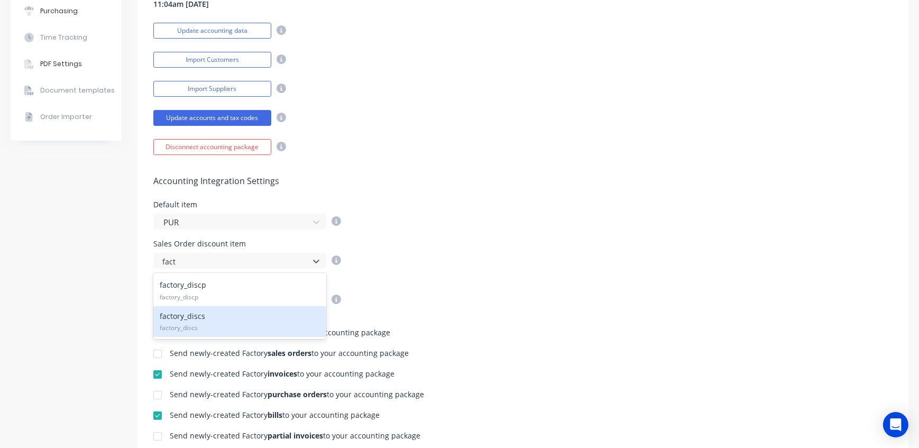
click at [220, 323] on span "factory_discs" at bounding box center [240, 328] width 160 height 10
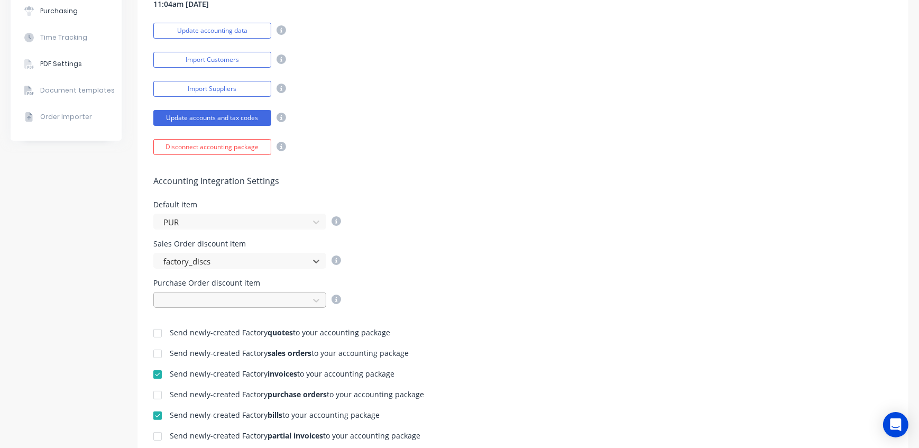
click at [209, 296] on div at bounding box center [232, 300] width 141 height 13
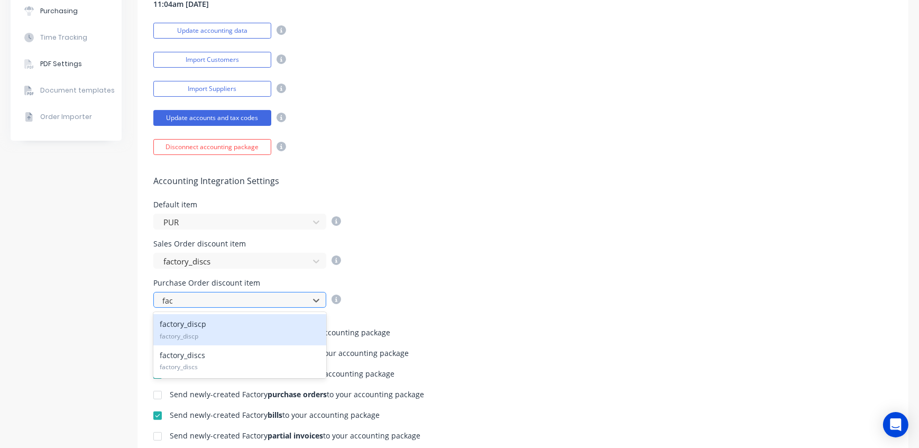
type input "fact"
click at [207, 327] on div "factory_discp factory_discp" at bounding box center [239, 329] width 173 height 31
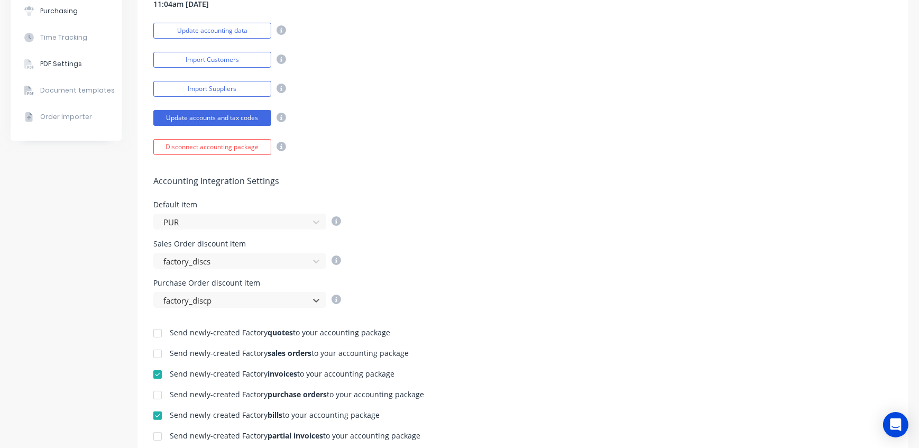
scroll to position [0, 0]
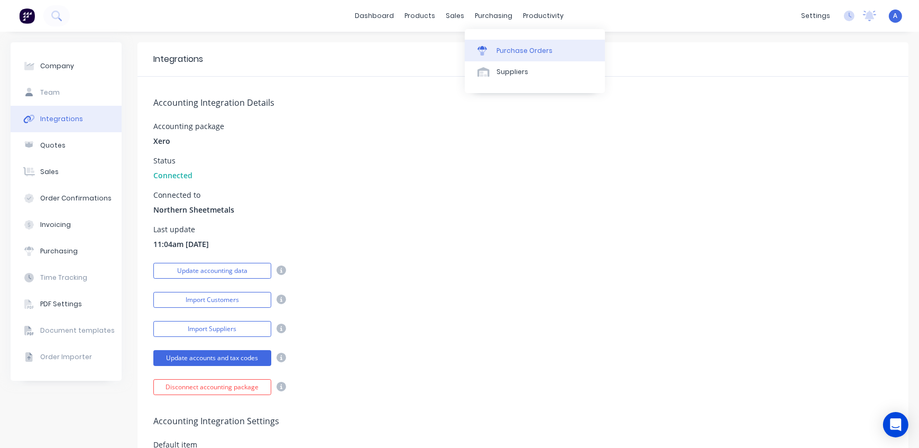
click at [502, 47] on div "Purchase Orders" at bounding box center [524, 51] width 56 height 10
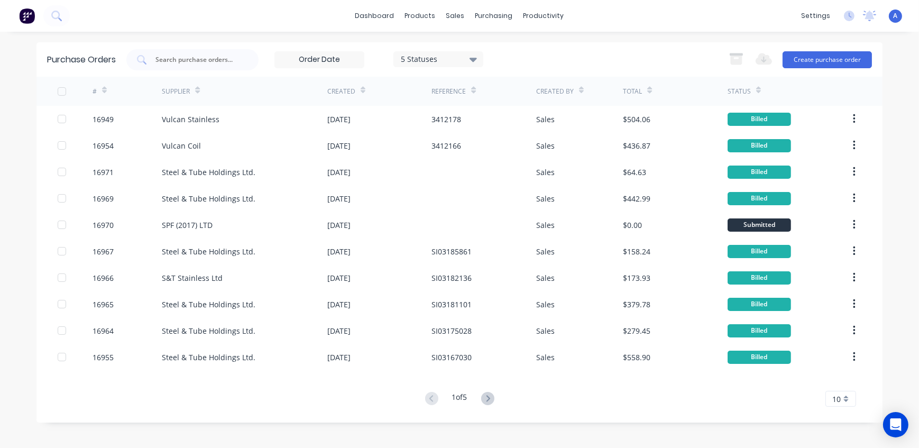
click at [591, 54] on div "5 Statuses 5 Statuses Export to Excel (XLSX) Create purchase order" at bounding box center [498, 59] width 745 height 21
click at [424, 16] on div "products" at bounding box center [420, 16] width 41 height 16
click at [476, 76] on div "Customers" at bounding box center [492, 72] width 38 height 10
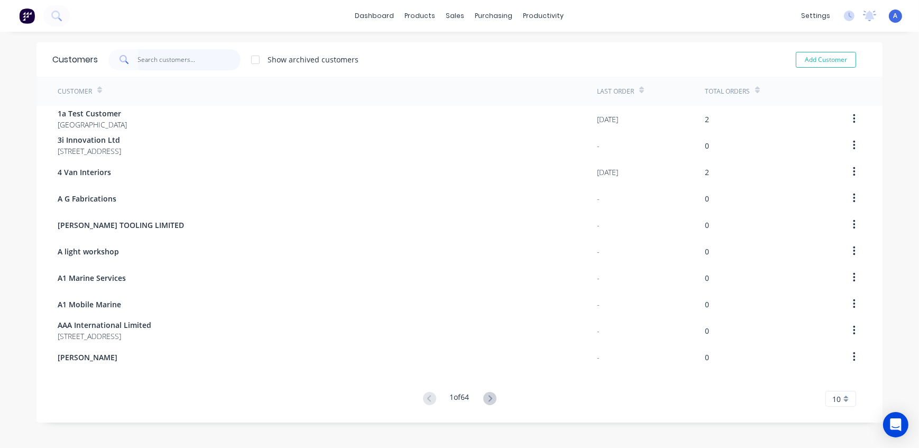
click at [173, 58] on input "text" at bounding box center [189, 59] width 103 height 21
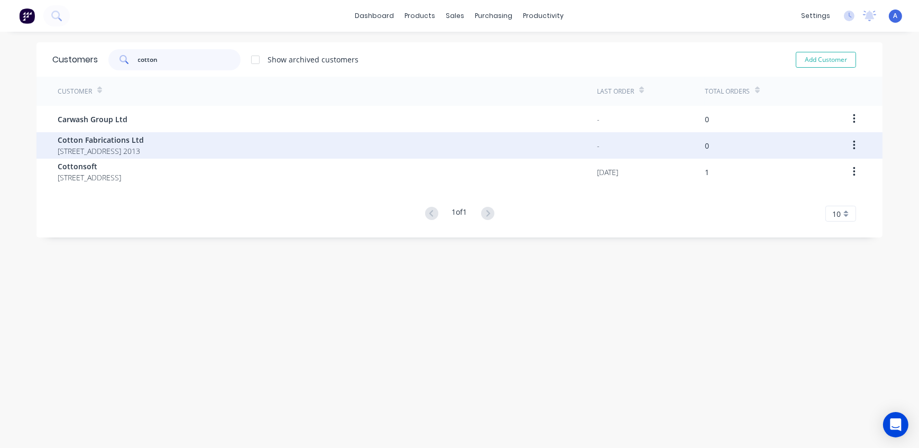
type input "cotton"
click at [144, 147] on span "[STREET_ADDRESS] 2013" at bounding box center [101, 150] width 86 height 11
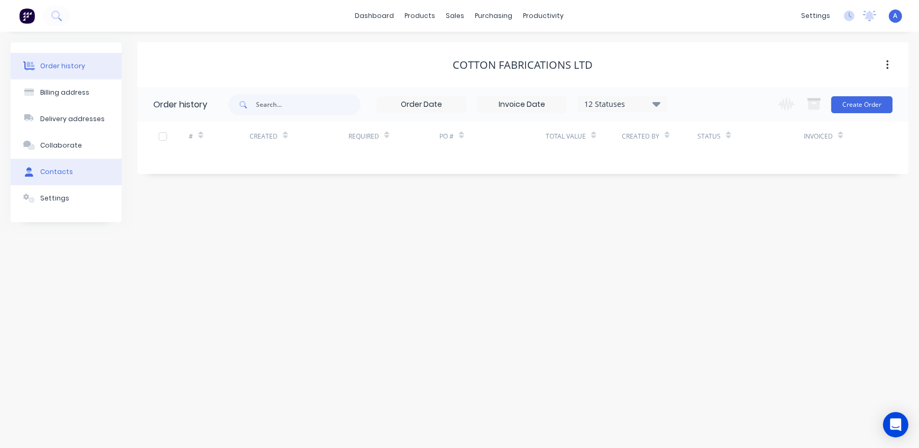
click at [61, 176] on div "Contacts" at bounding box center [56, 172] width 33 height 10
select select "AU"
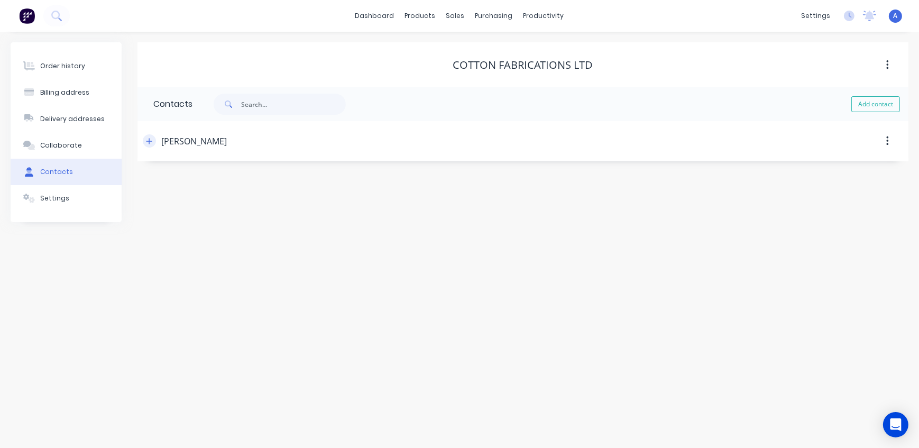
click at [151, 142] on icon "button" at bounding box center [149, 140] width 6 height 7
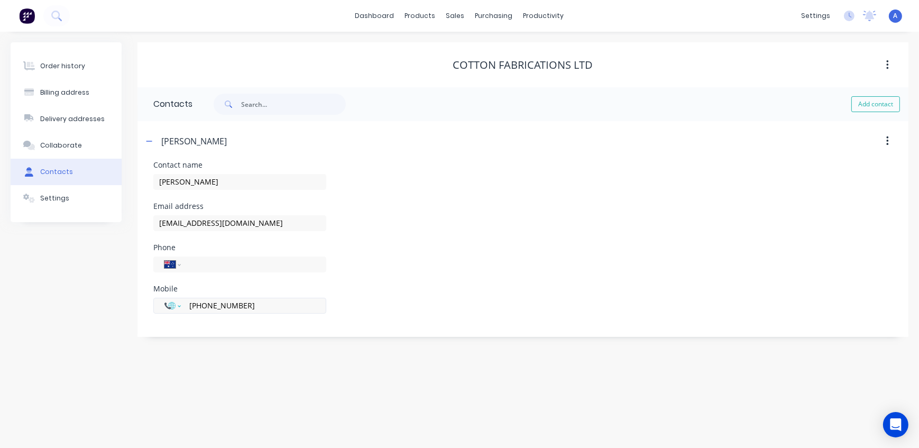
click at [176, 306] on select "International [GEOGRAPHIC_DATA] [GEOGRAPHIC_DATA] [GEOGRAPHIC_DATA] [GEOGRAPHIC…" at bounding box center [172, 305] width 16 height 15
select select "NZ"
click at [164, 298] on select "International [GEOGRAPHIC_DATA] [GEOGRAPHIC_DATA] [GEOGRAPHIC_DATA] [GEOGRAPHIC…" at bounding box center [172, 305] width 16 height 15
click at [366, 293] on div "Mobile International [GEOGRAPHIC_DATA] [GEOGRAPHIC_DATA] [GEOGRAPHIC_DATA] [GEO…" at bounding box center [522, 305] width 739 height 41
click at [218, 308] on input "tel" at bounding box center [251, 305] width 127 height 12
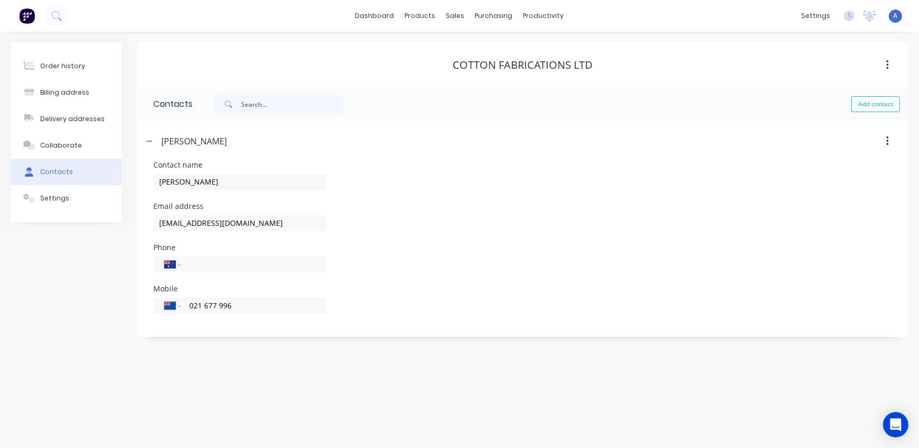
type input "021 677 996"
click at [449, 291] on div "Mobile International [GEOGRAPHIC_DATA] [GEOGRAPHIC_DATA] [GEOGRAPHIC_DATA] [GEO…" at bounding box center [522, 305] width 739 height 41
click at [53, 293] on div "Order history Billing address Delivery addresses Collaborate Contacts Settings" at bounding box center [66, 189] width 111 height 294
click at [58, 62] on div "Order history" at bounding box center [62, 66] width 45 height 10
